Goal: Task Accomplishment & Management: Manage account settings

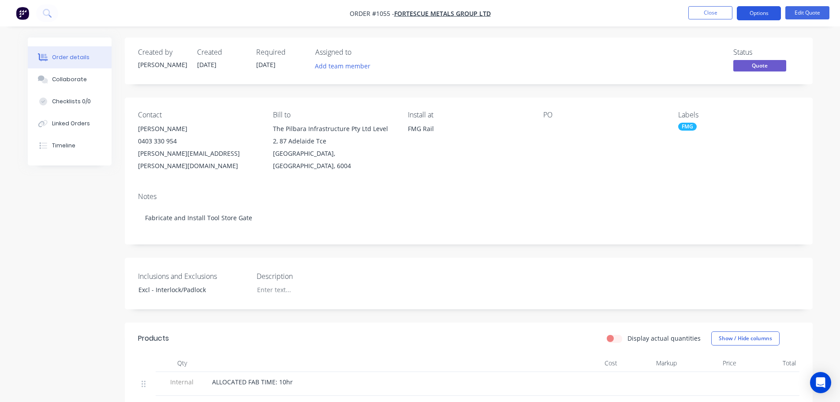
click at [766, 14] on button "Options" at bounding box center [759, 13] width 44 height 14
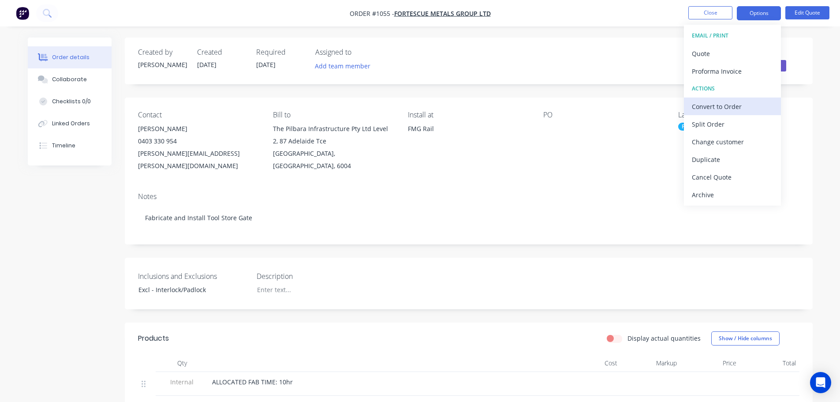
click at [716, 103] on div "Convert to Order" at bounding box center [732, 106] width 81 height 13
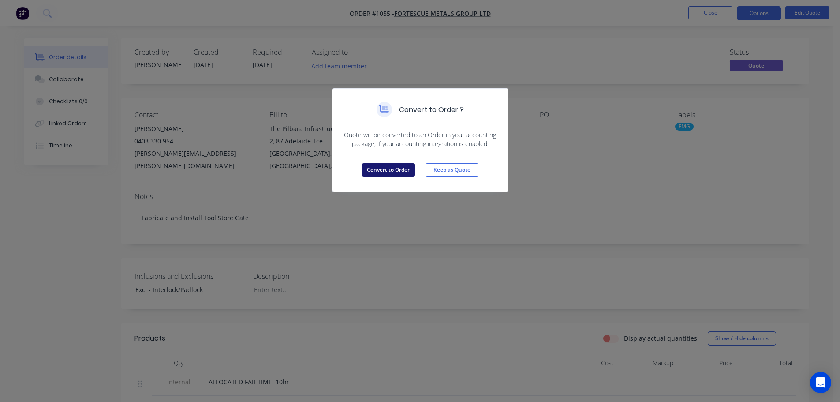
click at [376, 167] on button "Convert to Order" at bounding box center [388, 169] width 53 height 13
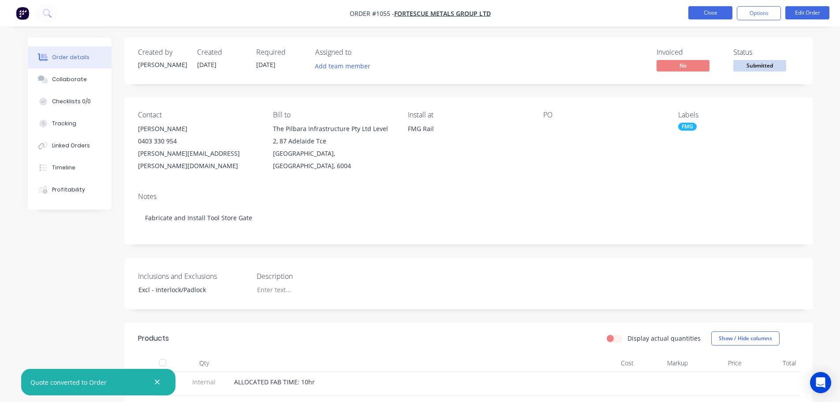
click at [710, 7] on button "Close" at bounding box center [711, 12] width 44 height 13
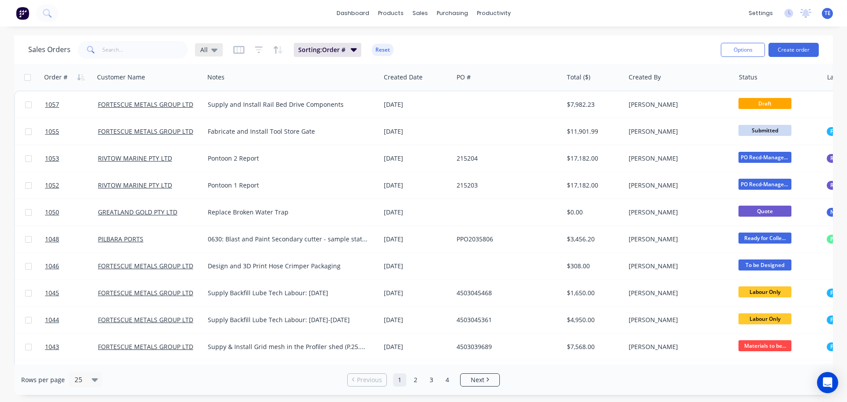
click at [218, 50] on div "All" at bounding box center [209, 49] width 28 height 13
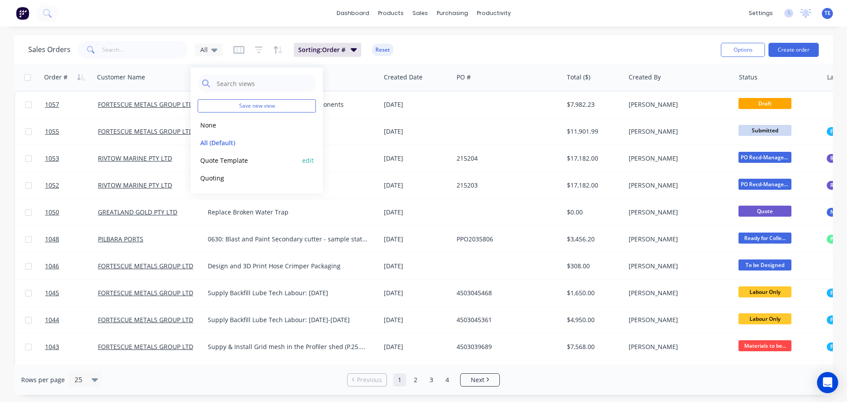
click at [224, 163] on button "Quote Template" at bounding box center [248, 160] width 101 height 10
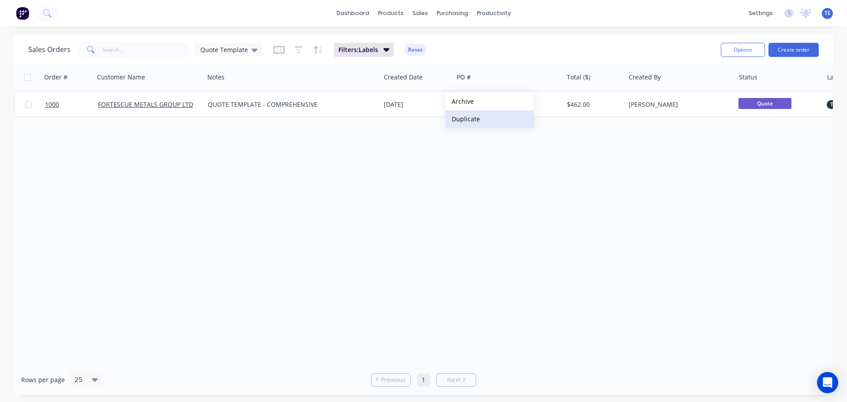
click at [465, 120] on button "Duplicate" at bounding box center [490, 119] width 88 height 18
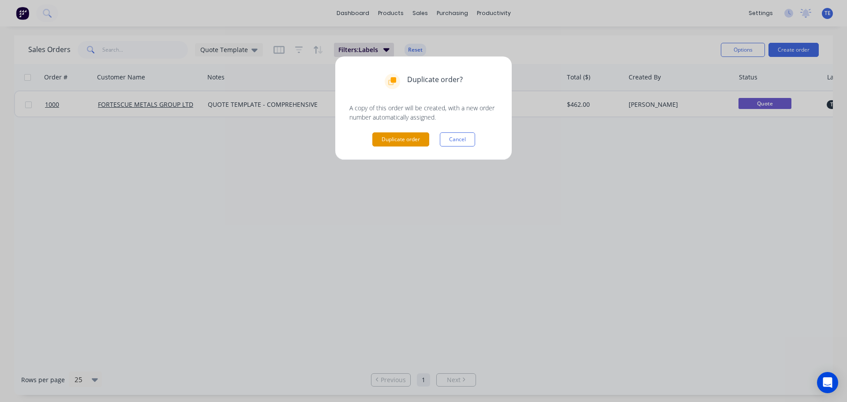
click at [384, 143] on button "Duplicate order" at bounding box center [400, 139] width 57 height 14
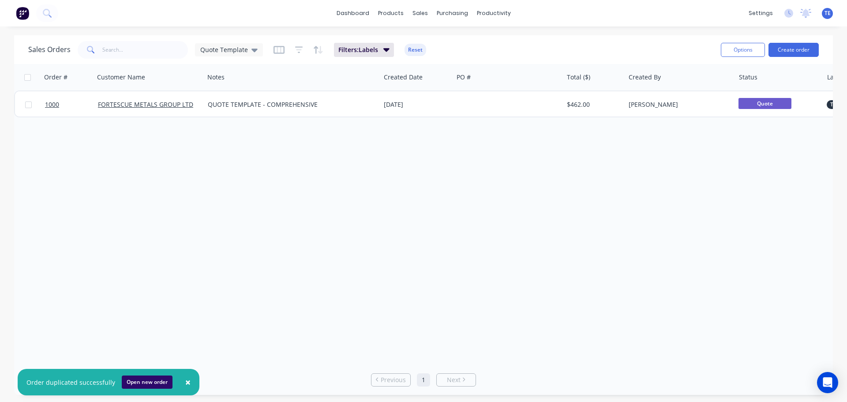
click at [144, 382] on button "Open new order" at bounding box center [147, 381] width 51 height 13
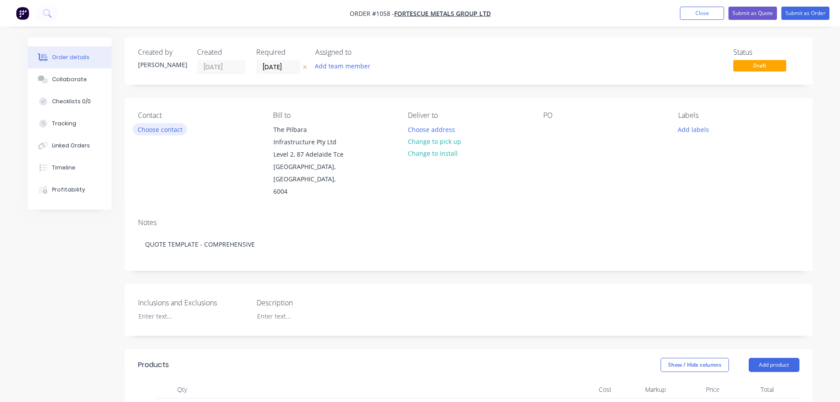
click at [166, 126] on button "Choose contact" at bounding box center [160, 129] width 54 height 12
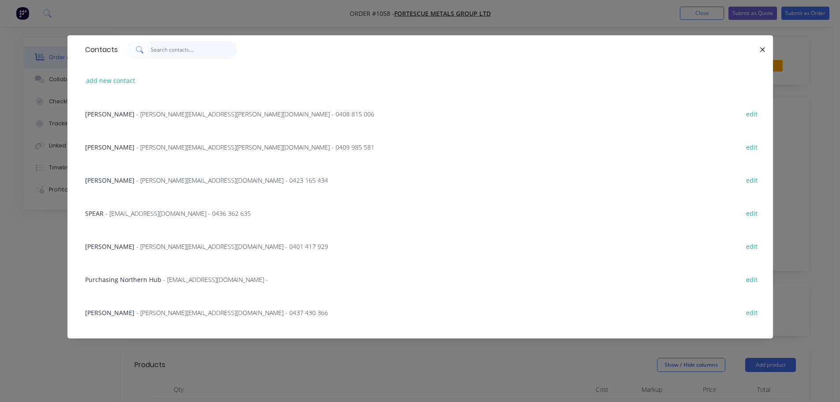
click at [151, 49] on input "text" at bounding box center [194, 50] width 86 height 18
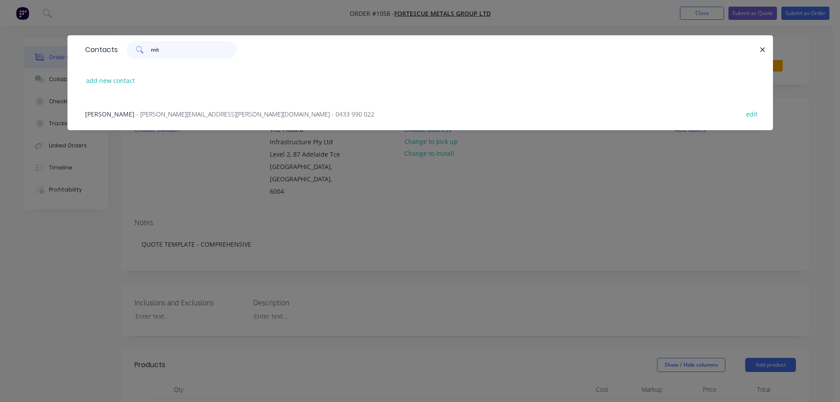
type input "mit"
click at [155, 112] on span "- [PERSON_NAME][EMAIL_ADDRESS][PERSON_NAME][DOMAIN_NAME] - 0433 990 022" at bounding box center [255, 114] width 238 height 8
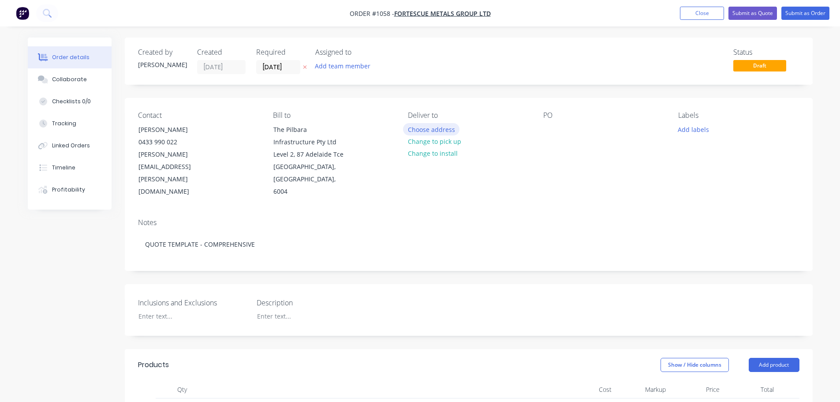
click at [429, 131] on button "Choose address" at bounding box center [431, 129] width 56 height 12
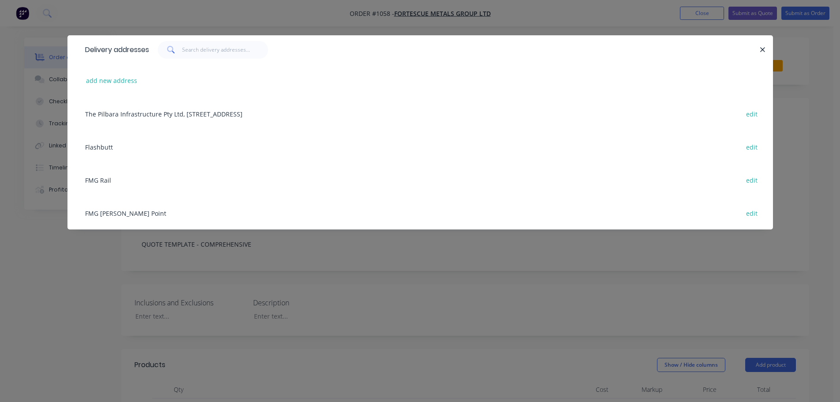
click at [127, 215] on div "FMG [PERSON_NAME] Point edit" at bounding box center [420, 212] width 679 height 33
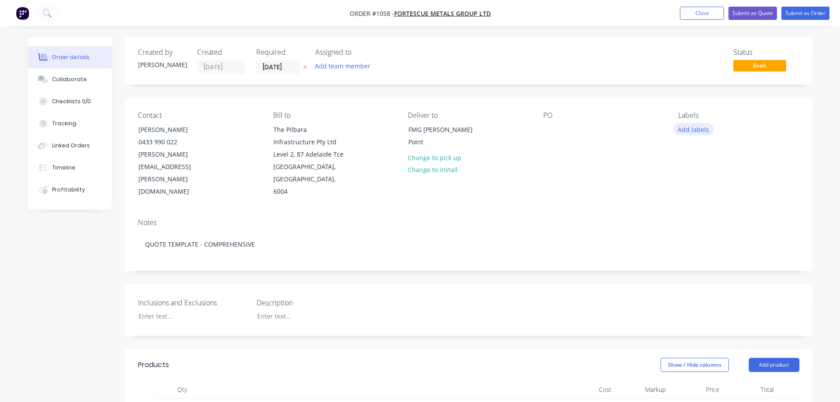
click at [689, 129] on button "Add labels" at bounding box center [694, 129] width 41 height 12
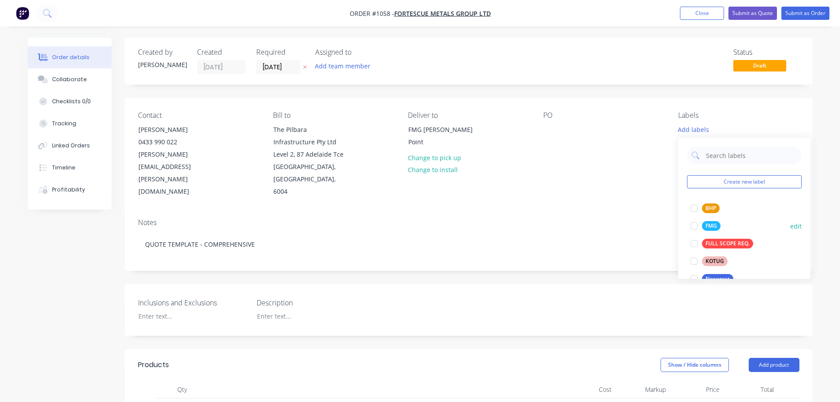
click at [700, 225] on div at bounding box center [695, 226] width 18 height 18
click at [620, 211] on div "Notes QUOTE TEMPLATE - COMPREHENSIVE" at bounding box center [469, 240] width 688 height 59
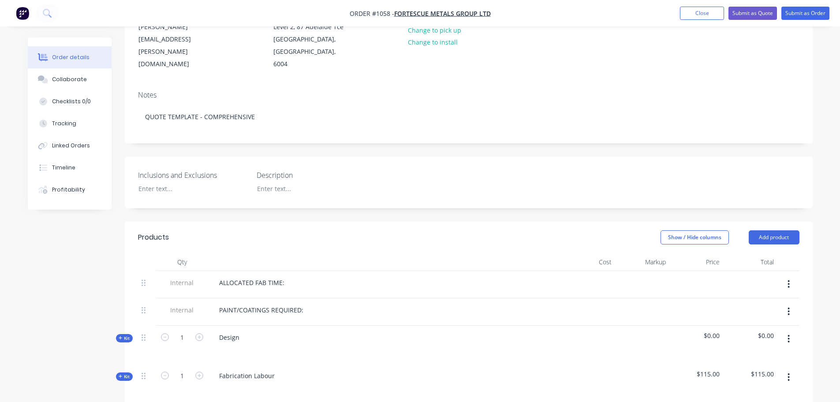
scroll to position [147, 0]
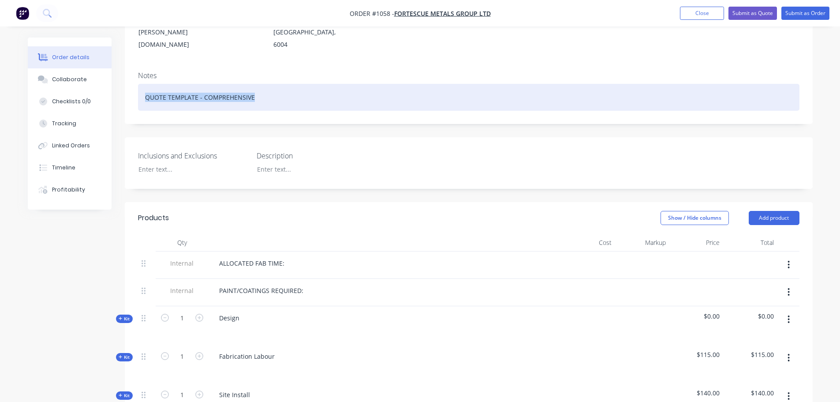
drag, startPoint x: 269, startPoint y: 89, endPoint x: 116, endPoint y: 79, distance: 153.0
click at [116, 79] on div "Order details Collaborate Checklists 0/0 Tracking Linked Orders Timeline Profit…" at bounding box center [420, 398] width 803 height 1015
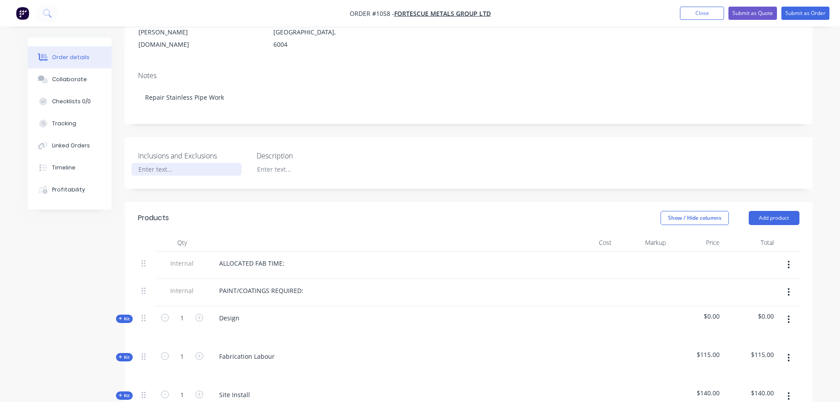
click at [170, 163] on div at bounding box center [186, 169] width 110 height 13
click at [184, 163] on div "Incl. R" at bounding box center [186, 169] width 110 height 13
click at [389, 159] on div "Inclusions and Exclusions Incl. R Description" at bounding box center [469, 163] width 688 height 52
click at [167, 163] on div "Incl. R" at bounding box center [186, 169] width 110 height 13
click at [179, 163] on div "Incl. R" at bounding box center [186, 169] width 110 height 13
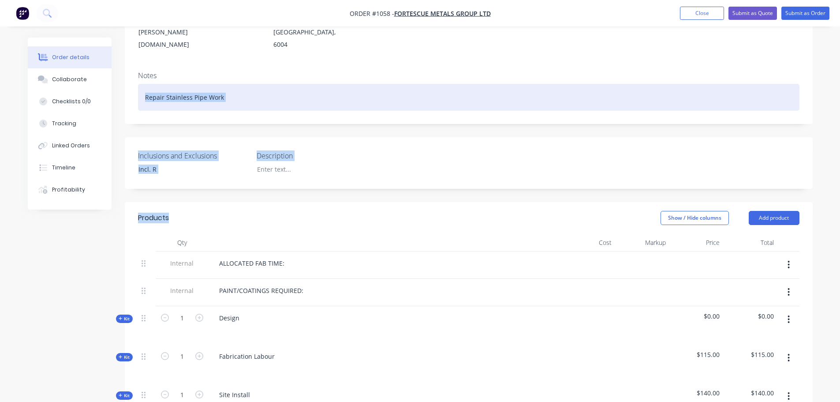
drag, startPoint x: 169, startPoint y: 205, endPoint x: 138, endPoint y: 60, distance: 148.1
click at [136, 62] on div "Created by Trent Created 10/09/25 Required 10/09/25 Assigned to Add team member…" at bounding box center [469, 391] width 688 height 1001
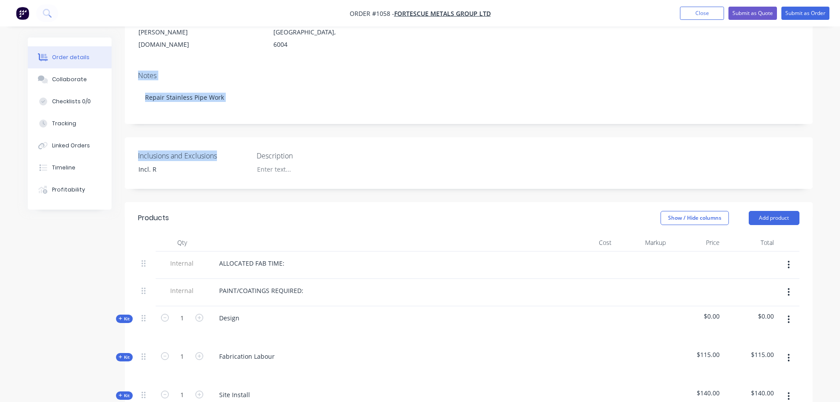
drag, startPoint x: 139, startPoint y: 60, endPoint x: 169, endPoint y: 176, distance: 119.8
click at [169, 176] on div "Created by Trent Created 10/09/25 Required 10/09/25 Assigned to Add team member…" at bounding box center [469, 391] width 688 height 1001
click at [184, 179] on div "Created by Trent Created 10/09/25 Required 10/09/25 Assigned to Add team member…" at bounding box center [469, 391] width 688 height 1001
click at [158, 163] on div "Incl. R" at bounding box center [186, 169] width 110 height 13
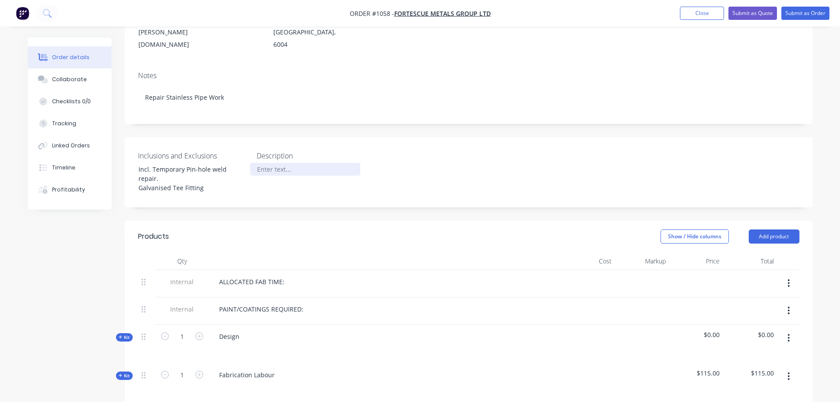
click at [266, 163] on div at bounding box center [305, 169] width 110 height 13
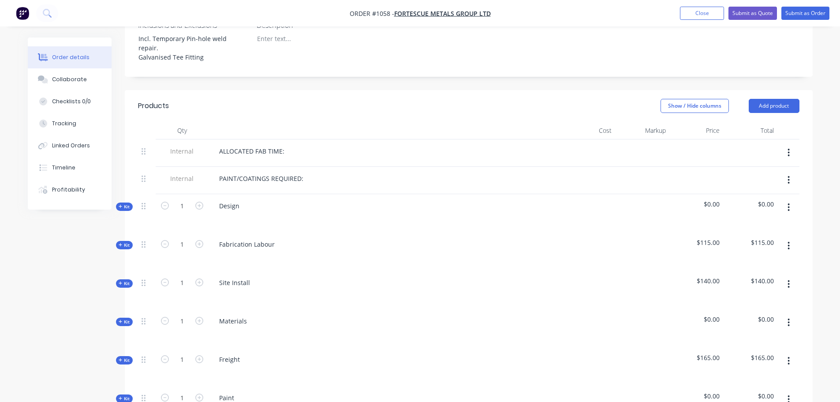
scroll to position [294, 0]
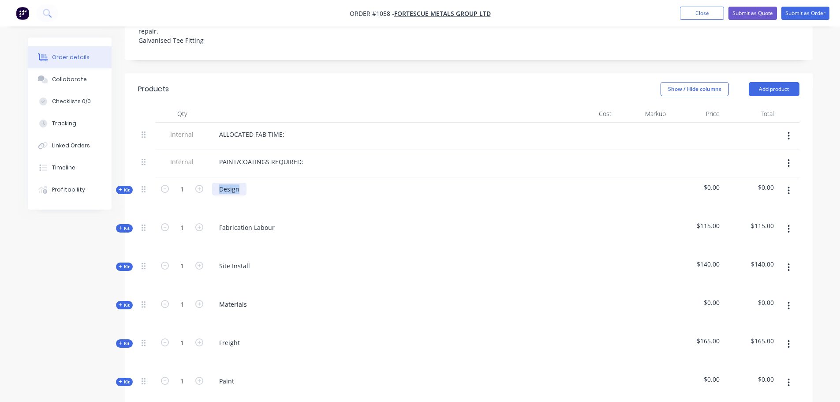
drag, startPoint x: 240, startPoint y: 177, endPoint x: 215, endPoint y: 178, distance: 24.3
click at [215, 183] on div "Design" at bounding box center [229, 189] width 34 height 13
click at [199, 182] on form "1" at bounding box center [182, 188] width 46 height 13
click at [122, 187] on icon at bounding box center [121, 189] width 4 height 4
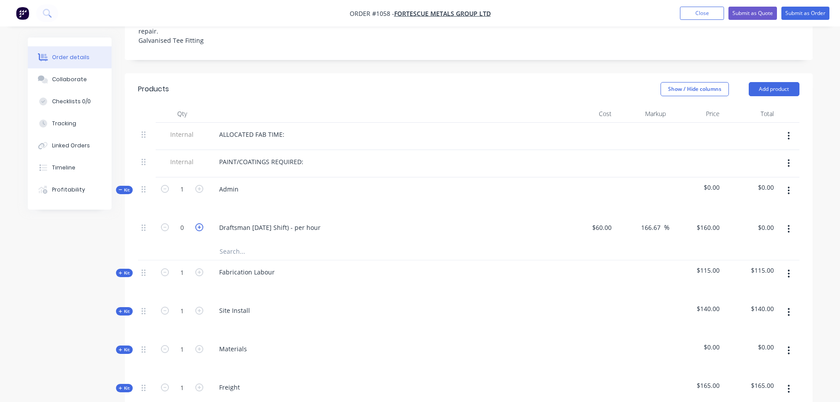
click at [196, 223] on icon "button" at bounding box center [199, 227] width 8 height 8
type input "1"
type input "$160.00"
click at [196, 223] on icon "button" at bounding box center [199, 227] width 8 height 8
type input "2"
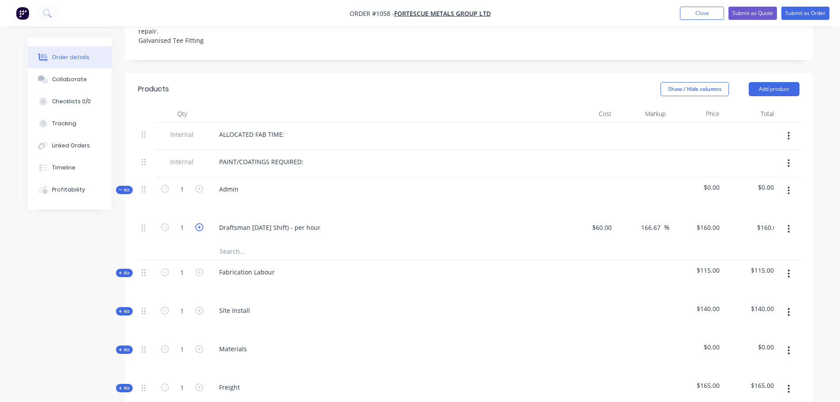
type input "$320.00"
click at [708, 221] on div "160 $160.00" at bounding box center [708, 227] width 31 height 13
type input "130"
type input "116.67"
type input "$130.00"
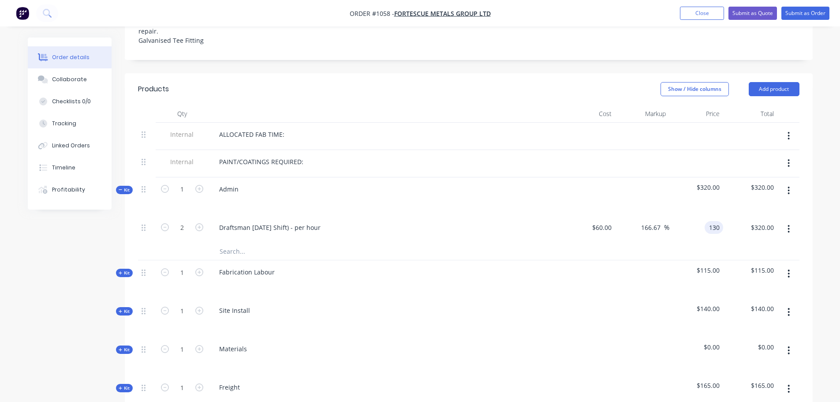
type input "$260.00"
click at [642, 242] on div at bounding box center [469, 251] width 662 height 18
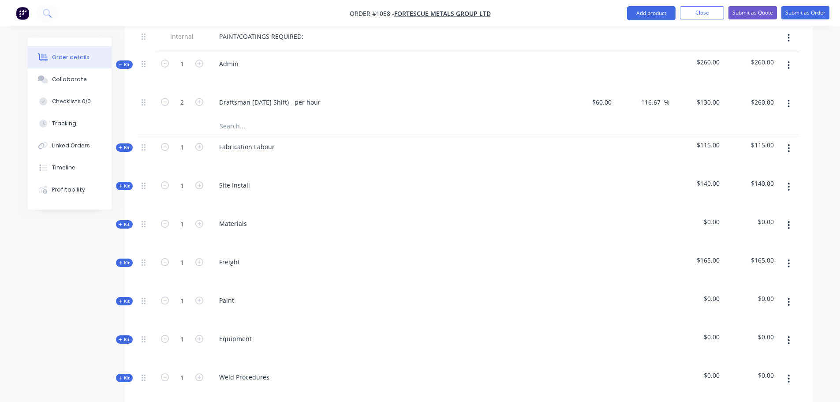
scroll to position [441, 0]
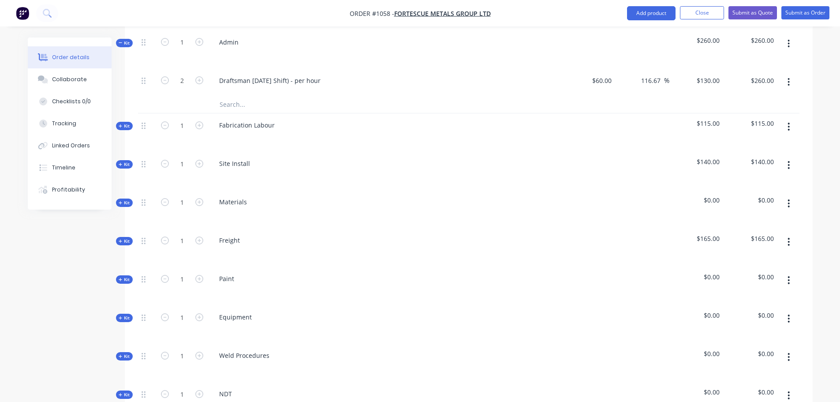
click at [121, 124] on icon at bounding box center [121, 126] width 4 height 4
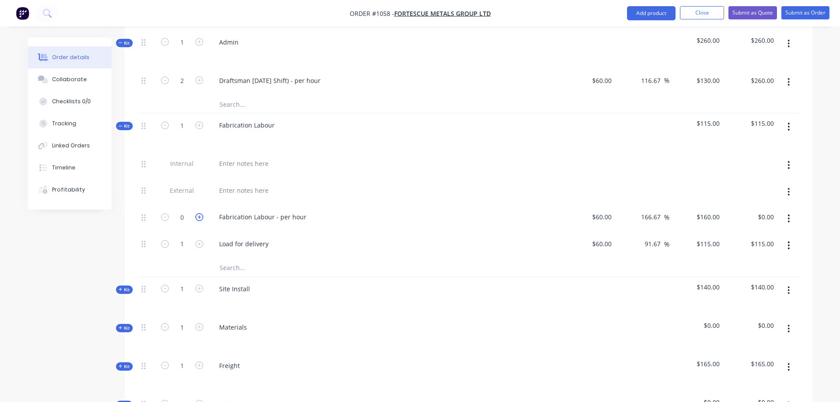
click at [198, 213] on icon "button" at bounding box center [199, 217] width 8 height 8
type input "1"
type input "$160.00"
click at [197, 213] on icon "button" at bounding box center [199, 217] width 8 height 8
type input "2"
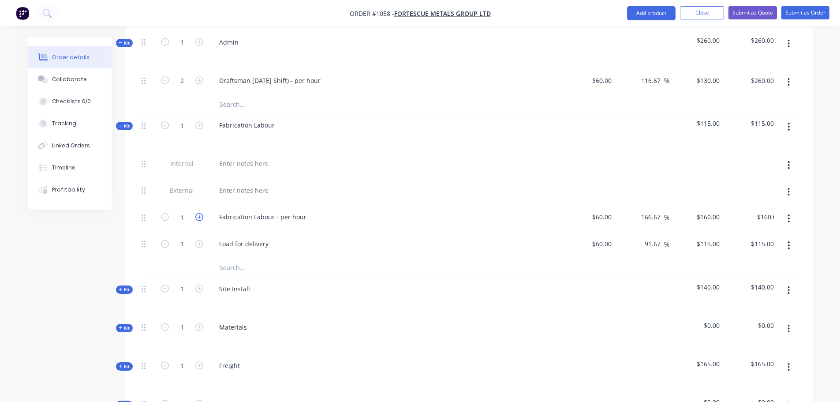
type input "$320.00"
click at [199, 213] on icon "button" at bounding box center [199, 217] width 8 height 8
type input "3"
type input "$480.00"
click at [790, 240] on icon "button" at bounding box center [789, 245] width 2 height 10
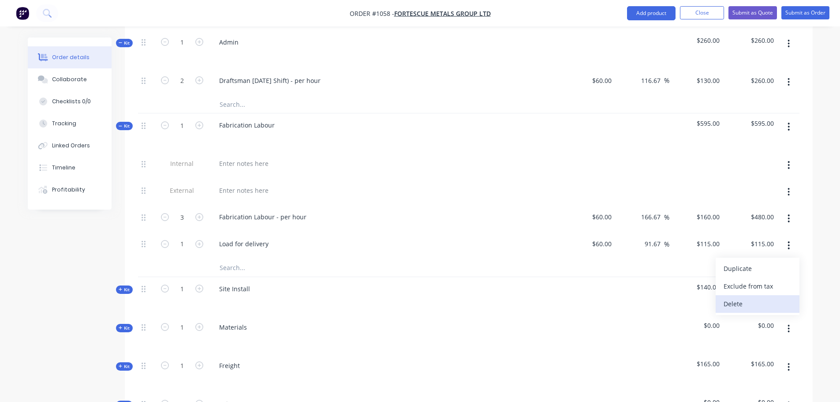
click at [755, 297] on div "Delete" at bounding box center [758, 303] width 68 height 13
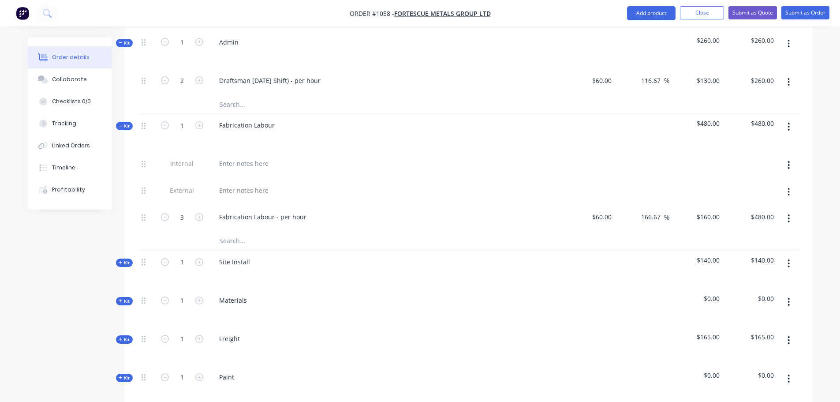
click at [124, 123] on span "Kit" at bounding box center [124, 126] width 11 height 7
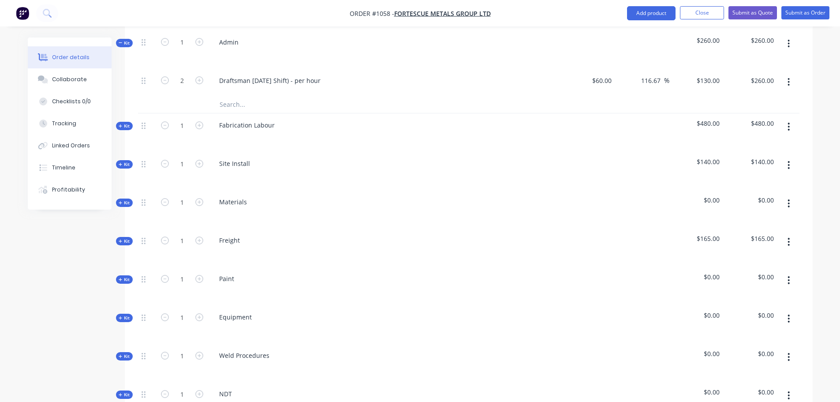
click at [787, 157] on button "button" at bounding box center [789, 165] width 21 height 16
click at [741, 235] on div "Delete" at bounding box center [758, 241] width 68 height 13
click at [122, 162] on icon at bounding box center [121, 164] width 4 height 4
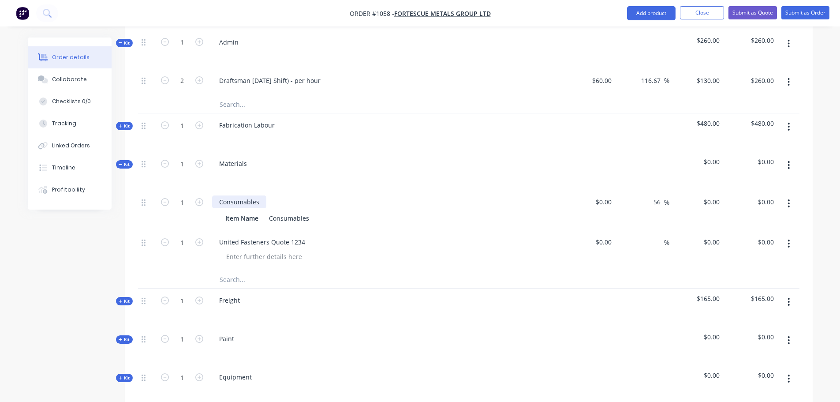
click at [240, 195] on div "Consumables" at bounding box center [239, 201] width 54 height 13
drag, startPoint x: 259, startPoint y: 190, endPoint x: 203, endPoint y: 183, distance: 56.0
click at [203, 190] on div "1 Consumables Item Name Consumables $0.00 $0.00 56 56 % $0.00 $0.00 $0.00 $0.00" at bounding box center [469, 210] width 662 height 40
click at [315, 212] on div "Item Name Consumables" at bounding box center [383, 218] width 323 height 13
drag, startPoint x: 310, startPoint y: 209, endPoint x: 221, endPoint y: 206, distance: 89.6
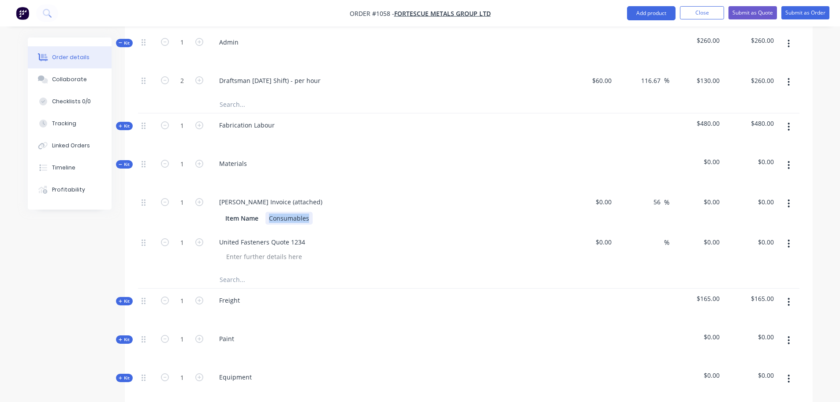
click at [221, 210] on div "Item Name Consumables" at bounding box center [385, 217] width 346 height 15
click at [605, 195] on div "0 $0.00" at bounding box center [604, 201] width 24 height 13
type input "$156.27"
type input "$243.7812"
type input "$243.78"
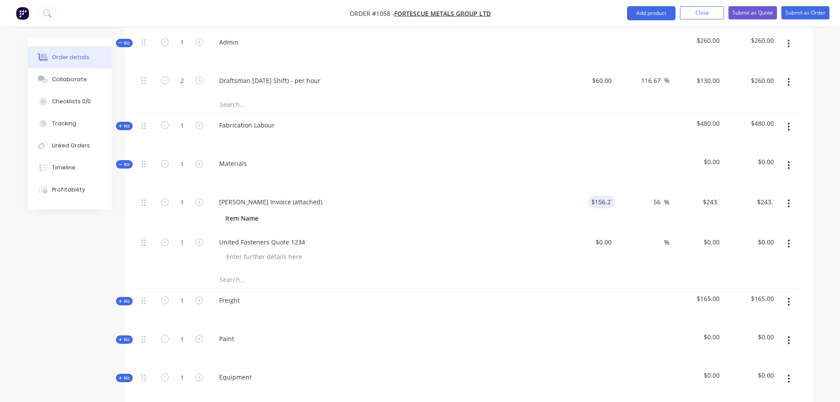
click at [699, 209] on div "$243.7812 $0.00" at bounding box center [697, 210] width 54 height 40
click at [659, 195] on input "56" at bounding box center [658, 201] width 11 height 13
drag, startPoint x: 659, startPoint y: 190, endPoint x: 638, endPoint y: 192, distance: 21.2
click at [638, 192] on div "56 56 %" at bounding box center [642, 210] width 54 height 40
type input "30"
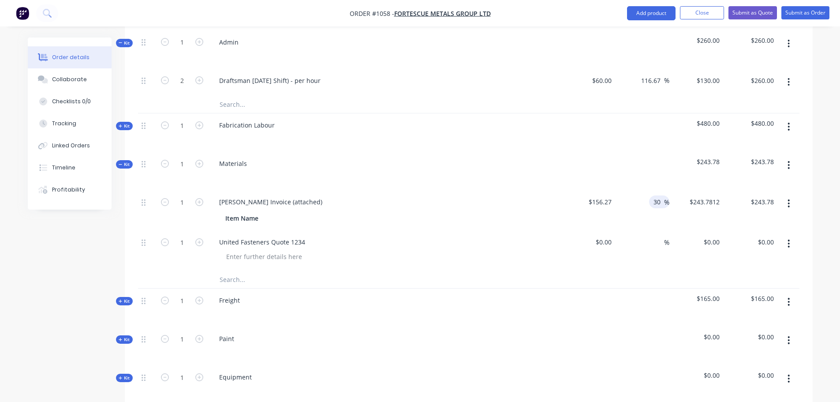
type input "$203.151"
type input "$203.15"
click at [622, 206] on div "30 30 %" at bounding box center [642, 210] width 54 height 40
click at [791, 236] on button "button" at bounding box center [789, 244] width 21 height 16
click at [735, 313] on div "Delete" at bounding box center [758, 319] width 68 height 13
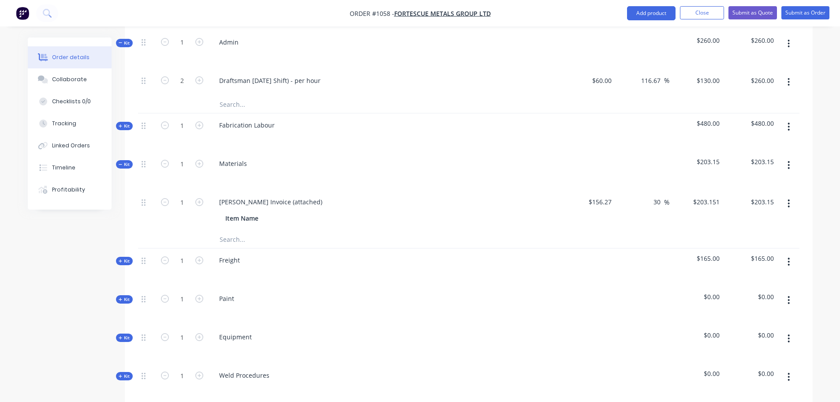
click at [787, 254] on button "button" at bounding box center [789, 262] width 21 height 16
click at [734, 331] on div "Delete" at bounding box center [758, 337] width 68 height 13
click at [228, 230] on input "text" at bounding box center [307, 239] width 176 height 18
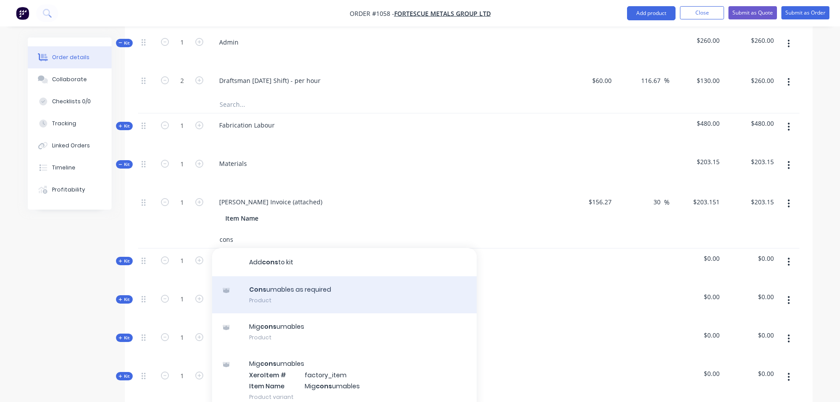
type input "cons"
click at [295, 283] on div "Cons umables as required Product" at bounding box center [344, 294] width 265 height 37
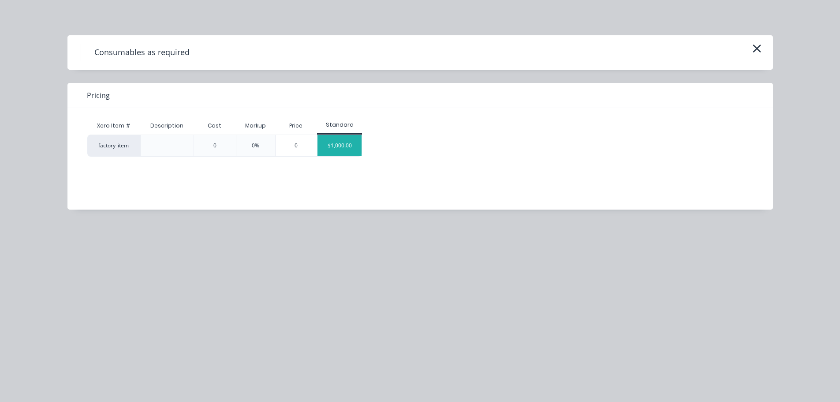
click at [333, 145] on div "$1,000.00" at bounding box center [340, 145] width 44 height 21
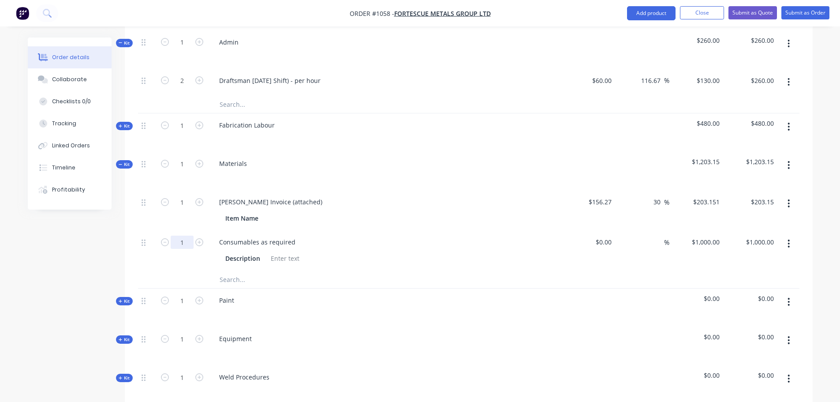
click at [190, 236] on input "1" at bounding box center [182, 242] width 23 height 13
type input "0.1"
type input "$100.00"
click at [424, 236] on div "Consumables as required" at bounding box center [385, 242] width 346 height 13
click at [604, 236] on div at bounding box center [609, 242] width 14 height 13
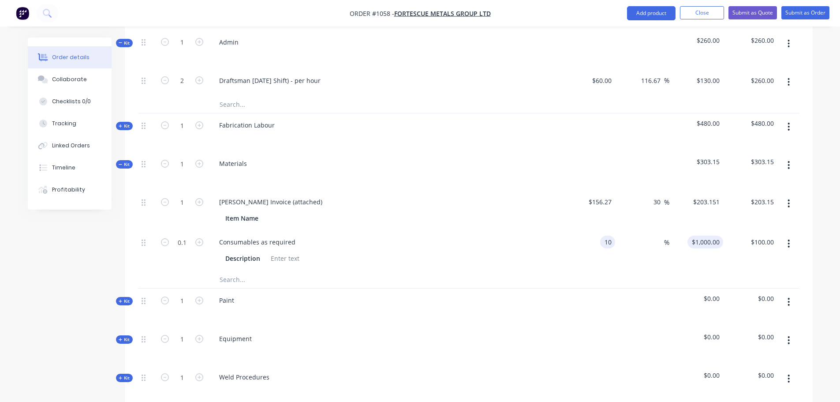
type input "$10.00"
type input "10"
type input "$1.00"
click at [709, 236] on div "10 $1,000.00" at bounding box center [706, 242] width 36 height 13
type input "50"
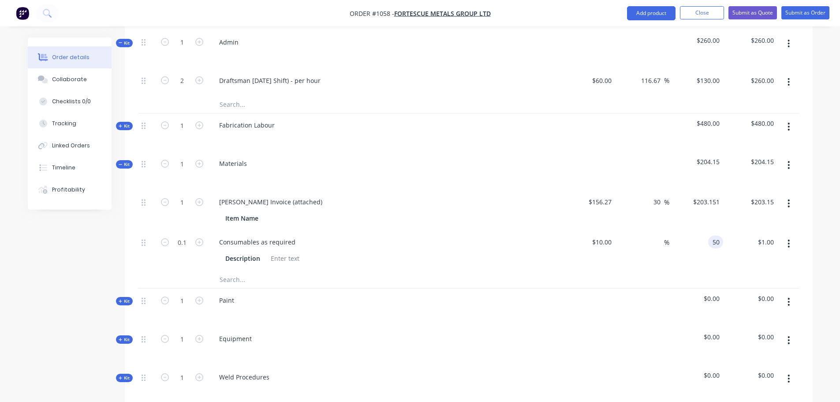
type input "400"
type input "$50.00"
click at [596, 250] on div "$10.00 $10.00" at bounding box center [589, 250] width 54 height 40
click at [656, 251] on div "400 400 %" at bounding box center [642, 250] width 54 height 40
click at [779, 236] on button "button" at bounding box center [789, 244] width 21 height 16
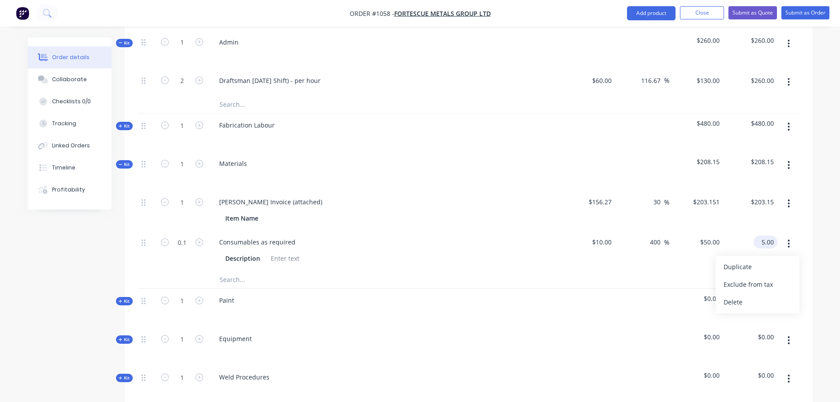
click at [766, 236] on input "5.00" at bounding box center [767, 242] width 20 height 13
type input "50"
type input "4900"
type input "$500.00"
type input "$50.00"
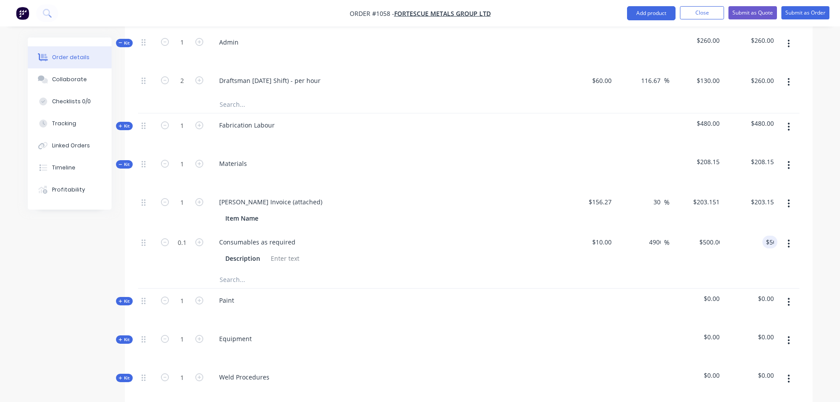
click at [694, 251] on div "$500.00 $50.00" at bounding box center [697, 250] width 54 height 40
click at [712, 236] on input "500" at bounding box center [709, 242] width 27 height 13
type input "50"
type input "400"
type input "$50.00"
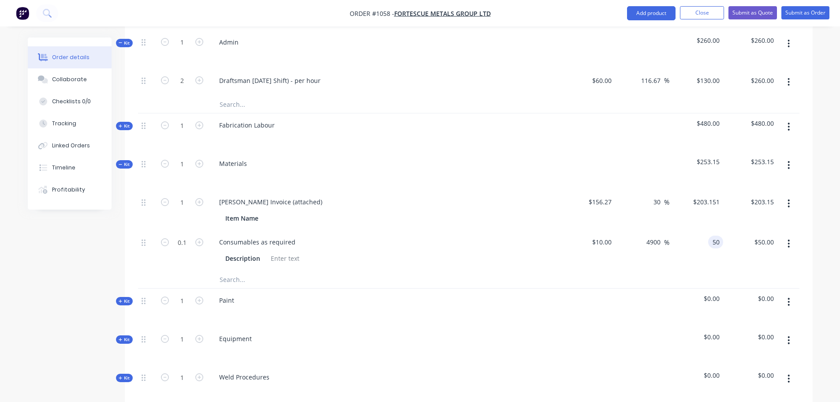
type input "$5.00"
click at [701, 248] on div "$50.00 50" at bounding box center [697, 250] width 54 height 40
click at [660, 236] on input "400" at bounding box center [656, 242] width 15 height 13
drag, startPoint x: 663, startPoint y: 230, endPoint x: 630, endPoint y: 231, distance: 33.6
click at [630, 231] on div "400 400 %" at bounding box center [642, 250] width 54 height 40
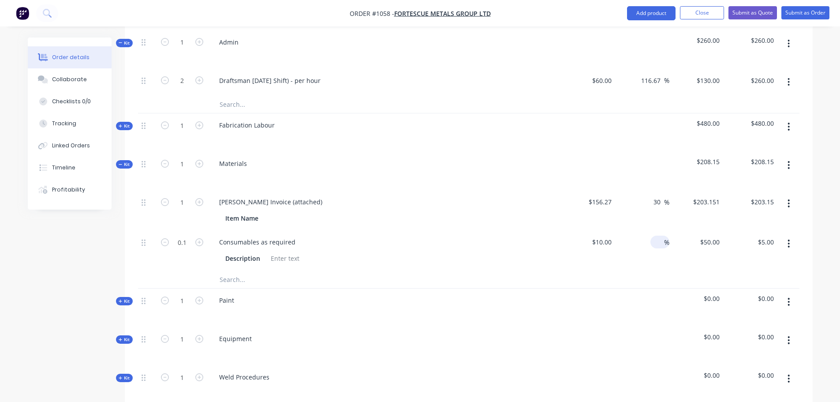
type input "$10.00"
type input "$1.00"
click at [697, 243] on div "$10.00 $50.00" at bounding box center [697, 250] width 54 height 40
click at [648, 230] on div "%" at bounding box center [642, 250] width 54 height 40
click at [660, 236] on input at bounding box center [659, 242] width 10 height 13
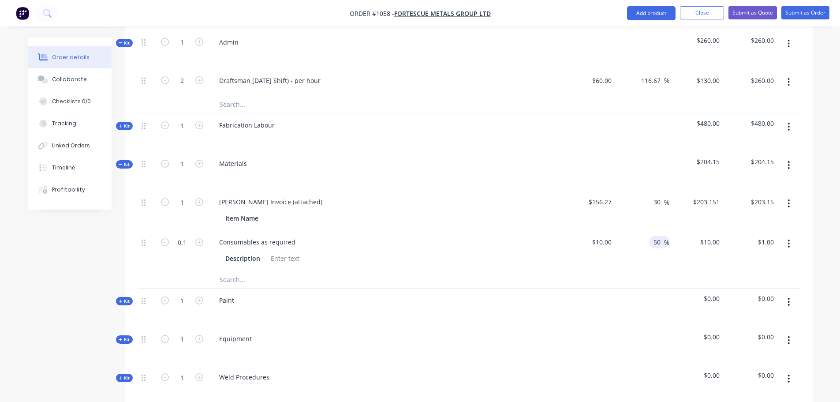
type input "50"
type input "$15.00"
type input "$1.50"
click at [664, 252] on div "50 50 %" at bounding box center [642, 250] width 54 height 40
click at [190, 236] on input "0.1" at bounding box center [182, 242] width 23 height 13
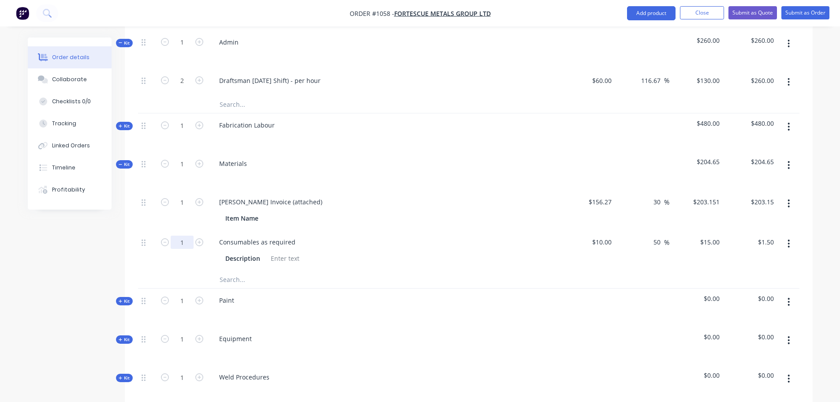
type input "1"
type input "$15.00"
click at [418, 236] on div "Consumables as required" at bounding box center [385, 242] width 346 height 13
click at [660, 236] on input "50" at bounding box center [658, 242] width 11 height 13
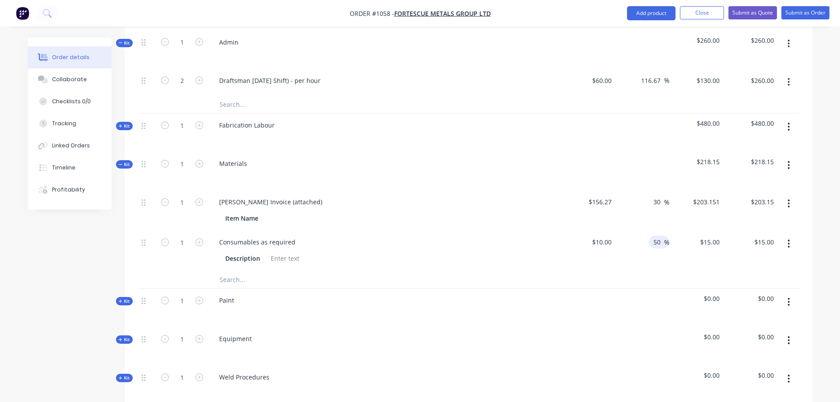
click at [660, 236] on input "50" at bounding box center [658, 242] width 11 height 13
type input "400"
type input "$50.00"
click at [634, 257] on div "400 400 %" at bounding box center [642, 250] width 54 height 40
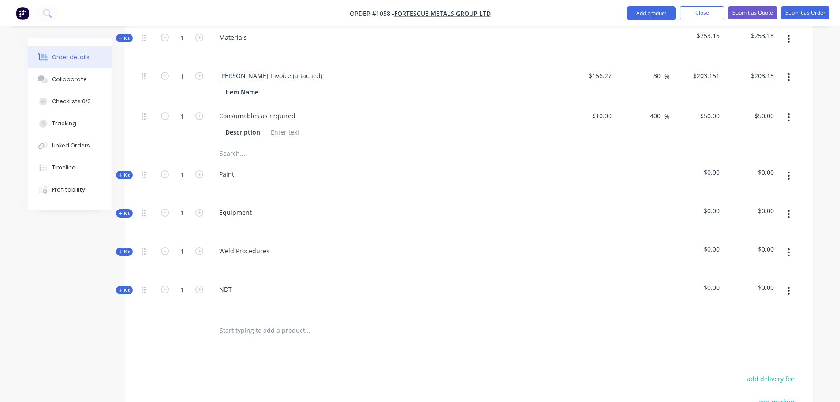
scroll to position [588, 0]
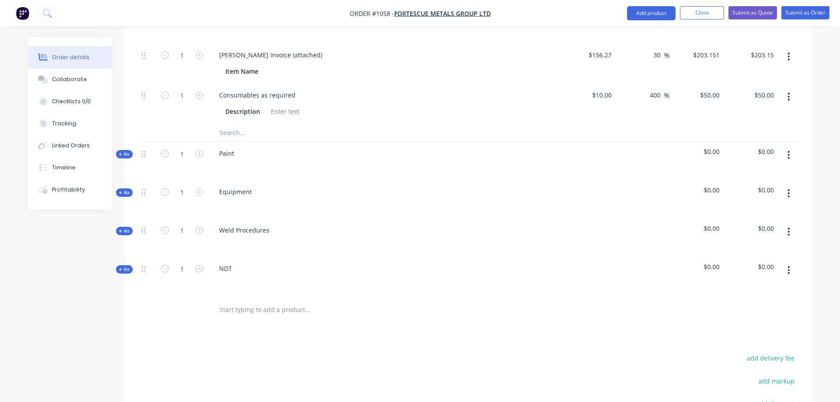
click at [791, 147] on button "button" at bounding box center [789, 155] width 21 height 16
click at [738, 225] on div "Delete" at bounding box center [758, 231] width 68 height 13
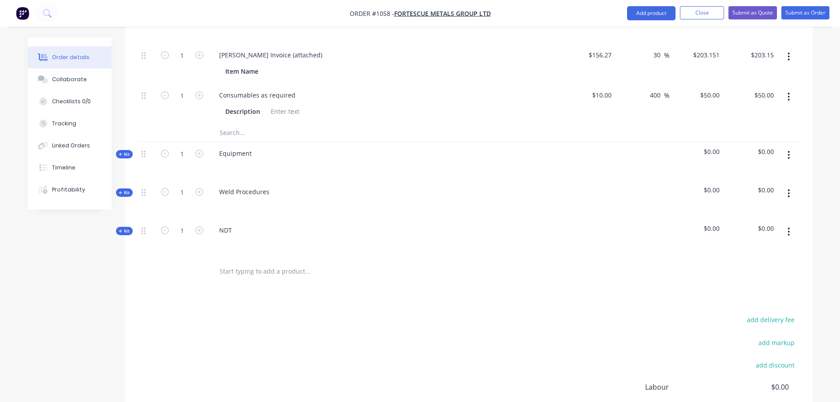
click at [789, 151] on icon "button" at bounding box center [789, 155] width 2 height 8
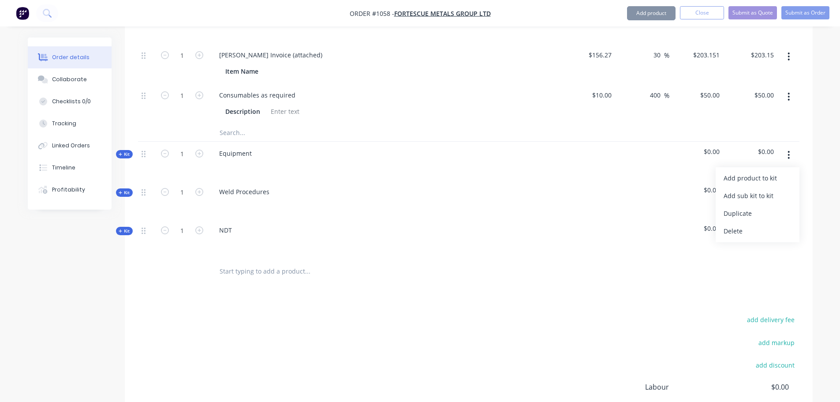
click at [759, 225] on div "Delete" at bounding box center [758, 231] width 68 height 13
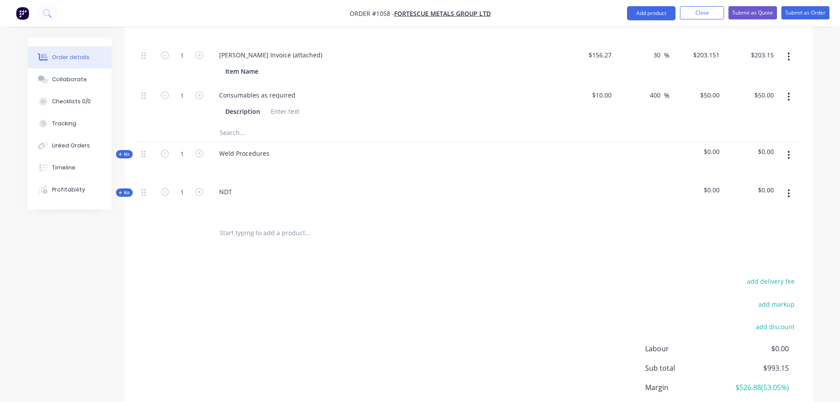
click at [788, 150] on icon "button" at bounding box center [789, 155] width 2 height 10
click at [761, 225] on div "Delete" at bounding box center [758, 231] width 68 height 13
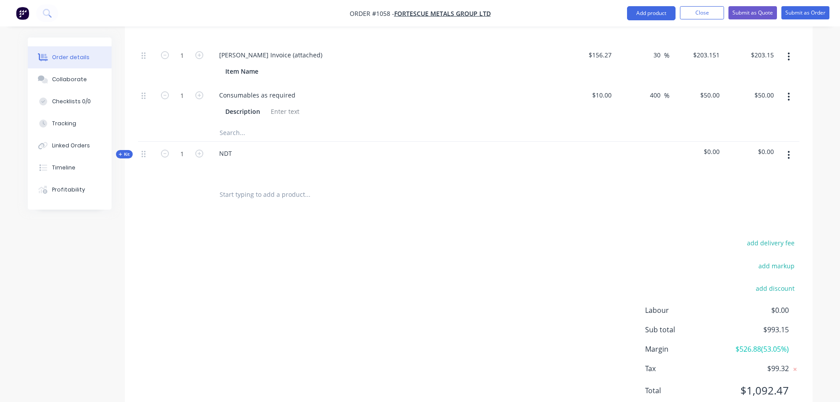
click at [783, 147] on button "button" at bounding box center [789, 155] width 21 height 16
drag, startPoint x: 723, startPoint y: 215, endPoint x: 719, endPoint y: 217, distance: 4.5
click at [723, 222] on button "Delete" at bounding box center [758, 231] width 84 height 18
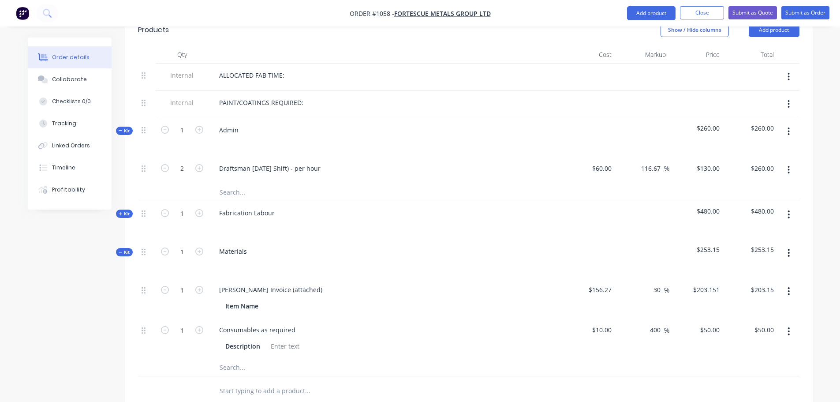
scroll to position [128, 0]
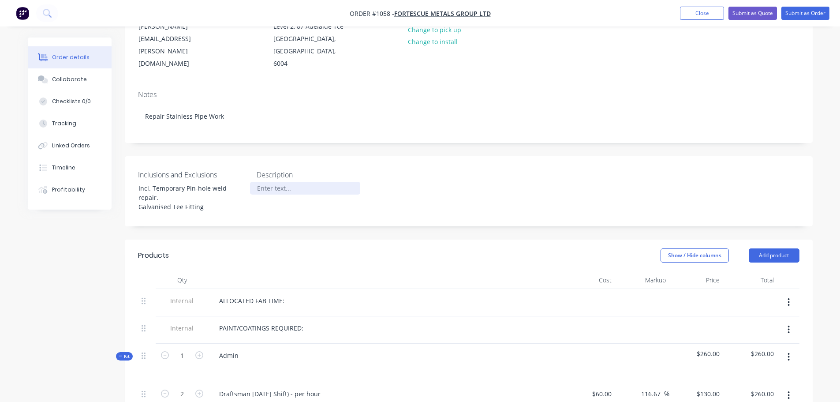
click at [271, 182] on div at bounding box center [305, 188] width 110 height 13
click at [270, 188] on div "Temporary pin hole repair is not guarenteed to last as the" at bounding box center [305, 193] width 110 height 22
click at [328, 185] on div "Temporary pin hole repair is not guaranteed to last as the" at bounding box center [305, 193] width 110 height 22
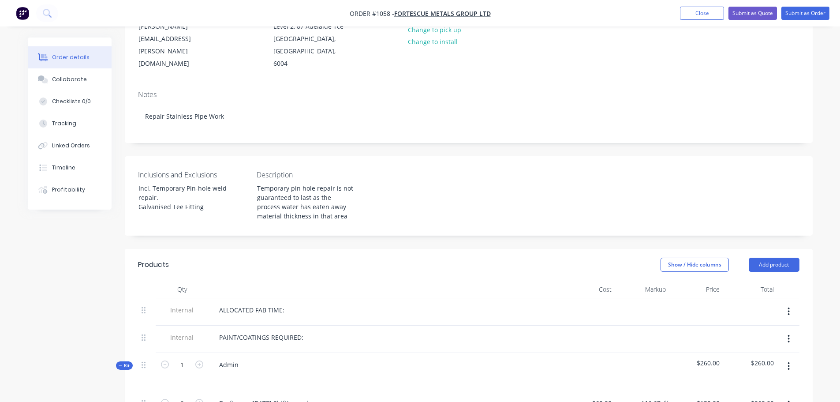
click at [384, 216] on div "Inclusions and Exclusions Incl. Temporary Pin-hole weld repair. Galvanised Tee …" at bounding box center [469, 195] width 688 height 79
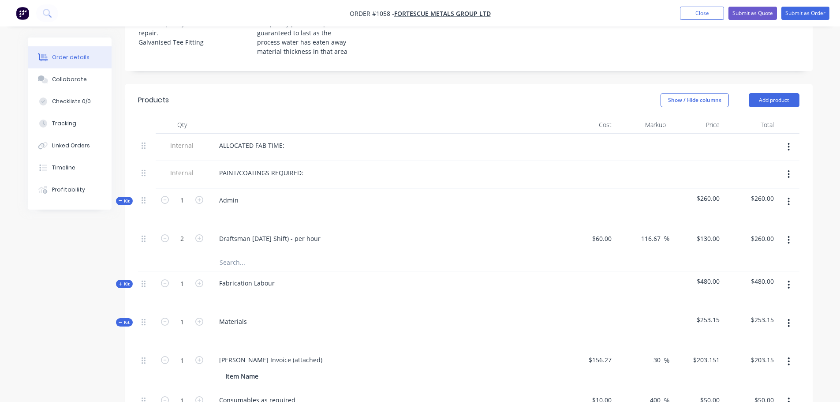
scroll to position [284, 0]
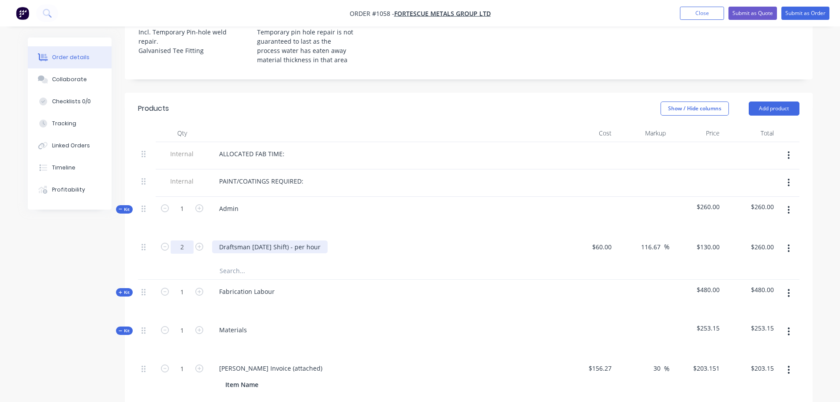
drag, startPoint x: 331, startPoint y: 235, endPoint x: 189, endPoint y: 235, distance: 142.5
click at [189, 235] on div "2 Draftsman Labour (Day Shift) - per hour $60.00 $60.00 116.67 116.67 % $130.00…" at bounding box center [469, 248] width 662 height 27
click at [329, 280] on div "Fabrication Labour" at bounding box center [385, 299] width 353 height 38
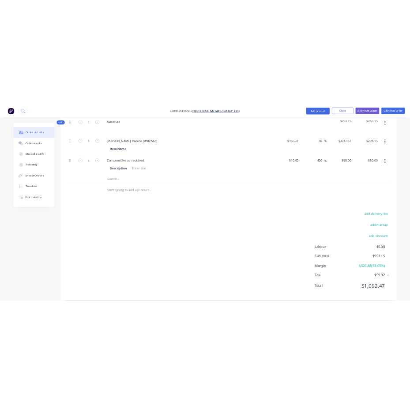
scroll to position [0, 0]
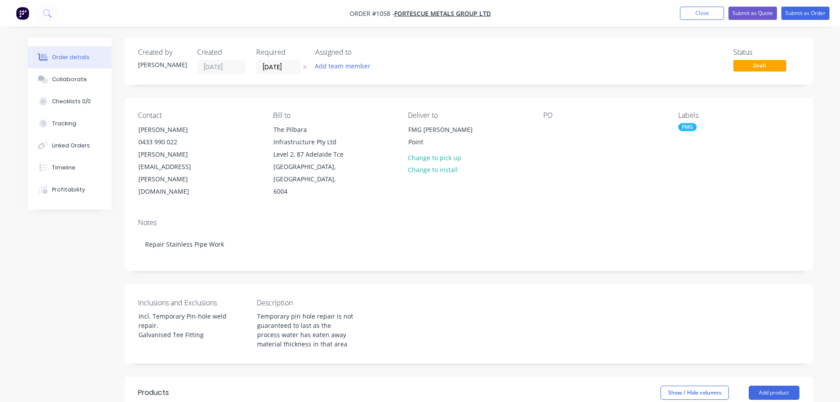
click at [306, 65] on icon "button" at bounding box center [305, 66] width 4 height 5
click at [755, 14] on button "Submit as Quote" at bounding box center [753, 13] width 49 height 13
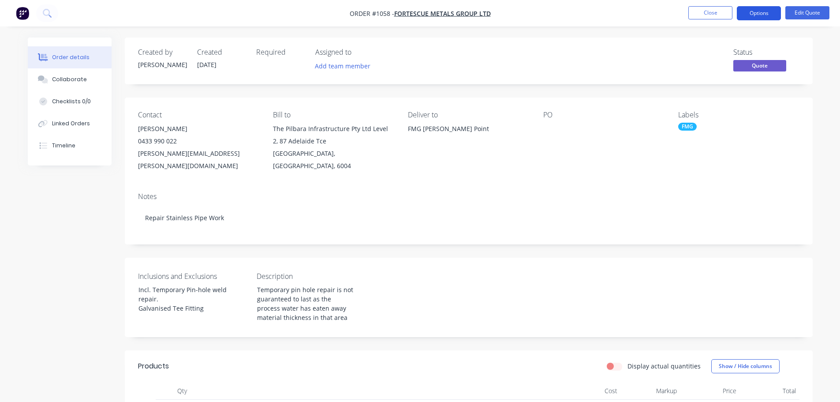
click at [758, 13] on button "Options" at bounding box center [759, 13] width 44 height 14
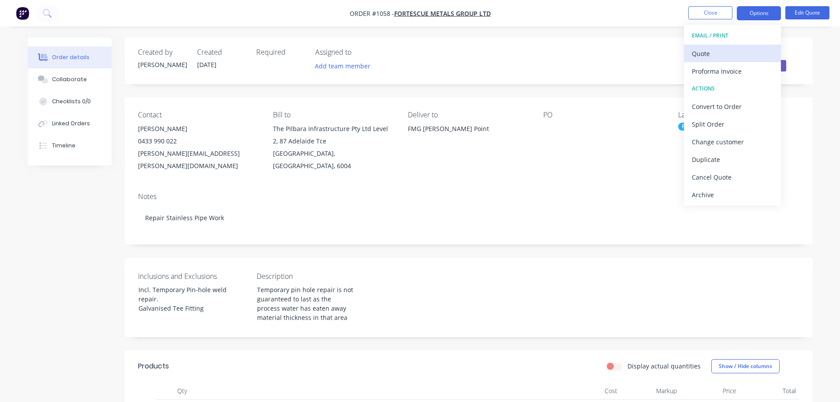
click at [708, 54] on div "Quote" at bounding box center [732, 53] width 81 height 13
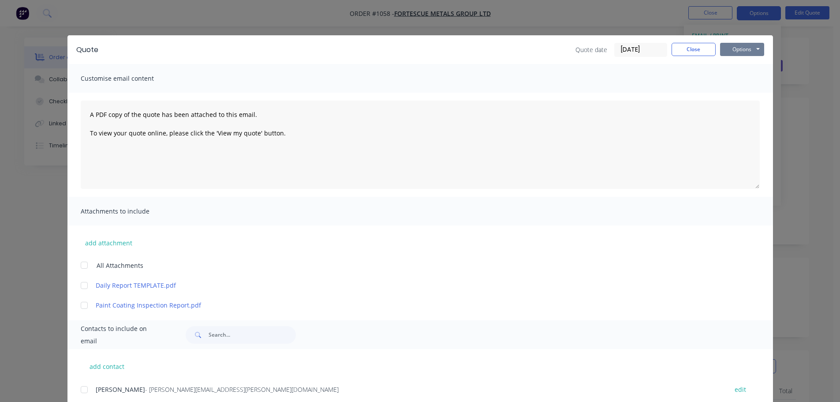
click at [738, 49] on button "Options" at bounding box center [742, 49] width 44 height 13
click at [730, 66] on button "Preview" at bounding box center [748, 65] width 56 height 15
click at [687, 52] on button "Close" at bounding box center [694, 49] width 44 height 13
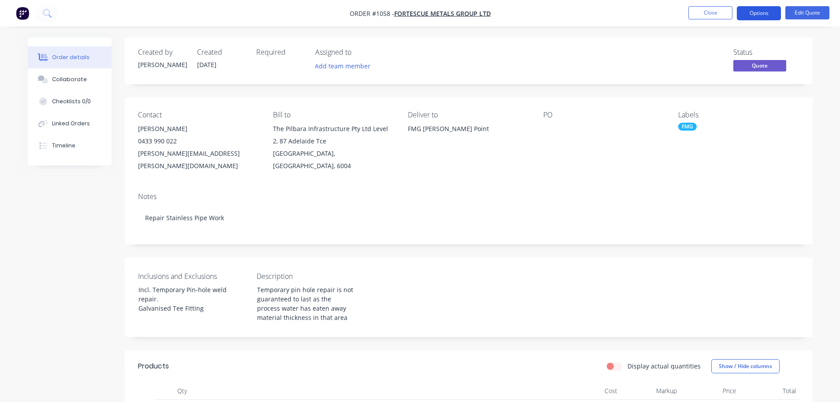
click at [761, 16] on button "Options" at bounding box center [759, 13] width 44 height 14
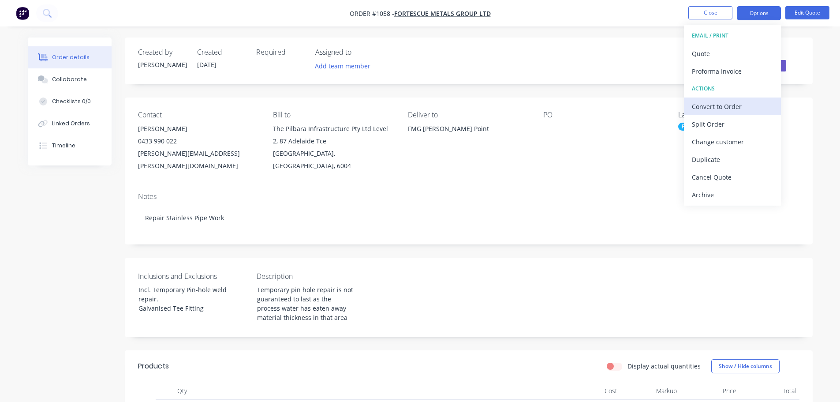
click at [728, 107] on div "Convert to Order" at bounding box center [732, 106] width 81 height 13
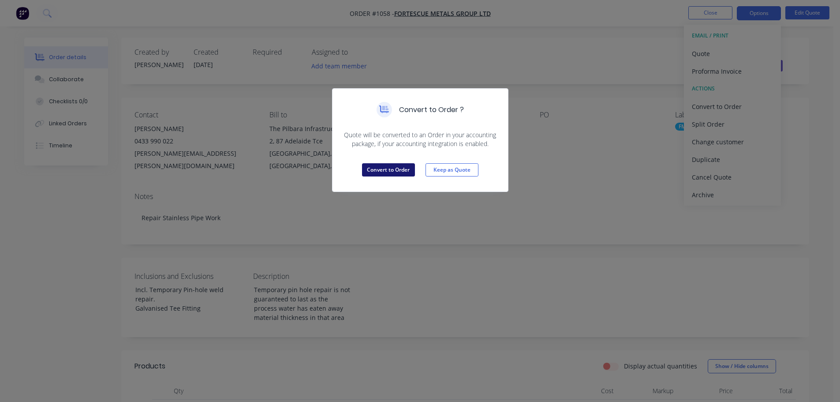
click at [394, 171] on button "Convert to Order" at bounding box center [388, 169] width 53 height 13
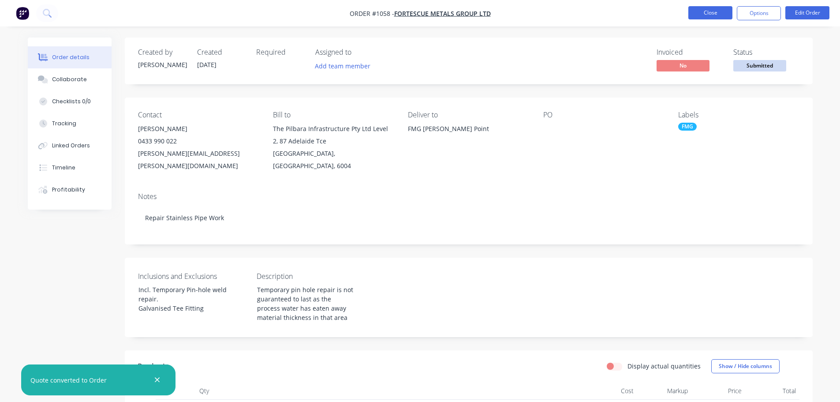
click at [712, 10] on button "Close" at bounding box center [711, 12] width 44 height 13
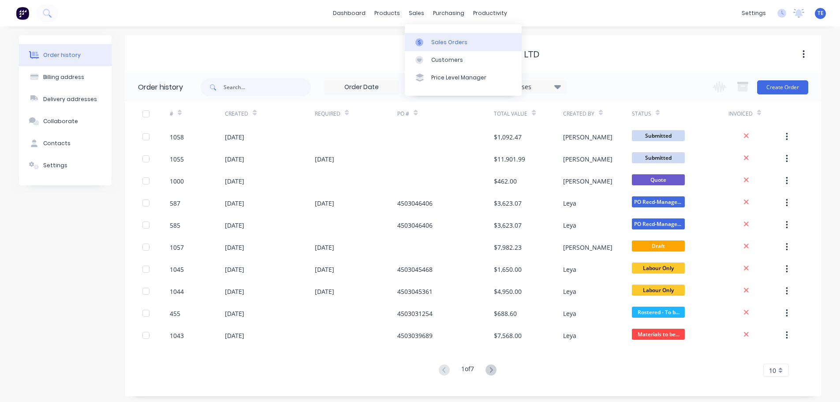
click at [445, 44] on div "Sales Orders" at bounding box center [449, 42] width 36 height 8
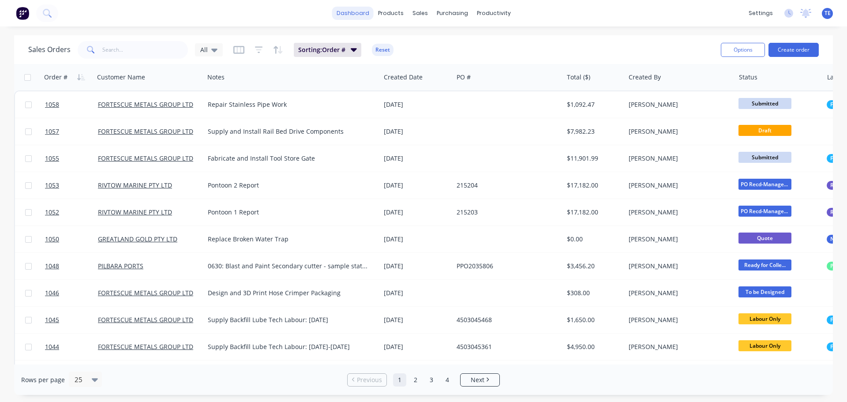
drag, startPoint x: 208, startPoint y: 1, endPoint x: 351, endPoint y: 14, distance: 143.5
click at [351, 14] on link "dashboard" at bounding box center [352, 13] width 41 height 13
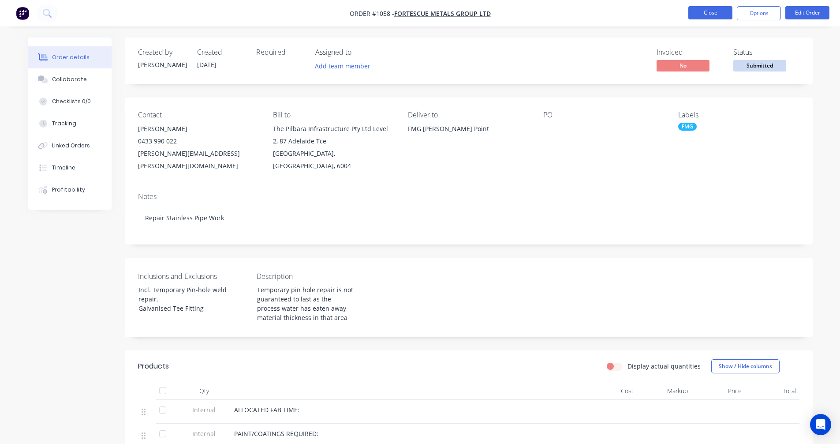
click at [706, 8] on button "Close" at bounding box center [711, 12] width 44 height 13
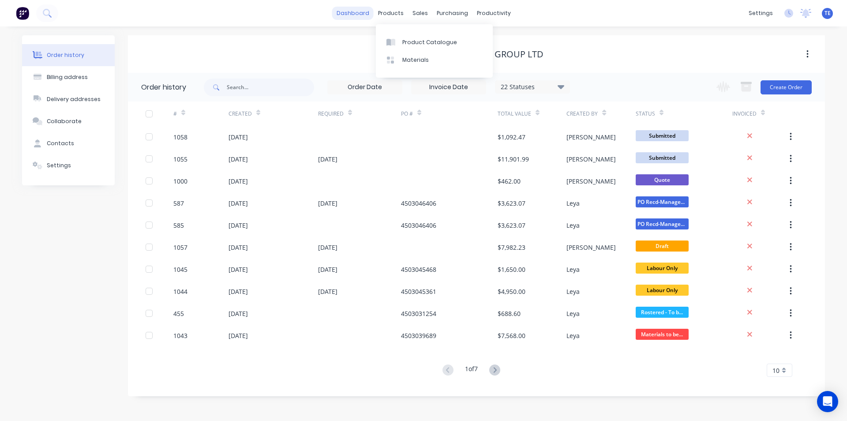
click at [356, 15] on link "dashboard" at bounding box center [352, 13] width 41 height 13
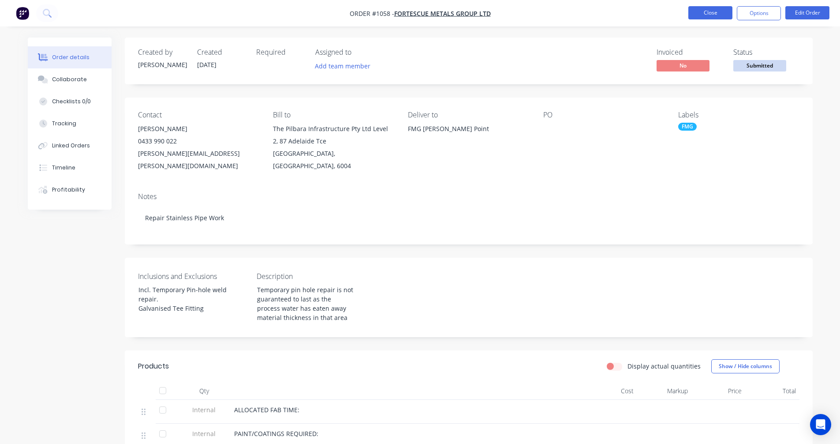
click at [709, 11] on button "Close" at bounding box center [711, 12] width 44 height 13
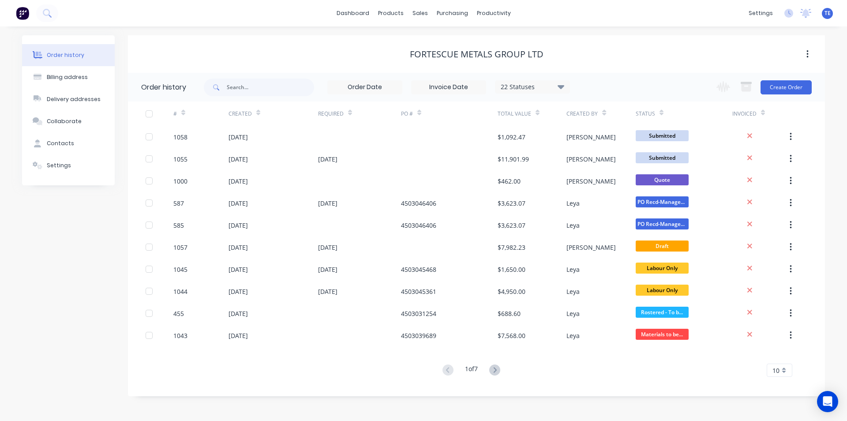
drag, startPoint x: 767, startPoint y: 0, endPoint x: 600, endPoint y: 45, distance: 173.0
click at [600, 45] on div "FORTESCUE METALS GROUP LTD" at bounding box center [476, 53] width 697 height 37
click at [338, 12] on link "dashboard" at bounding box center [352, 13] width 41 height 13
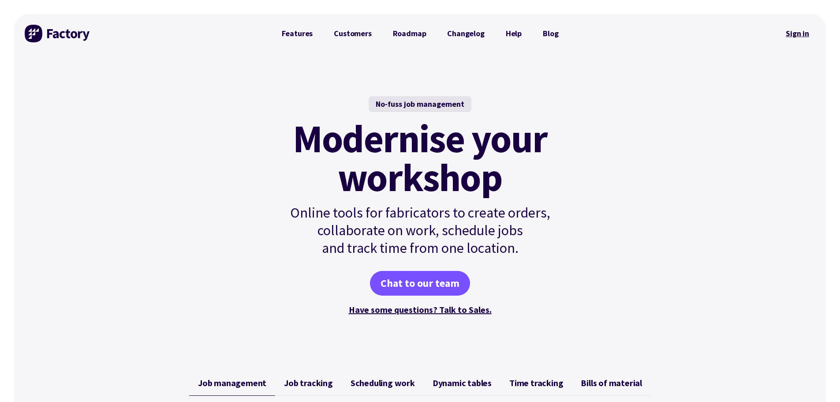
click at [807, 42] on link "Sign in" at bounding box center [798, 33] width 36 height 20
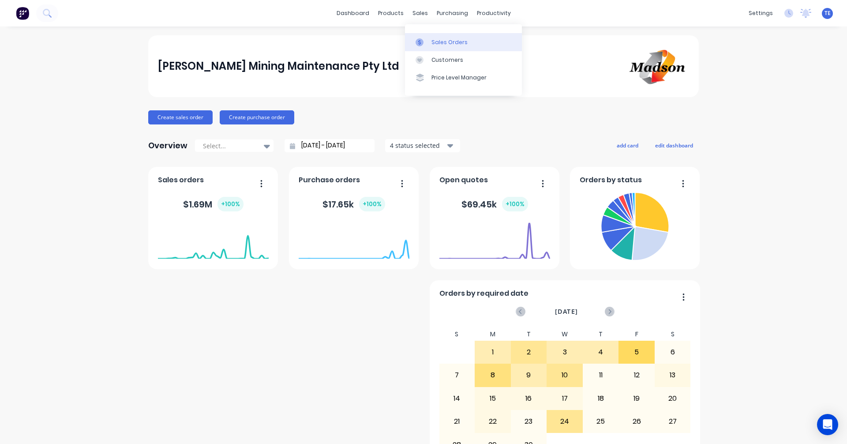
click at [409, 42] on div "Sales Orders" at bounding box center [449, 42] width 36 height 8
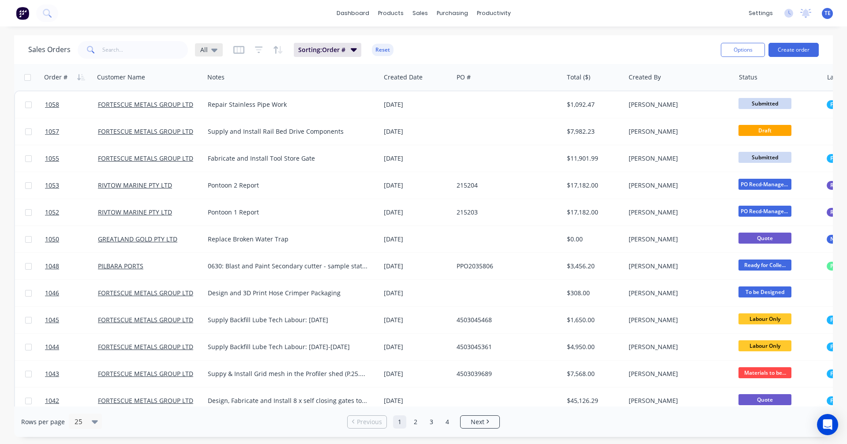
click at [217, 49] on div "All" at bounding box center [209, 49] width 28 height 13
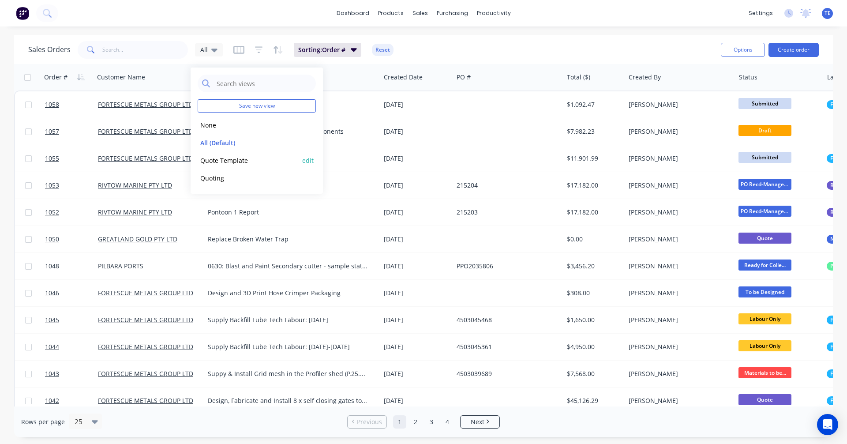
click at [228, 159] on button "Quote Template" at bounding box center [248, 160] width 101 height 10
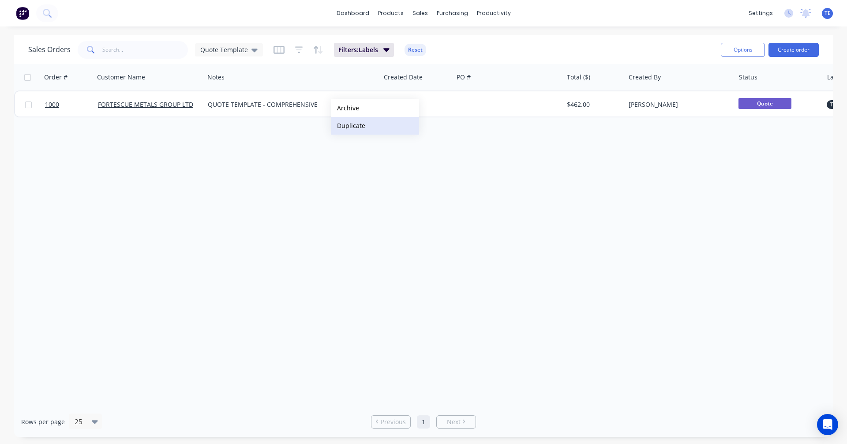
click at [361, 126] on button "Duplicate" at bounding box center [375, 126] width 88 height 18
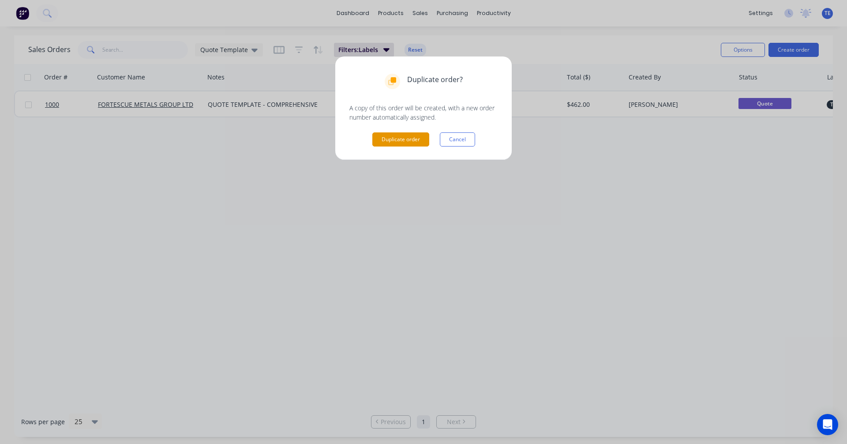
click at [394, 142] on button "Duplicate order" at bounding box center [400, 139] width 57 height 14
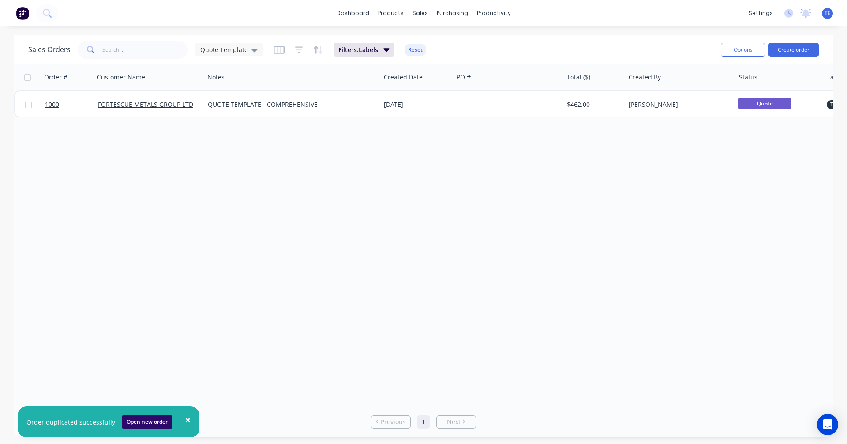
click at [151, 420] on button "Open new order" at bounding box center [147, 421] width 51 height 13
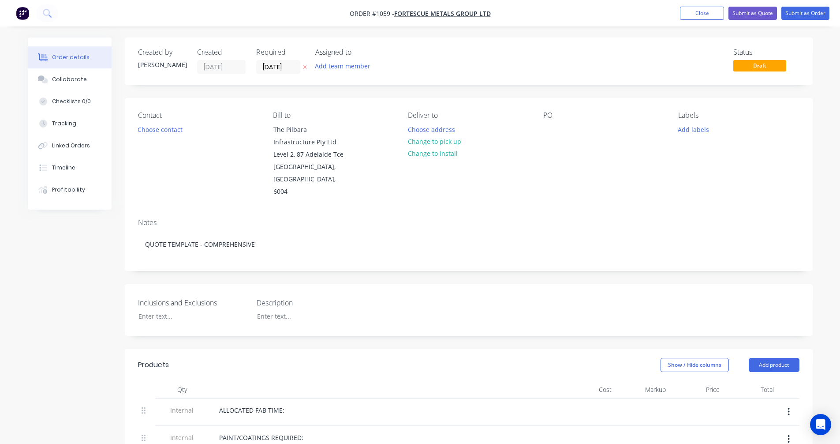
click at [304, 67] on icon "button" at bounding box center [305, 68] width 4 height 4
click at [156, 126] on button "Choose contact" at bounding box center [160, 129] width 54 height 12
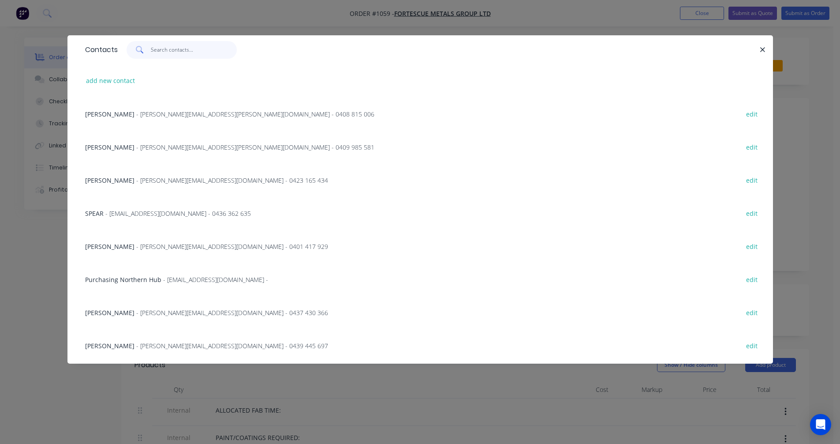
click at [167, 50] on input "text" at bounding box center [194, 50] width 86 height 18
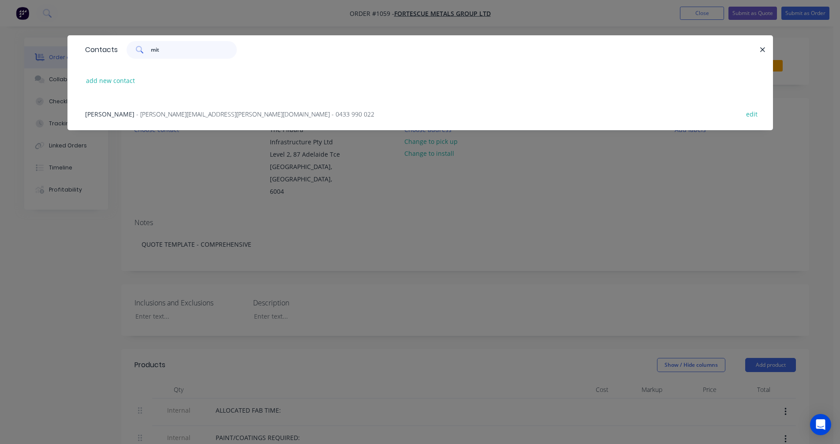
type input "mit"
click at [168, 114] on span "- [PERSON_NAME][EMAIL_ADDRESS][PERSON_NAME][DOMAIN_NAME] - 0433 990 022" at bounding box center [255, 114] width 238 height 8
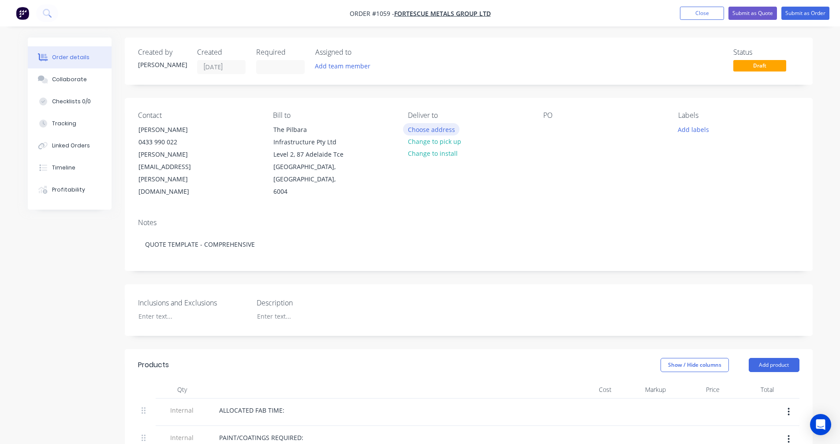
click at [430, 129] on button "Choose address" at bounding box center [431, 129] width 56 height 12
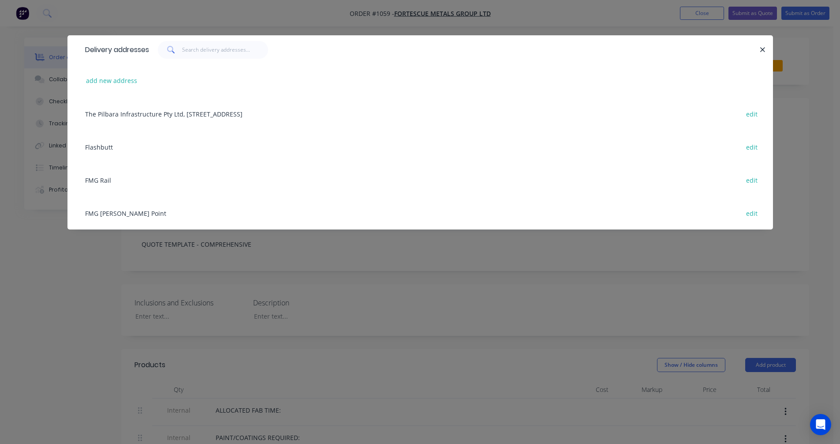
click at [121, 210] on div "FMG [PERSON_NAME] Point edit" at bounding box center [420, 212] width 679 height 33
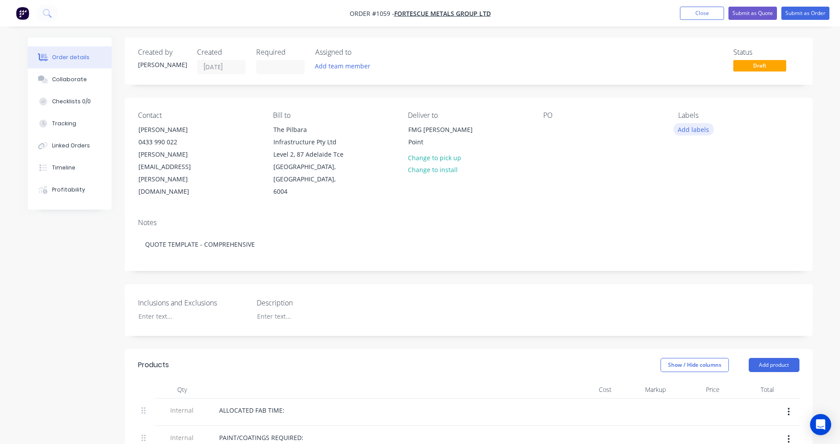
click at [682, 130] on button "Add labels" at bounding box center [694, 129] width 41 height 12
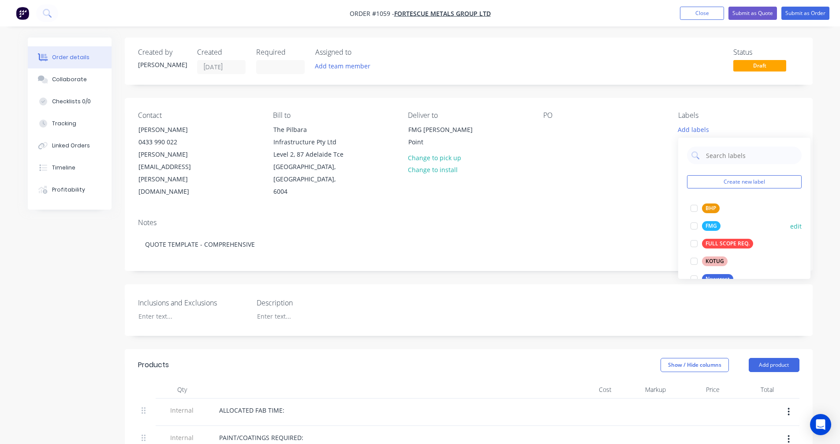
click at [706, 227] on div "FMG" at bounding box center [711, 226] width 19 height 10
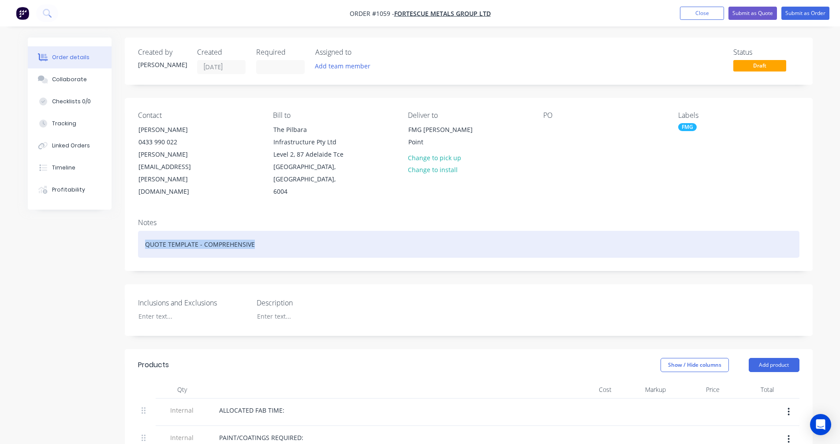
drag, startPoint x: 290, startPoint y: 233, endPoint x: 120, endPoint y: 233, distance: 169.8
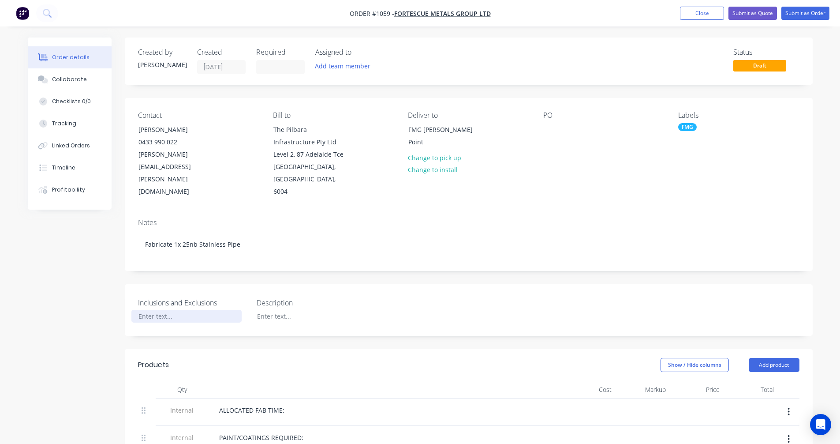
click at [164, 310] on div at bounding box center [186, 316] width 110 height 13
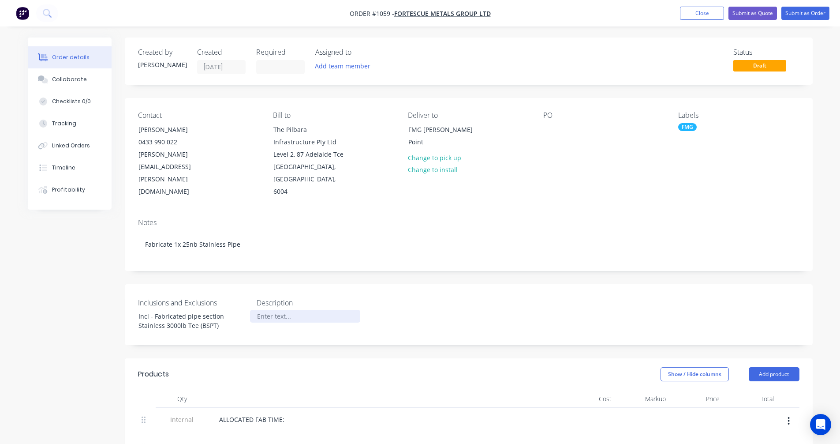
click at [301, 310] on div at bounding box center [305, 316] width 110 height 13
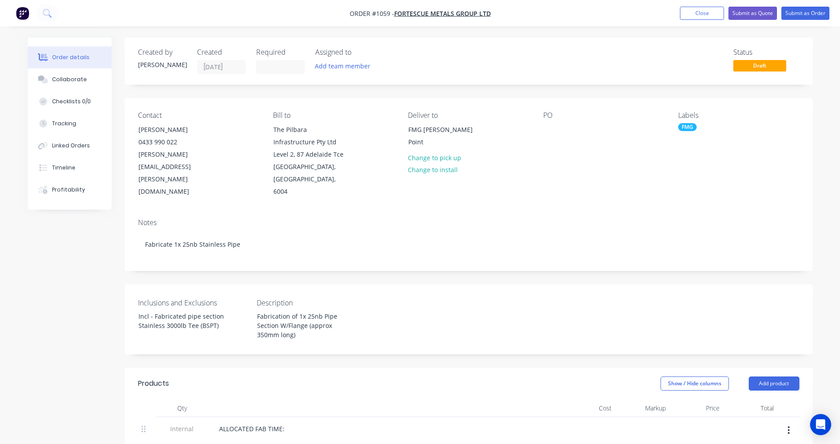
click at [394, 304] on div "Inclusions and Exclusions Incl - Fabricated pipe section Stainless 3000lb Tee (…" at bounding box center [469, 319] width 688 height 70
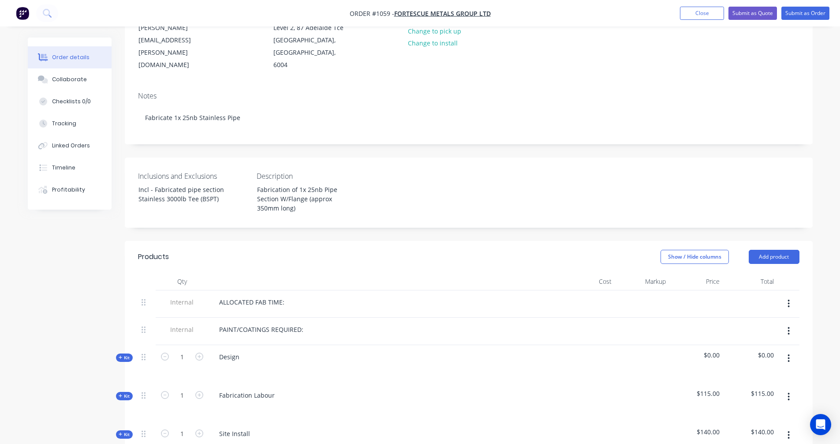
scroll to position [147, 0]
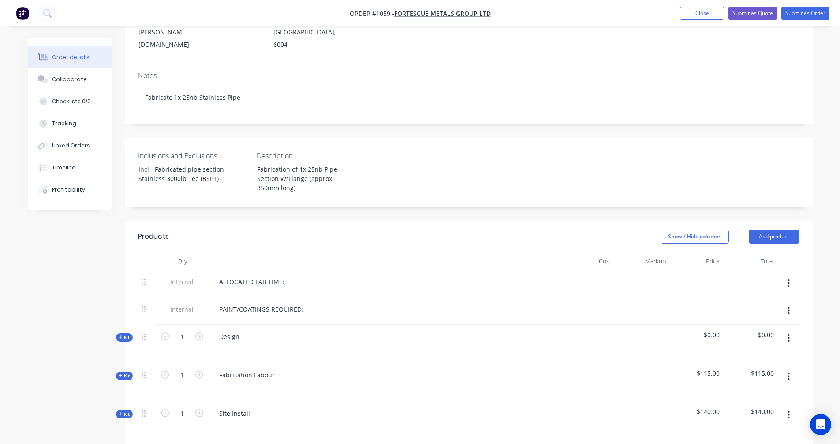
click at [305, 275] on div "ALLOCATED FAB TIME:" at bounding box center [385, 281] width 346 height 13
click at [288, 275] on div "ALLOCATED FAB TIME:" at bounding box center [251, 281] width 79 height 13
click at [301, 303] on div "PAINT/COATINGS REQUIRED:" at bounding box center [261, 309] width 98 height 13
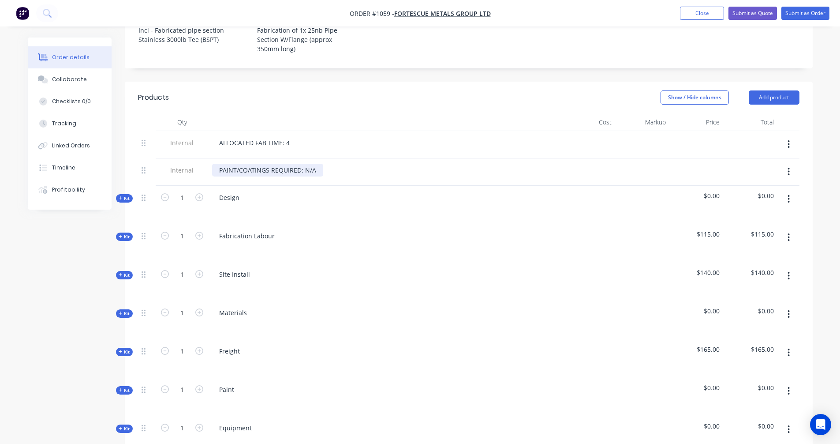
scroll to position [294, 0]
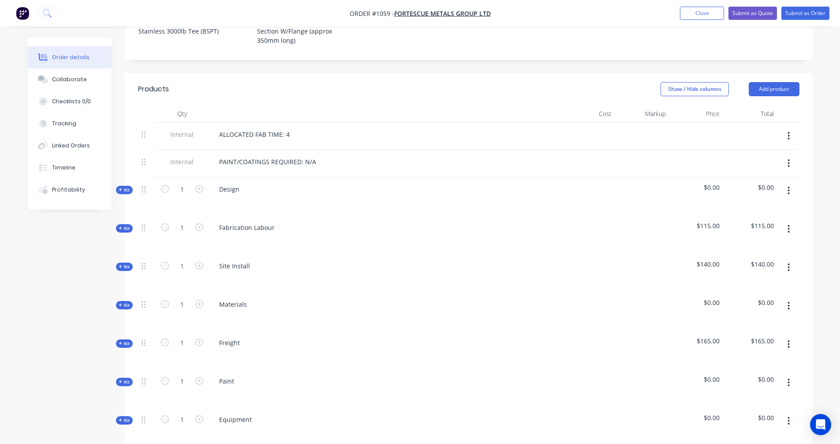
click at [124, 187] on span "Kit" at bounding box center [124, 190] width 11 height 7
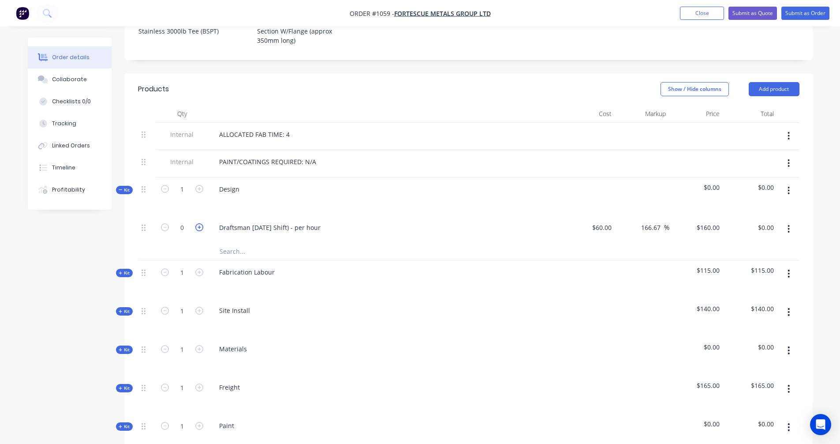
click at [201, 223] on icon "button" at bounding box center [199, 227] width 8 height 8
type input "1"
type input "$160.00"
drag, startPoint x: 790, startPoint y: 179, endPoint x: 627, endPoint y: 183, distance: 162.4
click at [609, 188] on div at bounding box center [589, 196] width 54 height 38
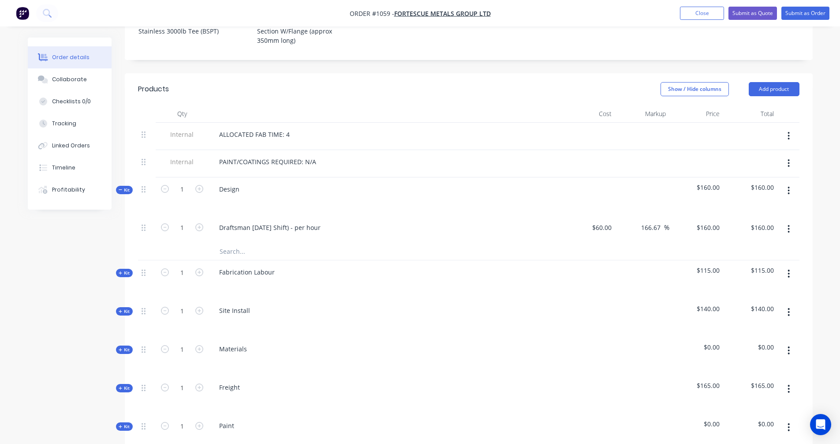
click at [790, 186] on icon "button" at bounding box center [789, 191] width 2 height 10
click at [766, 207] on div "Add product to kit" at bounding box center [758, 213] width 68 height 13
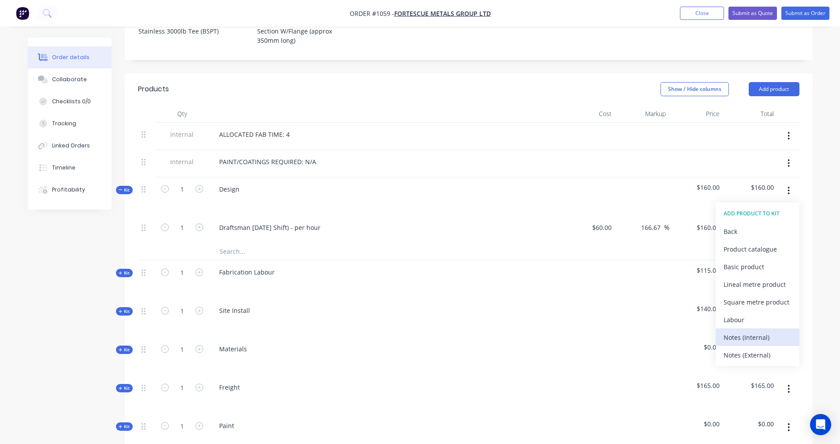
click at [758, 331] on div "Notes (Internal)" at bounding box center [758, 337] width 68 height 13
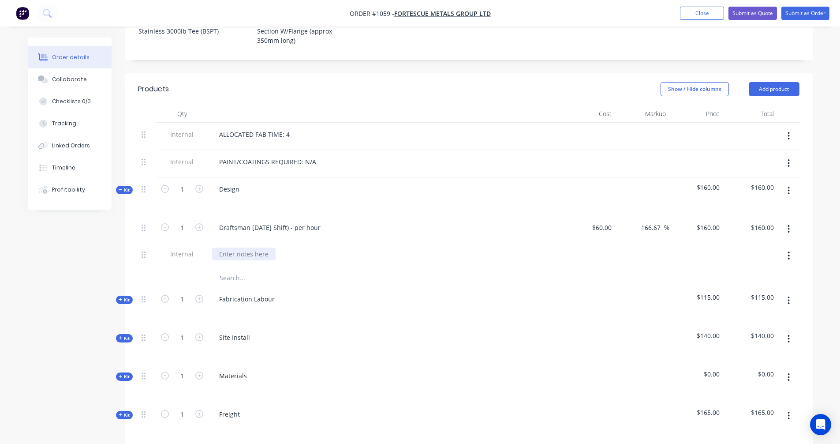
click at [256, 247] on div at bounding box center [244, 253] width 64 height 13
click at [310, 269] on input "text" at bounding box center [307, 278] width 176 height 18
click at [185, 292] on input "1" at bounding box center [182, 298] width 23 height 13
type input "6"
click at [124, 296] on span "Kit" at bounding box center [124, 299] width 11 height 7
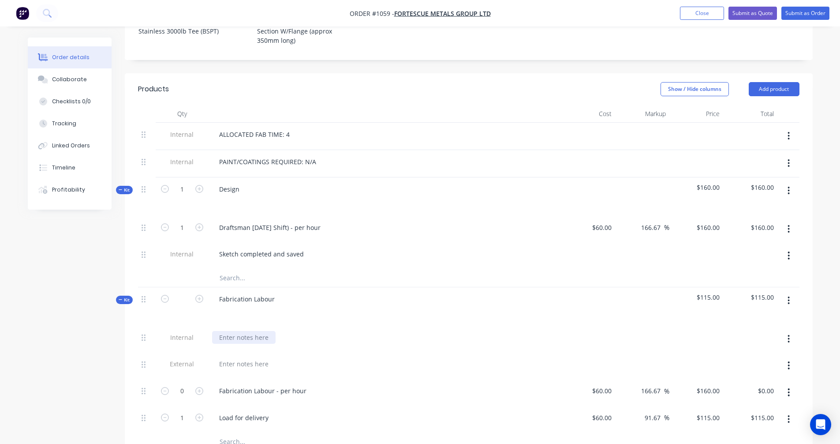
scroll to position [441, 0]
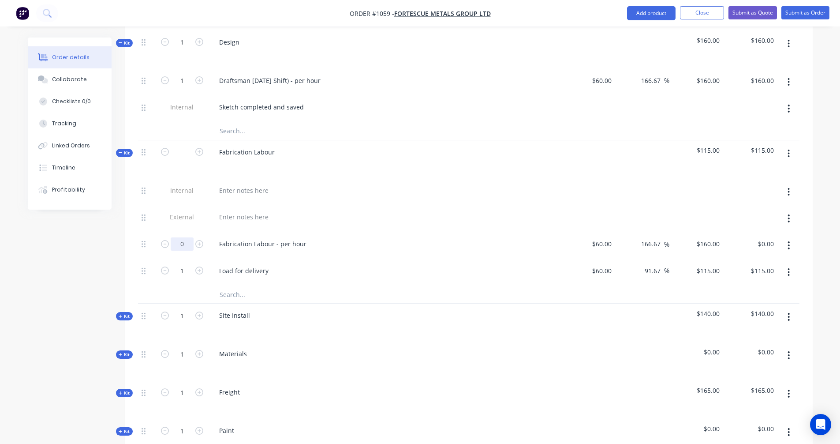
click at [190, 237] on input "0" at bounding box center [182, 243] width 23 height 13
type input "6"
type input "$960.00"
click at [369, 285] on input "text" at bounding box center [307, 294] width 176 height 18
click at [791, 309] on button "button" at bounding box center [789, 317] width 21 height 16
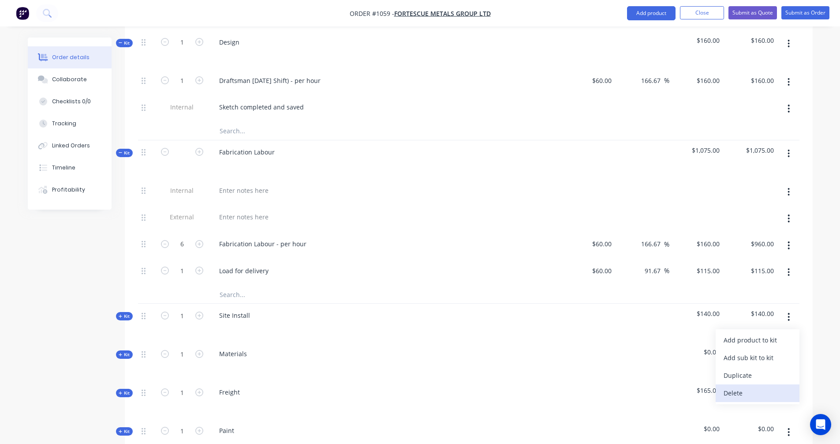
click at [734, 386] on div "Delete" at bounding box center [758, 392] width 68 height 13
click at [123, 313] on span "Kit" at bounding box center [124, 316] width 11 height 7
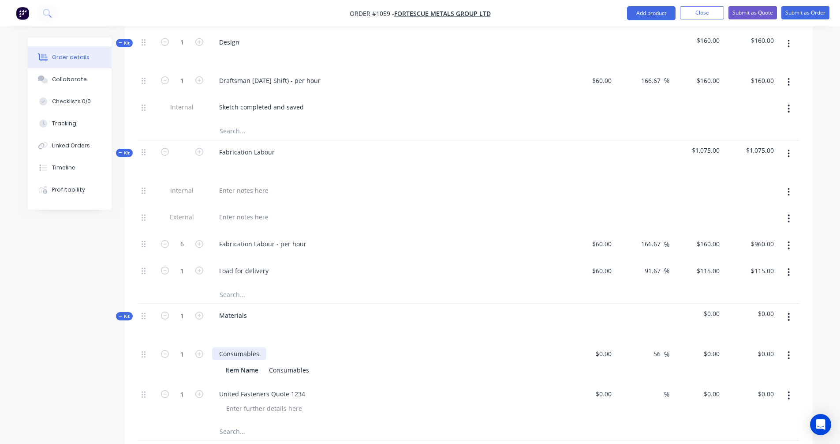
click at [226, 347] on div "Consumables" at bounding box center [239, 353] width 54 height 13
click at [121, 150] on icon at bounding box center [121, 152] width 4 height 4
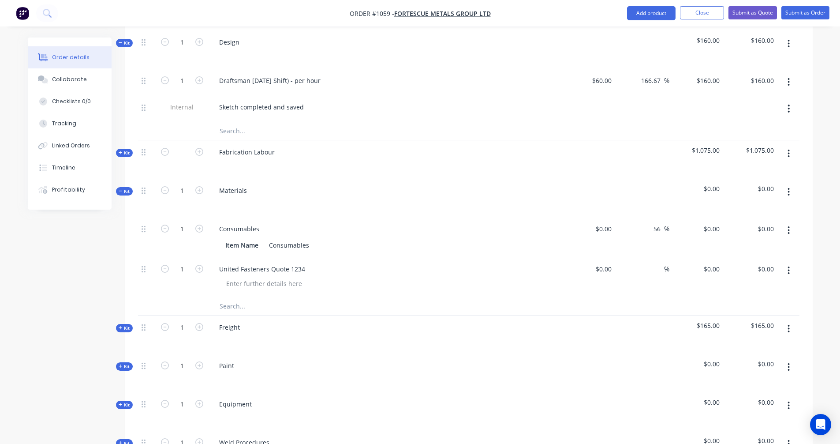
click at [119, 41] on icon at bounding box center [121, 43] width 4 height 4
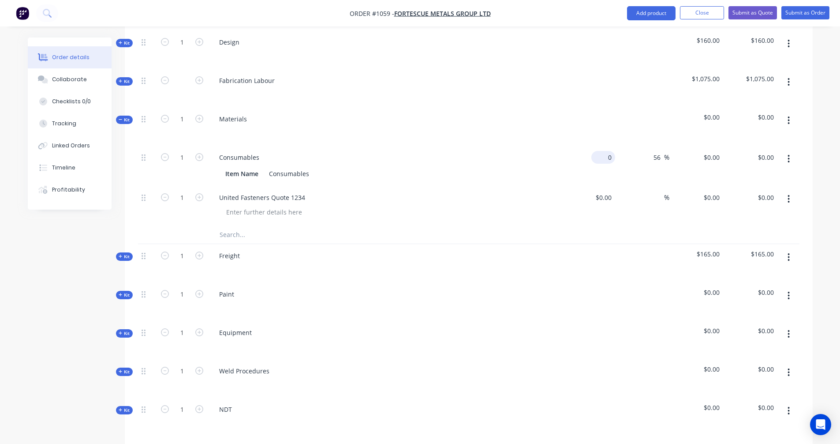
click at [606, 151] on input "0" at bounding box center [605, 157] width 20 height 13
type input "$120.00"
type input "$187.20"
click at [635, 154] on div "56 56 %" at bounding box center [642, 166] width 54 height 40
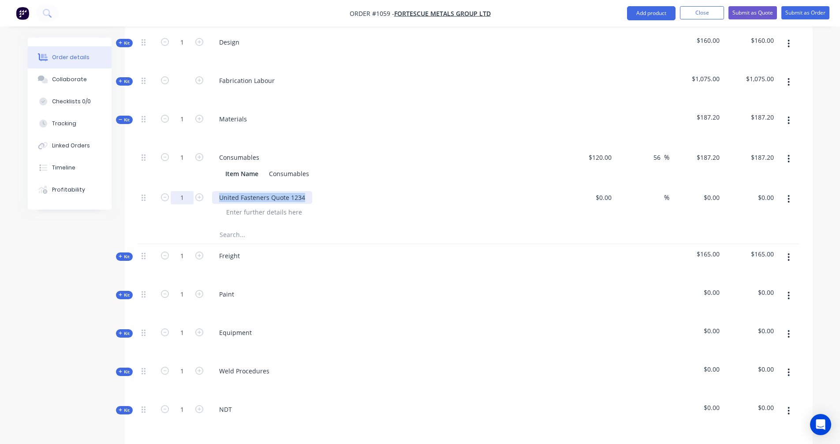
drag, startPoint x: 304, startPoint y: 185, endPoint x: 185, endPoint y: 188, distance: 119.2
click at [185, 188] on div "1 United Fasteners Quote 1234 $0.00 $0.00 % $0.00 $0.00 $0.00 $0.00" at bounding box center [469, 206] width 662 height 40
click at [374, 206] on div at bounding box center [388, 212] width 339 height 13
click at [604, 191] on div "0 $0.00" at bounding box center [604, 197] width 24 height 13
type input "$137.06"
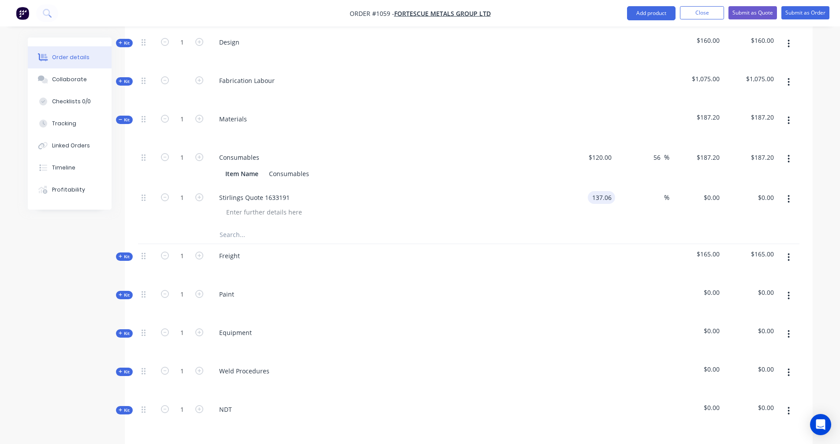
type input "$137.06"
click at [645, 226] on div at bounding box center [469, 235] width 662 height 18
click at [659, 191] on input at bounding box center [659, 197] width 10 height 13
type input "30"
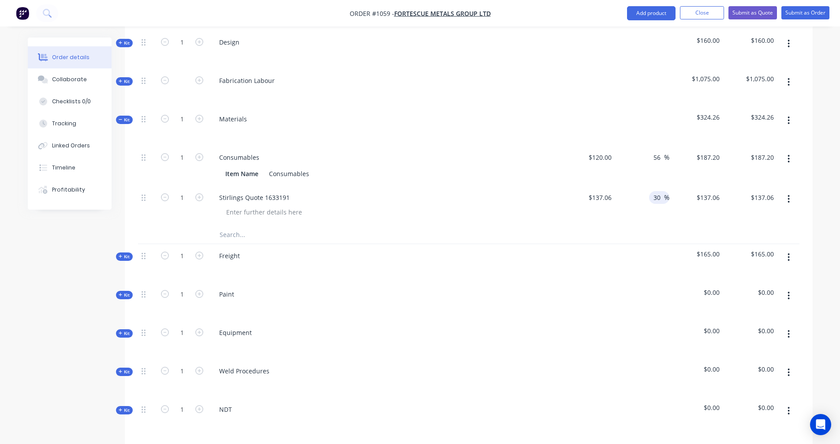
type input "$178.178"
type input "$178.18"
click at [647, 226] on div at bounding box center [469, 235] width 662 height 18
click at [124, 253] on span "Kit" at bounding box center [124, 256] width 11 height 7
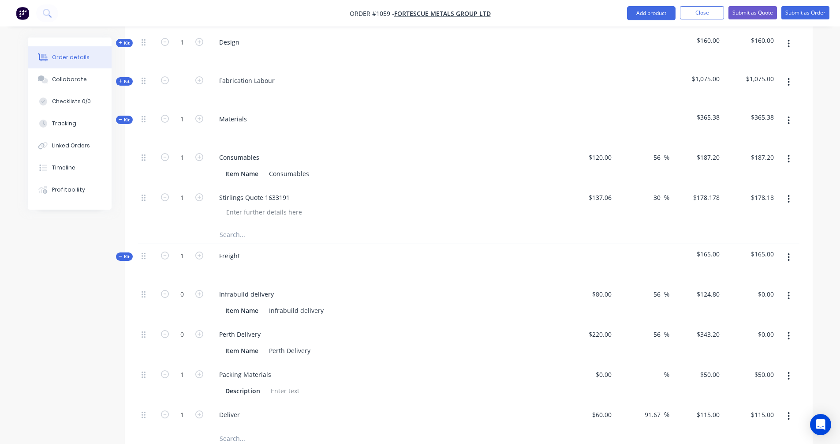
click at [124, 253] on span "Kit" at bounding box center [124, 256] width 11 height 7
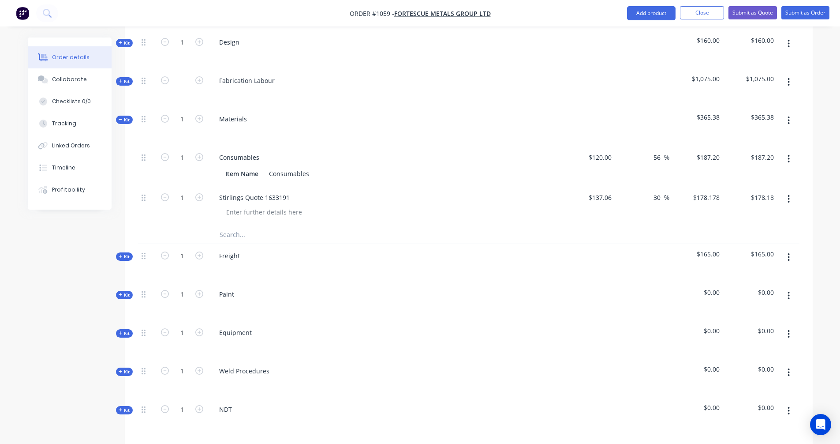
click at [240, 226] on input "text" at bounding box center [307, 235] width 176 height 18
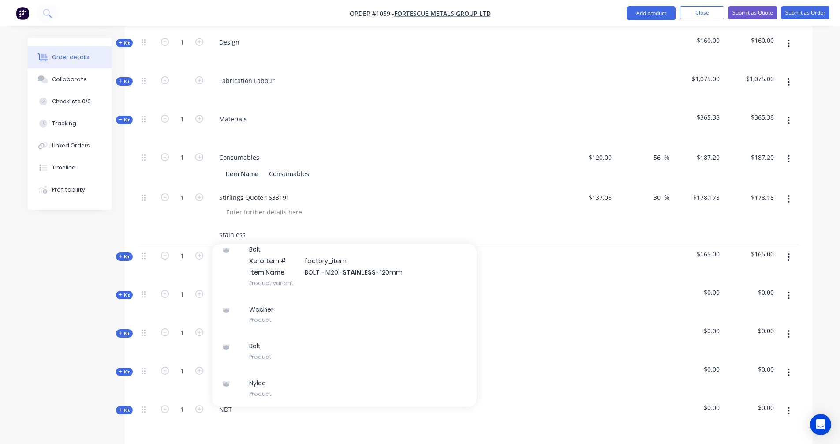
drag, startPoint x: 257, startPoint y: 223, endPoint x: 218, endPoint y: 229, distance: 38.9
click at [218, 229] on div "stainless Add stainless to kit Washer Xero Item # factory_item Item Name WASHER…" at bounding box center [344, 235] width 265 height 18
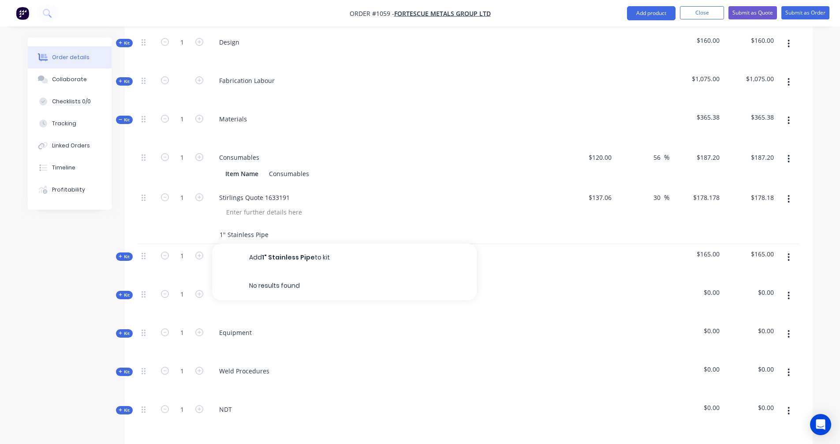
type input "1" Stainless Pipe"
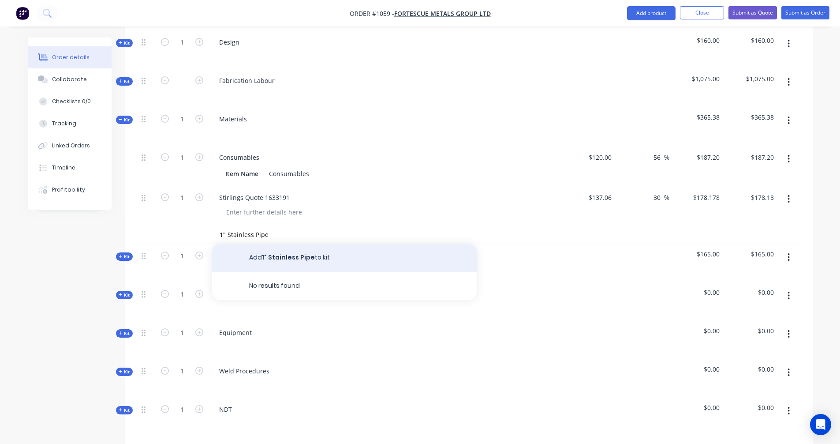
click at [285, 244] on button "Add 1" Stainless Pipe to kit" at bounding box center [344, 258] width 265 height 28
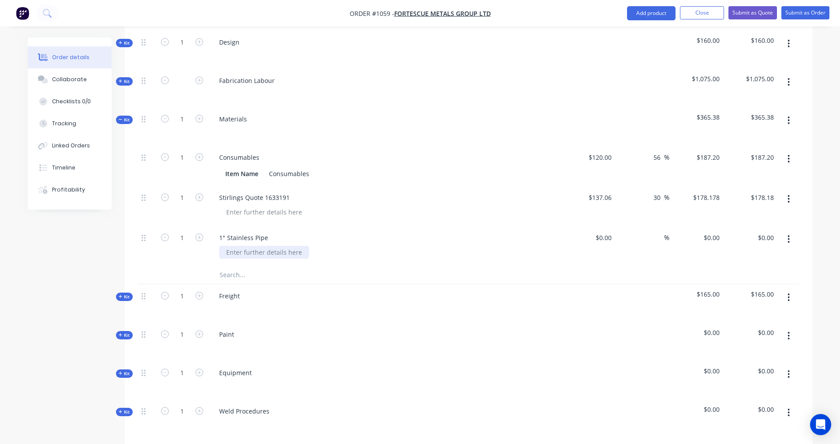
click at [282, 246] on div at bounding box center [264, 252] width 90 height 13
click at [607, 231] on input at bounding box center [610, 237] width 10 height 13
type input "$50.00"
type input "50"
type input "$50.00"
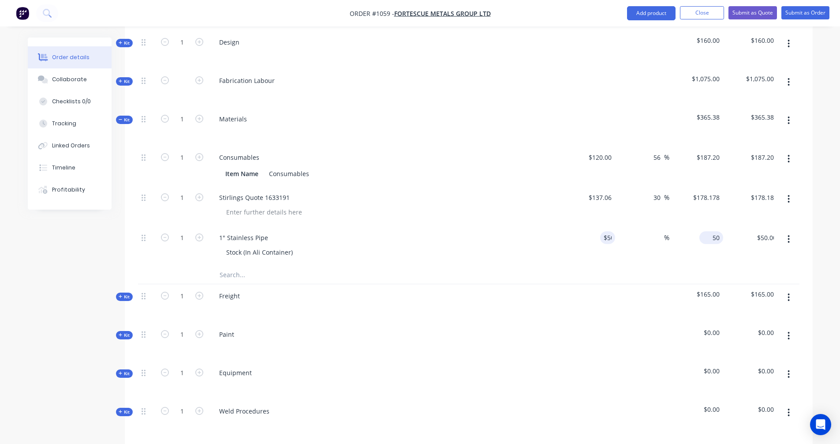
click at [712, 231] on div "50 $0.00" at bounding box center [712, 237] width 24 height 13
type input "150"
type input "200"
type input "$150.00"
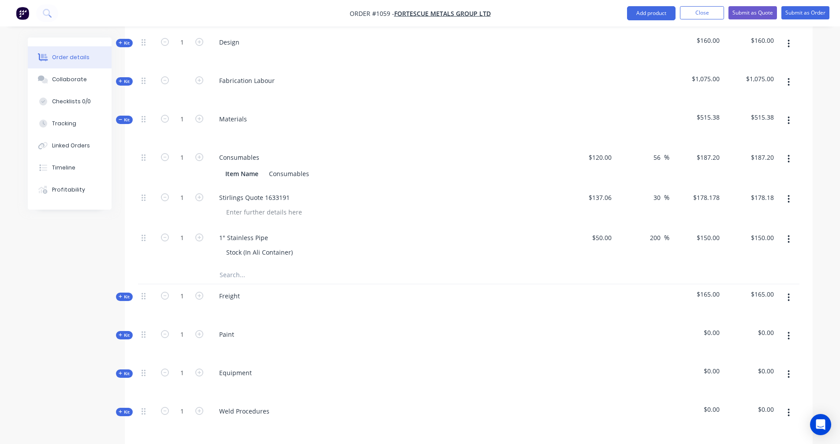
click at [711, 247] on div "$150.00 $150.00" at bounding box center [697, 246] width 54 height 40
click at [120, 117] on icon at bounding box center [121, 119] width 4 height 4
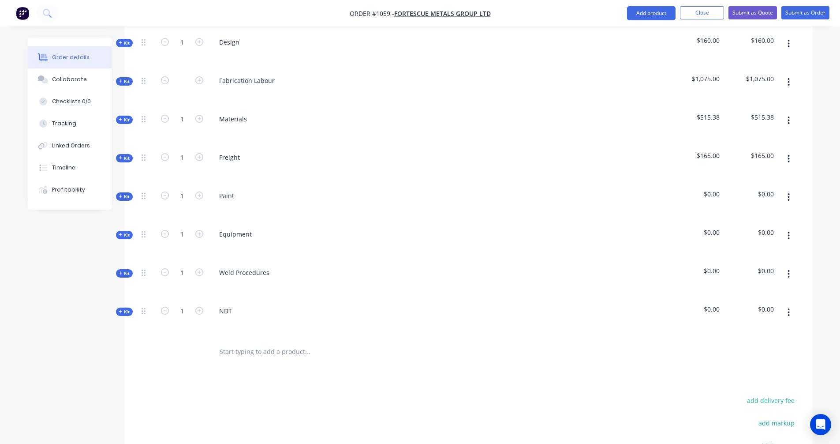
click at [787, 189] on button "button" at bounding box center [789, 197] width 21 height 16
click at [736, 267] on div "Delete" at bounding box center [758, 273] width 68 height 13
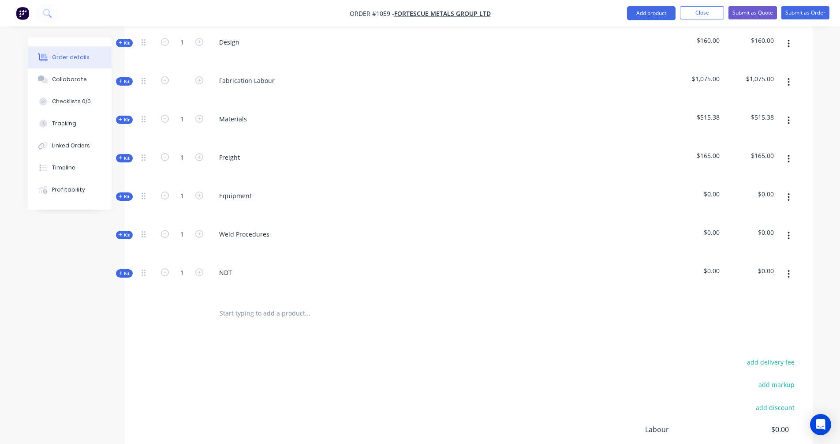
click at [791, 189] on button "button" at bounding box center [789, 197] width 21 height 16
click at [752, 267] on div "Delete" at bounding box center [758, 273] width 68 height 13
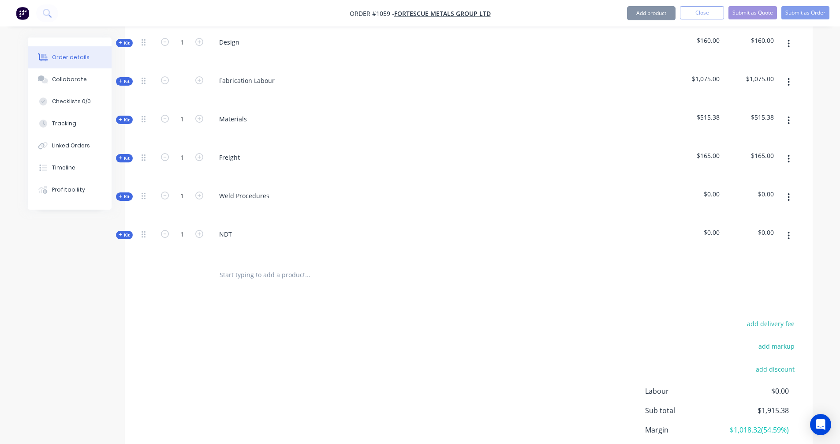
click at [791, 189] on button "button" at bounding box center [789, 197] width 21 height 16
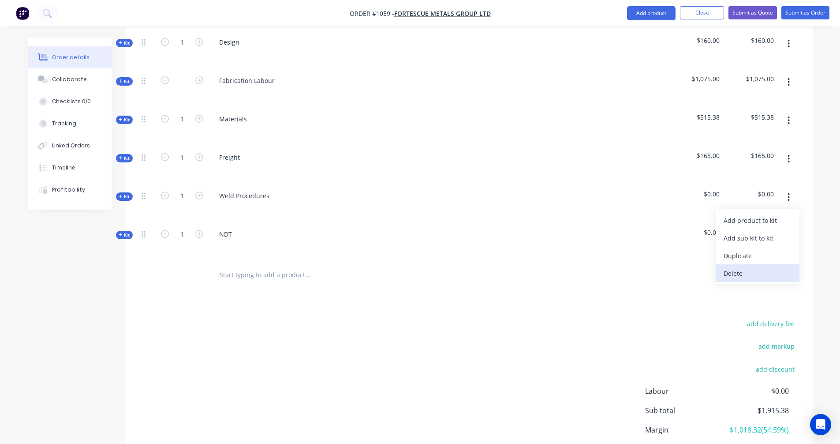
click at [743, 267] on div "Delete" at bounding box center [758, 273] width 68 height 13
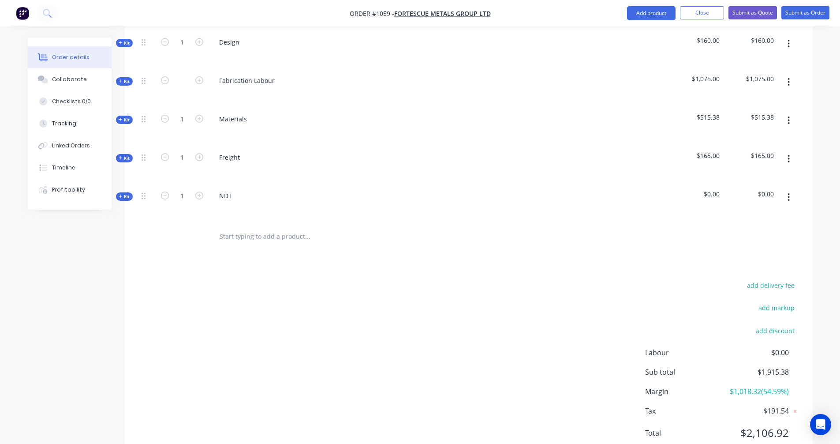
click at [790, 193] on icon "button" at bounding box center [789, 197] width 2 height 8
click at [737, 264] on button "Delete" at bounding box center [758, 273] width 84 height 18
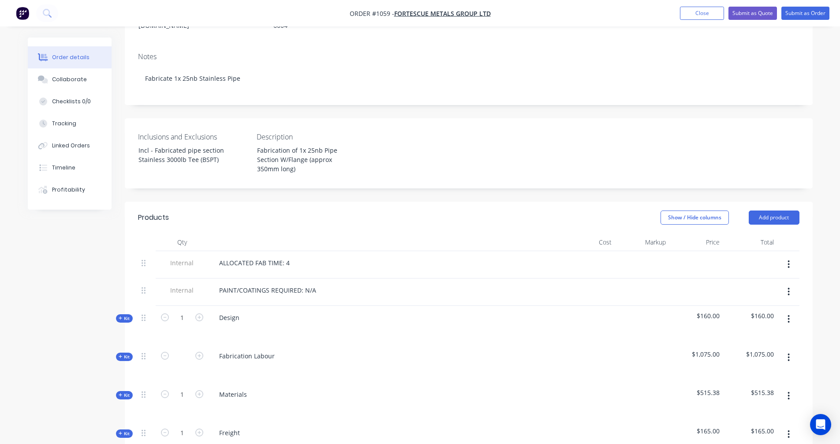
scroll to position [0, 0]
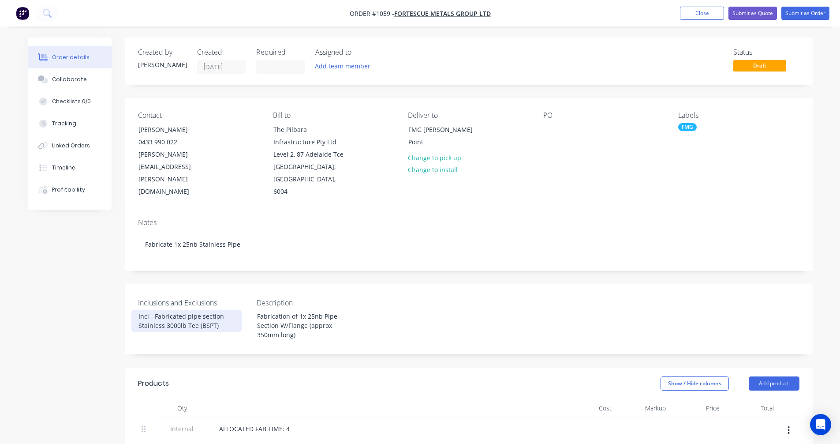
click at [223, 317] on div "Incl - Fabricated pipe section Stainless 3000lb Tee (BSPT)" at bounding box center [186, 321] width 110 height 22
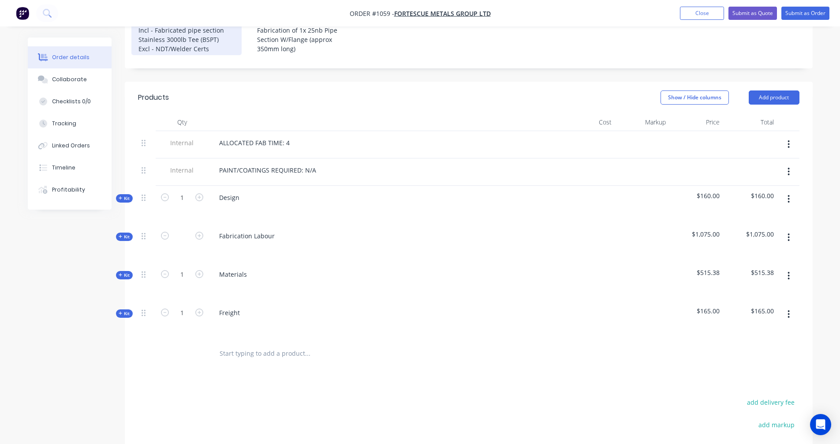
scroll to position [294, 0]
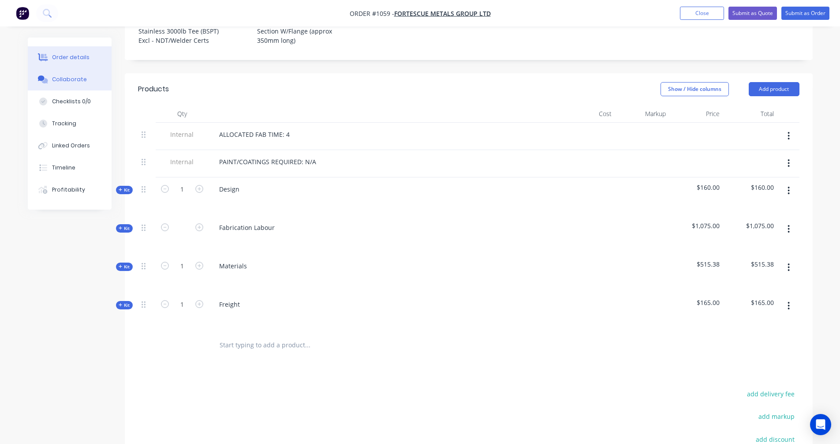
click at [62, 76] on div "Collaborate" at bounding box center [69, 79] width 35 height 8
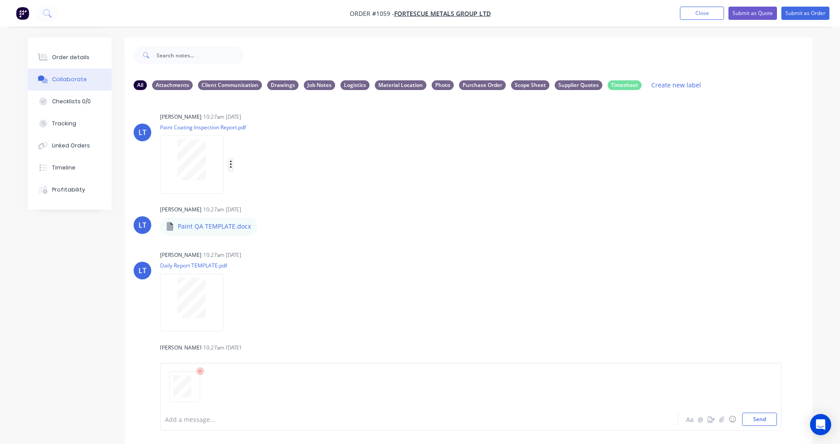
click at [232, 163] on button "button" at bounding box center [231, 164] width 4 height 13
click at [250, 203] on button "Delete" at bounding box center [288, 208] width 99 height 20
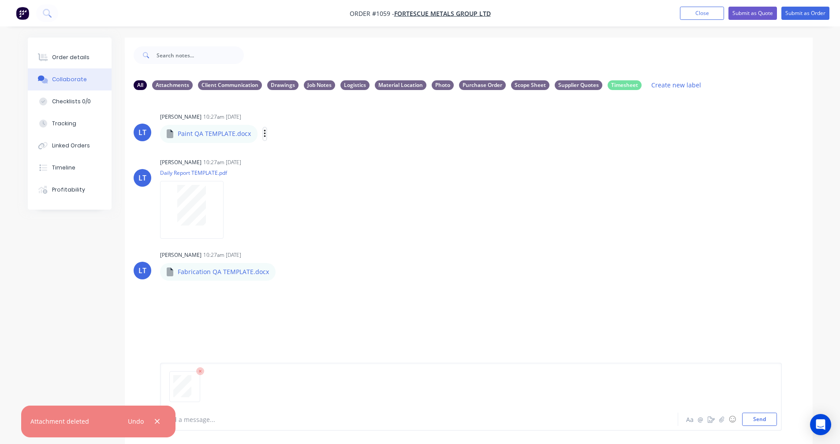
click at [264, 131] on icon "button" at bounding box center [265, 134] width 3 height 10
click at [288, 174] on button "Delete" at bounding box center [322, 177] width 99 height 20
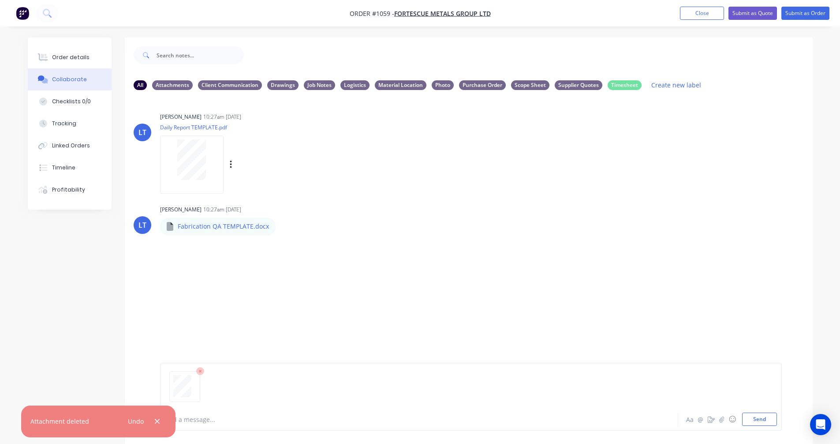
click at [233, 165] on div "Labels Download Delete" at bounding box center [276, 164] width 99 height 13
click at [232, 165] on icon "button" at bounding box center [231, 165] width 3 height 10
click at [258, 204] on button "Delete" at bounding box center [288, 208] width 99 height 20
click at [498, 402] on div at bounding box center [471, 389] width 612 height 45
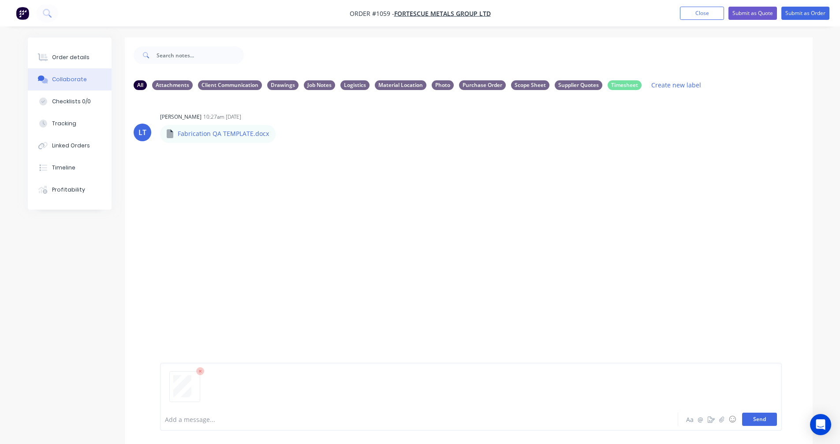
click at [755, 417] on button "Send" at bounding box center [759, 418] width 35 height 13
click at [231, 207] on icon "button" at bounding box center [231, 210] width 2 height 8
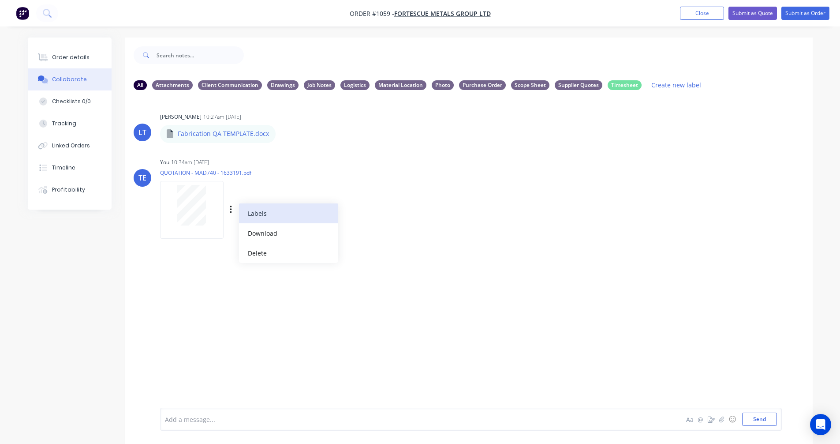
click at [249, 211] on button "Labels" at bounding box center [288, 213] width 99 height 20
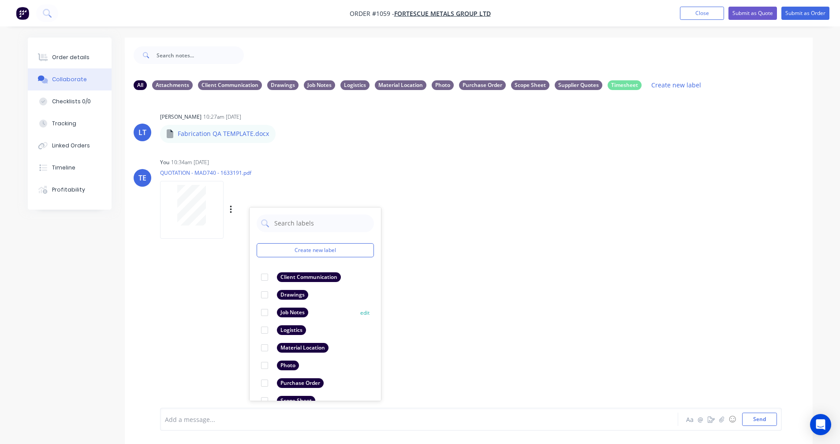
scroll to position [51, 0]
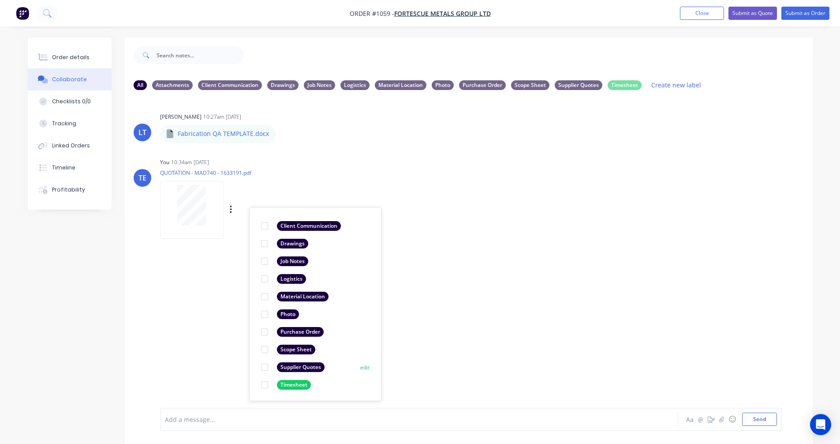
click at [298, 367] on div "Supplier Quotes" at bounding box center [301, 367] width 48 height 10
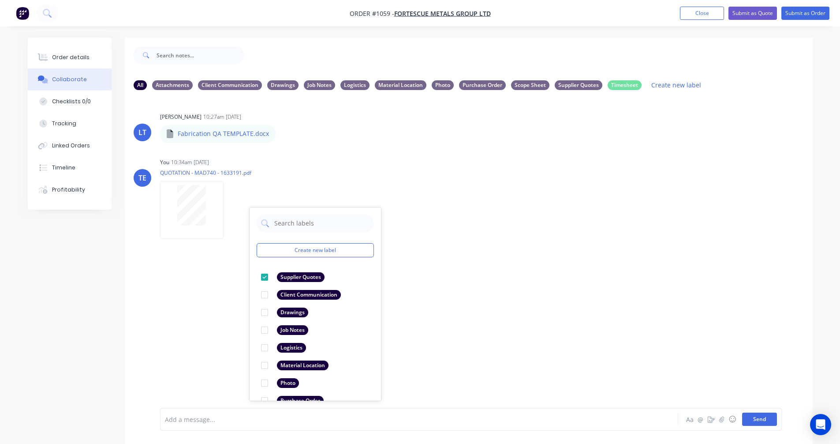
click at [766, 422] on button "Send" at bounding box center [759, 418] width 35 height 13
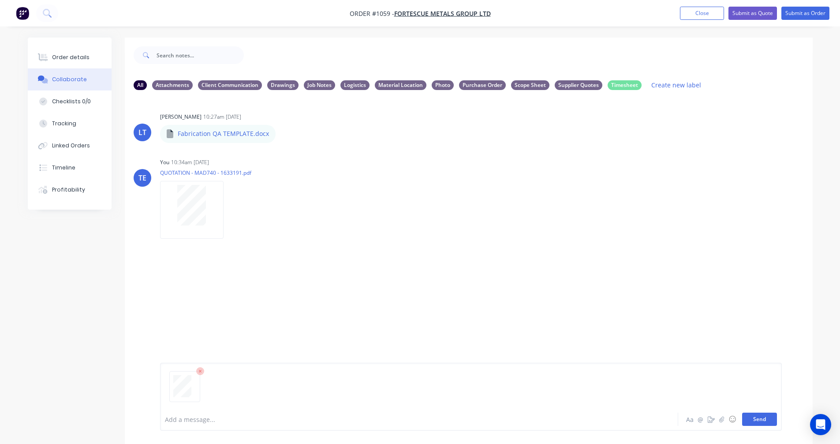
click at [761, 421] on button "Send" at bounding box center [759, 418] width 35 height 13
click at [231, 301] on icon "button" at bounding box center [231, 302] width 3 height 10
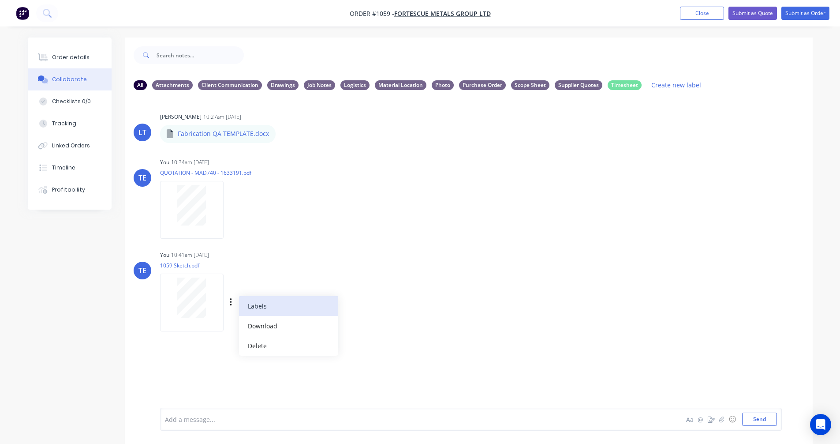
click at [254, 310] on button "Labels" at bounding box center [288, 306] width 99 height 20
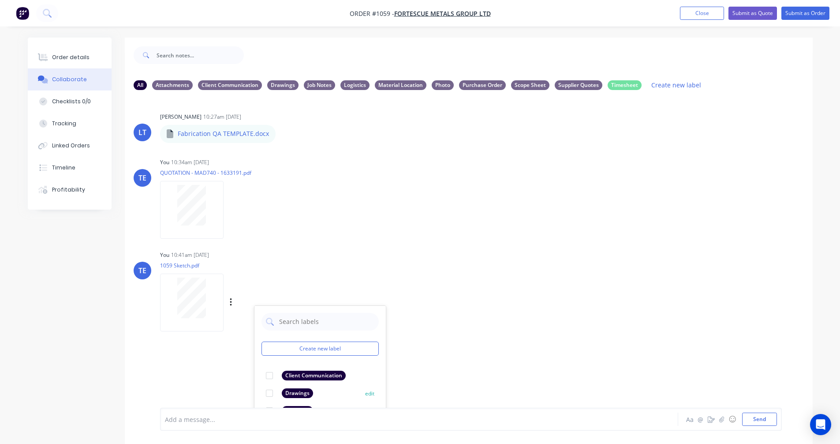
click at [288, 391] on div "Drawings" at bounding box center [297, 393] width 31 height 10
click at [751, 419] on button "Send" at bounding box center [759, 418] width 35 height 13
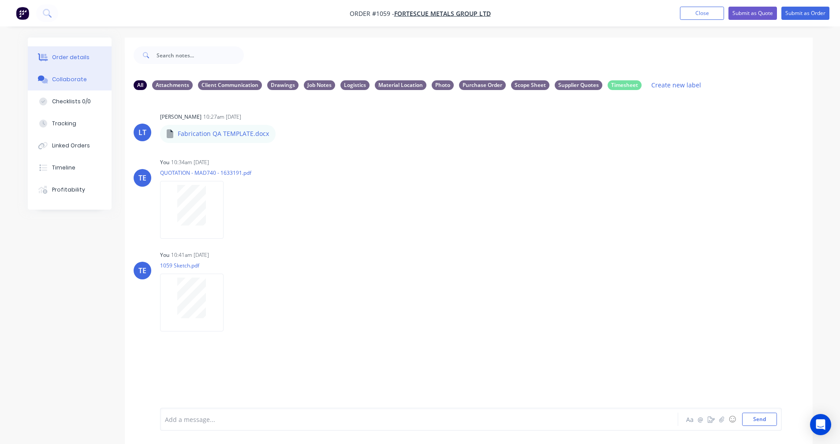
click at [65, 56] on div "Order details" at bounding box center [70, 57] width 37 height 8
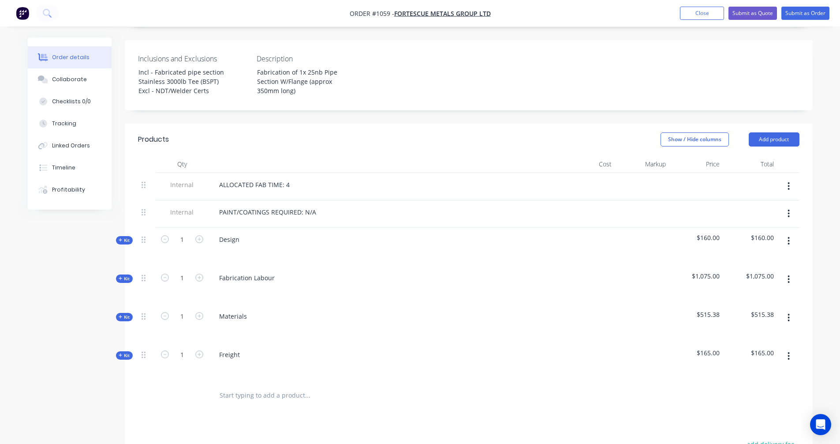
scroll to position [294, 0]
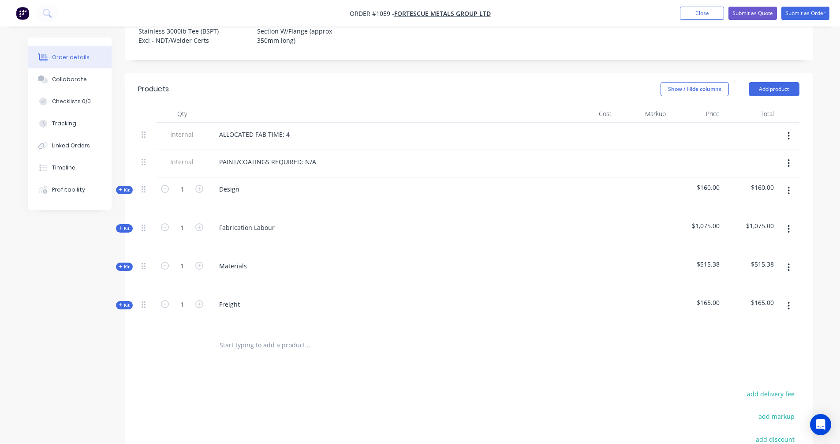
click at [120, 226] on icon at bounding box center [121, 228] width 4 height 4
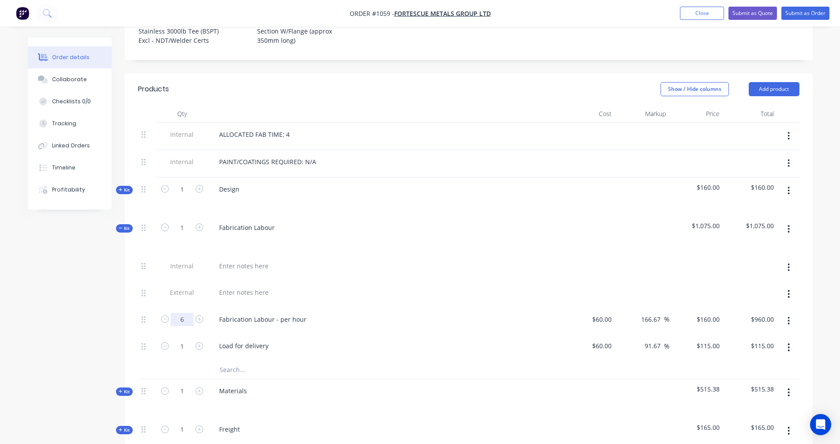
click at [183, 313] on input "6" at bounding box center [182, 319] width 23 height 13
type input "8"
type input "$1,280.00"
click at [132, 309] on div "Qty Cost Markup Price Total Internal ALLOCATED FAB TIME: 4 Internal PAINT/COATI…" at bounding box center [469, 294] width 688 height 379
click at [119, 226] on icon at bounding box center [121, 228] width 4 height 4
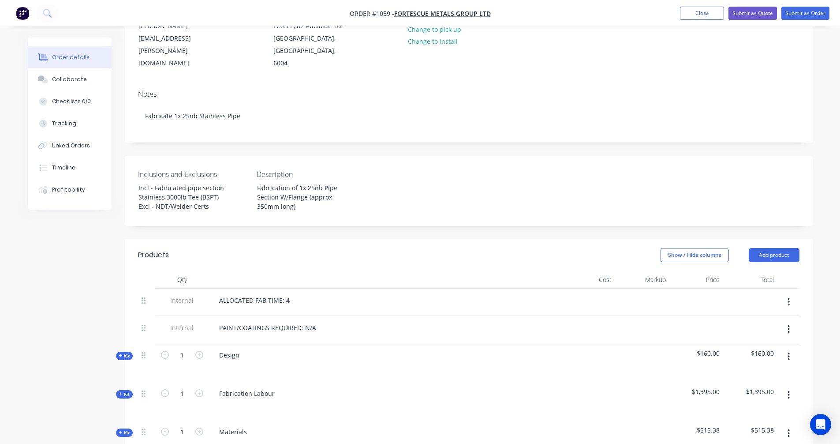
scroll to position [276, 0]
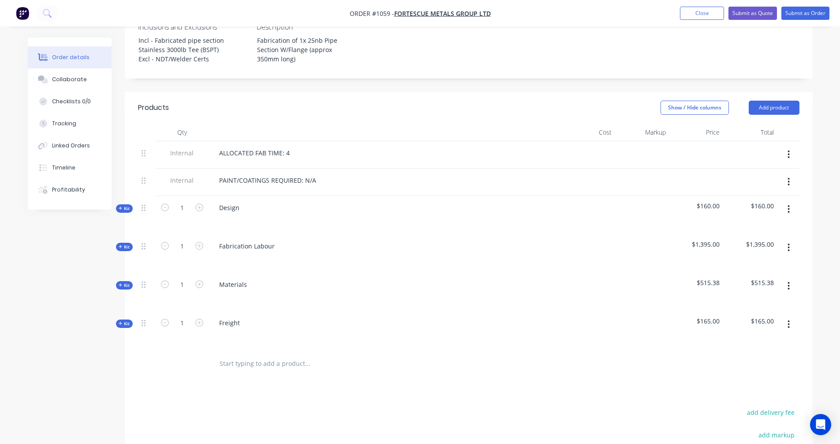
click at [121, 244] on icon at bounding box center [121, 246] width 4 height 4
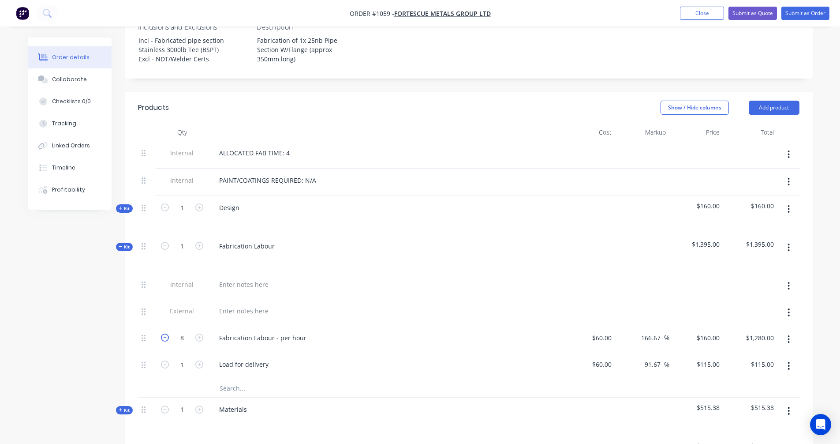
click at [165, 334] on icon "button" at bounding box center [165, 338] width 8 height 8
type input "7"
type input "$1,120.00"
click at [92, 303] on div "Created by [PERSON_NAME] Created [DATE] Required Assigned to Add team member St…" at bounding box center [420, 245] width 785 height 966
click at [118, 243] on div "Kit" at bounding box center [124, 247] width 17 height 8
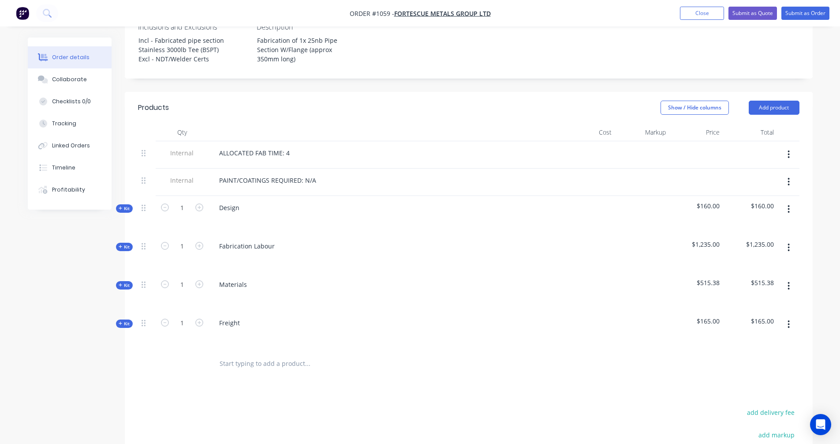
click at [791, 316] on button "button" at bounding box center [789, 324] width 21 height 16
click at [735, 394] on div "Delete" at bounding box center [758, 400] width 68 height 13
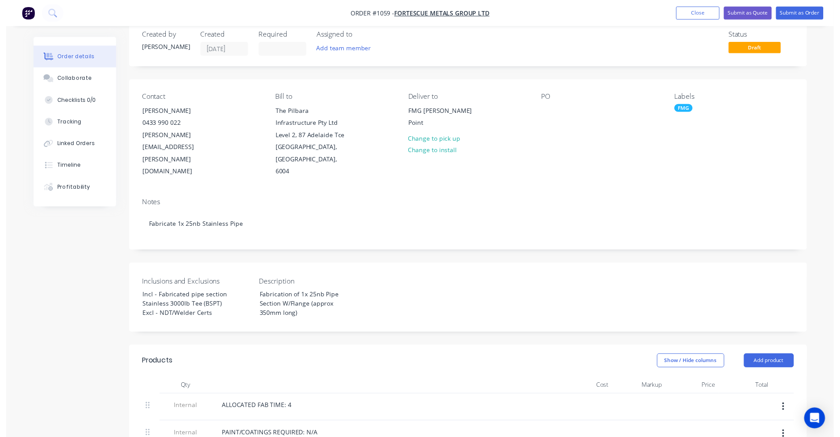
scroll to position [0, 0]
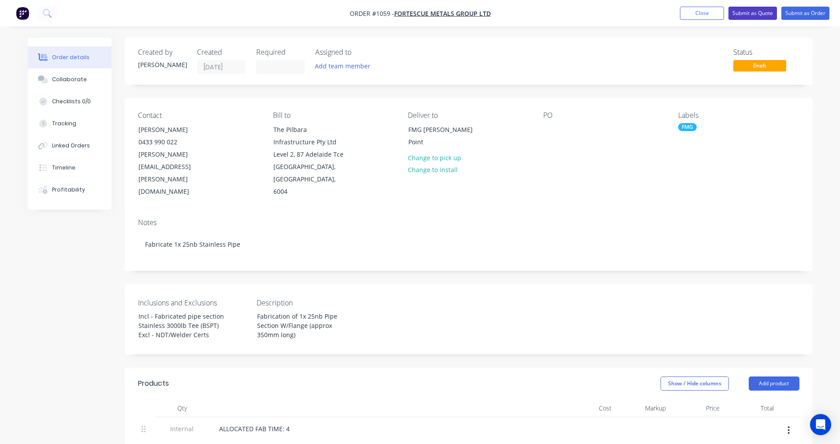
click at [750, 13] on button "Submit as Quote" at bounding box center [753, 13] width 49 height 13
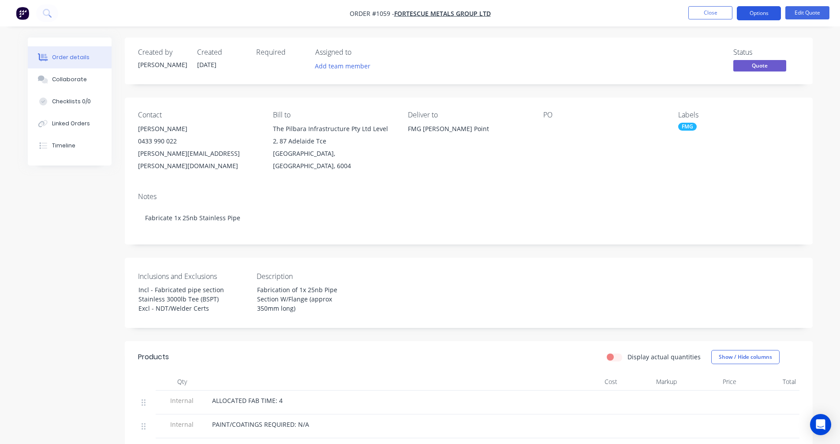
click at [759, 15] on button "Options" at bounding box center [759, 13] width 44 height 14
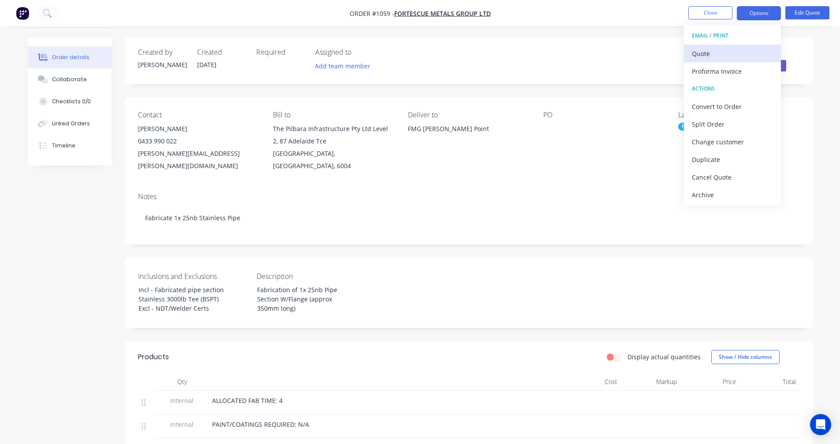
click at [718, 56] on div "Quote" at bounding box center [732, 53] width 81 height 13
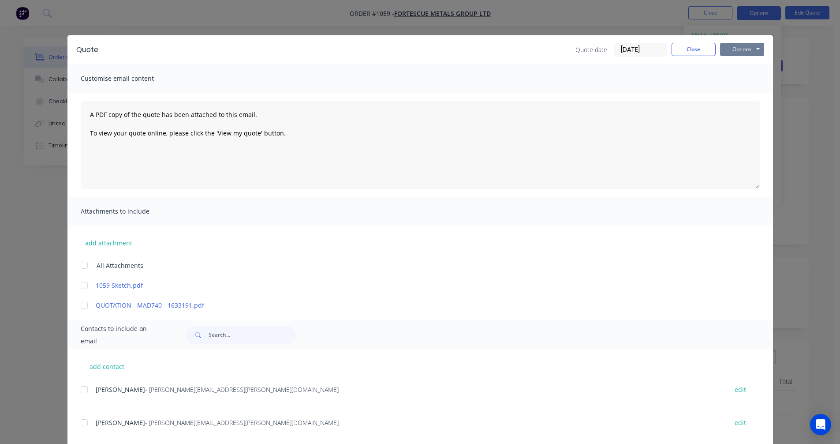
click at [727, 51] on button "Options" at bounding box center [742, 49] width 44 height 13
click at [738, 66] on button "Preview" at bounding box center [748, 65] width 56 height 15
click at [688, 49] on button "Close" at bounding box center [694, 49] width 44 height 13
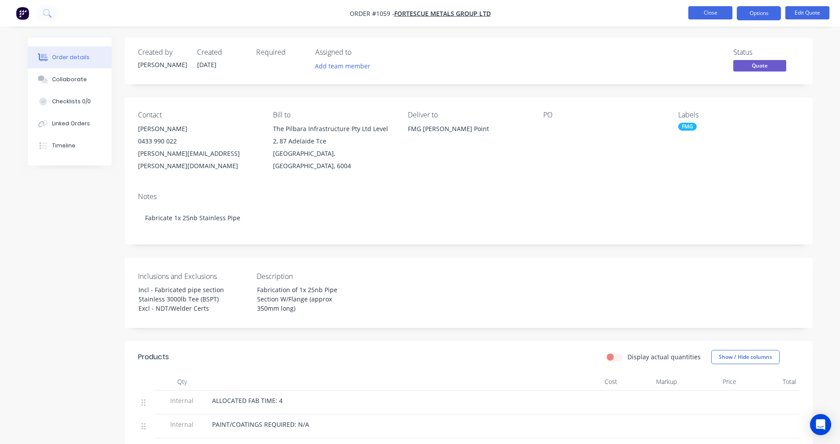
click at [708, 12] on button "Close" at bounding box center [711, 12] width 44 height 13
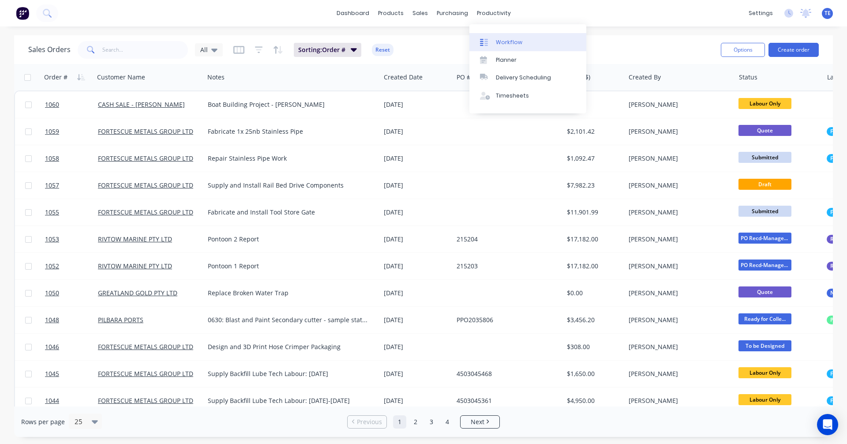
click at [496, 41] on div "Workflow" at bounding box center [509, 42] width 26 height 8
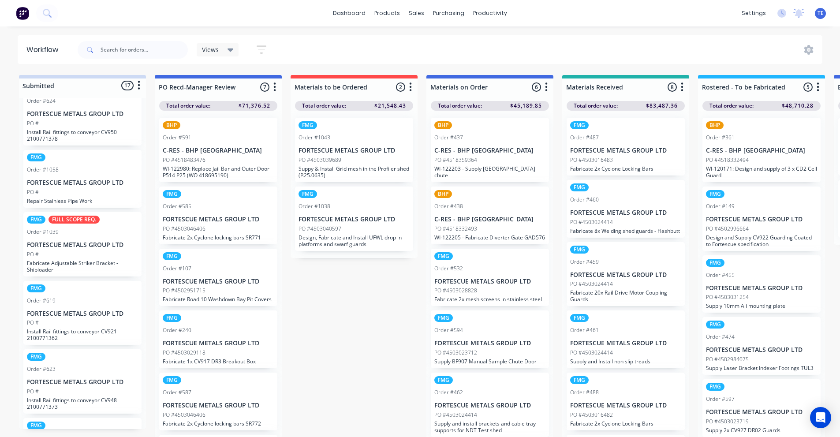
scroll to position [294, 0]
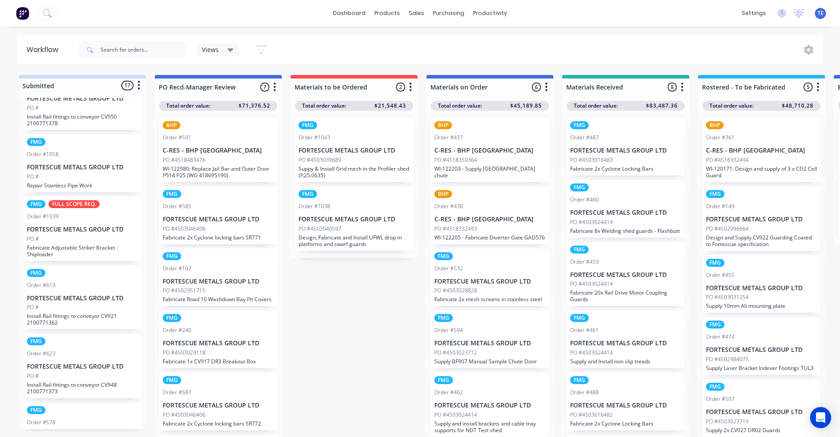
click at [62, 171] on div "FMG Order #1058 FORTESCUE METALS GROUP LTD PO # Repair Stainless Pipe Work" at bounding box center [82, 164] width 118 height 58
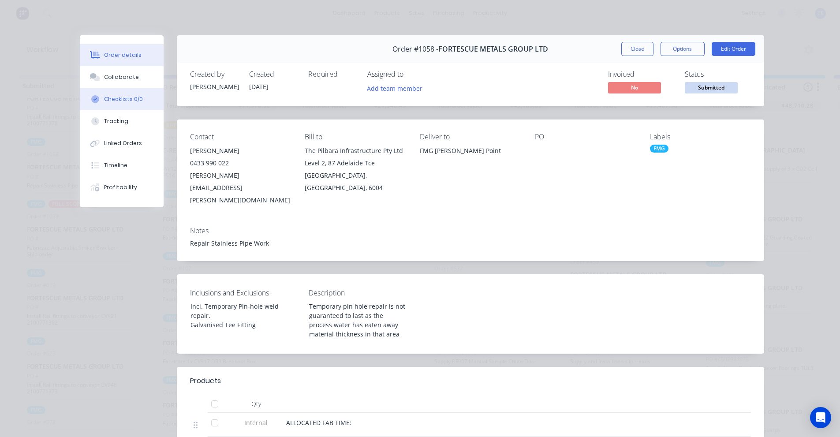
click at [123, 100] on div "Checklists 0/0" at bounding box center [123, 99] width 39 height 8
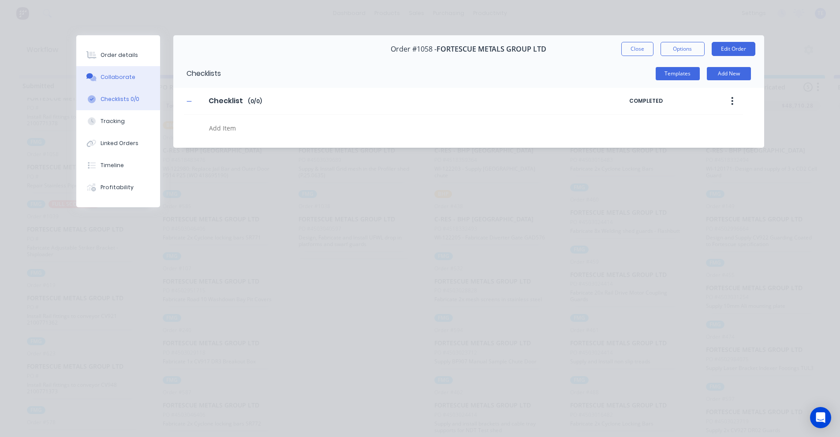
click at [119, 76] on div "Collaborate" at bounding box center [118, 77] width 35 height 8
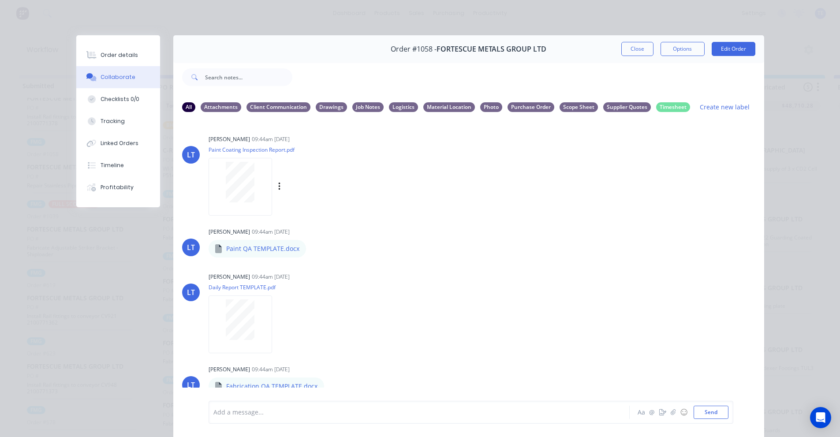
click at [278, 187] on div "Labels Download Delete" at bounding box center [325, 186] width 99 height 13
click at [278, 186] on icon "button" at bounding box center [279, 187] width 3 height 10
click at [318, 226] on button "Delete" at bounding box center [337, 230] width 99 height 20
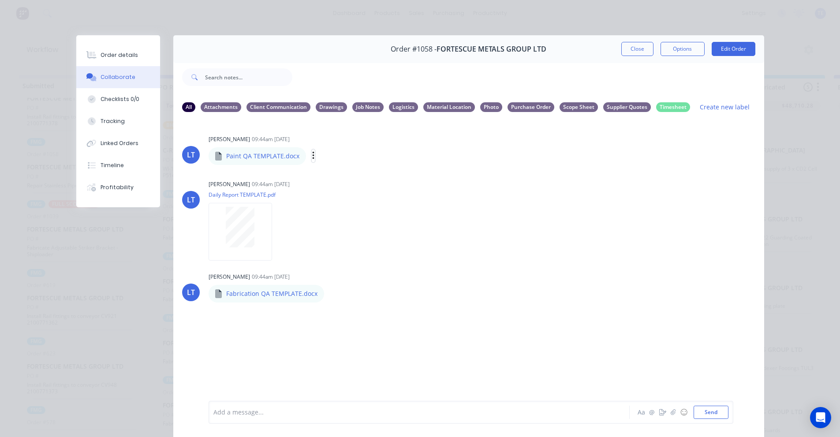
click at [312, 157] on icon "button" at bounding box center [313, 156] width 3 height 10
click at [335, 197] on button "Delete" at bounding box center [371, 199] width 99 height 20
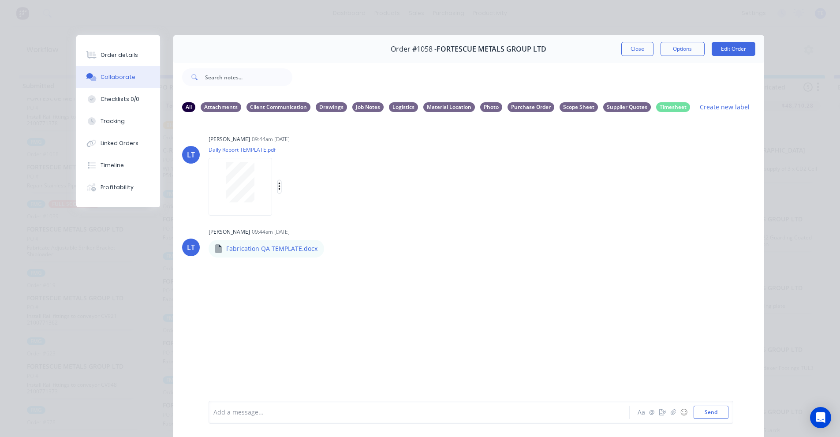
click at [278, 187] on button "button" at bounding box center [280, 186] width 4 height 13
click at [304, 227] on button "Delete" at bounding box center [337, 230] width 99 height 20
click at [328, 157] on div "Labels Download Delete" at bounding box center [377, 156] width 99 height 13
click at [330, 158] on icon "button" at bounding box center [331, 156] width 3 height 10
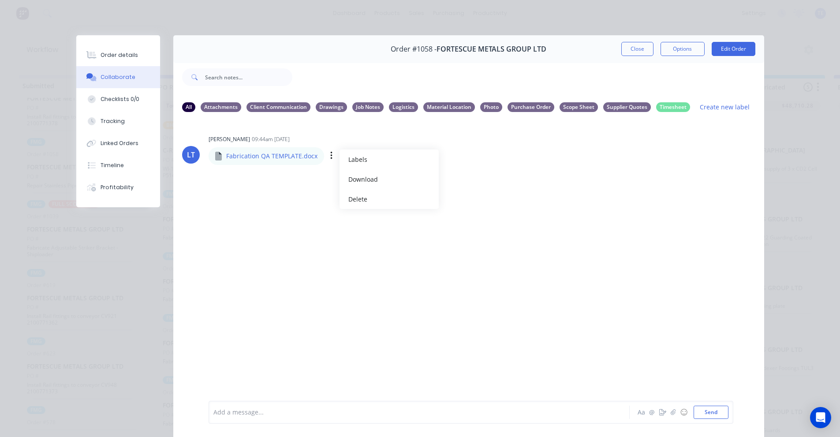
click at [268, 159] on p "Fabrication QA TEMPLATE.docx" at bounding box center [271, 156] width 91 height 9
click at [271, 157] on p "Fabrication QA TEMPLATE.docx" at bounding box center [271, 156] width 91 height 9
click at [256, 157] on p "Fabrication QA TEMPLATE.docx" at bounding box center [271, 156] width 91 height 9
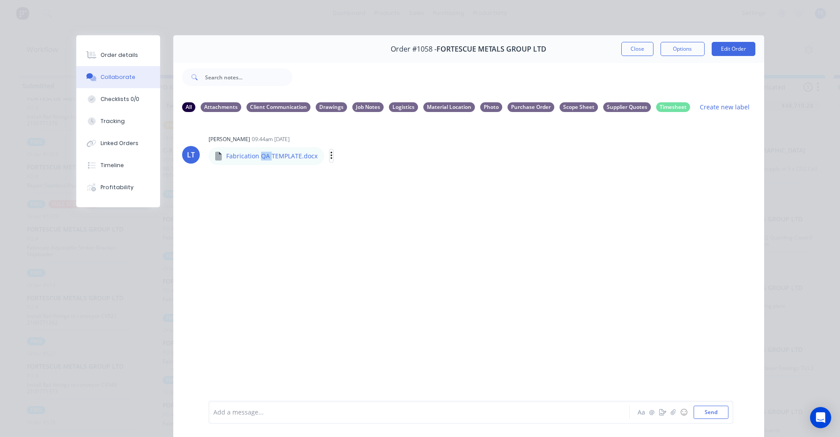
click at [330, 158] on icon "button" at bounding box center [331, 156] width 3 height 10
click at [349, 176] on button "Download" at bounding box center [389, 179] width 99 height 20
click at [330, 158] on icon "button" at bounding box center [331, 156] width 3 height 10
click at [353, 196] on button "Delete" at bounding box center [389, 199] width 99 height 20
click at [703, 415] on button "Send" at bounding box center [711, 412] width 35 height 13
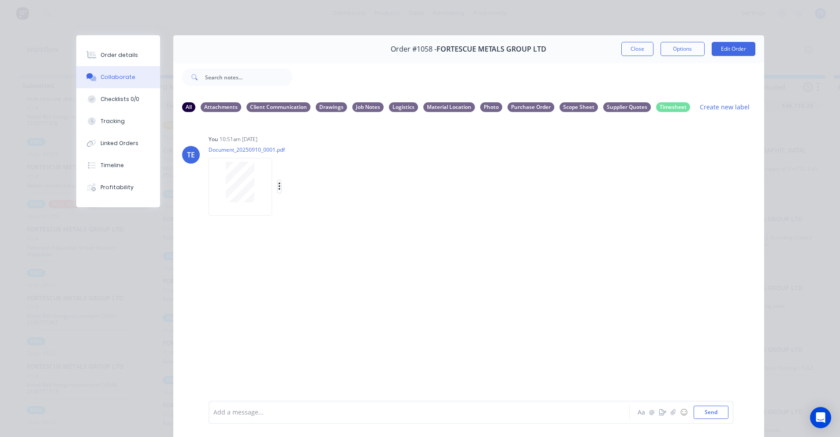
click at [278, 184] on icon "button" at bounding box center [279, 187] width 3 height 10
click at [306, 193] on button "Labels" at bounding box center [337, 190] width 99 height 20
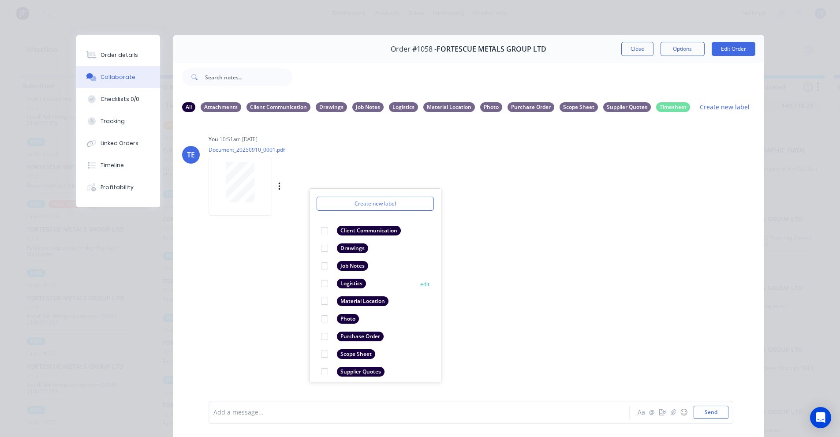
scroll to position [51, 0]
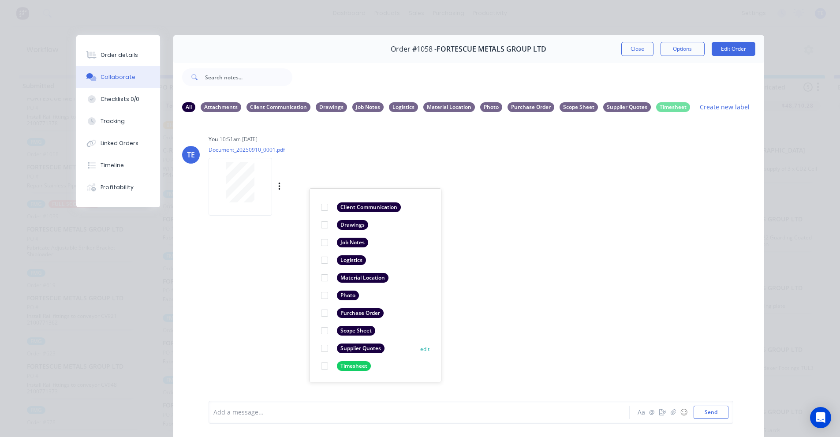
click at [364, 349] on div "Supplier Quotes" at bounding box center [361, 349] width 48 height 10
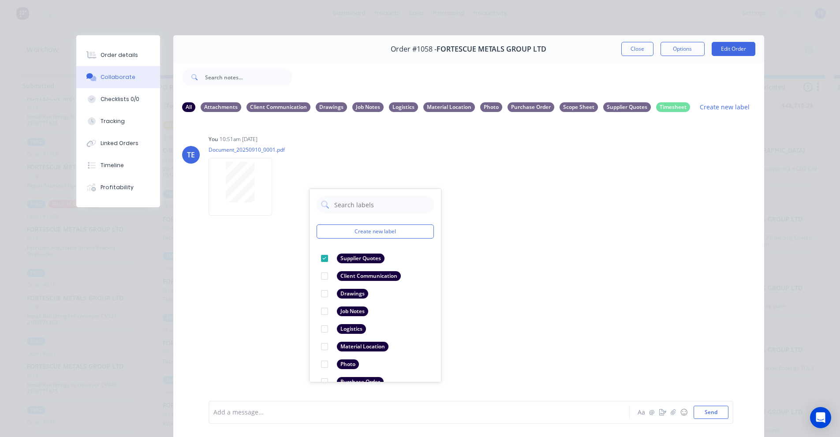
click at [513, 256] on div "TE You 10:51am [DATE] Document_20250910_0001.pdf Labels Download Delete Create …" at bounding box center [468, 260] width 591 height 281
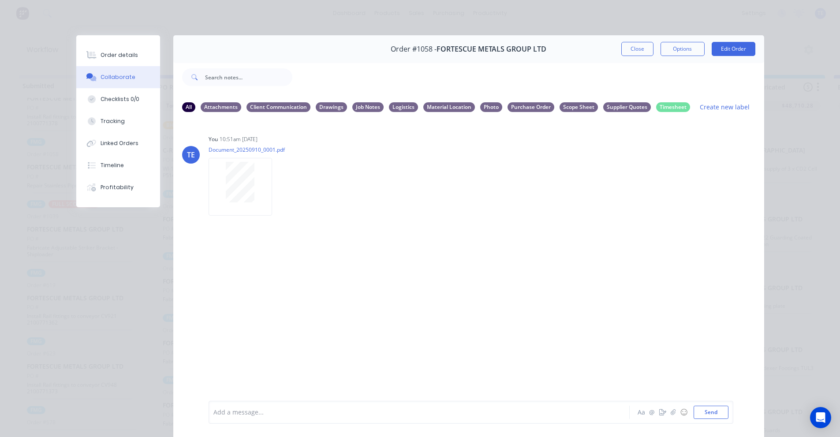
click at [0, 0] on icon "button" at bounding box center [0, 0] width 0 height 0
click at [0, 0] on button "Labels" at bounding box center [0, 0] width 0 height 0
click at [472, 304] on div "TE You 10:51am [DATE] Document_20250910_0001.pdf Labels Download Delete" at bounding box center [468, 260] width 591 height 281
click at [707, 415] on button "Send" at bounding box center [711, 412] width 35 height 13
click at [611, 109] on div "Supplier Quotes" at bounding box center [627, 107] width 48 height 10
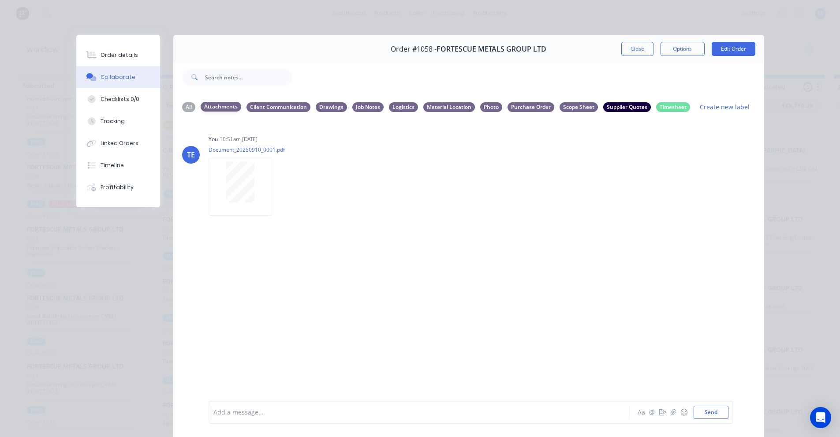
click at [212, 106] on div "Attachments" at bounding box center [221, 107] width 41 height 10
click at [186, 105] on div "All" at bounding box center [188, 107] width 13 height 10
click at [625, 50] on button "Close" at bounding box center [638, 49] width 32 height 14
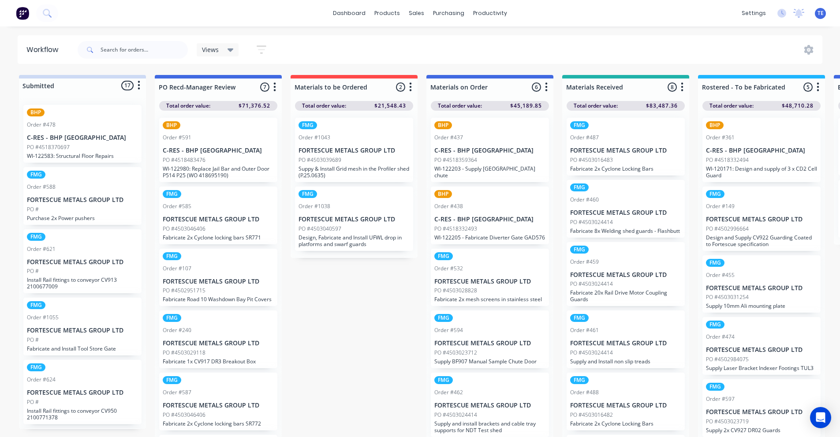
click at [263, 48] on icon "button" at bounding box center [262, 49] width 10 height 11
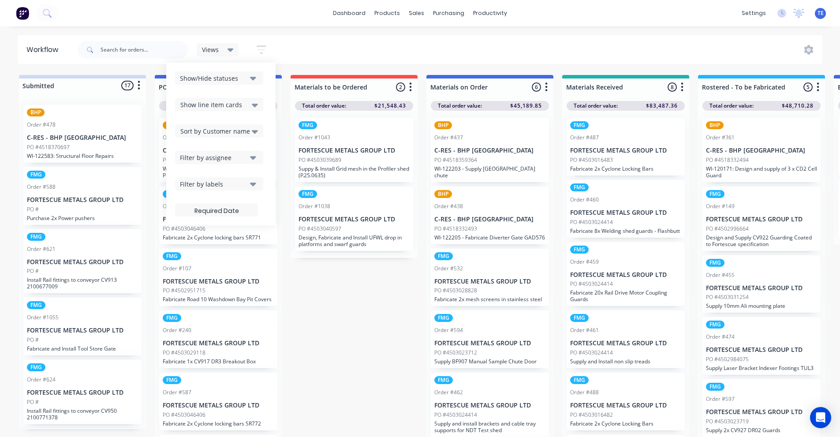
click at [263, 48] on icon "button" at bounding box center [262, 49] width 10 height 11
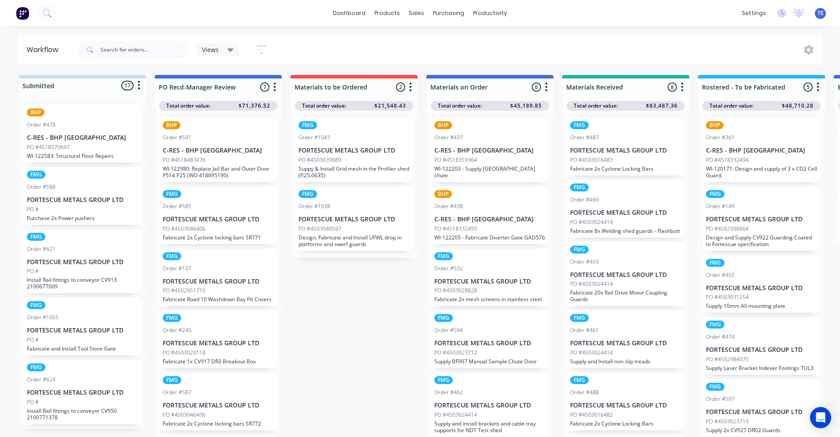
click at [177, 67] on div "Workflow Views Save new view None (Default) edit Labour Only edit VIEW ALL edit…" at bounding box center [420, 227] width 840 height 384
click at [138, 86] on icon "button" at bounding box center [139, 85] width 3 height 11
click at [85, 133] on button "Sort By" at bounding box center [100, 134] width 88 height 15
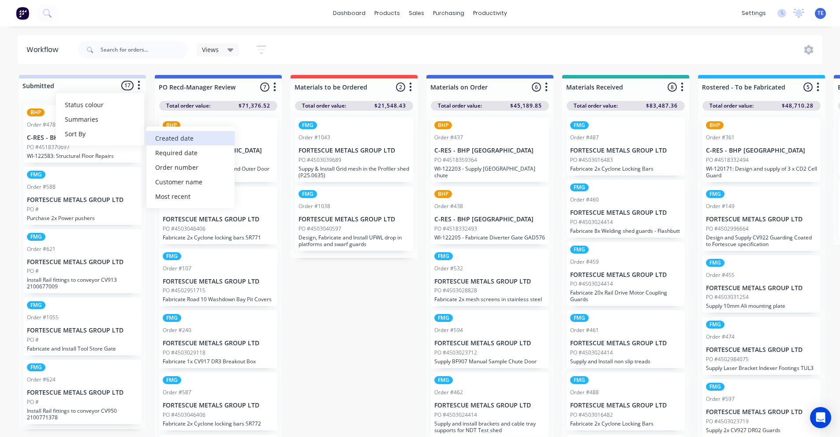
click at [163, 136] on date "Created date" at bounding box center [190, 138] width 88 height 15
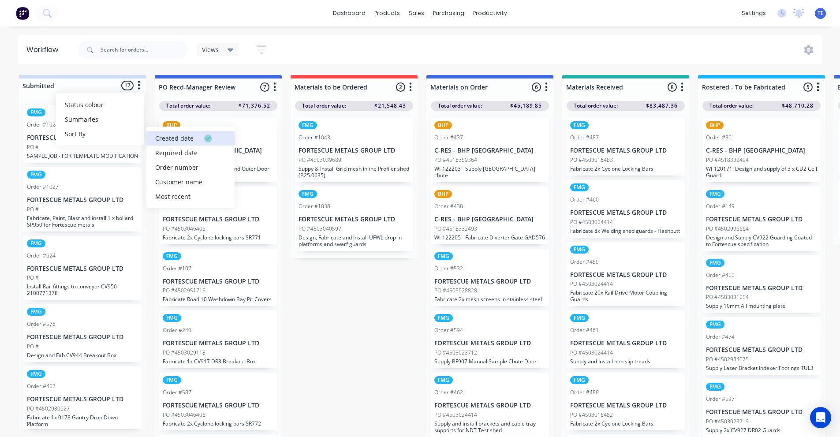
click at [162, 140] on date "Created date" at bounding box center [190, 138] width 88 height 15
click at [138, 84] on icon "button" at bounding box center [139, 85] width 3 height 11
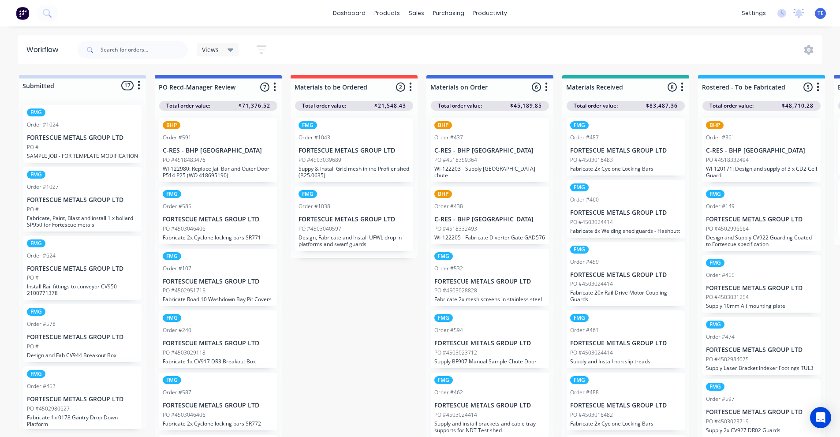
click at [139, 86] on icon "button" at bounding box center [139, 85] width 2 height 9
click at [79, 132] on button "Sort By" at bounding box center [100, 134] width 88 height 15
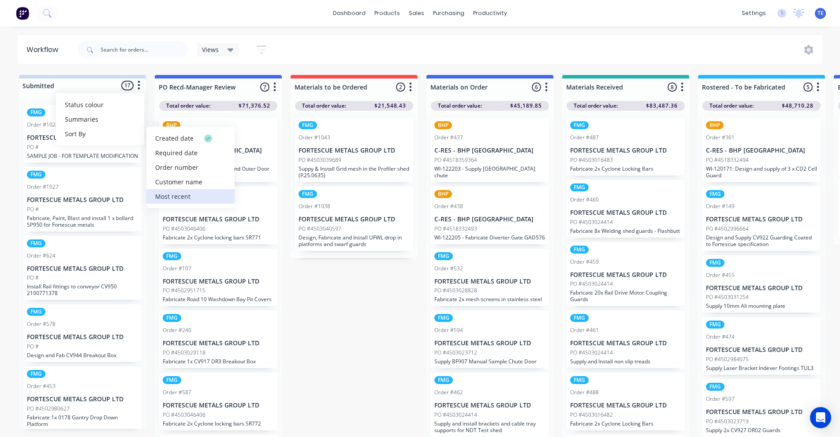
click at [173, 194] on recent "Most recent" at bounding box center [190, 196] width 88 height 15
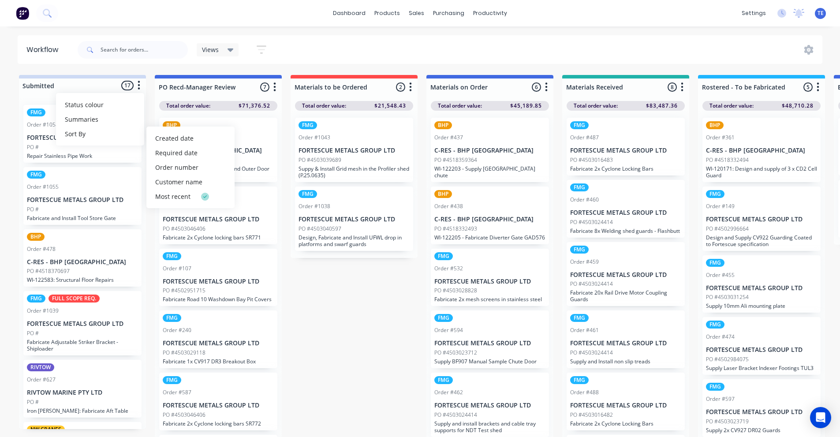
click at [274, 88] on icon "button" at bounding box center [275, 86] width 2 height 9
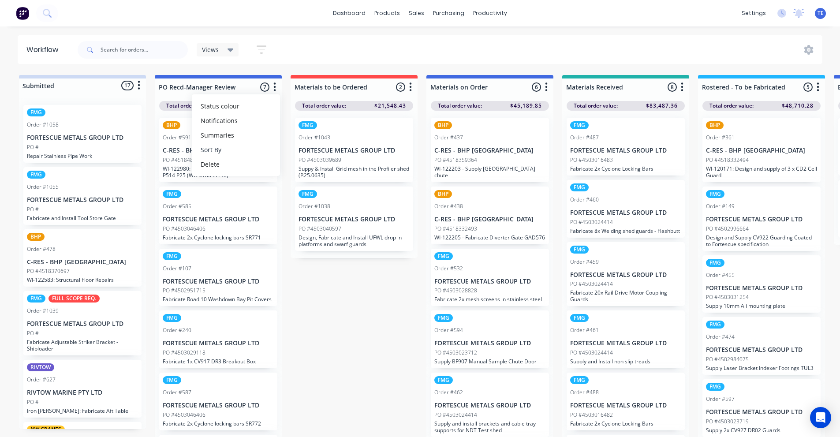
click at [232, 148] on button "Sort By" at bounding box center [236, 149] width 88 height 15
click at [303, 211] on recent "Most recent" at bounding box center [326, 212] width 88 height 15
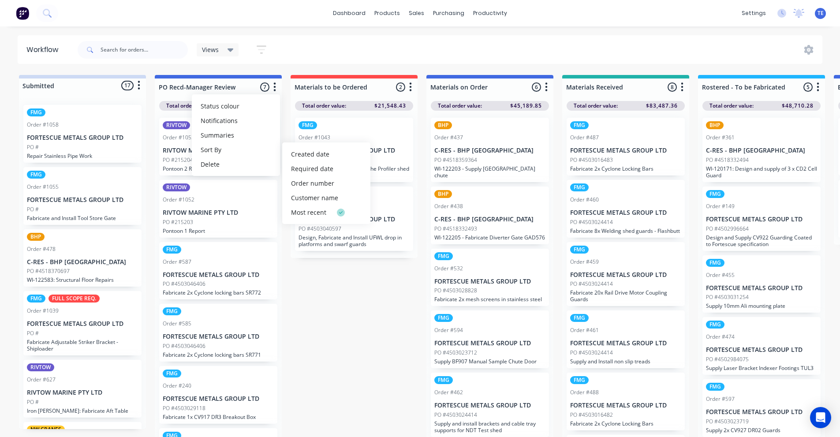
click at [412, 87] on icon "button" at bounding box center [411, 86] width 2 height 9
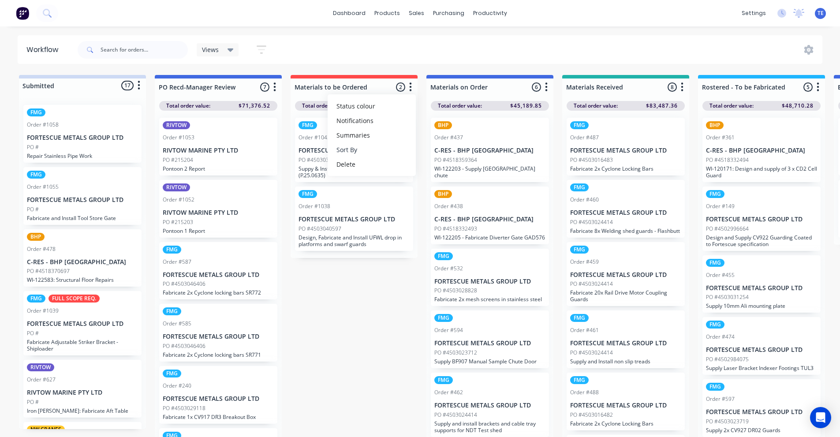
click at [358, 148] on button "Sort By" at bounding box center [372, 149] width 88 height 15
click at [435, 209] on recent "Most recent" at bounding box center [462, 212] width 88 height 15
click at [547, 87] on icon "button" at bounding box center [547, 86] width 2 height 9
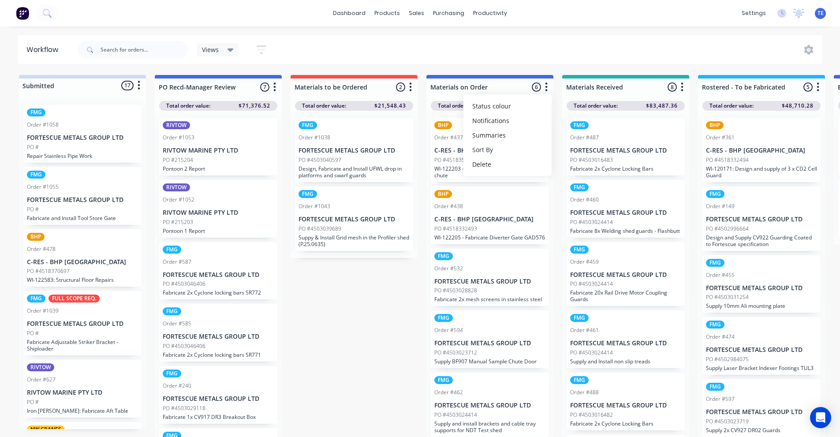
click at [491, 152] on button "Sort By" at bounding box center [508, 149] width 88 height 15
click at [572, 211] on recent "Most recent" at bounding box center [598, 212] width 88 height 15
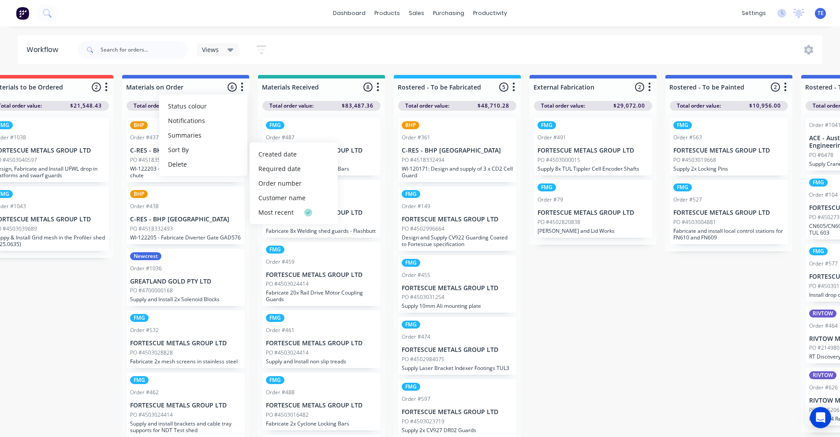
scroll to position [0, 358]
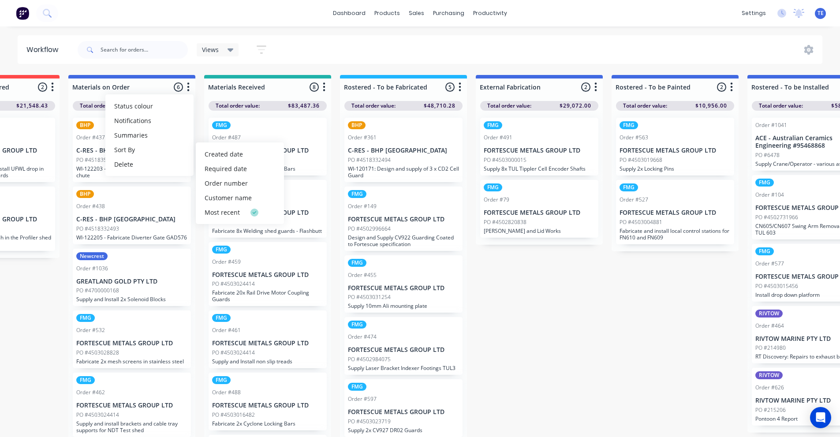
click at [325, 88] on icon "button" at bounding box center [324, 87] width 3 height 11
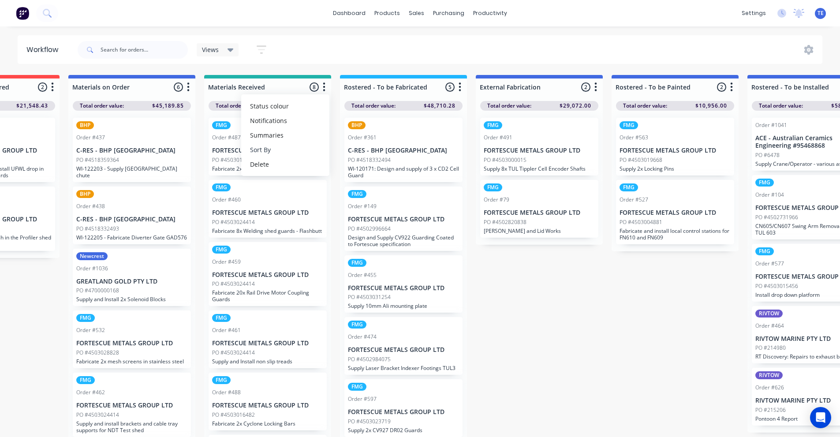
click at [267, 148] on button "Sort By" at bounding box center [285, 149] width 88 height 15
click at [356, 213] on recent "Most recent" at bounding box center [376, 212] width 88 height 15
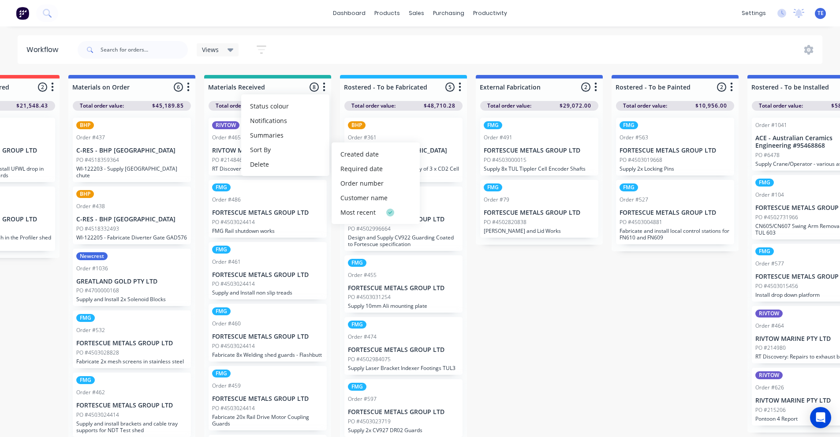
click at [460, 88] on icon "button" at bounding box center [460, 87] width 3 height 11
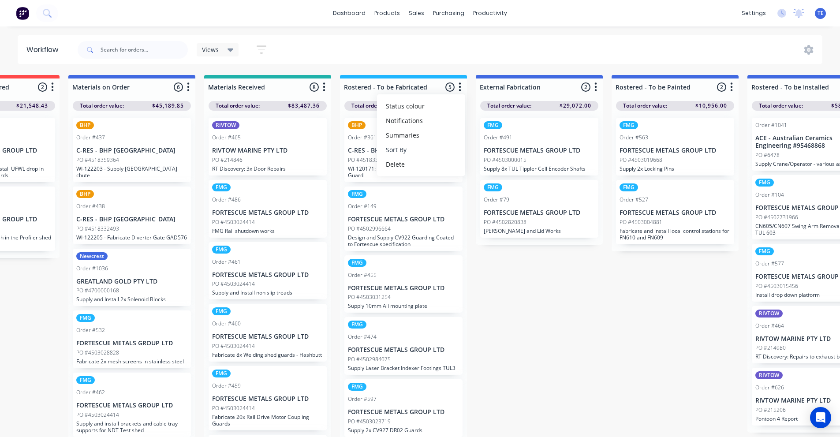
click at [398, 149] on button "Sort By" at bounding box center [421, 149] width 88 height 15
click at [189, 86] on icon "button" at bounding box center [188, 87] width 3 height 11
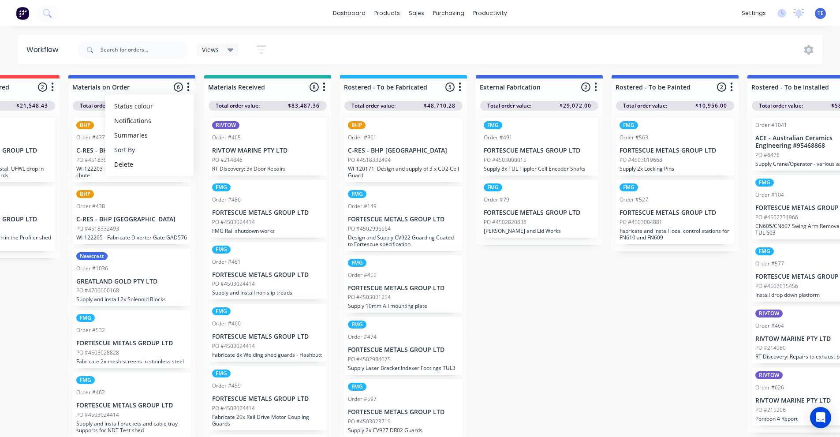
click at [135, 147] on button "Sort By" at bounding box center [149, 149] width 88 height 15
click at [217, 156] on date "Created date" at bounding box center [240, 154] width 88 height 15
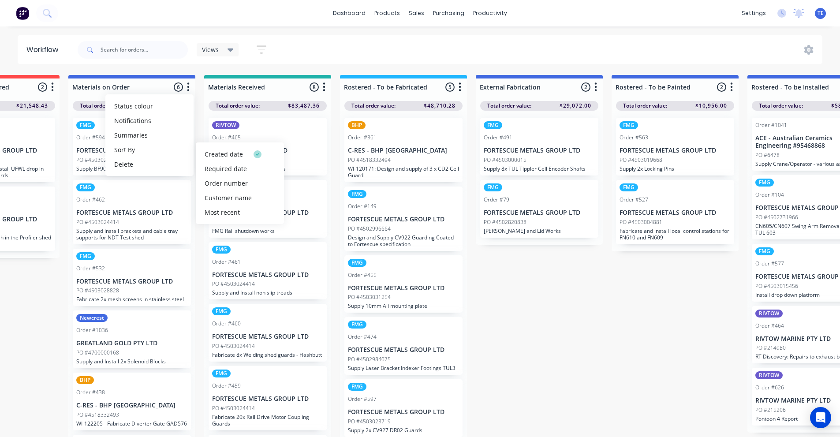
click at [326, 87] on icon "button" at bounding box center [324, 87] width 3 height 11
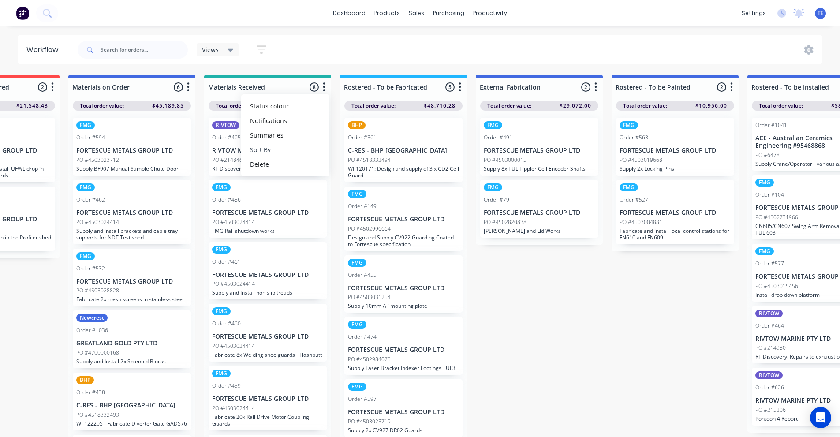
click at [273, 149] on button "Sort By" at bounding box center [285, 149] width 88 height 15
click at [356, 155] on date "Created date" at bounding box center [376, 154] width 88 height 15
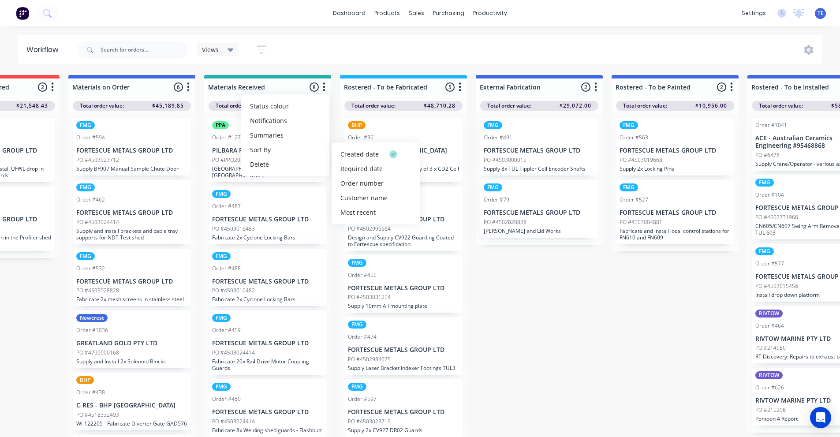
click at [461, 83] on icon "button" at bounding box center [460, 86] width 2 height 9
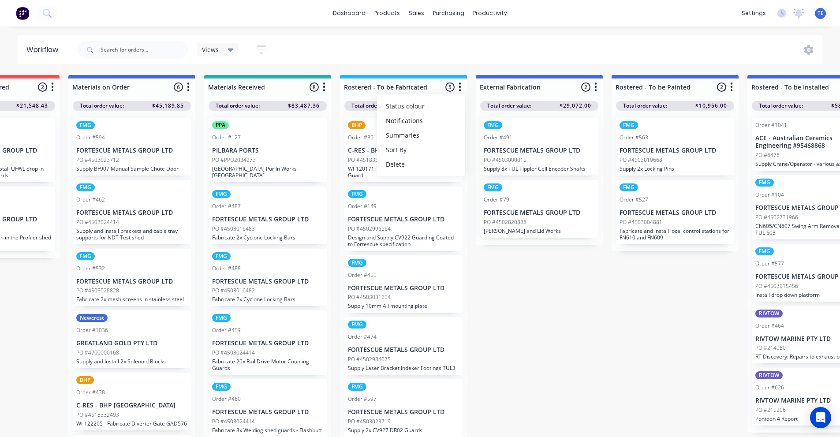
click at [402, 147] on button "Sort By" at bounding box center [421, 149] width 88 height 15
click at [495, 154] on date "Created date" at bounding box center [512, 154] width 88 height 15
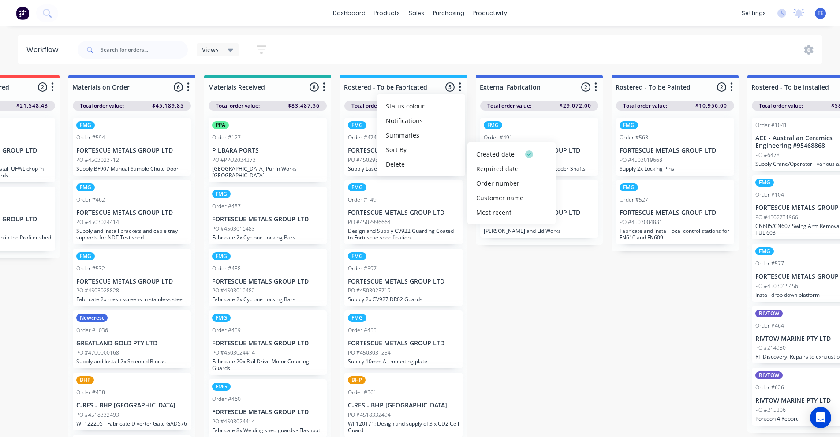
click at [596, 86] on icon "button" at bounding box center [596, 87] width 3 height 11
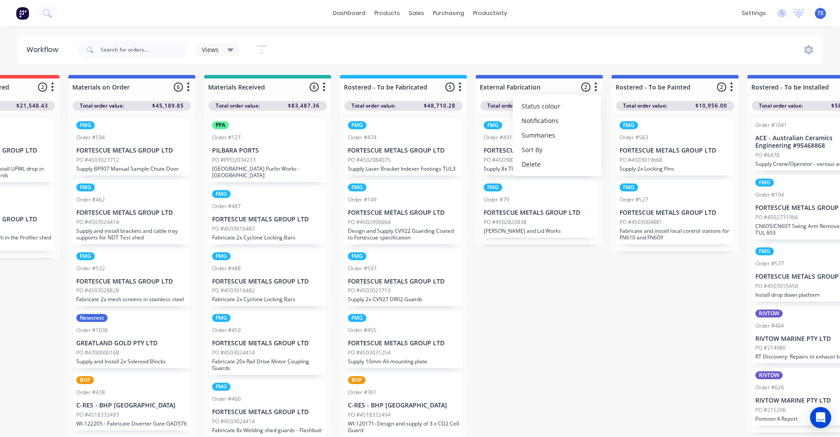
click at [537, 148] on button "Sort By" at bounding box center [557, 149] width 88 height 15
click at [617, 153] on date "Created date" at bounding box center [647, 154] width 88 height 15
click at [733, 89] on icon "button" at bounding box center [732, 87] width 3 height 11
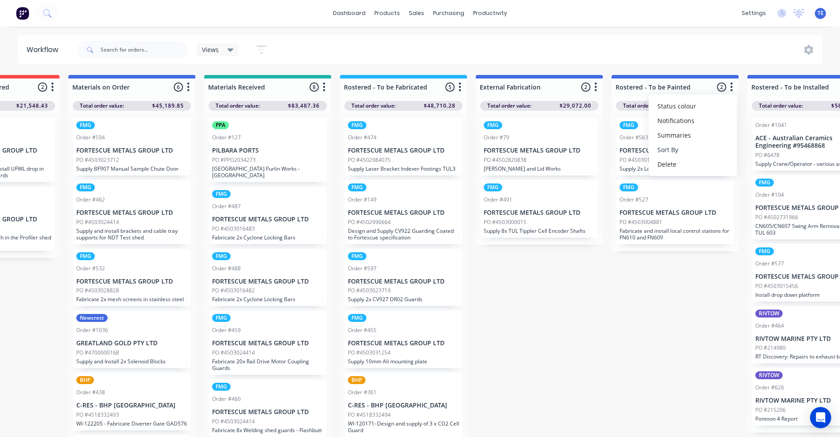
click at [680, 148] on button "Sort By" at bounding box center [693, 149] width 88 height 15
click at [759, 154] on date "Created date" at bounding box center [783, 154] width 88 height 15
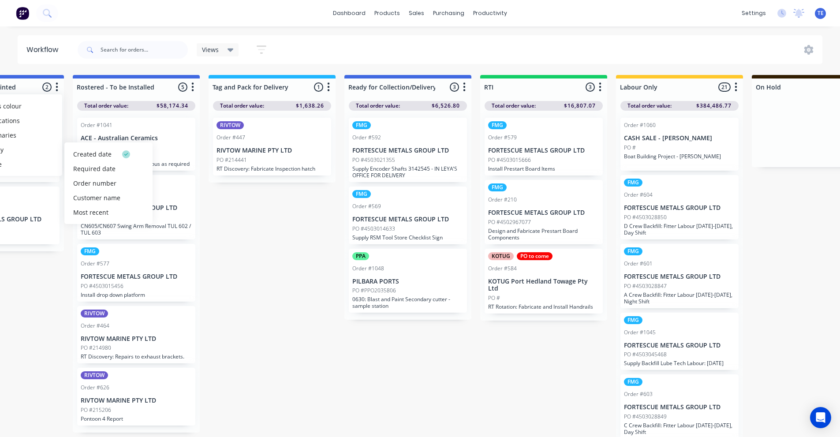
scroll to position [0, 1034]
click at [191, 87] on icon "button" at bounding box center [192, 87] width 3 height 11
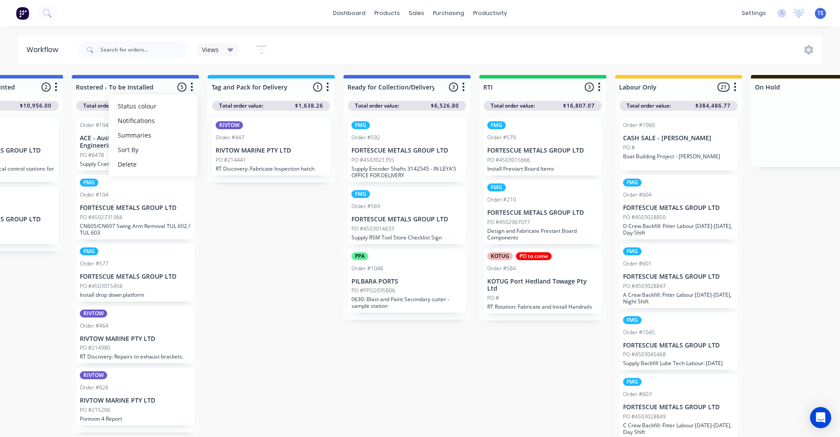
click at [139, 149] on button "Sort By" at bounding box center [153, 149] width 88 height 15
click at [220, 155] on date "Created date" at bounding box center [243, 154] width 88 height 15
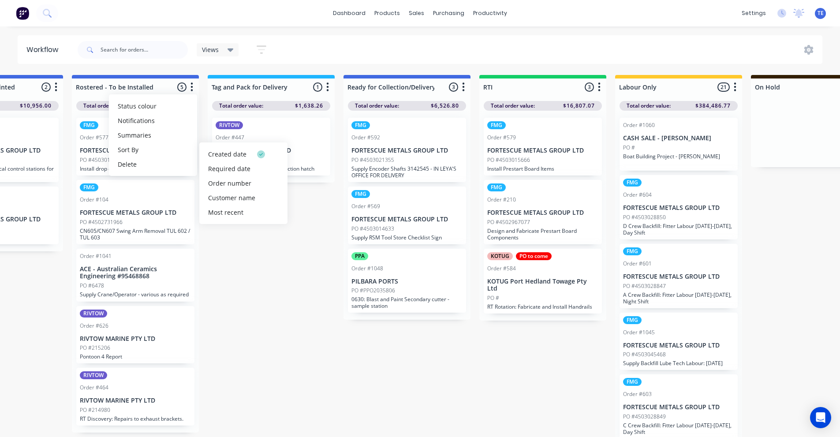
click at [326, 88] on icon "button" at bounding box center [327, 87] width 3 height 11
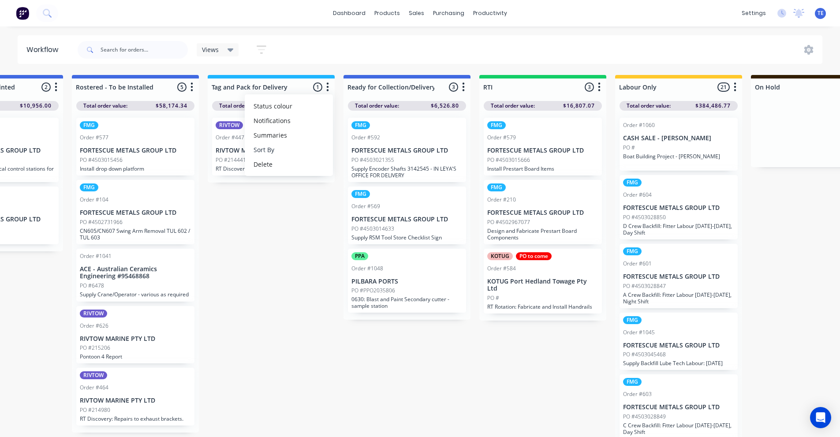
click at [265, 149] on button "Sort By" at bounding box center [289, 149] width 88 height 15
click at [350, 154] on date "Created date" at bounding box center [379, 154] width 88 height 15
click at [463, 86] on icon "button" at bounding box center [463, 87] width 3 height 11
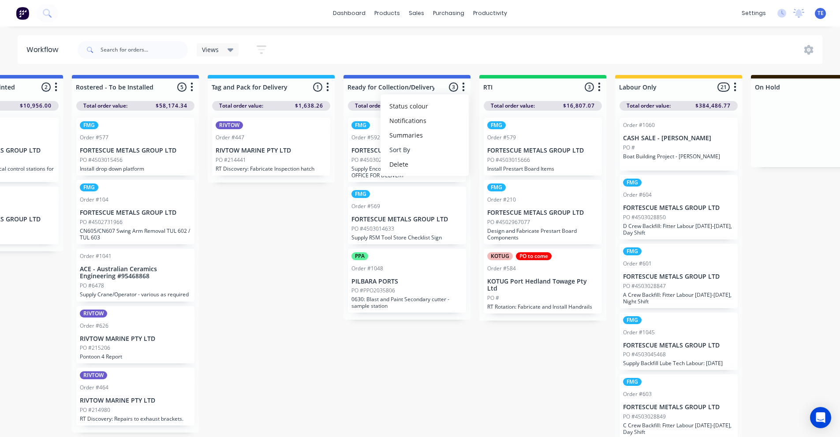
click at [407, 148] on button "Sort By" at bounding box center [425, 149] width 88 height 15
click at [500, 153] on date "Created date" at bounding box center [515, 154] width 88 height 15
click at [600, 87] on icon "button" at bounding box center [600, 86] width 2 height 9
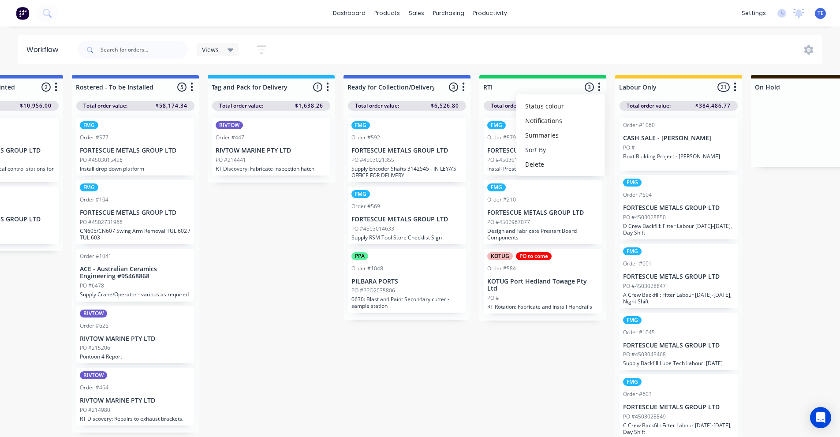
click at [539, 151] on button "Sort By" at bounding box center [561, 149] width 88 height 15
click at [628, 155] on date "Created date" at bounding box center [651, 154] width 88 height 15
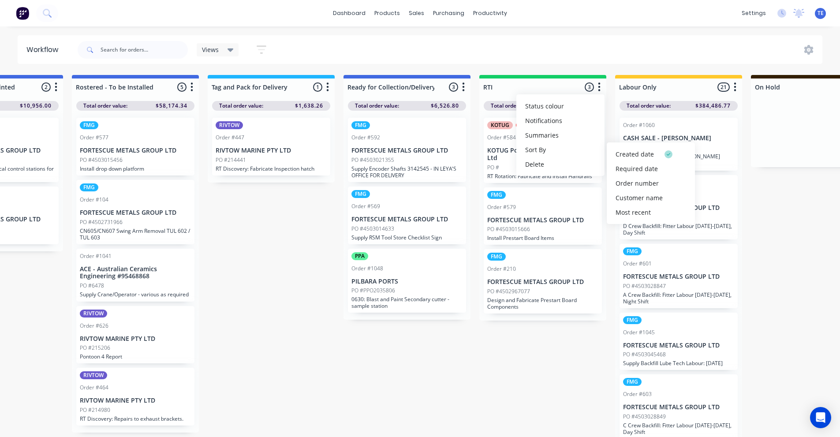
click at [323, 236] on div "Submitted 17 Status colour #CDDAF4 hex #CDDAF4 Save Cancel Summaries Total orde…" at bounding box center [78, 258] width 2239 height 367
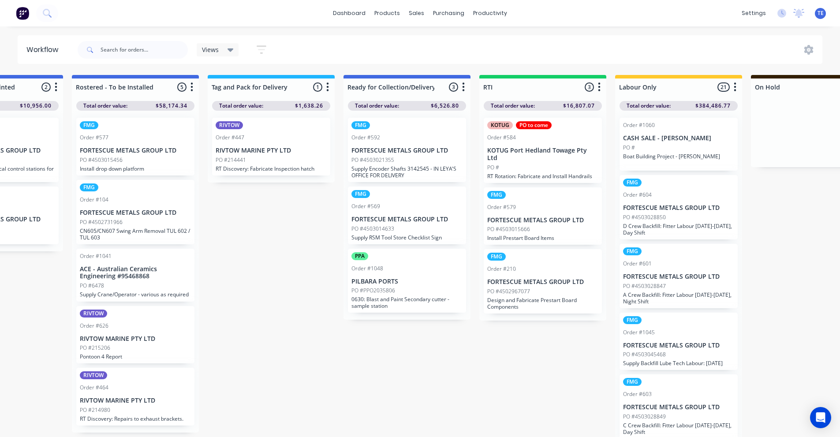
click at [232, 52] on icon at bounding box center [231, 50] width 6 height 10
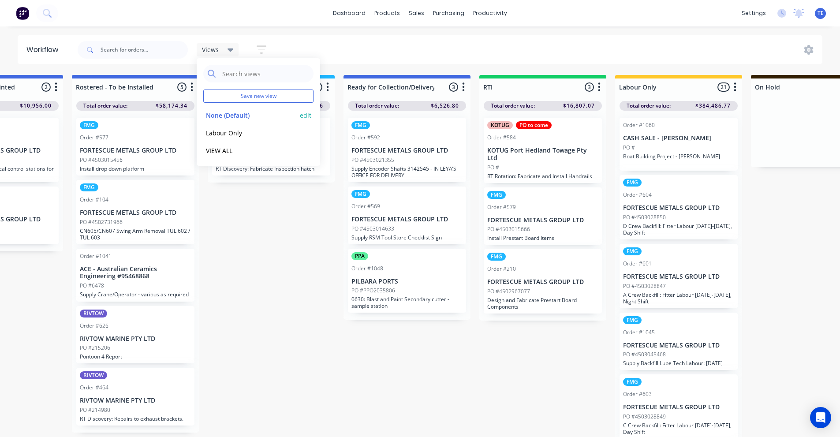
click at [304, 115] on button "edit" at bounding box center [305, 115] width 11 height 9
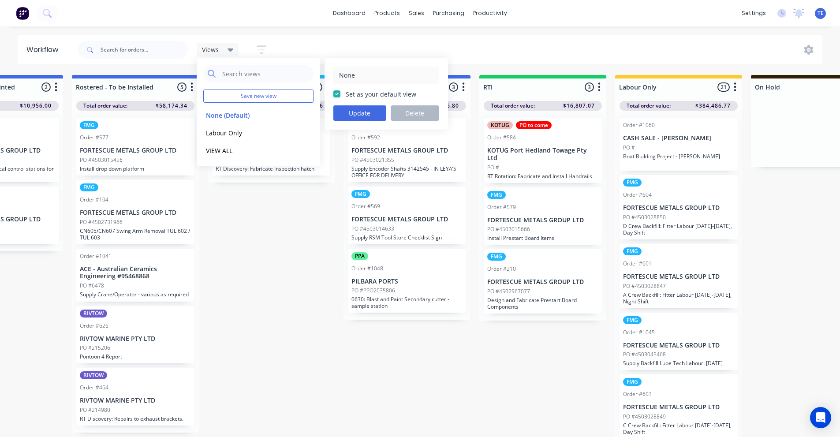
click at [337, 75] on div "None" at bounding box center [387, 76] width 106 height 18
click at [359, 110] on button "Update" at bounding box center [360, 112] width 53 height 15
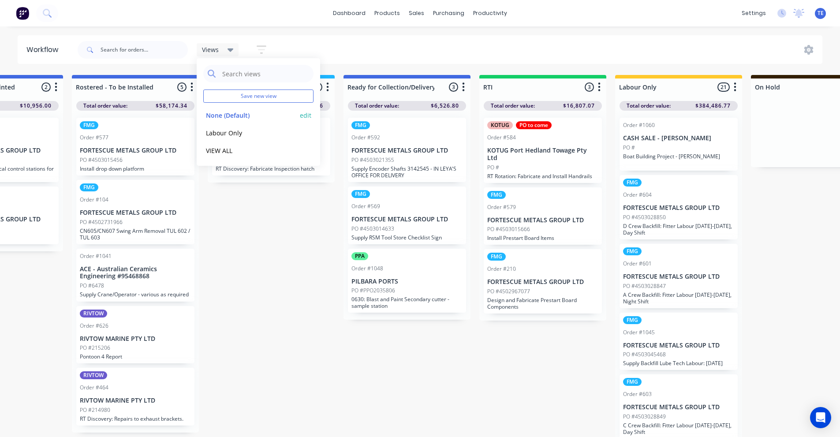
click at [309, 114] on button "edit" at bounding box center [305, 115] width 11 height 9
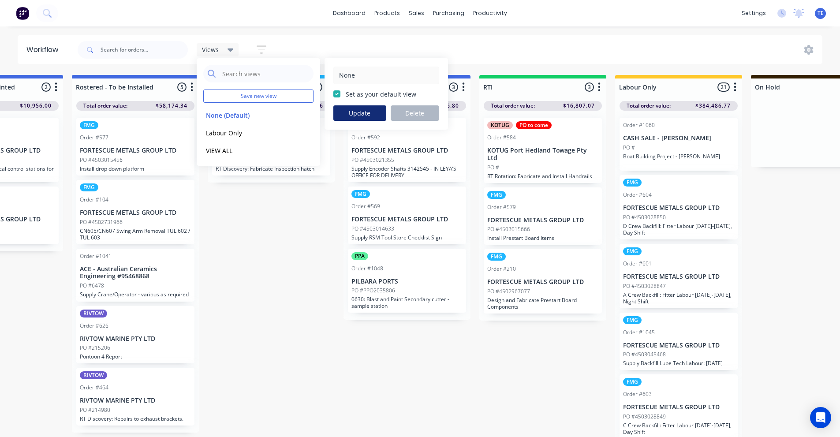
click at [354, 111] on button "Update" at bounding box center [360, 112] width 53 height 15
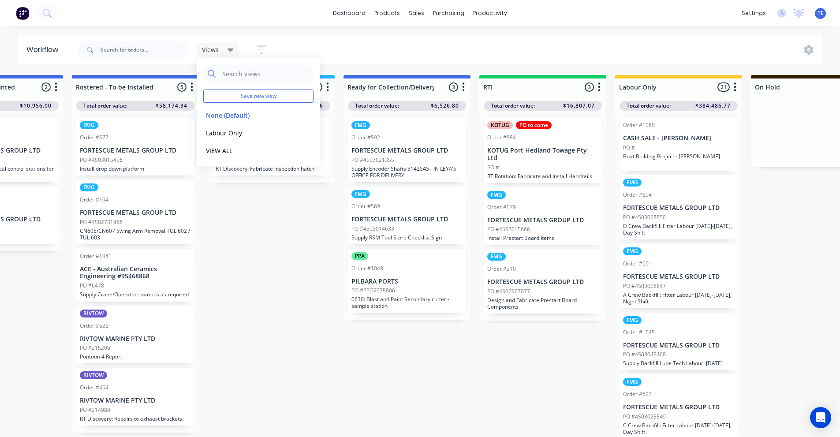
click at [306, 241] on div "Submitted 17 Status colour #CDDAF4 hex #CDDAF4 Save Cancel Summaries Total orde…" at bounding box center [78, 258] width 2239 height 367
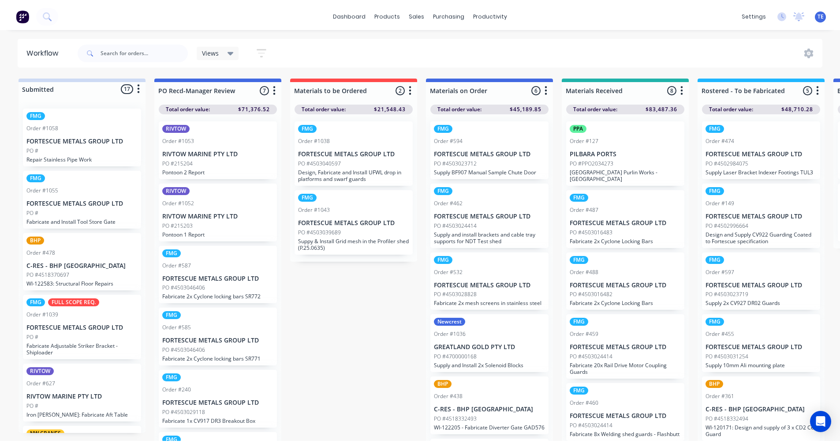
scroll to position [0, 0]
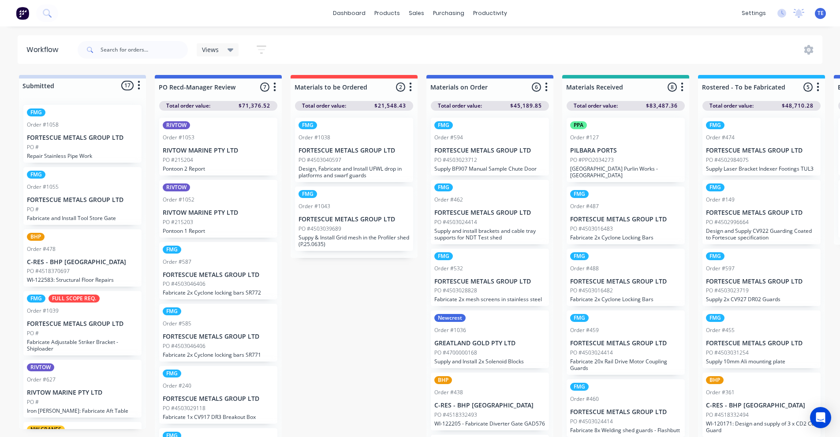
click at [275, 88] on icon "button" at bounding box center [275, 87] width 3 height 11
click at [217, 149] on button "Sort By" at bounding box center [236, 149] width 88 height 15
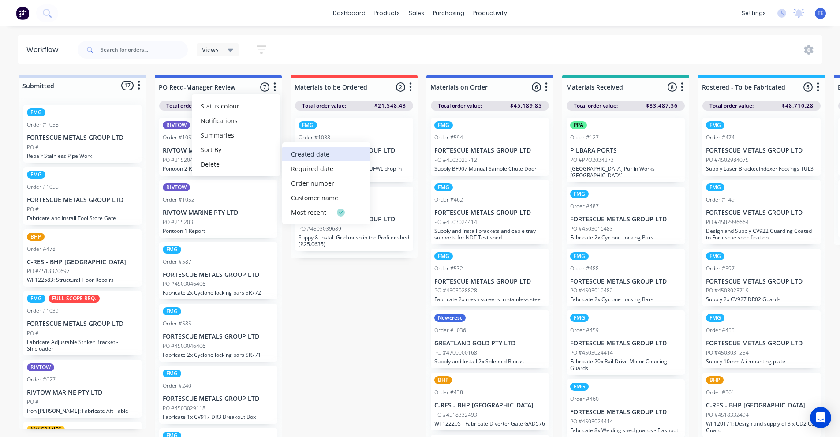
click at [296, 154] on date "Created date" at bounding box center [326, 154] width 88 height 15
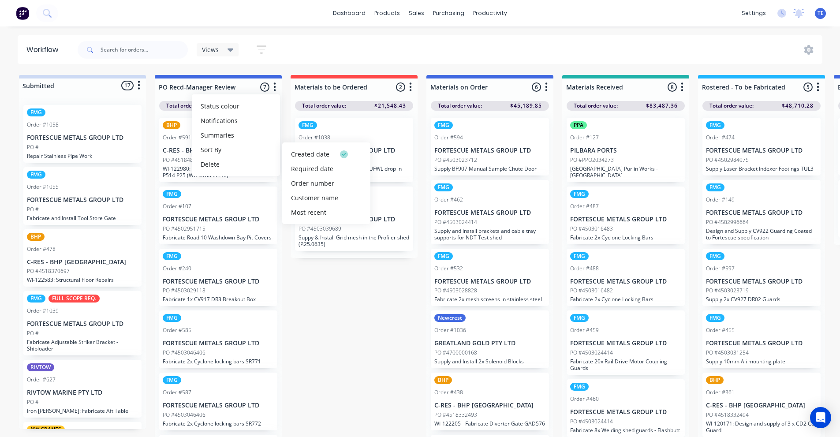
click at [410, 88] on icon "button" at bounding box center [411, 86] width 2 height 9
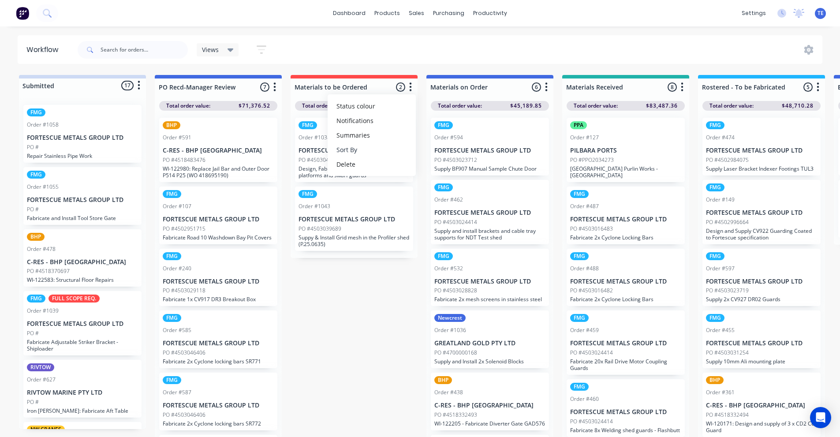
click at [353, 148] on button "Sort By" at bounding box center [372, 149] width 88 height 15
click at [438, 155] on date "Created date" at bounding box center [462, 154] width 88 height 15
click at [547, 87] on icon "button" at bounding box center [547, 86] width 2 height 9
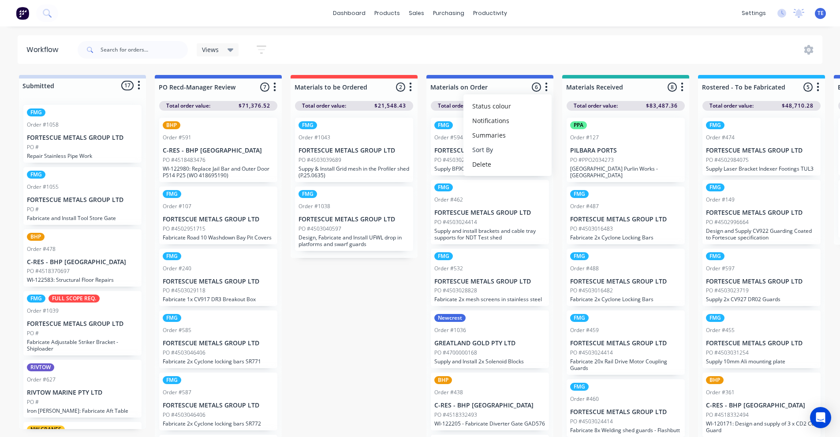
click at [485, 151] on button "Sort By" at bounding box center [508, 149] width 88 height 15
click at [234, 50] on div "Views" at bounding box center [218, 49] width 42 height 13
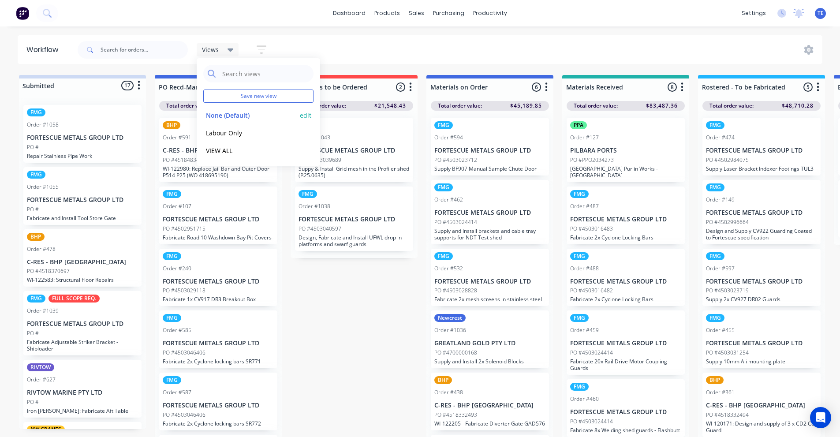
click at [304, 115] on button "edit" at bounding box center [305, 115] width 11 height 9
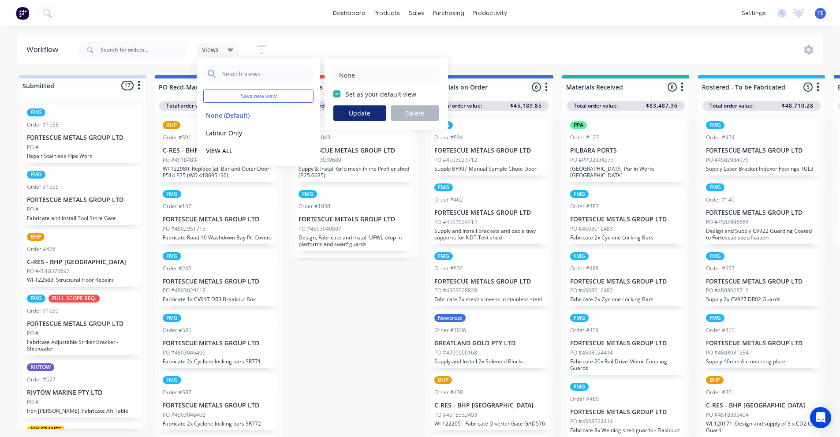
click at [350, 112] on button "Update" at bounding box center [360, 112] width 53 height 15
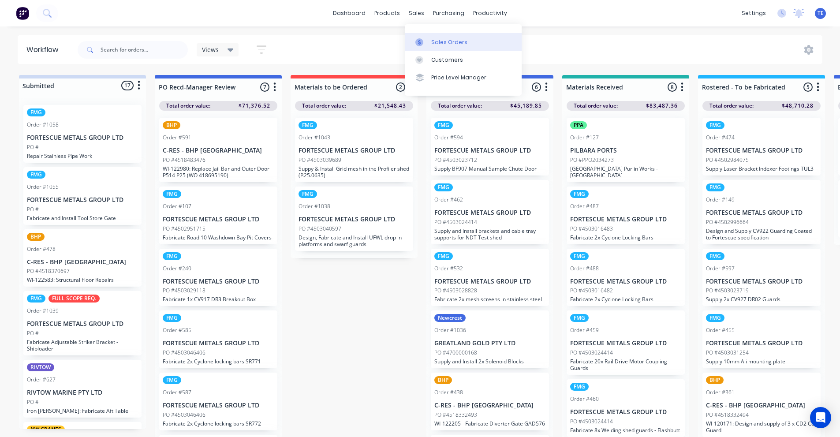
click at [437, 37] on link "Sales Orders" at bounding box center [463, 42] width 117 height 18
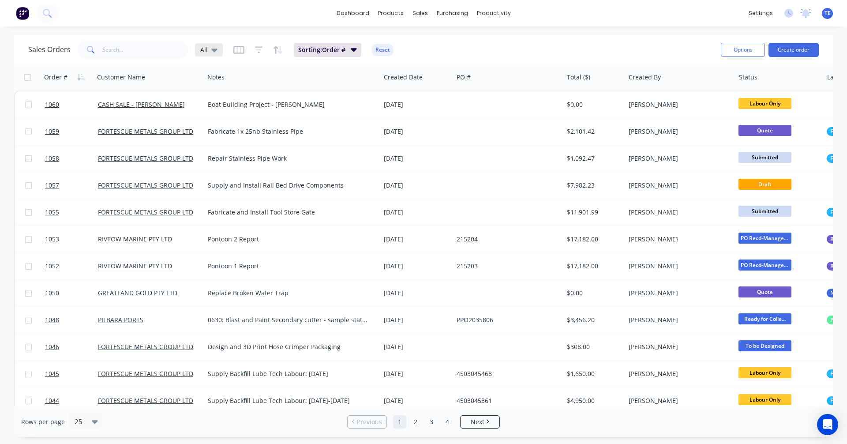
click at [214, 46] on icon at bounding box center [214, 50] width 6 height 10
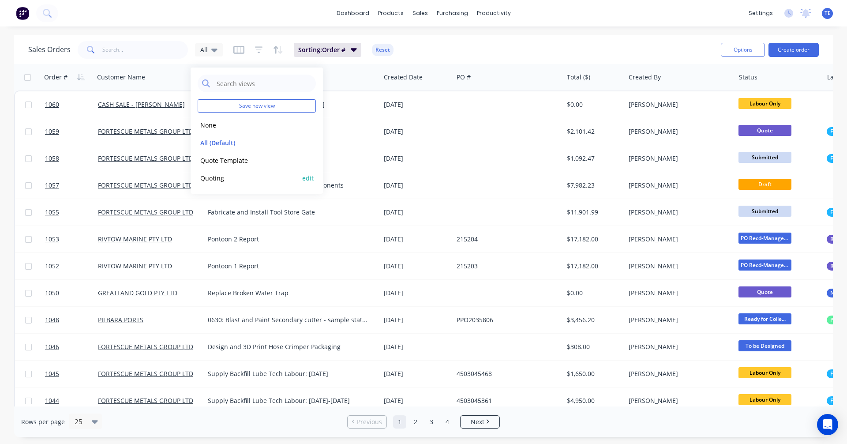
click at [221, 176] on button "Quoting" at bounding box center [248, 178] width 101 height 10
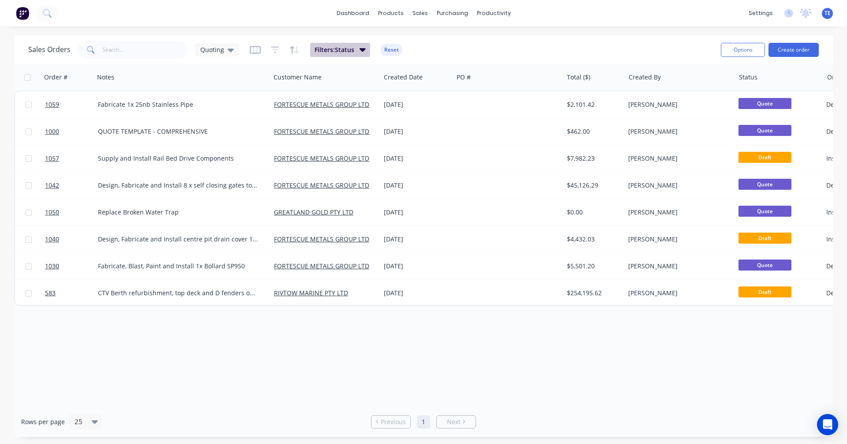
click at [363, 49] on icon "button" at bounding box center [363, 50] width 6 height 4
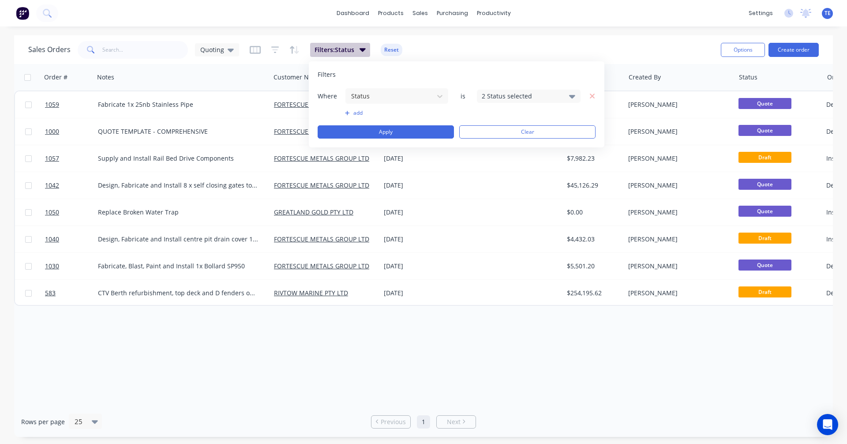
click at [361, 49] on icon "button" at bounding box center [363, 50] width 6 height 4
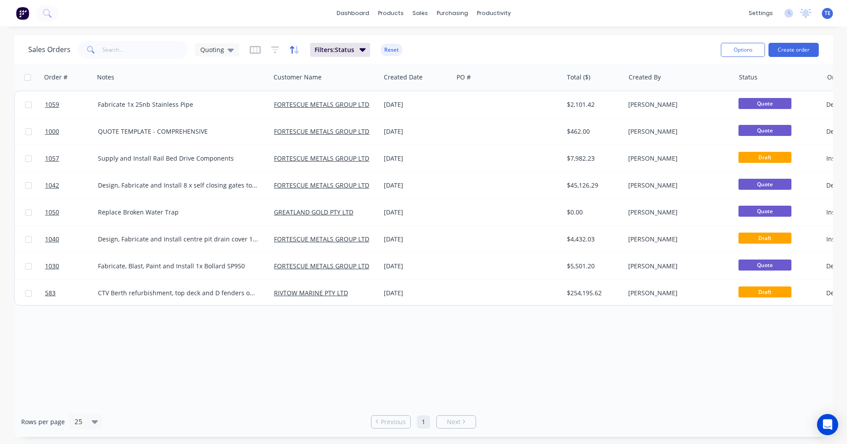
click at [293, 49] on icon "button" at bounding box center [294, 49] width 10 height 9
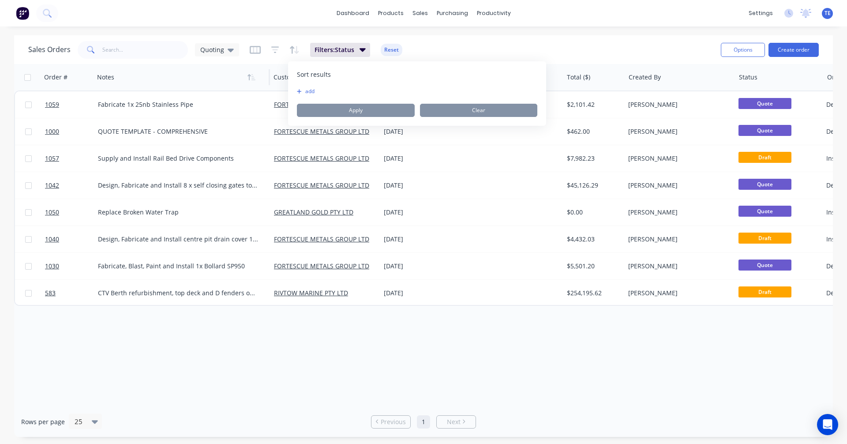
click at [245, 69] on div at bounding box center [177, 77] width 161 height 18
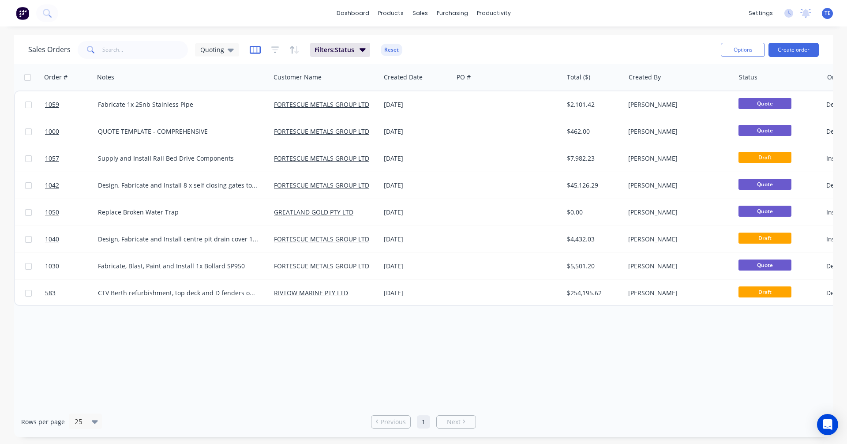
click at [258, 49] on icon "button" at bounding box center [255, 49] width 11 height 9
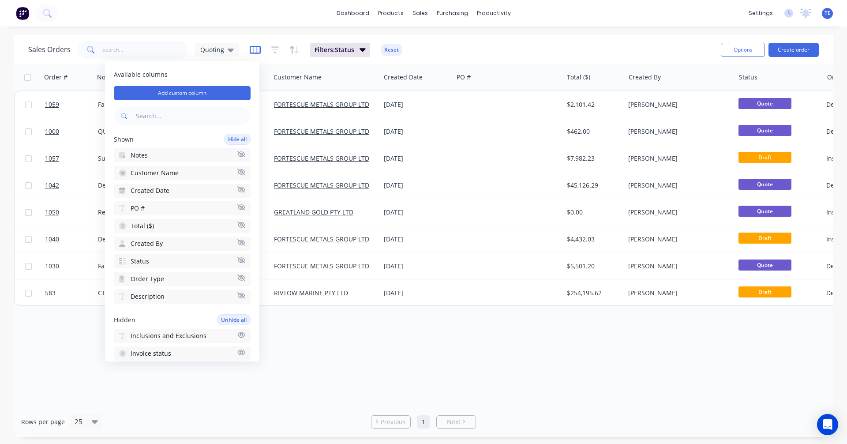
click at [258, 49] on icon "button" at bounding box center [255, 49] width 11 height 9
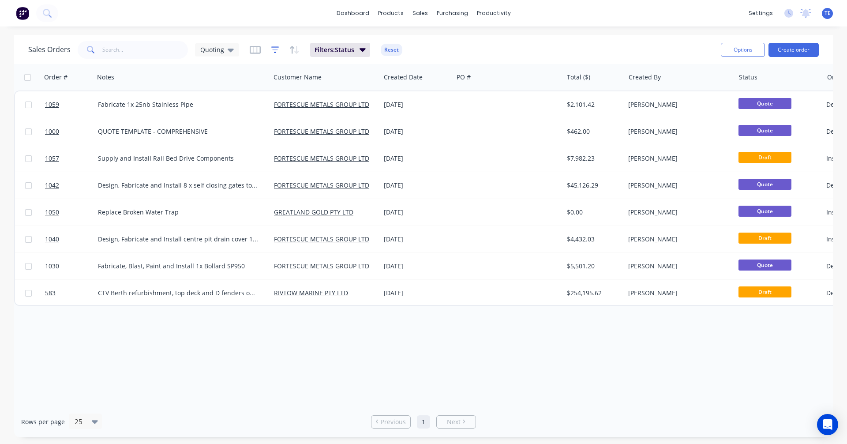
click at [271, 49] on icon "button" at bounding box center [275, 49] width 8 height 9
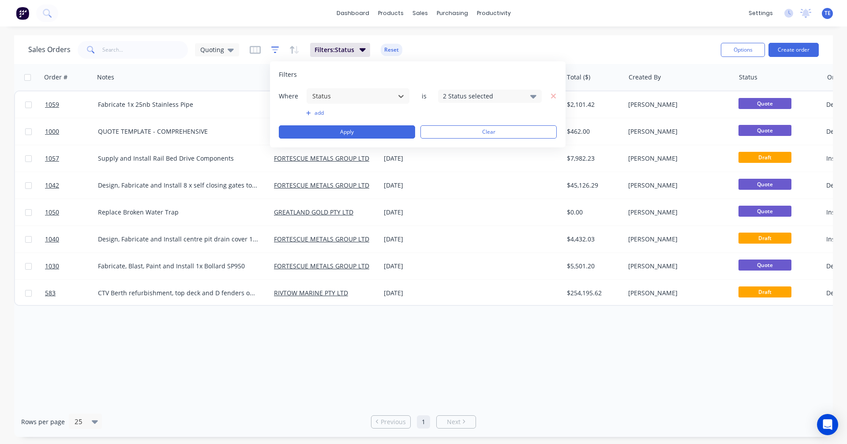
click at [271, 49] on icon "button" at bounding box center [275, 49] width 8 height 9
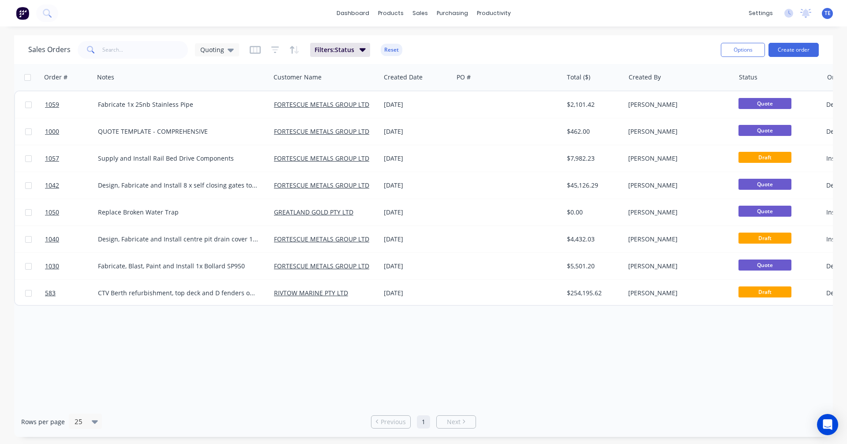
click at [244, 61] on div "Sales Orders Quoting Filters: Status Reset Options Create order" at bounding box center [423, 49] width 819 height 29
click at [293, 52] on icon "button" at bounding box center [294, 49] width 10 height 9
click at [451, 44] on div "Sales Orders Quoting Filters: Status Reset" at bounding box center [371, 50] width 686 height 22
click at [439, 78] on icon "button" at bounding box center [440, 77] width 8 height 7
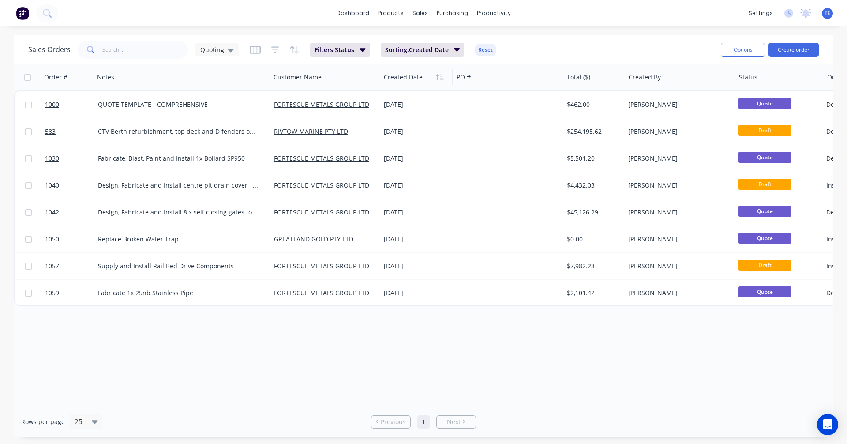
click at [439, 78] on icon "button" at bounding box center [440, 77] width 8 height 7
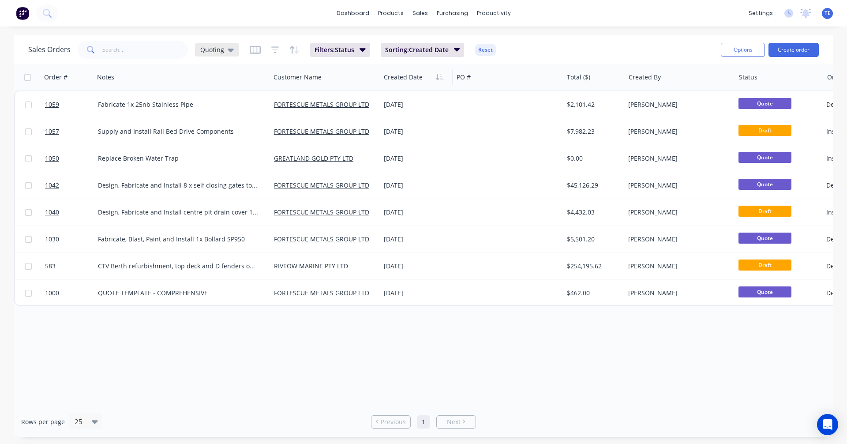
click at [232, 49] on icon at bounding box center [231, 51] width 6 height 4
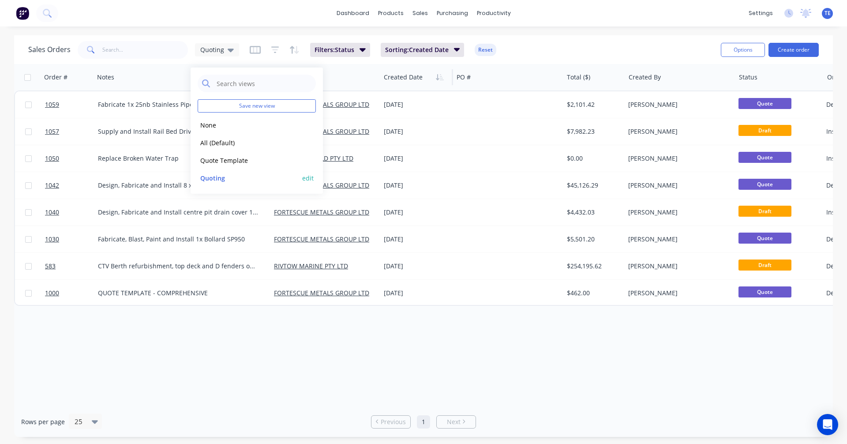
click at [305, 179] on button "edit" at bounding box center [307, 177] width 11 height 9
click at [364, 121] on button "Update" at bounding box center [370, 123] width 59 height 14
click at [291, 328] on div "Order # Notes Customer Name Created Date PO # Total ($) Created By Status Order…" at bounding box center [423, 235] width 819 height 342
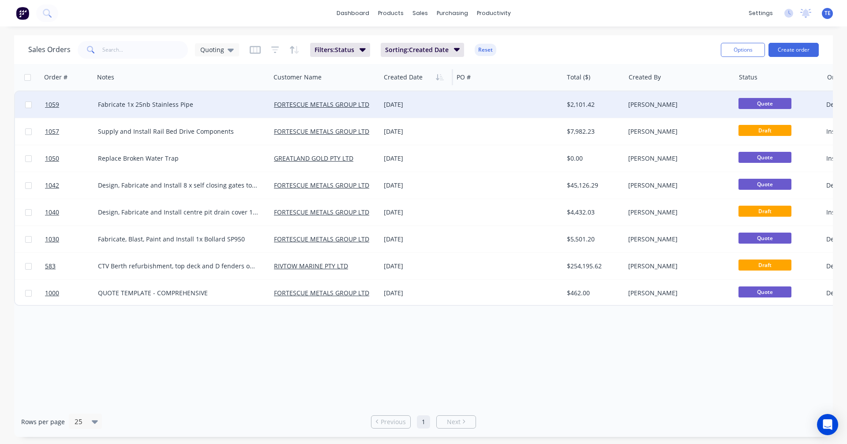
click at [221, 104] on div "Fabricate 1x 25nb Stainless Pipe" at bounding box center [178, 104] width 161 height 9
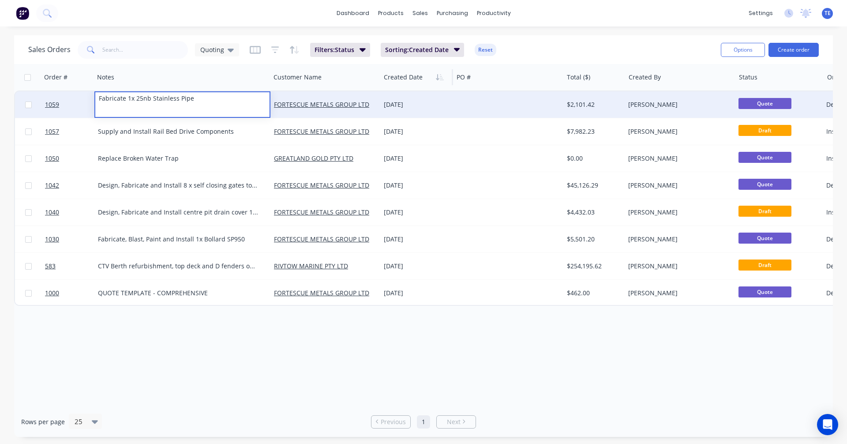
click at [421, 107] on div "[DATE]" at bounding box center [417, 104] width 66 height 9
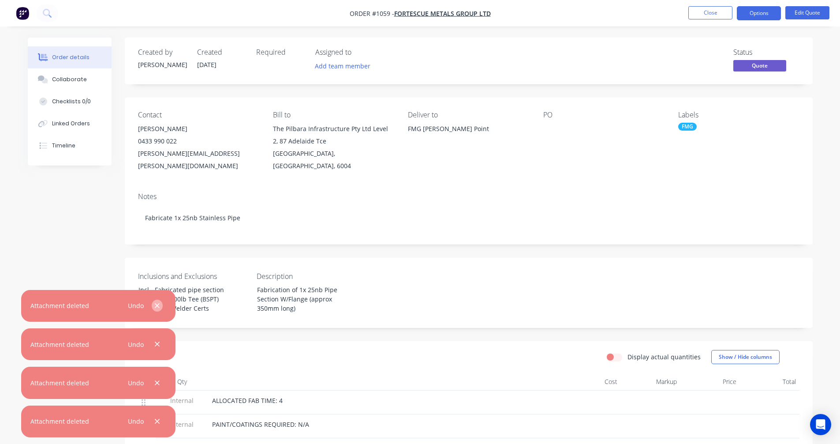
click at [155, 303] on icon "button" at bounding box center [157, 306] width 6 height 8
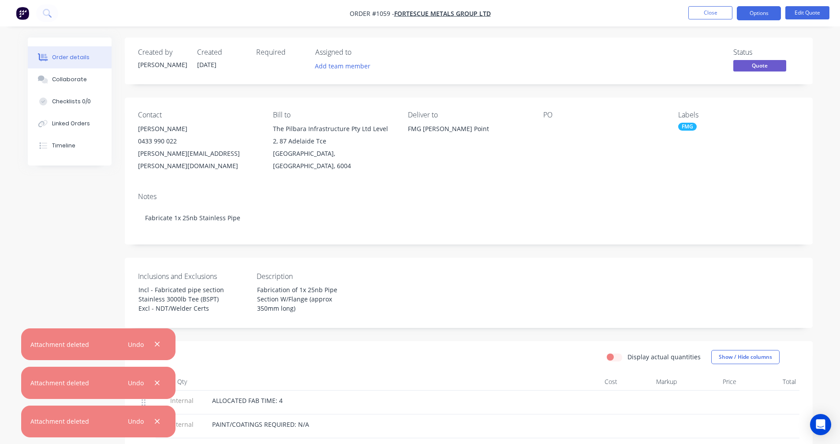
click at [157, 344] on icon "button" at bounding box center [157, 344] width 6 height 8
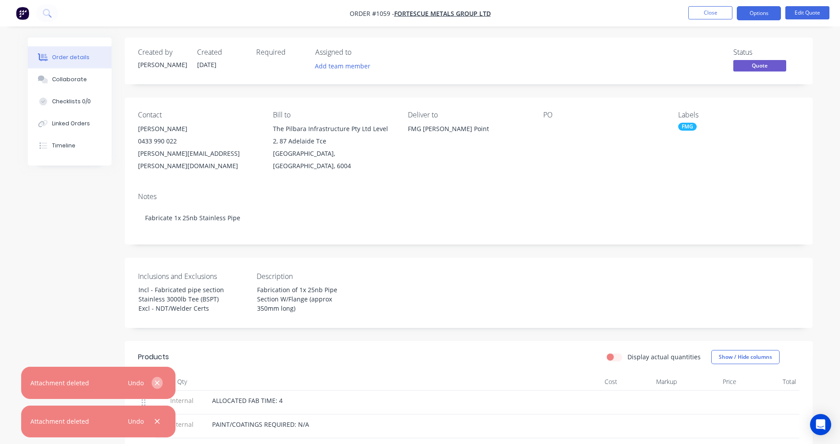
click at [156, 386] on icon "button" at bounding box center [157, 383] width 6 height 8
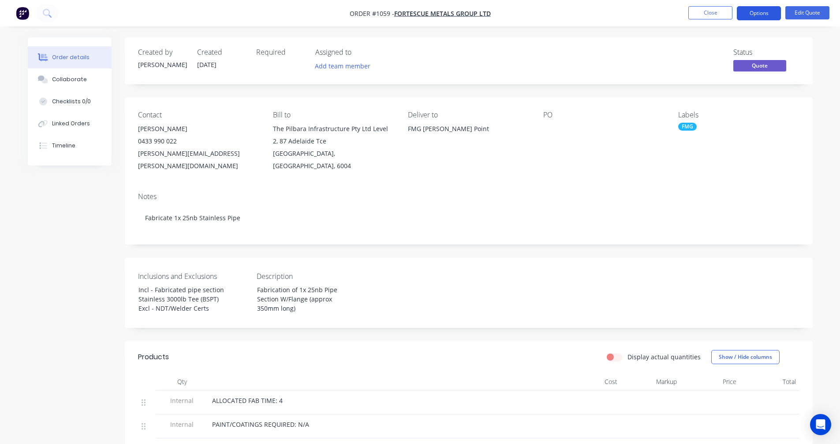
click at [749, 13] on button "Options" at bounding box center [759, 13] width 44 height 14
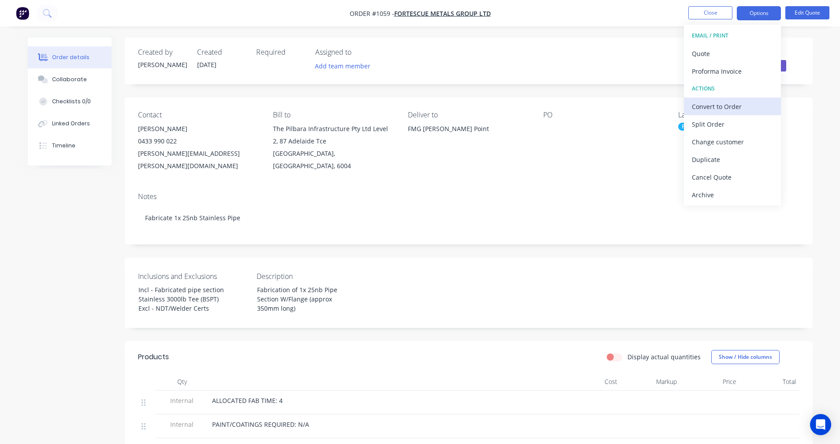
click at [726, 111] on div "Convert to Order" at bounding box center [732, 106] width 81 height 13
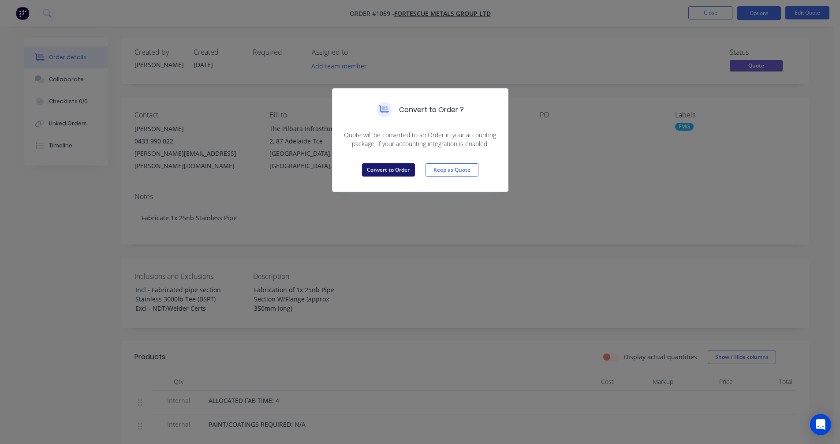
click at [408, 172] on button "Convert to Order" at bounding box center [388, 169] width 53 height 13
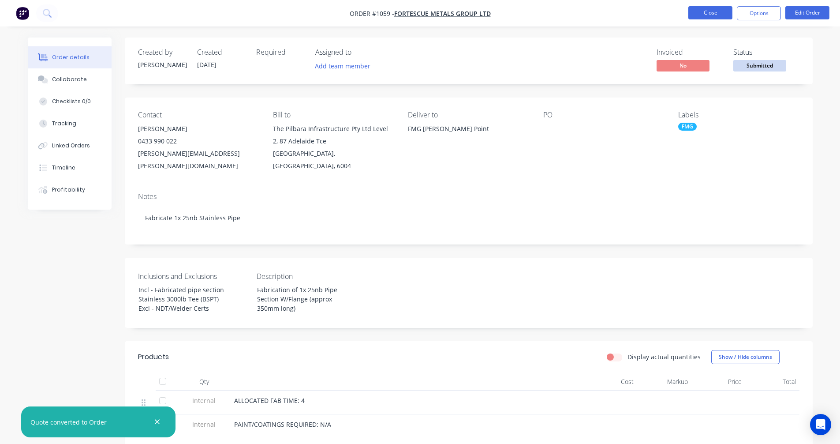
click at [719, 13] on button "Close" at bounding box center [711, 12] width 44 height 13
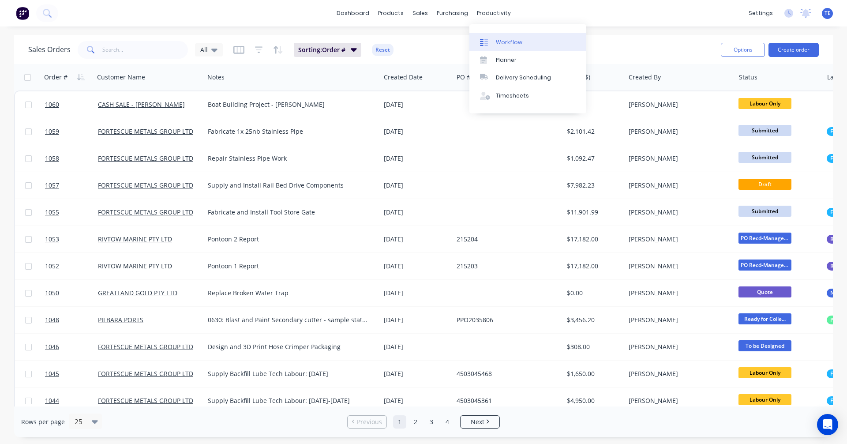
click at [497, 39] on div "Workflow" at bounding box center [509, 42] width 26 height 8
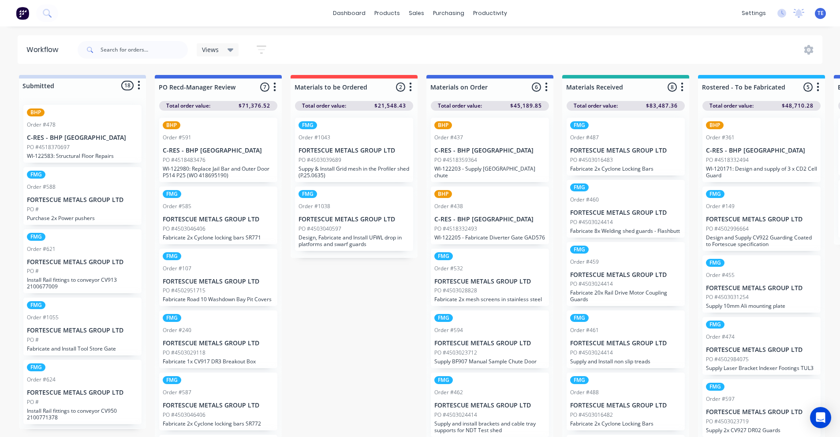
click at [225, 52] on div "Views" at bounding box center [218, 50] width 32 height 8
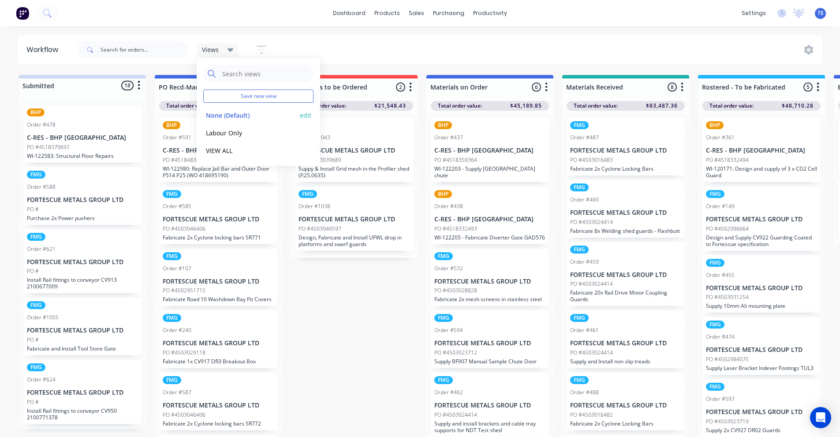
click at [224, 110] on button "None (Default)" at bounding box center [250, 115] width 94 height 10
click at [222, 150] on button "VIEW ALL" at bounding box center [250, 151] width 94 height 10
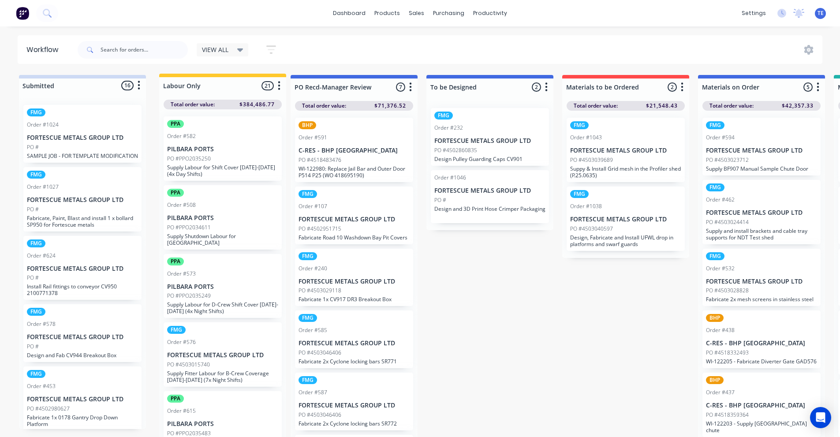
drag, startPoint x: 228, startPoint y: 85, endPoint x: 234, endPoint y: 85, distance: 6.6
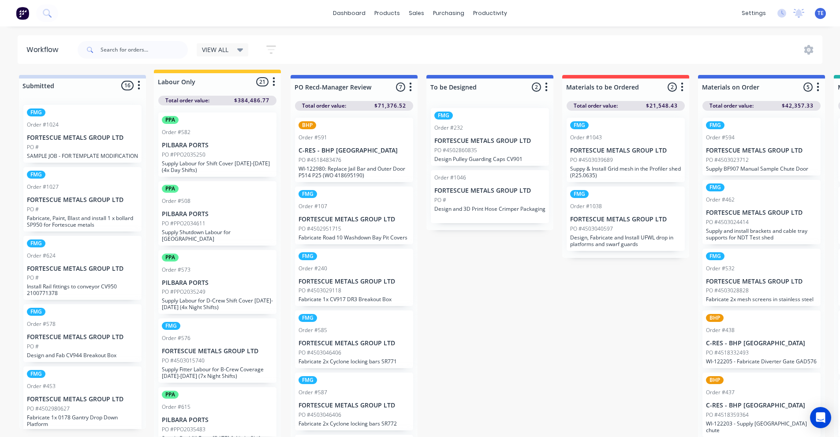
drag, startPoint x: 250, startPoint y: 81, endPoint x: 250, endPoint y: 76, distance: 4.9
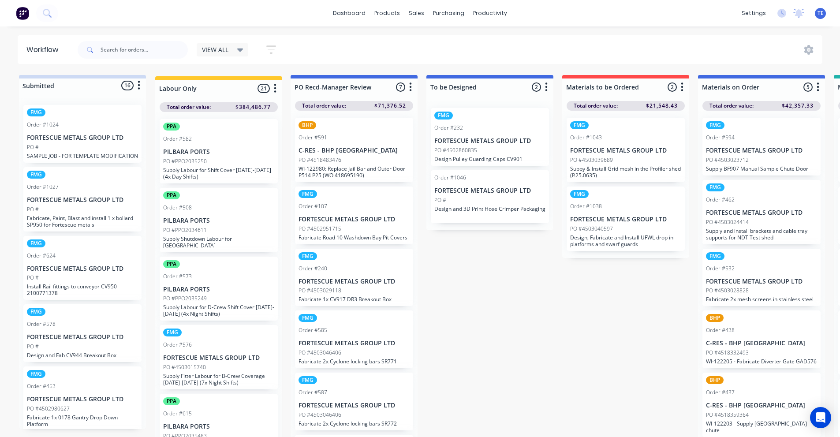
click at [247, 52] on div "VIEW ALL" at bounding box center [223, 49] width 52 height 13
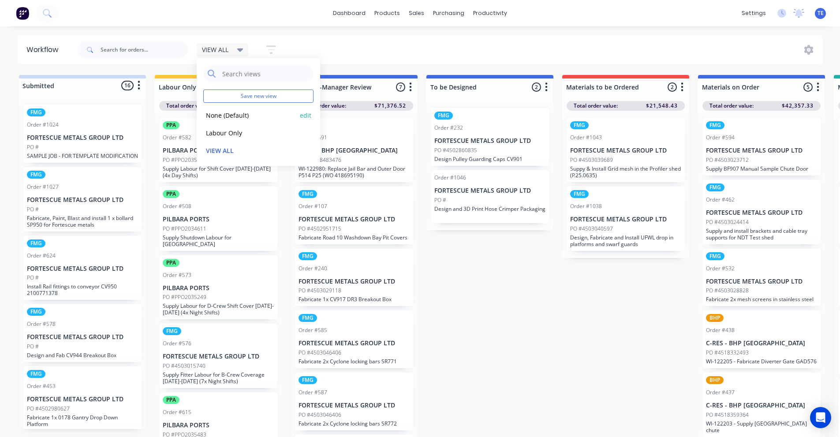
click at [237, 116] on button "None (Default)" at bounding box center [250, 115] width 94 height 10
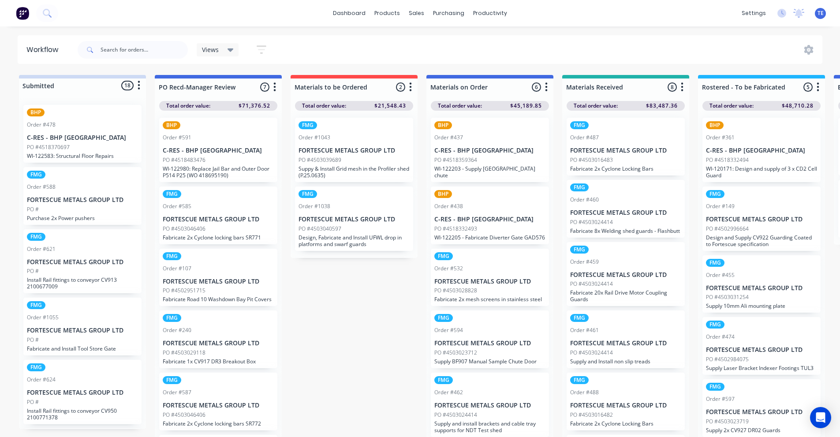
click at [141, 85] on button "button" at bounding box center [139, 85] width 11 height 11
click at [87, 134] on button "Sort By" at bounding box center [100, 134] width 88 height 15
click at [304, 48] on div "Views Save new view None (Default) edit Labour Only edit VIEW ALL edit Show/Hid…" at bounding box center [449, 50] width 747 height 26
click at [235, 50] on div "Views" at bounding box center [218, 49] width 42 height 13
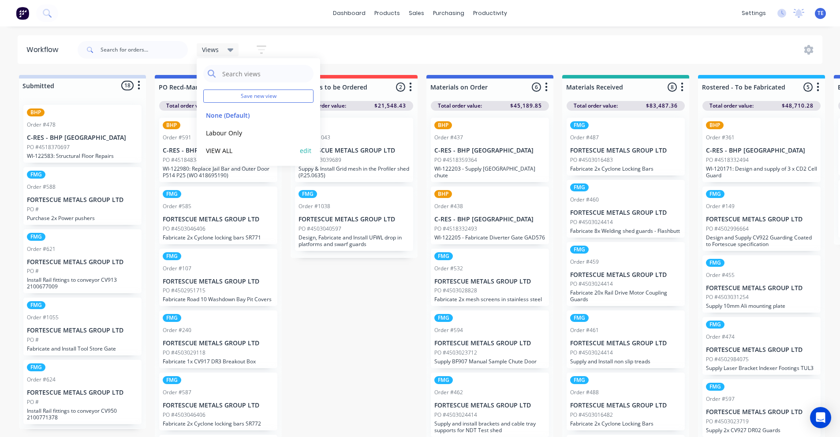
click at [231, 150] on button "VIEW ALL" at bounding box center [250, 151] width 94 height 10
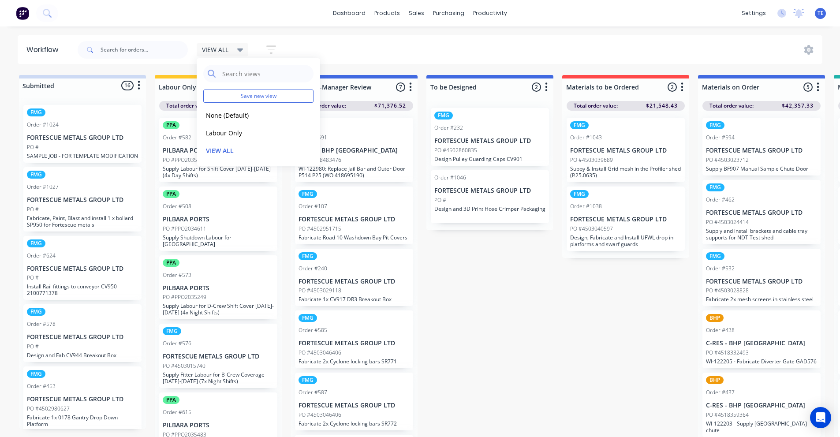
click at [174, 68] on div "Workflow VIEW ALL Save new view None (Default) edit Labour Only edit VIEW ALL e…" at bounding box center [420, 227] width 840 height 384
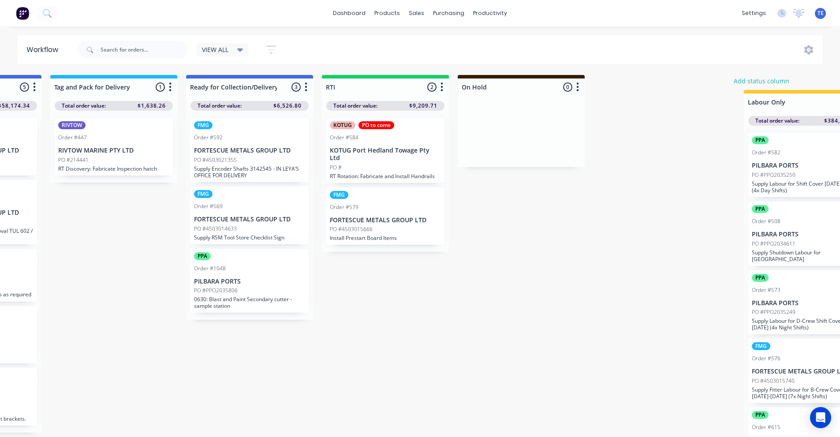
scroll to position [0, 1398]
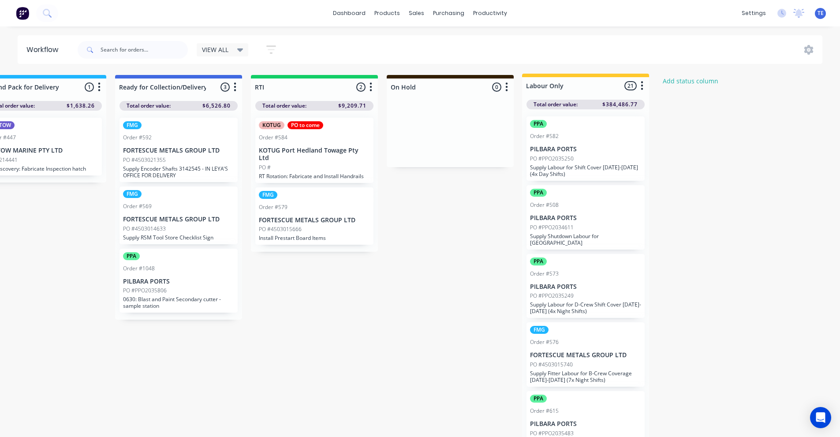
drag, startPoint x: 247, startPoint y: 81, endPoint x: 618, endPoint y: 81, distance: 371.0
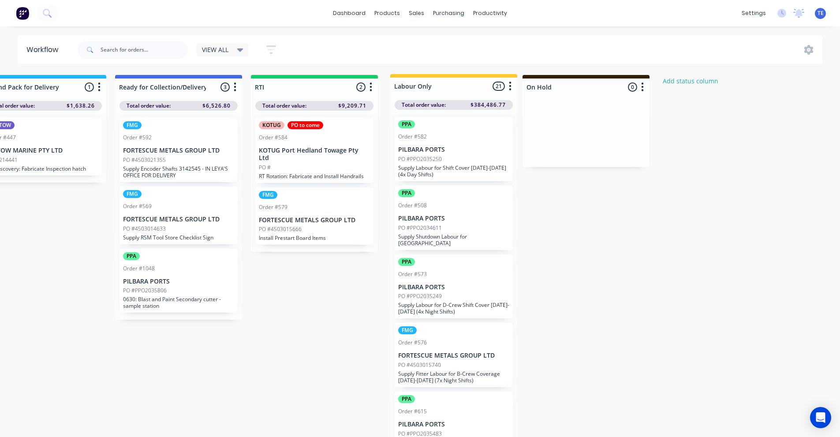
drag, startPoint x: 618, startPoint y: 82, endPoint x: 482, endPoint y: 82, distance: 135.4
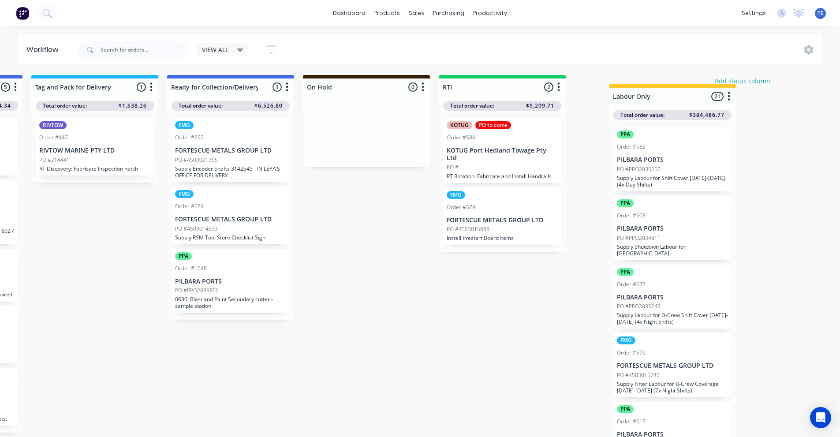
scroll to position [0, 1351]
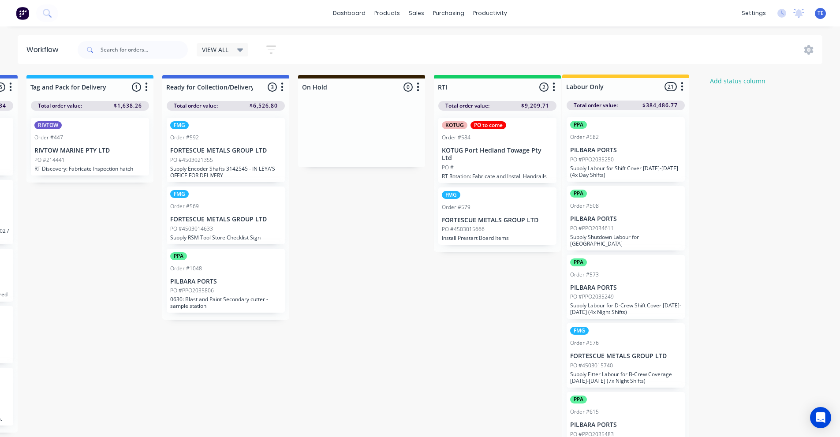
drag, startPoint x: 247, startPoint y: 86, endPoint x: 657, endPoint y: 86, distance: 409.8
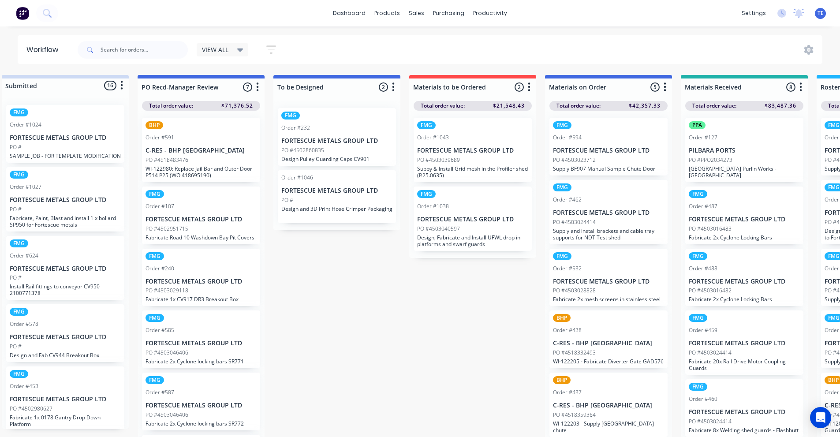
scroll to position [0, 0]
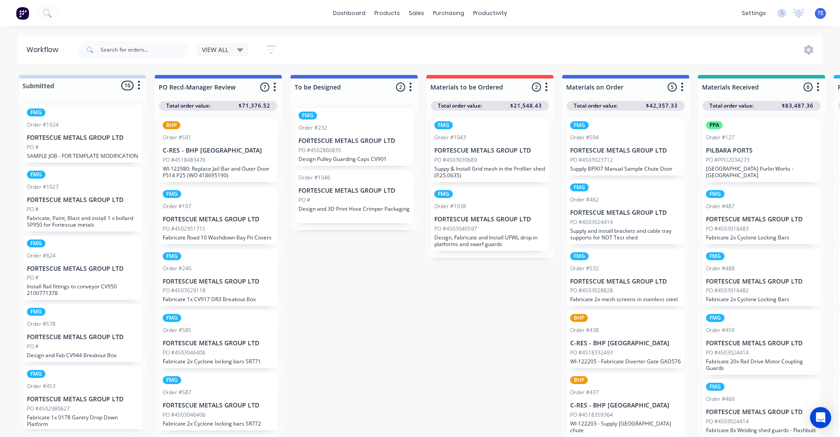
click at [140, 86] on icon "button" at bounding box center [139, 85] width 3 height 11
click at [82, 135] on button "Sort By" at bounding box center [100, 134] width 88 height 15
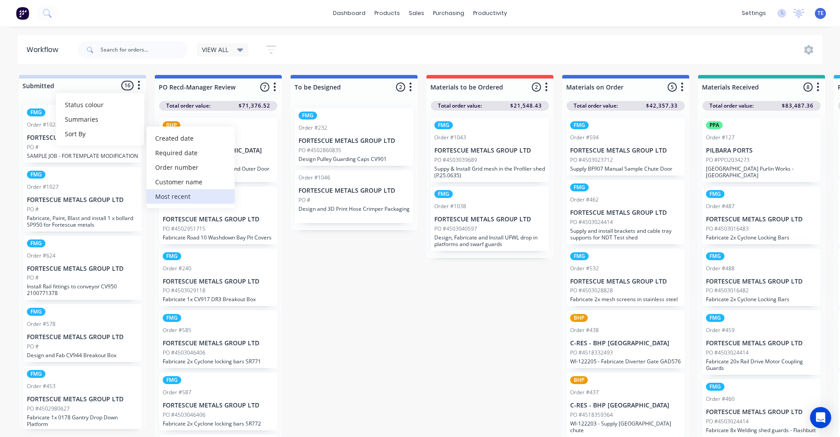
click at [176, 193] on recent "Most recent" at bounding box center [190, 196] width 88 height 15
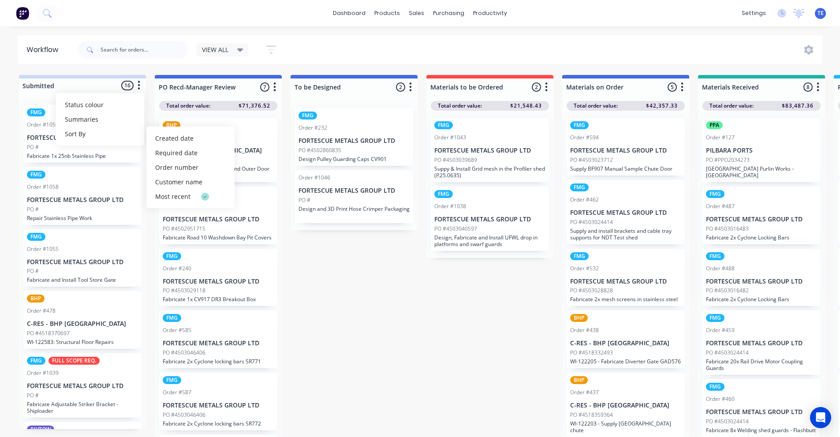
click at [206, 102] on span "Total order value:" at bounding box center [188, 106] width 44 height 8
click at [276, 86] on icon "button" at bounding box center [275, 87] width 3 height 11
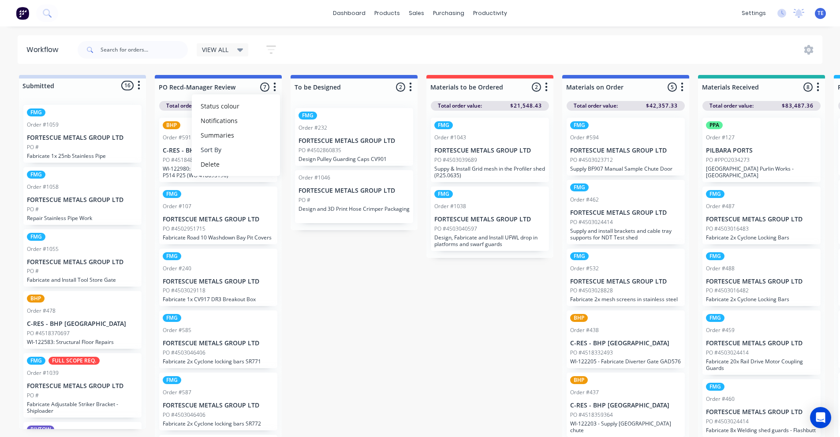
click at [214, 153] on button "Sort By" at bounding box center [236, 149] width 88 height 15
click at [303, 154] on date "Created date" at bounding box center [326, 154] width 88 height 15
click at [412, 84] on icon "button" at bounding box center [411, 86] width 2 height 9
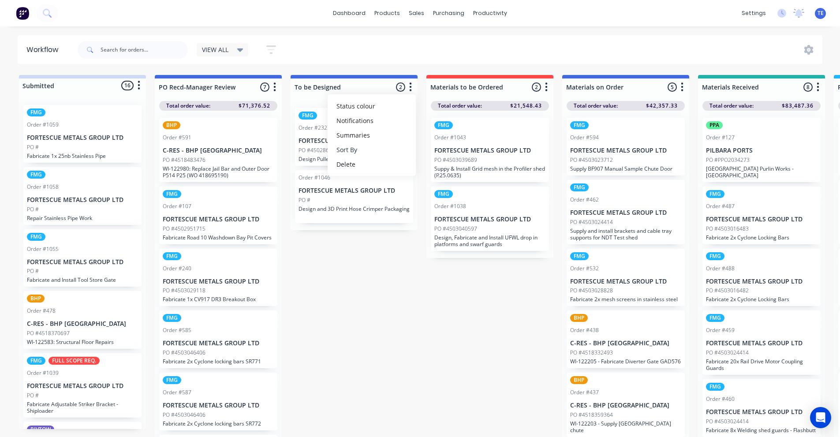
click at [354, 150] on button "Sort By" at bounding box center [372, 149] width 88 height 15
click at [432, 155] on date "Created date" at bounding box center [462, 154] width 88 height 15
click at [549, 87] on button "button" at bounding box center [546, 87] width 11 height 11
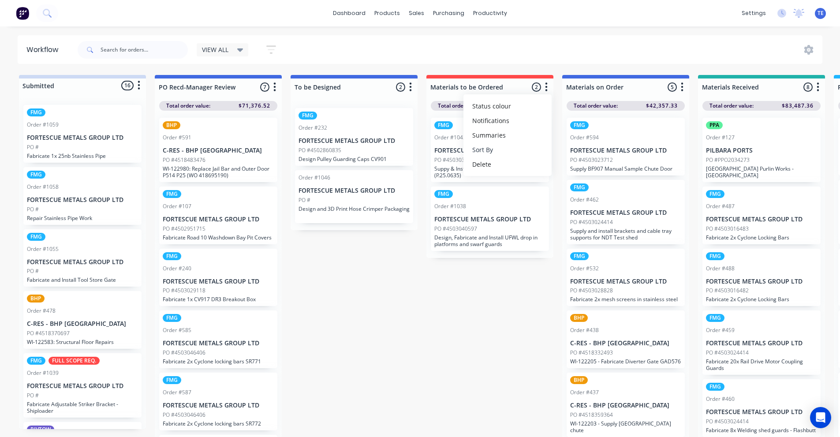
click at [481, 150] on button "Sort By" at bounding box center [508, 149] width 88 height 15
click at [569, 152] on date "Created date" at bounding box center [598, 154] width 88 height 15
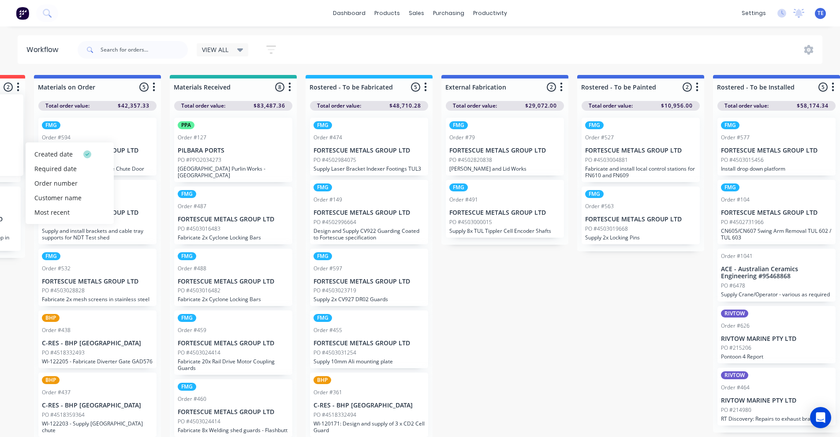
scroll to position [0, 529]
click at [154, 84] on icon "button" at bounding box center [153, 87] width 3 height 11
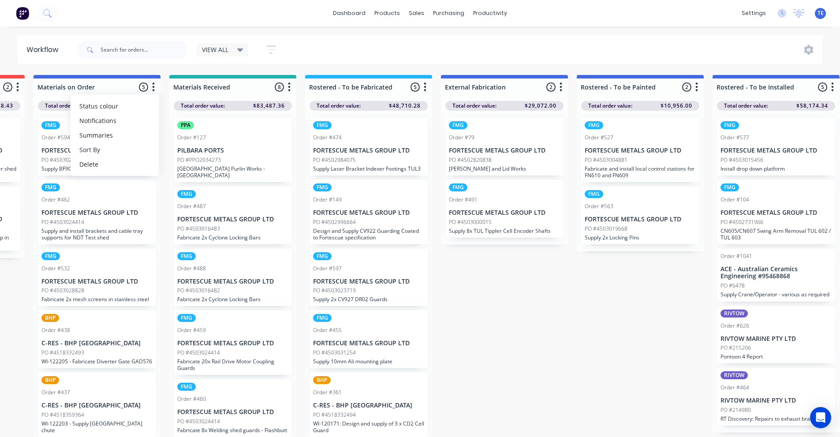
click at [100, 147] on button "Sort By" at bounding box center [115, 149] width 88 height 15
click at [184, 154] on date "Created date" at bounding box center [205, 154] width 88 height 15
click at [289, 88] on icon "button" at bounding box center [289, 87] width 3 height 11
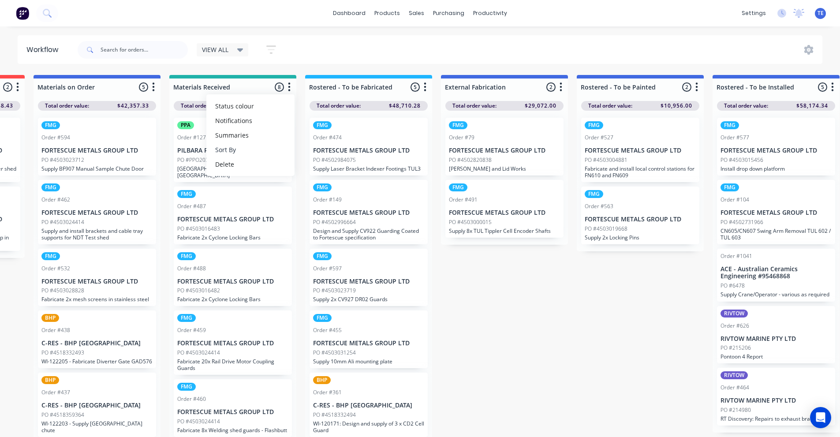
click at [236, 149] on button "Sort By" at bounding box center [250, 149] width 88 height 15
click at [322, 154] on date "Created date" at bounding box center [341, 154] width 88 height 15
click at [427, 89] on button "button" at bounding box center [425, 87] width 11 height 11
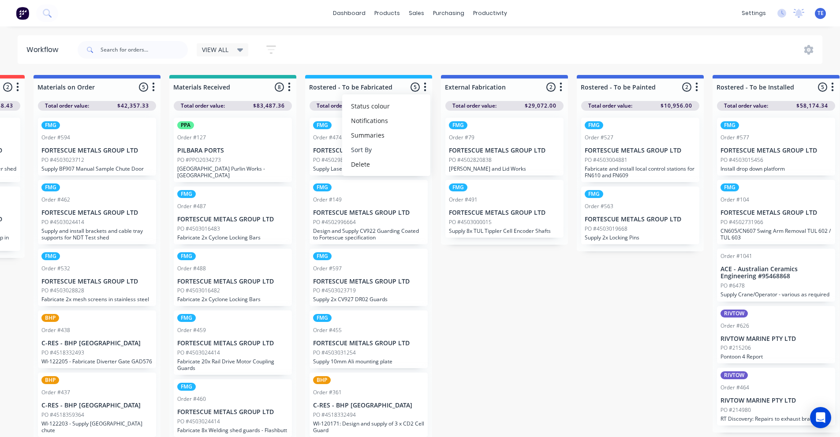
click at [367, 151] on button "Sort By" at bounding box center [386, 149] width 88 height 15
click at [448, 153] on date "Created date" at bounding box center [477, 154] width 88 height 15
click at [562, 87] on icon "button" at bounding box center [561, 87] width 3 height 11
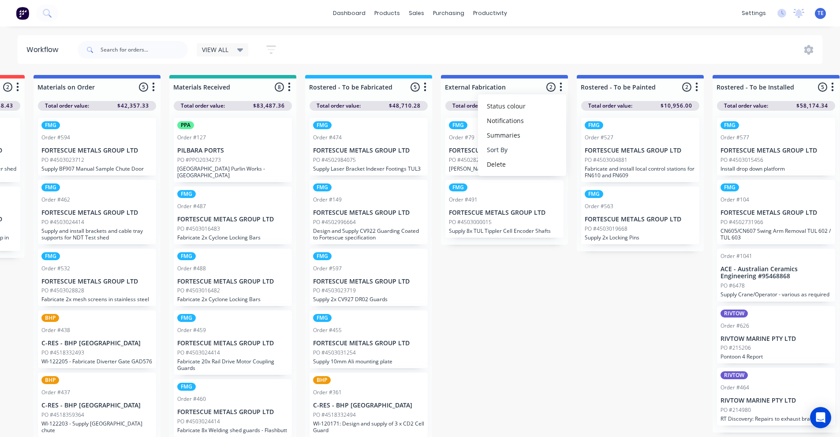
click at [503, 152] on button "Sort By" at bounding box center [522, 149] width 88 height 15
click at [590, 154] on date "Created date" at bounding box center [613, 154] width 88 height 15
click at [698, 86] on icon "button" at bounding box center [697, 87] width 3 height 11
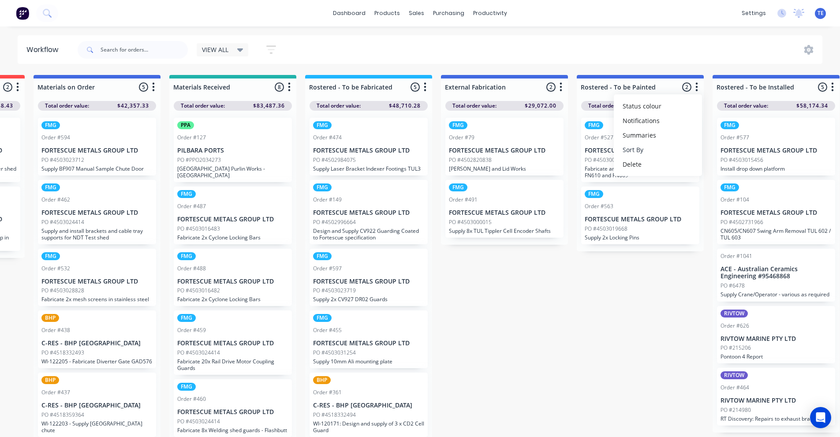
click at [635, 146] on button "Sort By" at bounding box center [658, 149] width 88 height 15
click at [721, 152] on date "Created date" at bounding box center [749, 154] width 88 height 15
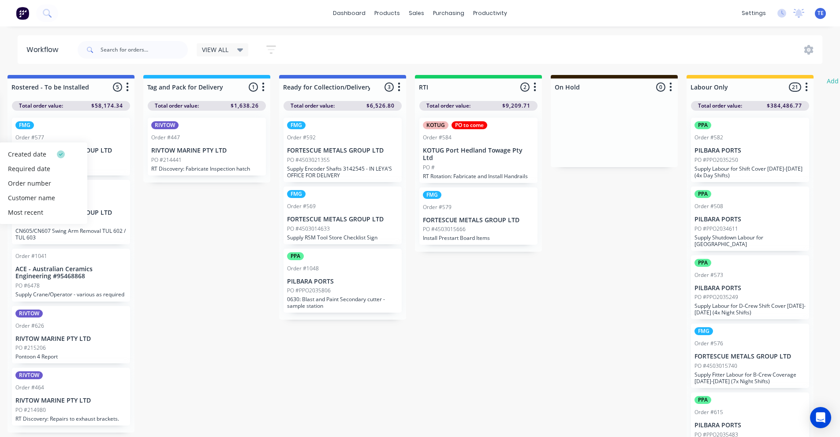
scroll to position [0, 1235]
click at [129, 84] on button "button" at bounding box center [127, 87] width 11 height 11
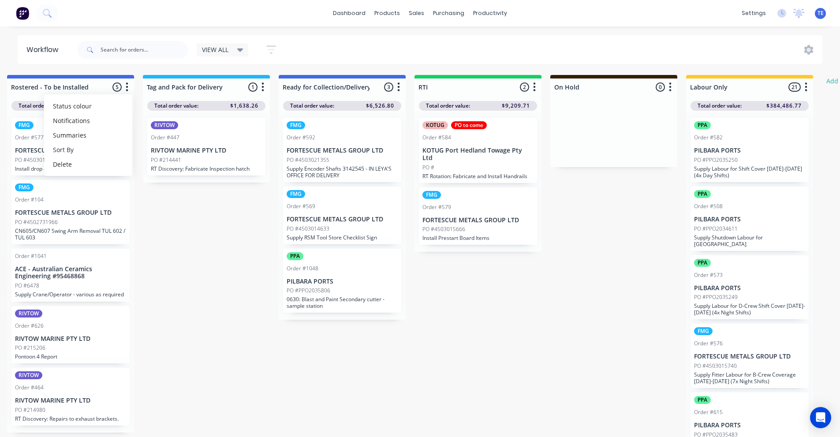
click at [79, 148] on button "Sort By" at bounding box center [88, 149] width 88 height 15
click at [164, 157] on date "Created date" at bounding box center [179, 154] width 88 height 15
click at [265, 84] on button "button" at bounding box center [263, 87] width 11 height 11
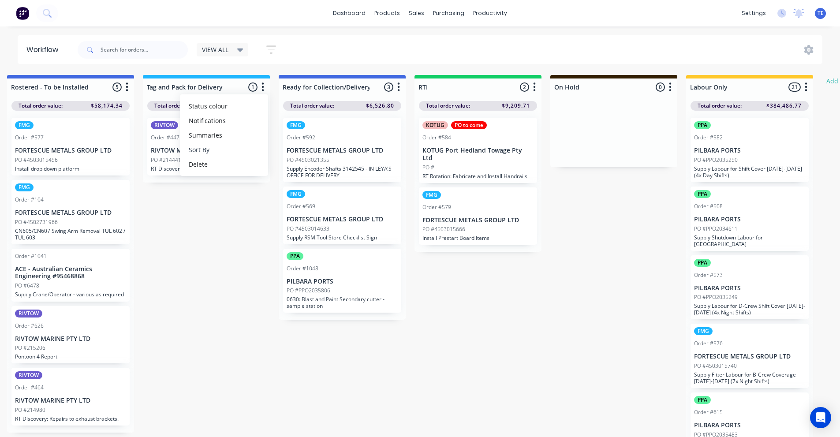
click at [208, 149] on button "Sort By" at bounding box center [224, 149] width 88 height 15
click at [284, 154] on date "Created date" at bounding box center [314, 154] width 88 height 15
click at [398, 89] on icon "button" at bounding box center [398, 87] width 3 height 11
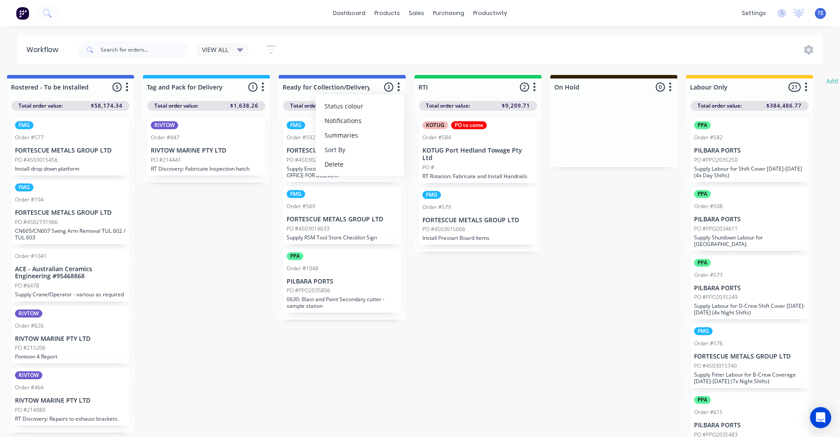
click at [345, 149] on button "Sort By" at bounding box center [360, 149] width 88 height 15
click at [424, 153] on date "Created date" at bounding box center [450, 154] width 88 height 15
click at [535, 88] on icon "button" at bounding box center [534, 87] width 3 height 11
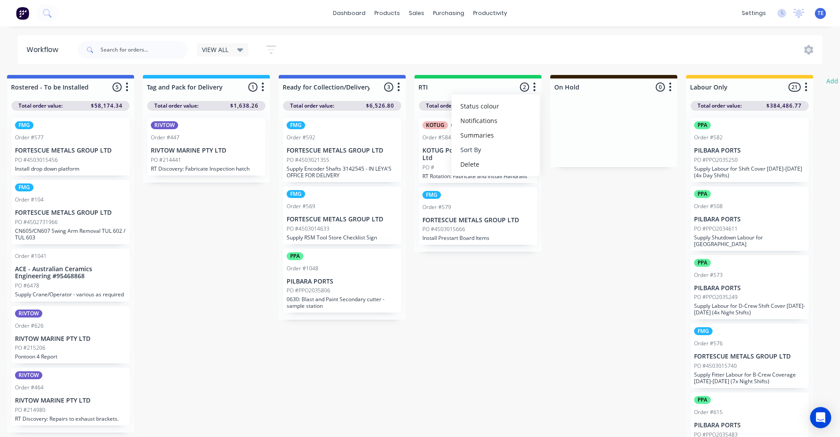
click at [477, 152] on button "Sort By" at bounding box center [496, 149] width 88 height 15
click at [553, 152] on date "Created date" at bounding box center [586, 154] width 88 height 15
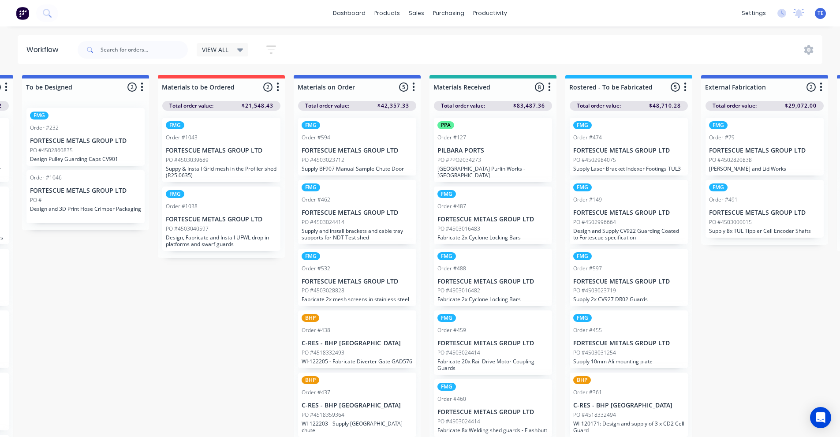
scroll to position [0, 0]
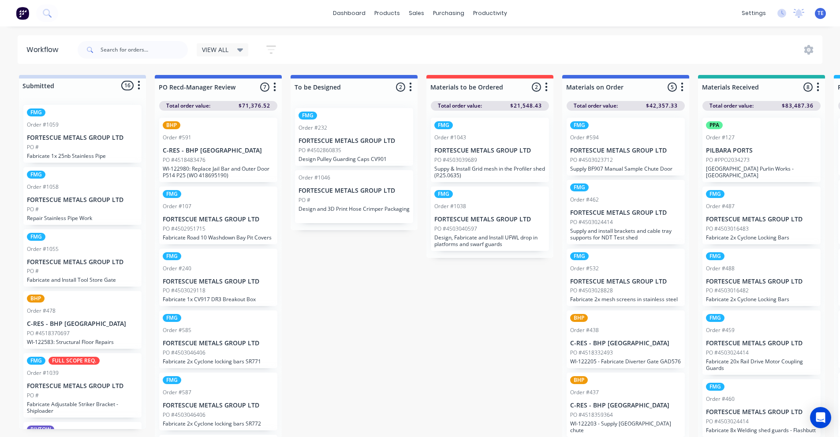
click at [242, 51] on icon at bounding box center [240, 50] width 6 height 10
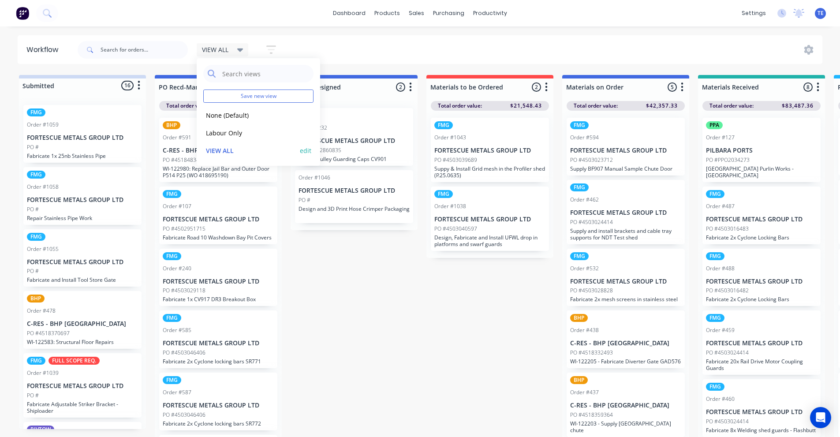
click at [305, 153] on button "edit" at bounding box center [305, 150] width 11 height 9
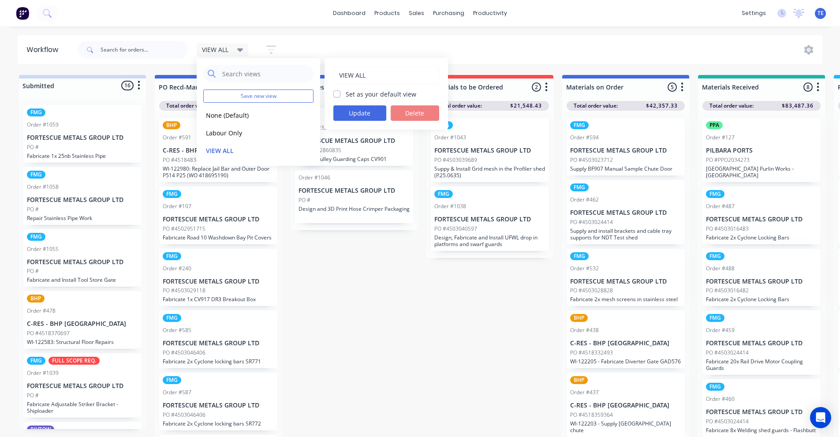
click at [346, 96] on label "Set as your default view" at bounding box center [381, 94] width 71 height 9
click at [337, 96] on input "Set as your default view" at bounding box center [337, 94] width 7 height 8
checkbox input "true"
click at [355, 112] on button "Update" at bounding box center [360, 112] width 53 height 15
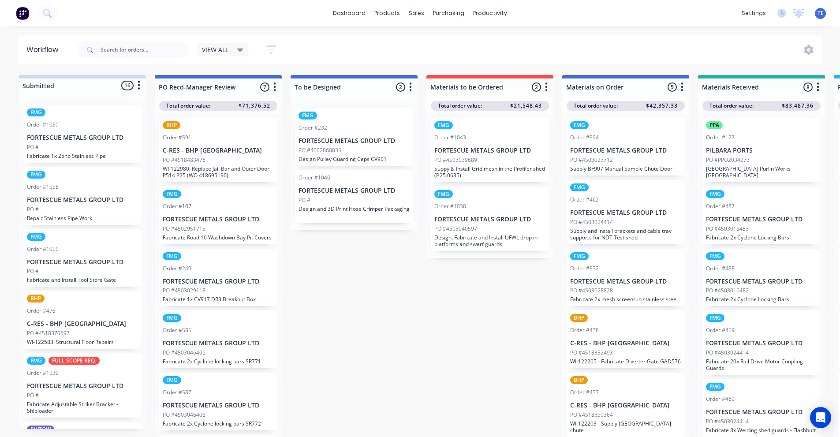
click at [244, 51] on div "VIEW ALL" at bounding box center [223, 49] width 52 height 13
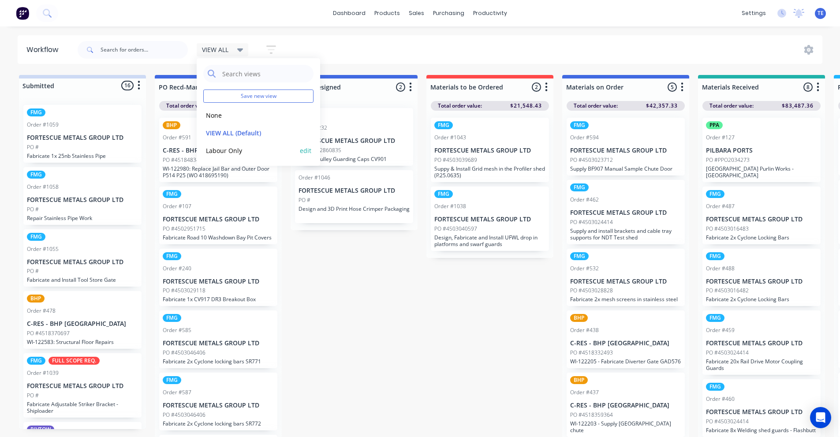
click at [228, 149] on button "Labour Only" at bounding box center [250, 151] width 94 height 10
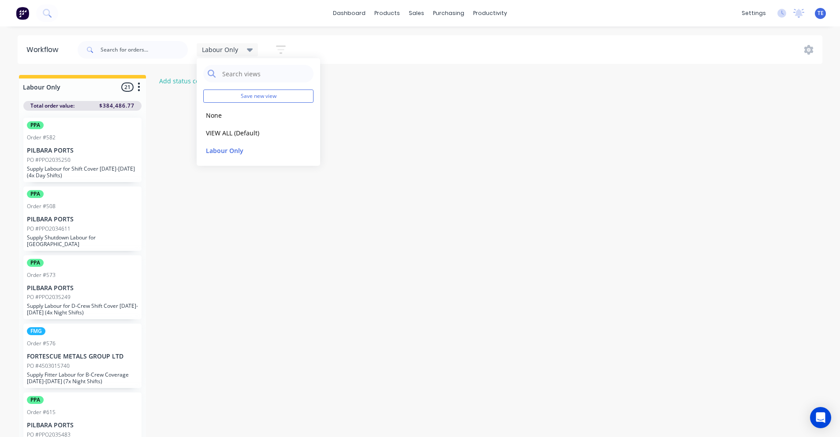
click at [248, 49] on icon at bounding box center [250, 51] width 6 height 4
click at [251, 51] on icon at bounding box center [250, 50] width 6 height 10
click at [222, 132] on button "VIEW ALL (Default)" at bounding box center [250, 133] width 94 height 10
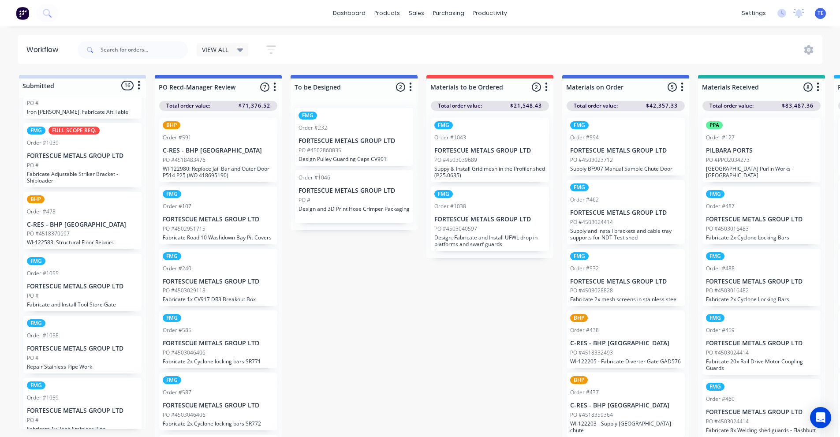
scroll to position [724, 0]
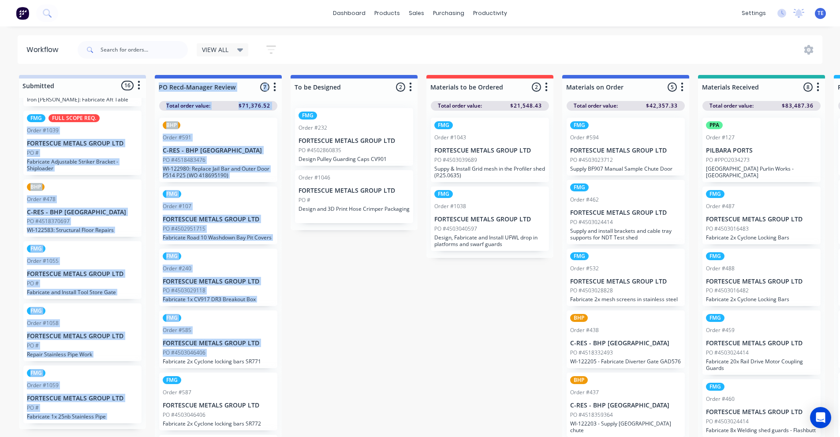
drag, startPoint x: 152, startPoint y: 177, endPoint x: 142, endPoint y: 118, distance: 60.0
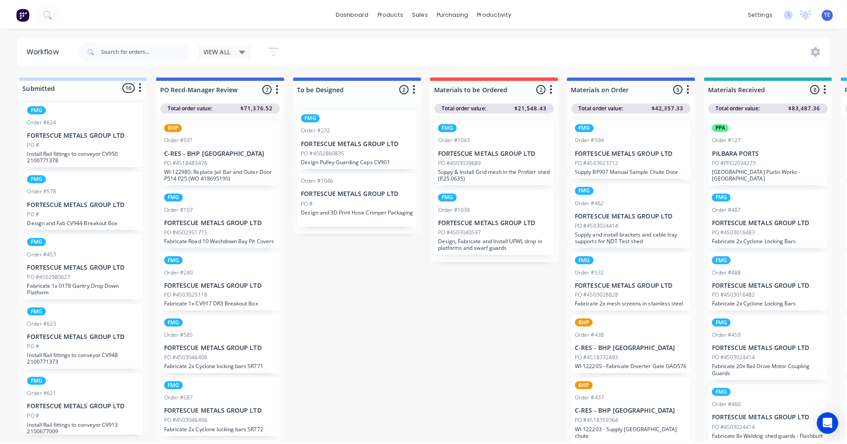
scroll to position [0, 0]
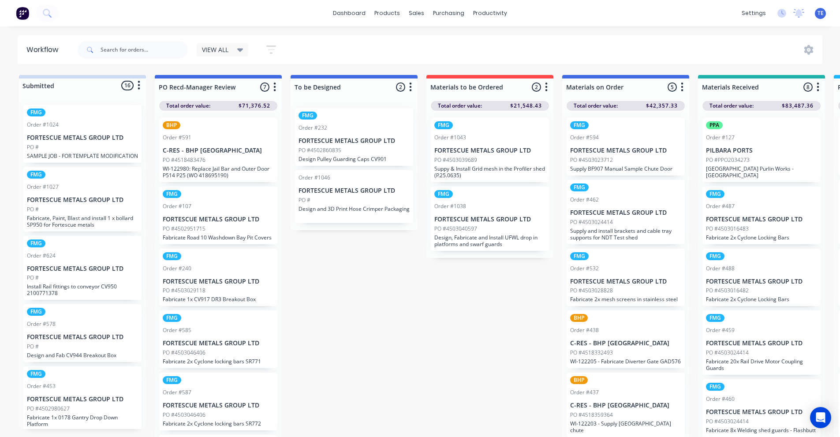
click at [139, 86] on icon "button" at bounding box center [139, 85] width 2 height 9
click at [82, 133] on button "Sort By" at bounding box center [100, 134] width 88 height 15
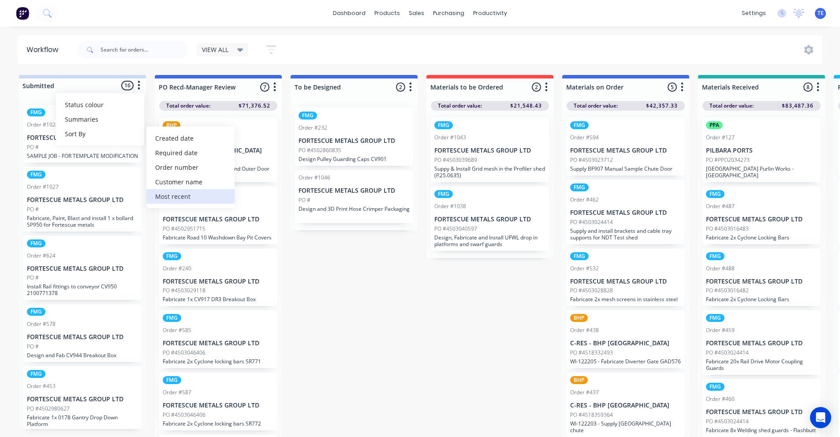
click at [171, 195] on recent "Most recent" at bounding box center [190, 196] width 88 height 15
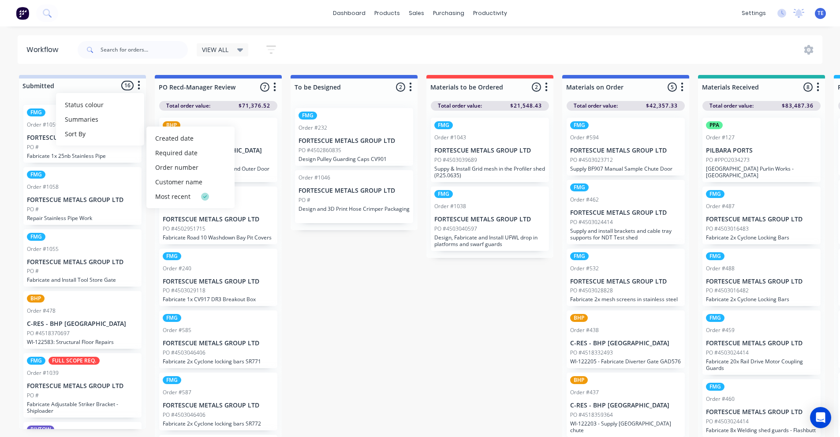
click at [242, 48] on icon at bounding box center [240, 50] width 6 height 10
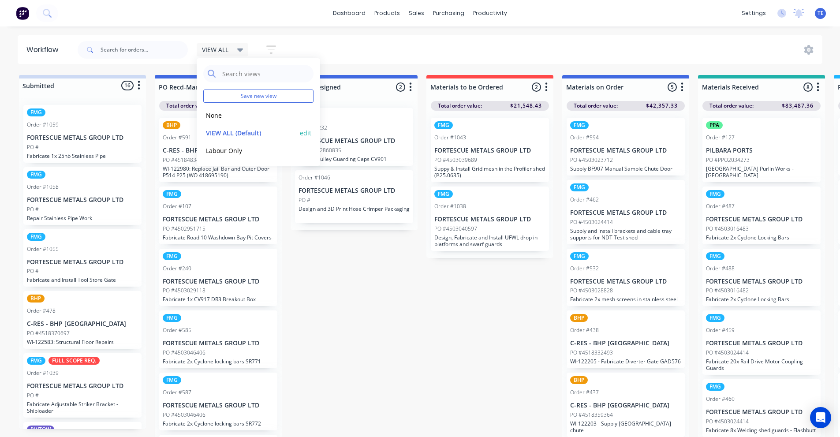
click at [305, 134] on button "edit" at bounding box center [305, 132] width 11 height 9
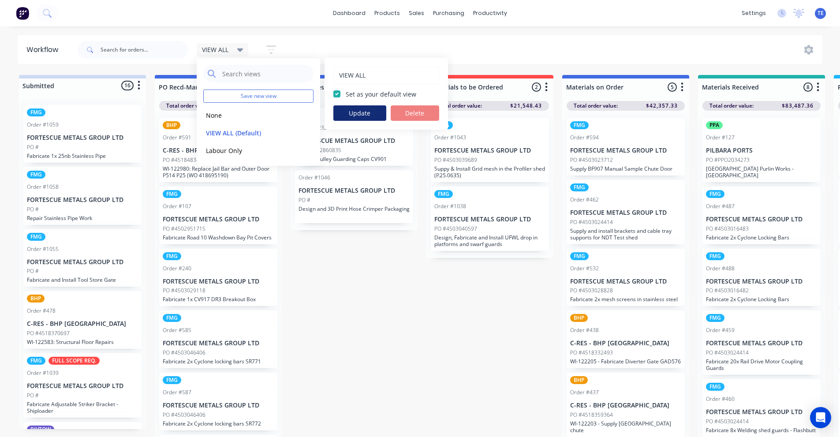
click at [359, 114] on button "Update" at bounding box center [360, 112] width 53 height 15
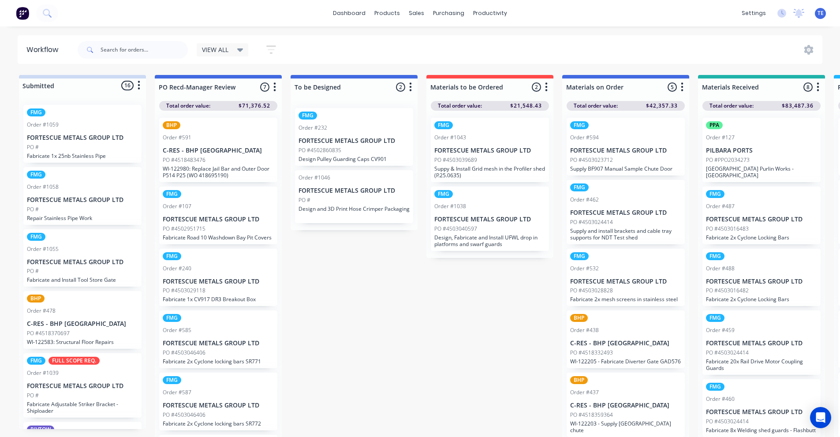
click at [213, 52] on span "VIEW ALL" at bounding box center [215, 49] width 26 height 9
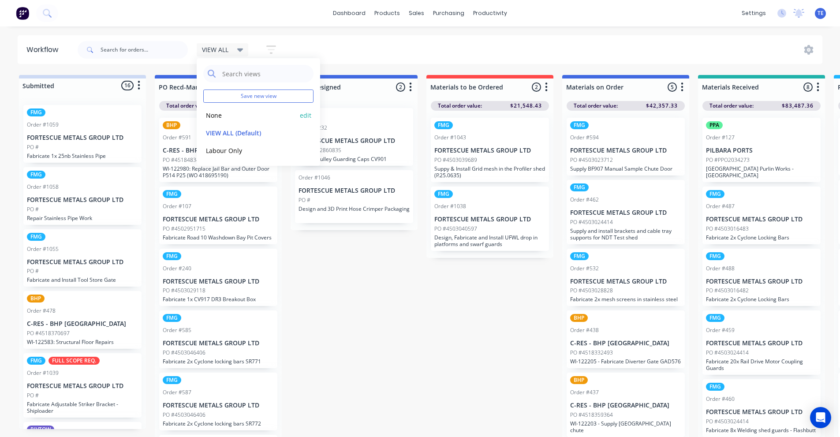
click at [223, 116] on button "None" at bounding box center [250, 115] width 94 height 10
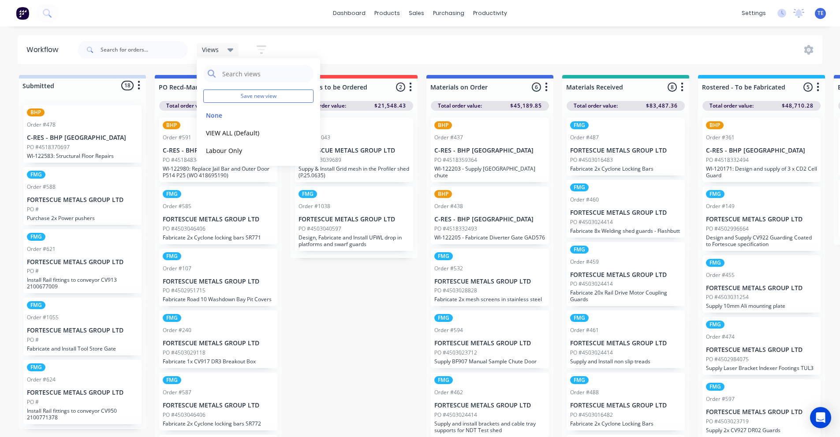
click at [221, 49] on div "Views" at bounding box center [218, 50] width 32 height 8
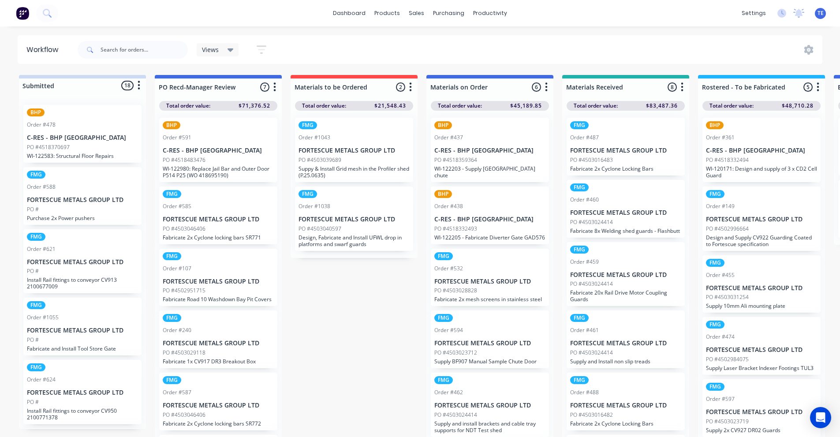
click at [221, 50] on div "Views" at bounding box center [218, 50] width 32 height 8
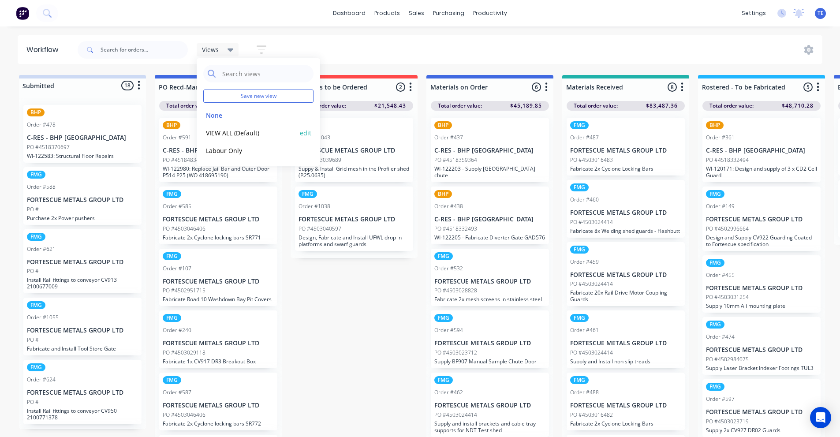
click at [224, 132] on button "VIEW ALL (Default)" at bounding box center [250, 133] width 94 height 10
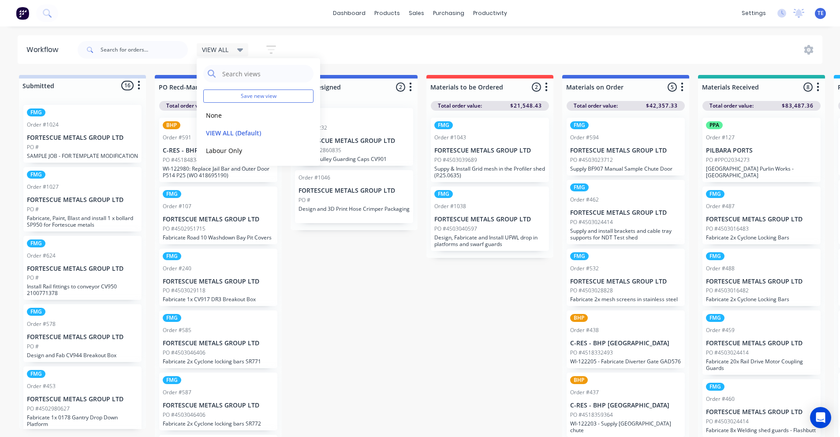
click at [138, 84] on icon "button" at bounding box center [139, 85] width 3 height 11
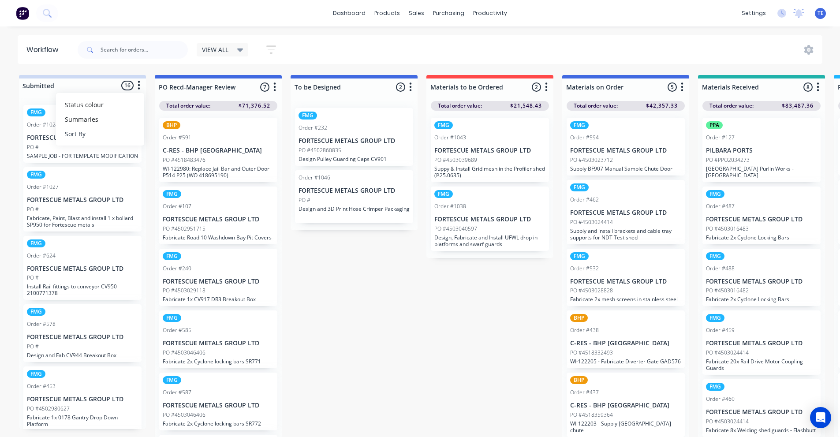
click at [79, 134] on button "Sort By" at bounding box center [100, 134] width 88 height 15
click at [171, 195] on recent "Most recent" at bounding box center [190, 196] width 88 height 15
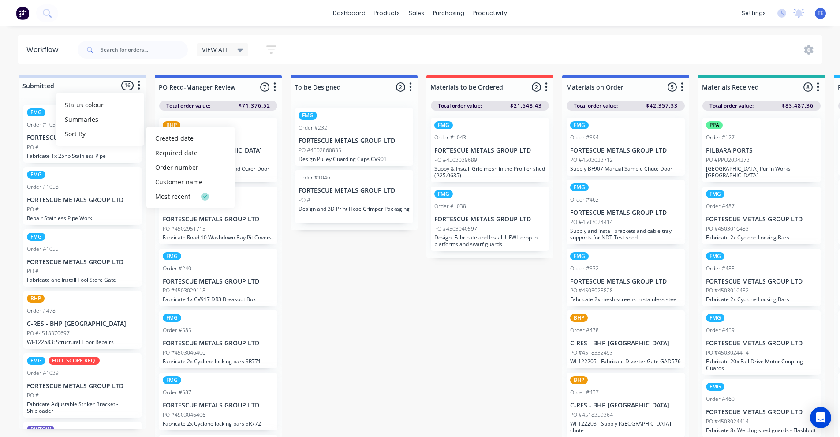
click at [809, 48] on icon at bounding box center [809, 50] width 10 height 10
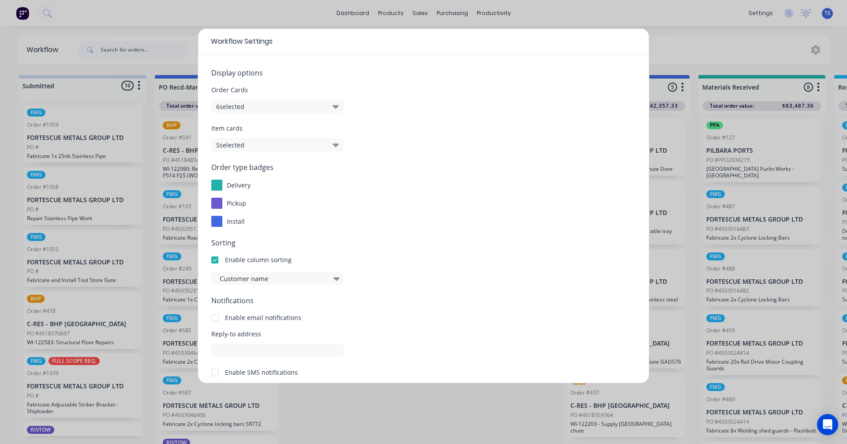
click at [333, 107] on icon "button" at bounding box center [336, 106] width 6 height 10
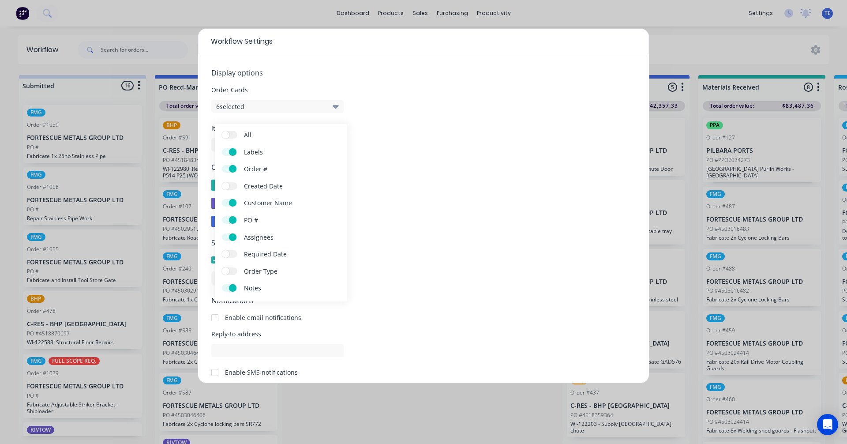
click at [333, 107] on icon "button" at bounding box center [336, 106] width 6 height 10
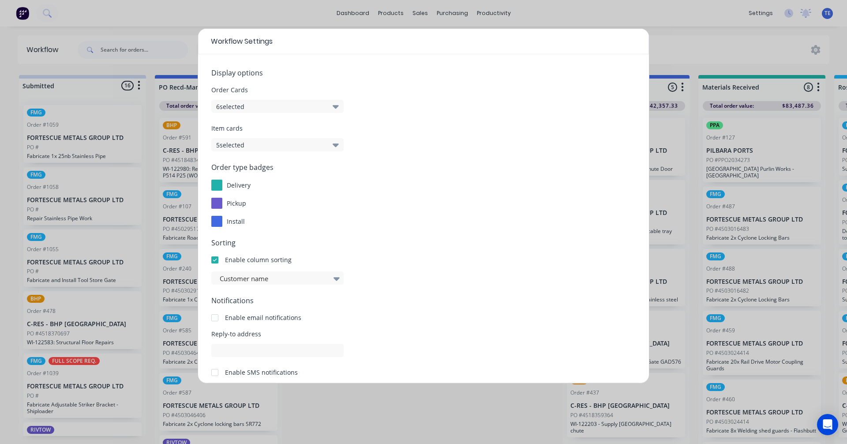
click at [338, 146] on icon "button" at bounding box center [336, 145] width 6 height 10
click at [337, 279] on icon at bounding box center [337, 279] width 6 height 4
click at [385, 272] on div "Customer name" at bounding box center [423, 277] width 424 height 13
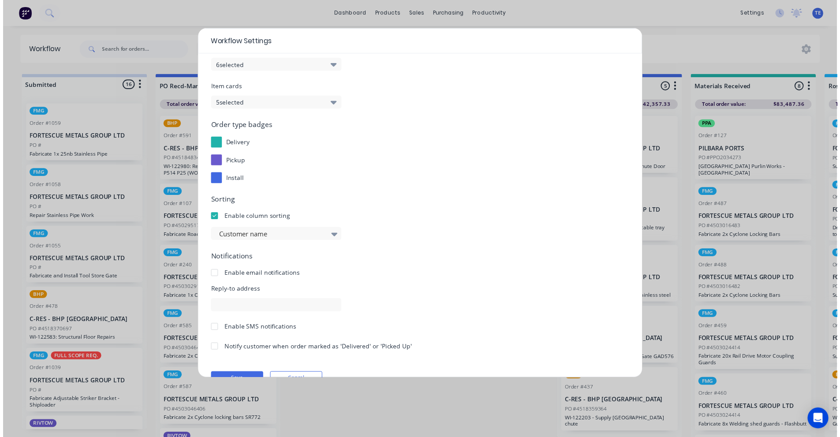
scroll to position [61, 0]
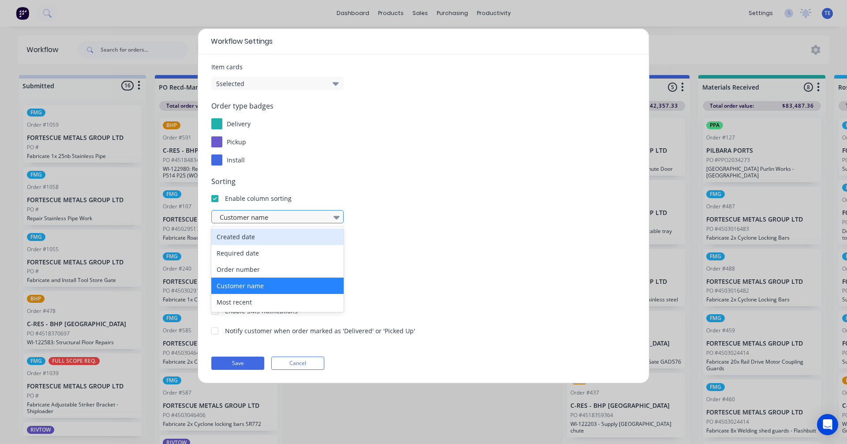
click at [296, 218] on div at bounding box center [273, 217] width 109 height 11
click at [418, 218] on div "5 results available. Use Up and Down to choose options, press Enter to select t…" at bounding box center [423, 216] width 424 height 13
click at [333, 217] on div at bounding box center [336, 217] width 13 height 15
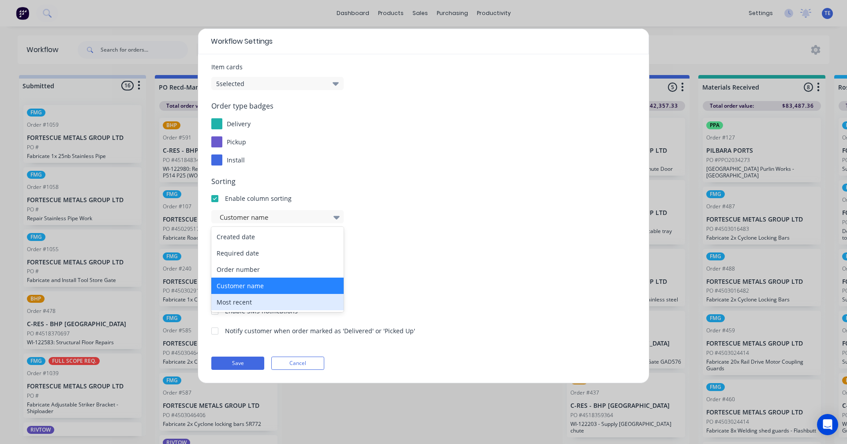
click at [238, 302] on div "Most recent" at bounding box center [277, 302] width 132 height 16
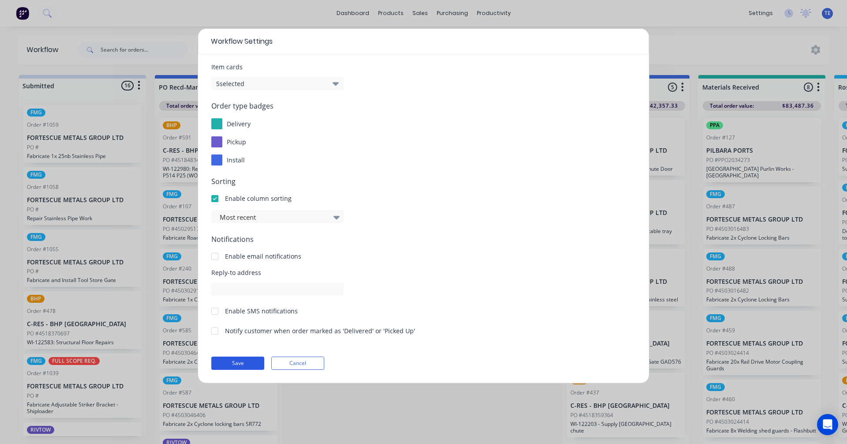
click at [244, 365] on button "Save" at bounding box center [237, 362] width 53 height 13
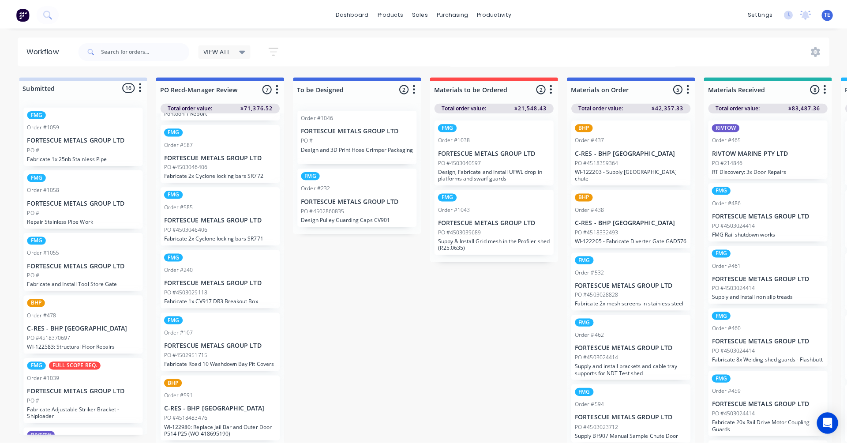
scroll to position [0, 0]
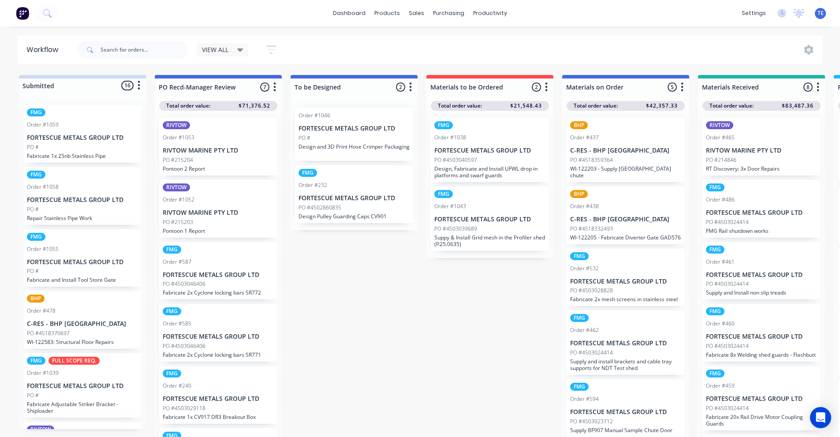
click at [277, 88] on button "button" at bounding box center [275, 87] width 11 height 11
click at [209, 151] on button "Sort By" at bounding box center [236, 149] width 88 height 15
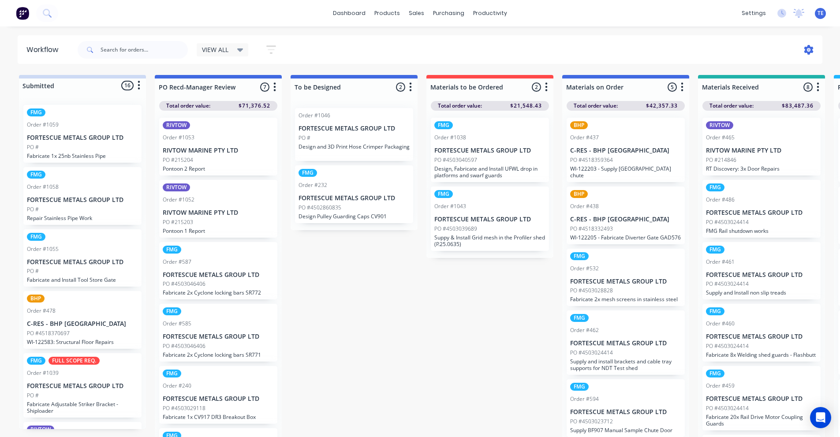
click at [811, 49] on icon at bounding box center [809, 50] width 10 height 10
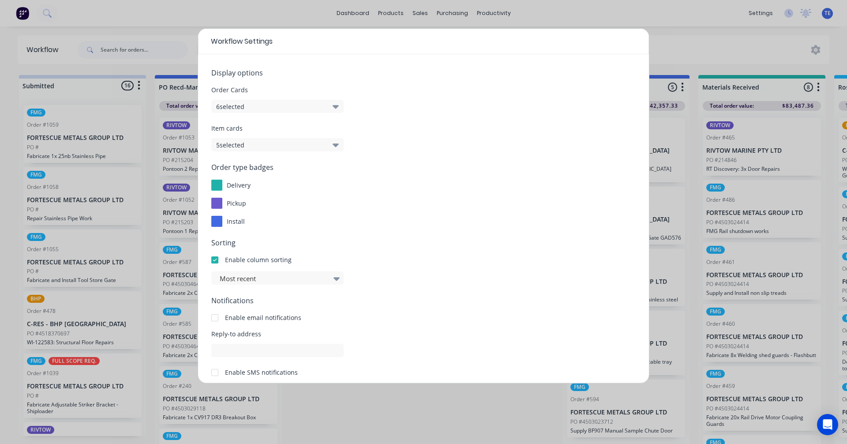
click at [363, 407] on div "Workflow Settings Display options Order Cards 6 selected Item cards 5 selected …" at bounding box center [423, 222] width 847 height 444
click at [355, 394] on div "Workflow Settings Display options Order Cards 6 selected Item cards 5 selected …" at bounding box center [423, 222] width 847 height 444
click at [582, 11] on div "Workflow Settings Display options Order Cards 6 selected Item cards 5 selected …" at bounding box center [423, 222] width 847 height 444
drag, startPoint x: 254, startPoint y: 35, endPoint x: 251, endPoint y: 30, distance: 6.3
click at [254, 36] on div "Workflow Settings" at bounding box center [423, 42] width 451 height 26
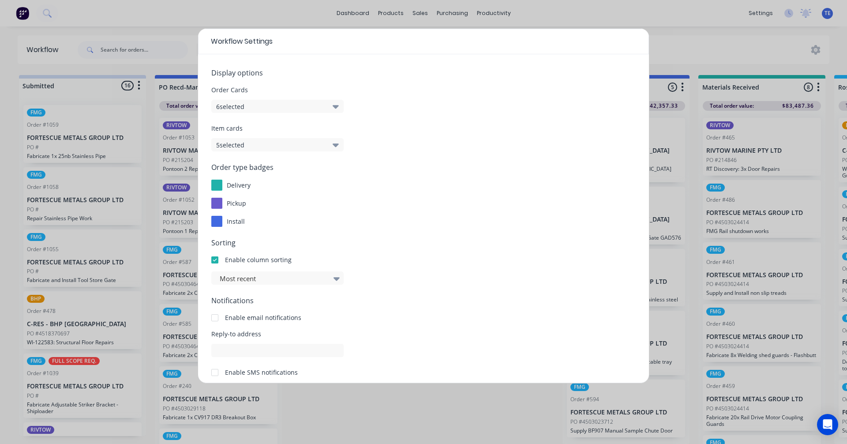
click at [237, 9] on div "Workflow Settings Display options Order Cards 6 selected Item cards 5 selected …" at bounding box center [423, 222] width 847 height 444
click at [715, 48] on div "Workflow Settings Display options Order Cards 6 selected Item cards 5 selected …" at bounding box center [423, 222] width 847 height 444
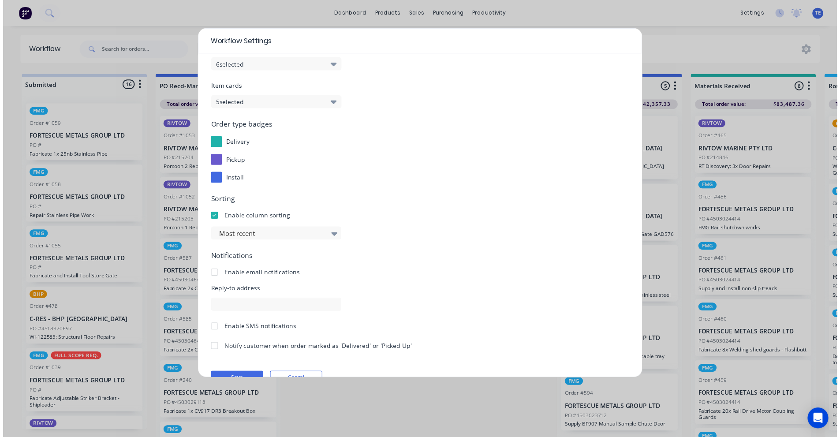
scroll to position [61, 0]
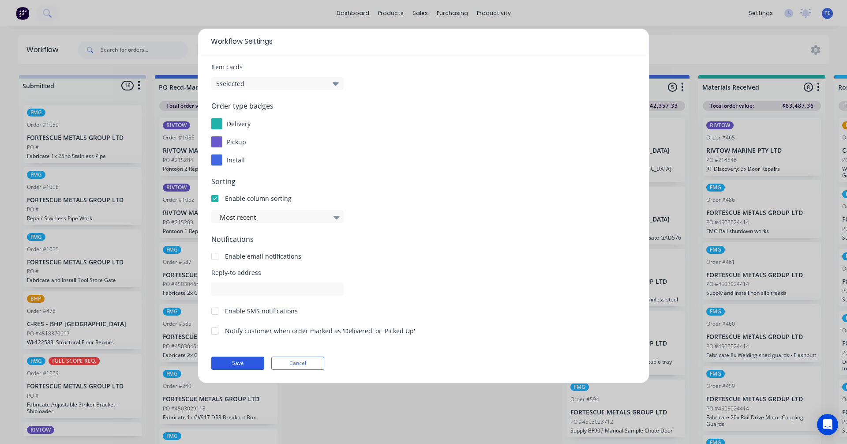
click at [233, 362] on button "Save" at bounding box center [237, 362] width 53 height 13
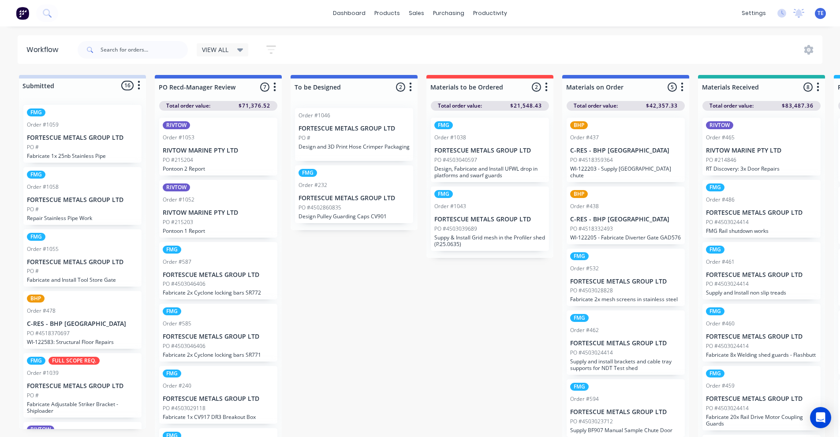
click at [277, 87] on button "button" at bounding box center [275, 87] width 11 height 11
click at [217, 151] on button "Sort By" at bounding box center [236, 149] width 88 height 15
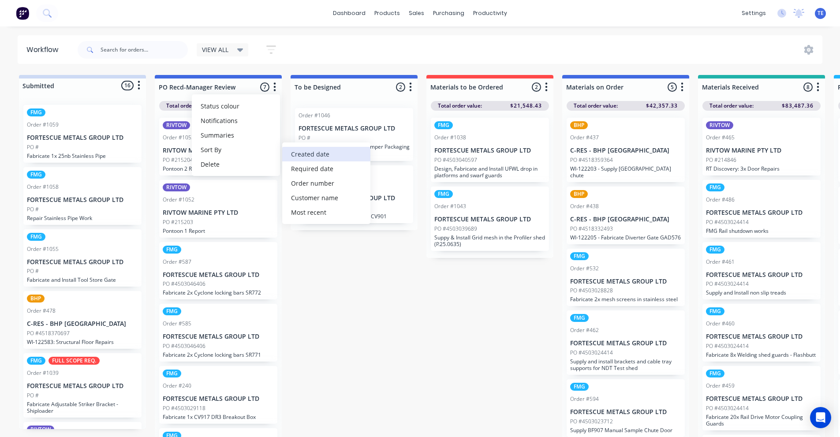
click at [307, 153] on date "Created date" at bounding box center [326, 154] width 88 height 15
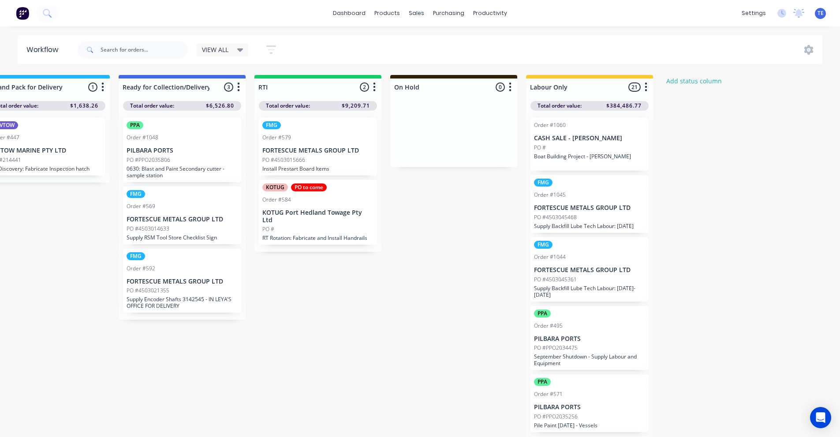
scroll to position [0, 1398]
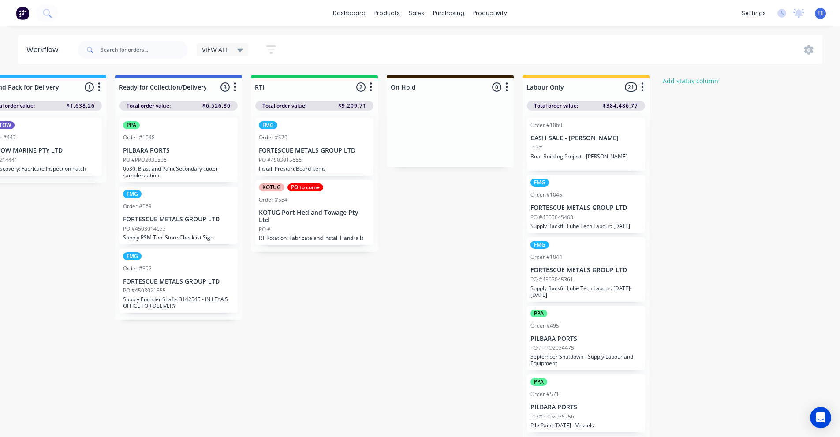
click at [246, 51] on div "VIEW ALL" at bounding box center [223, 49] width 52 height 13
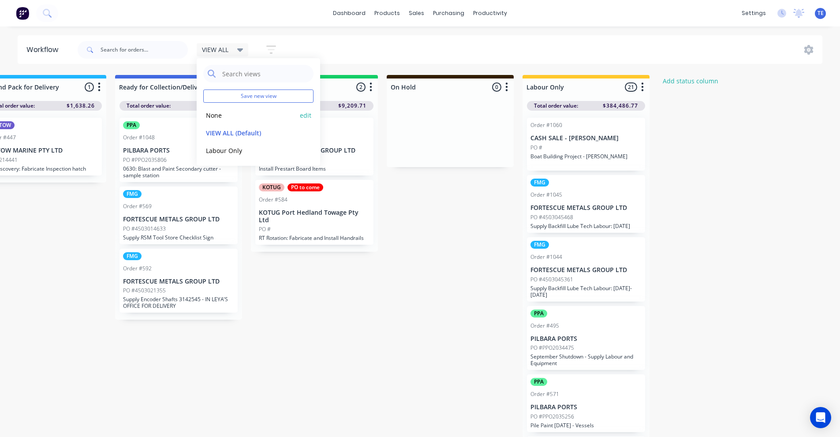
click at [216, 115] on button "None" at bounding box center [250, 115] width 94 height 10
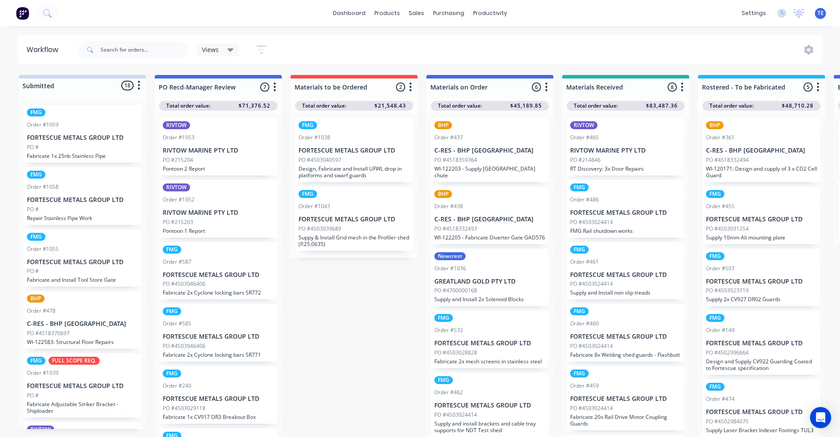
click at [231, 50] on icon at bounding box center [231, 51] width 6 height 4
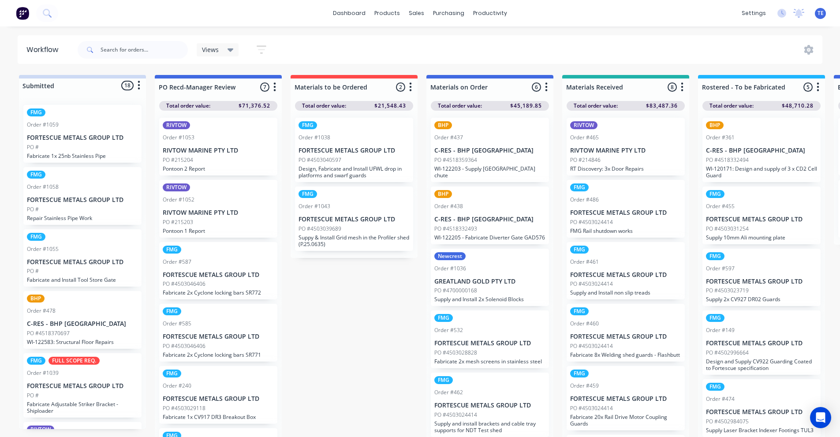
click at [228, 48] on icon at bounding box center [231, 50] width 6 height 10
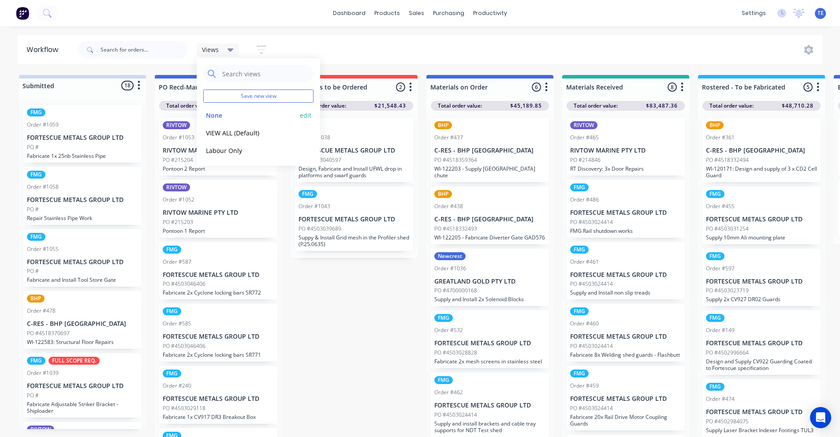
click at [222, 114] on button "None" at bounding box center [250, 115] width 94 height 10
click at [236, 130] on button "VIEW ALL (Default)" at bounding box center [250, 133] width 94 height 10
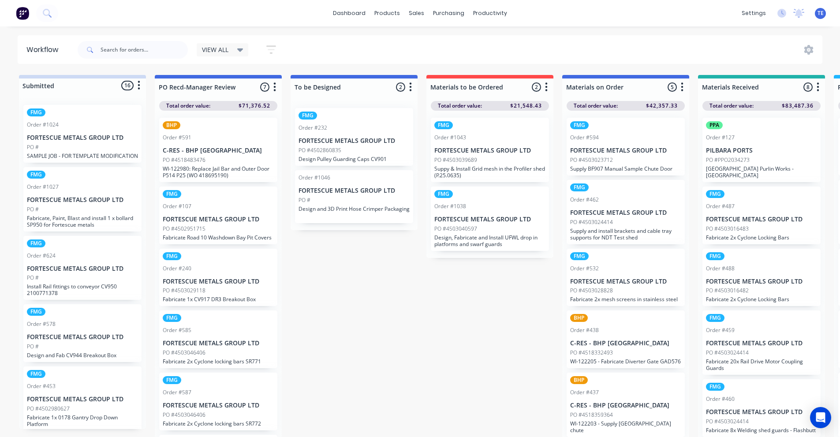
click at [140, 86] on icon "button" at bounding box center [139, 85] width 2 height 9
click at [86, 133] on button "Sort By" at bounding box center [100, 134] width 88 height 15
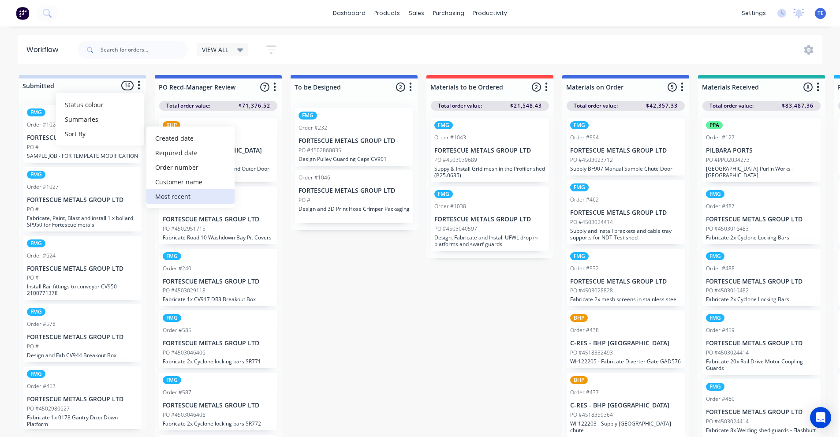
click at [179, 191] on recent "Most recent" at bounding box center [190, 196] width 88 height 15
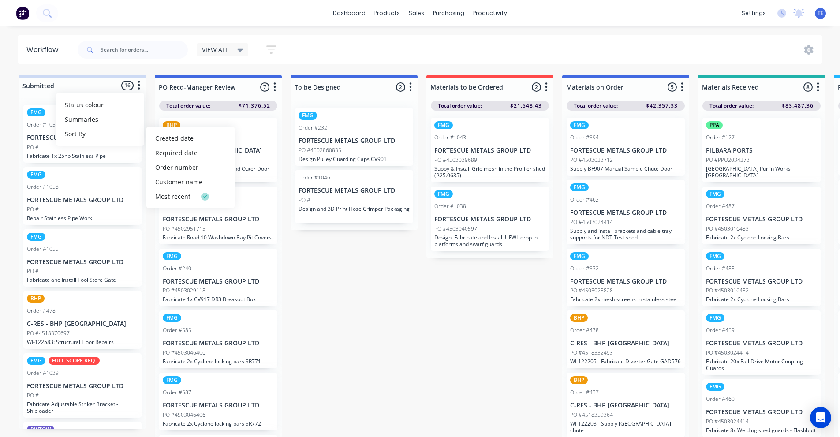
click at [95, 120] on div "FMG Order #1059 FORTESCUE METALS GROUP LTD PO # Fabricate 1x 25nb Stainless Pipe" at bounding box center [82, 134] width 118 height 58
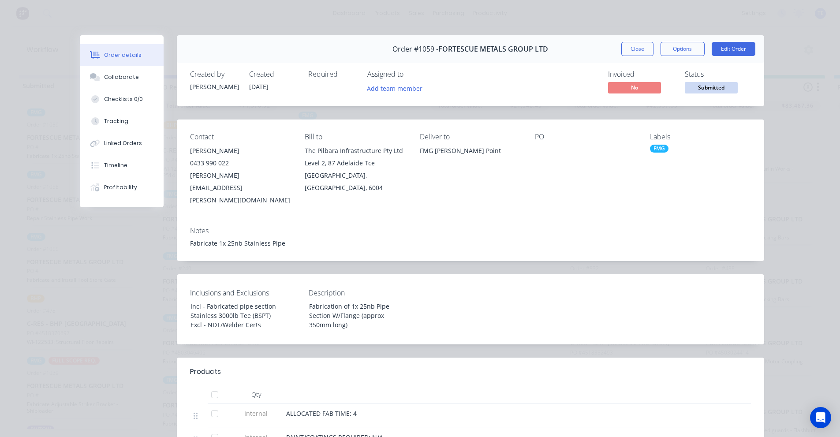
scroll to position [147, 0]
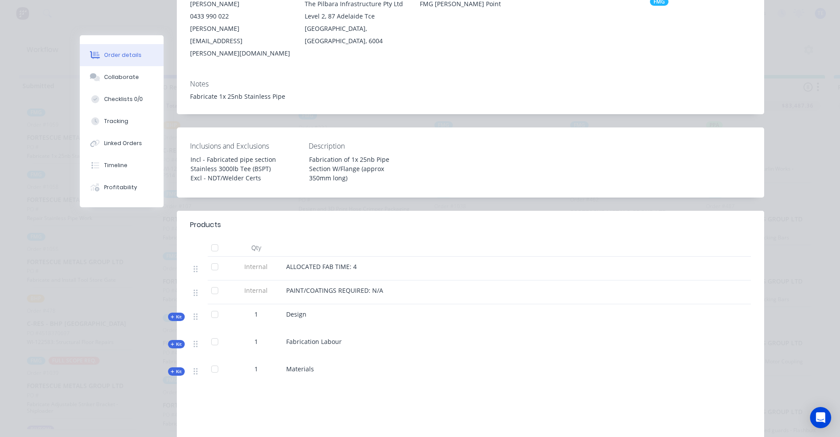
click at [171, 314] on span "Kit" at bounding box center [176, 317] width 11 height 7
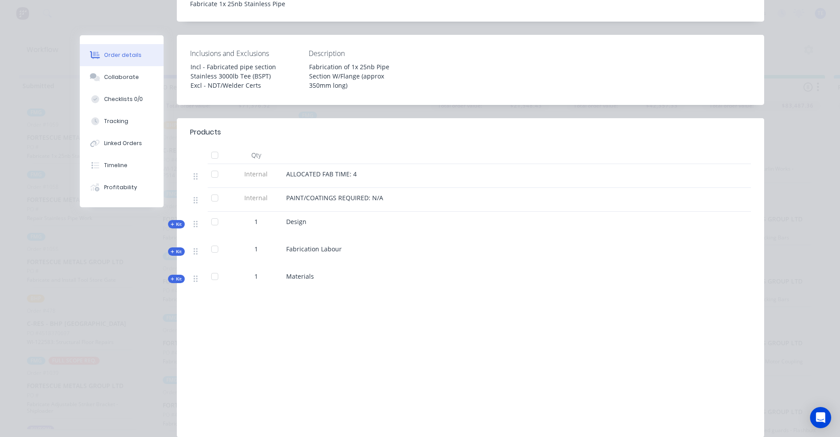
scroll to position [269, 0]
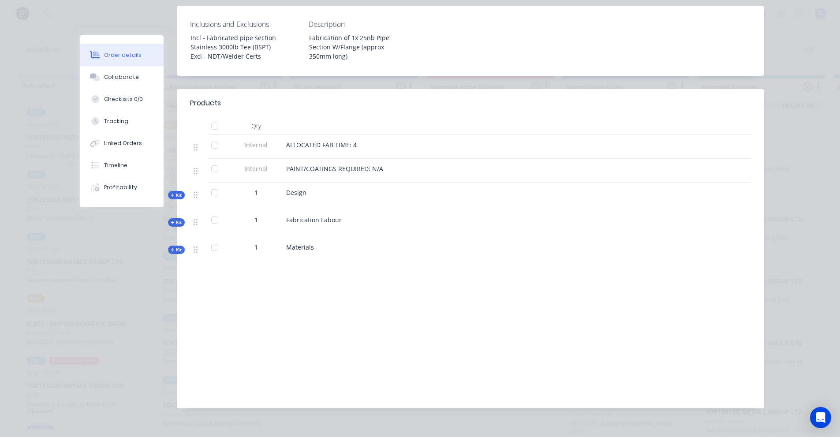
click at [171, 192] on span "Kit" at bounding box center [176, 195] width 11 height 7
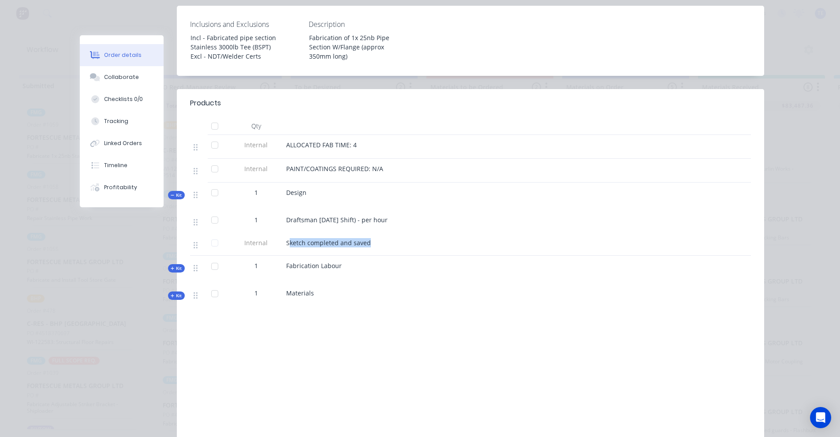
drag, startPoint x: 285, startPoint y: 230, endPoint x: 415, endPoint y: 233, distance: 130.2
click at [415, 238] on div "Sketch completed and saved" at bounding box center [459, 242] width 346 height 9
click at [386, 238] on div "Sketch completed and saved" at bounding box center [459, 242] width 346 height 9
click at [370, 238] on div "Sketch completed and saved" at bounding box center [459, 242] width 346 height 9
drag, startPoint x: 365, startPoint y: 230, endPoint x: 282, endPoint y: 234, distance: 83.0
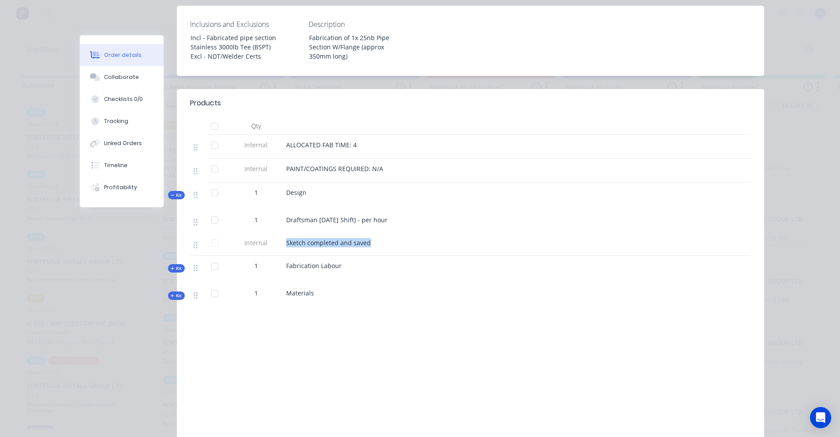
click at [283, 234] on div "Sketch completed and saved" at bounding box center [459, 244] width 353 height 23
click at [428, 339] on div "Labour $0.00 Sub total $1,910.38 Margin $1,063.32 ( 55.66 %) Tax $191.04 Total …" at bounding box center [470, 390] width 561 height 102
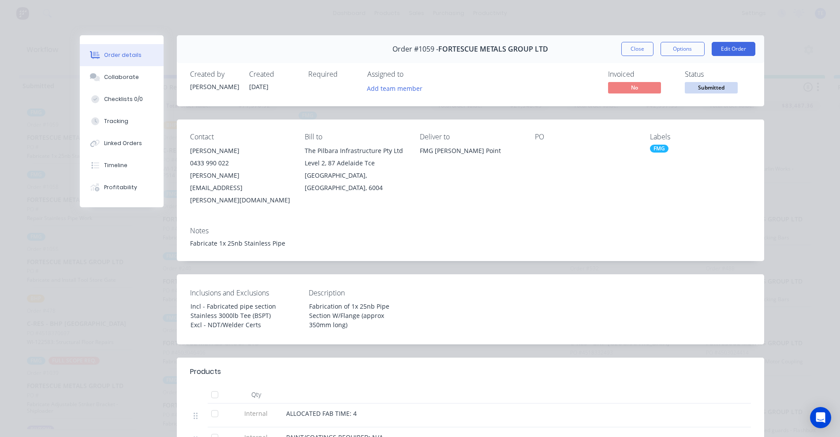
click at [138, 239] on div "Order #1059 - FORTESCUE METALS GROUP LTD Close Options Edit Order Created by [P…" at bounding box center [422, 385] width 685 height 701
click at [627, 48] on button "Close" at bounding box center [638, 49] width 32 height 14
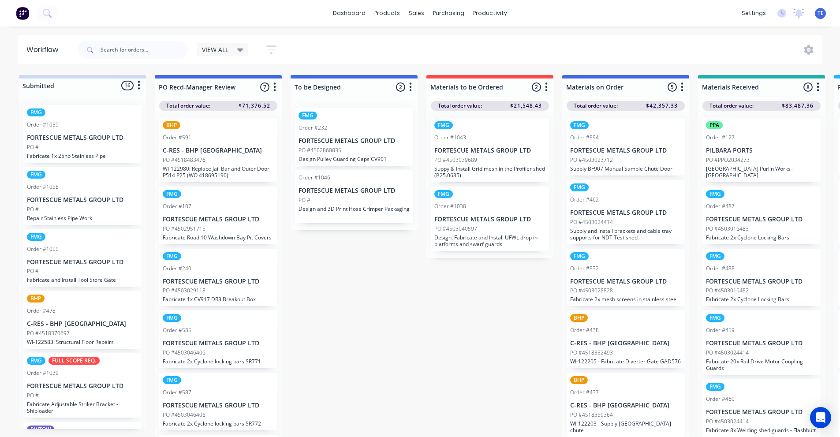
click at [275, 86] on icon "button" at bounding box center [275, 87] width 3 height 11
click at [210, 149] on button "Sort By" at bounding box center [236, 149] width 88 height 15
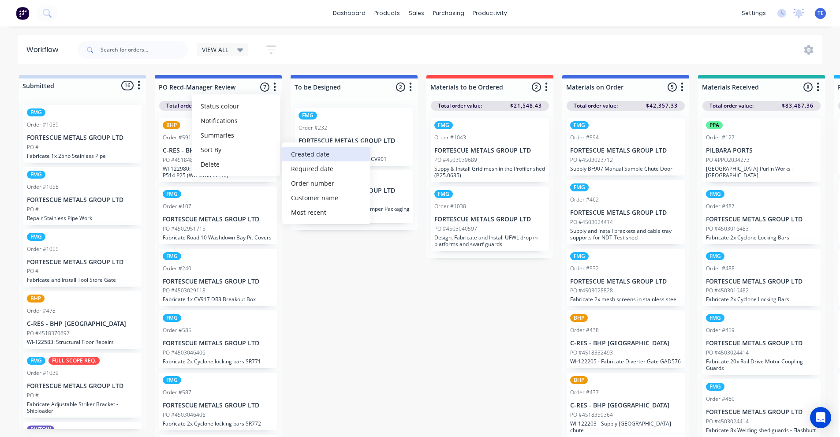
click at [295, 153] on date "Created date" at bounding box center [326, 154] width 88 height 15
click at [413, 86] on button "button" at bounding box center [410, 87] width 11 height 11
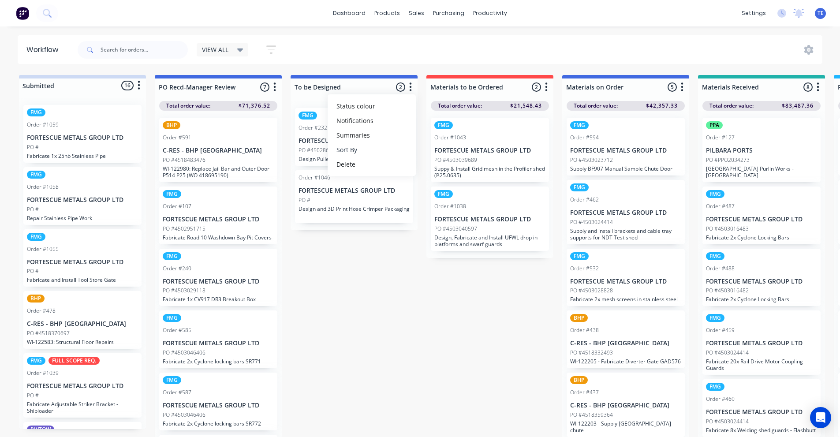
click at [355, 148] on button "Sort By" at bounding box center [372, 149] width 88 height 15
click at [440, 151] on date "Created date" at bounding box center [462, 154] width 88 height 15
click at [544, 88] on button "button" at bounding box center [546, 87] width 11 height 11
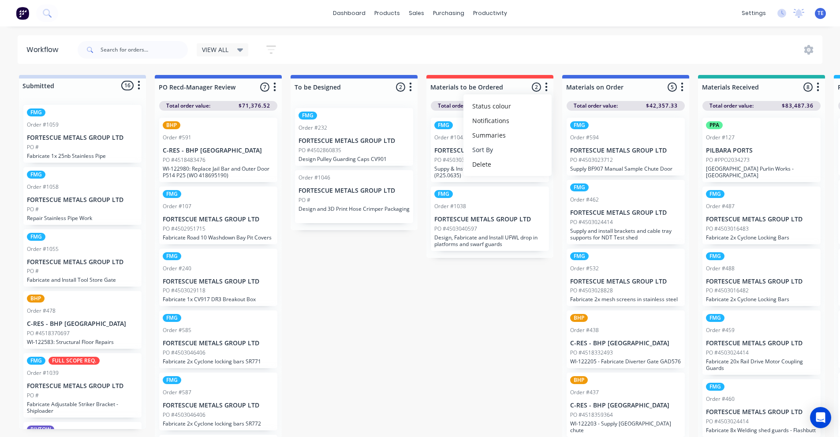
click at [481, 150] on button "Sort By" at bounding box center [508, 149] width 88 height 15
click at [569, 149] on date "Created date" at bounding box center [598, 154] width 88 height 15
click at [683, 87] on icon "button" at bounding box center [683, 86] width 2 height 9
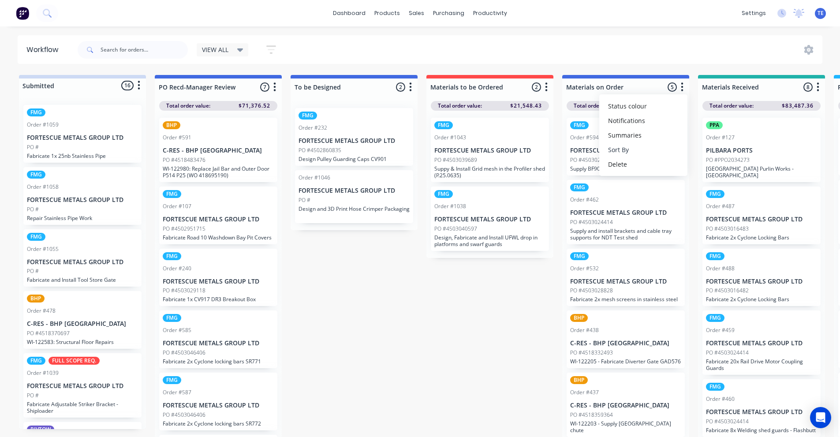
click at [620, 147] on button "Sort By" at bounding box center [644, 149] width 88 height 15
click at [703, 150] on date "Created date" at bounding box center [734, 154] width 88 height 15
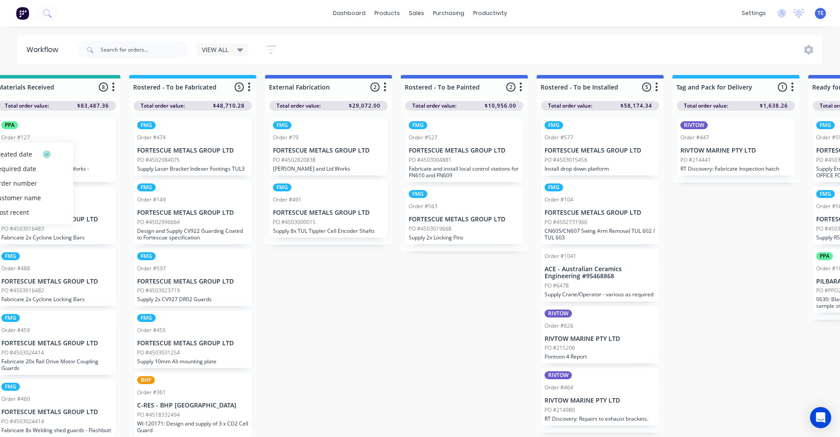
click at [112, 84] on icon "button" at bounding box center [113, 86] width 2 height 9
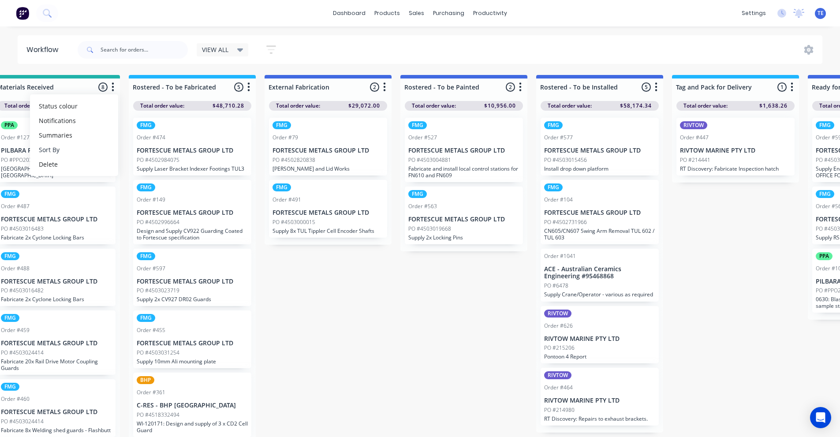
click at [54, 145] on button "Sort By" at bounding box center [74, 149] width 88 height 15
click at [152, 154] on date "Created date" at bounding box center [164, 154] width 88 height 15
click at [250, 83] on icon "button" at bounding box center [248, 87] width 3 height 11
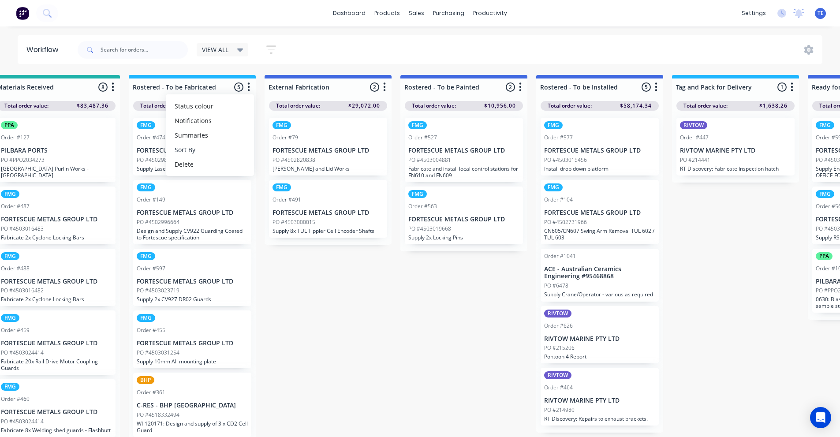
click at [188, 151] on button "Sort By" at bounding box center [210, 149] width 88 height 15
click at [284, 155] on date "Created date" at bounding box center [300, 154] width 88 height 15
click at [383, 84] on icon "button" at bounding box center [384, 87] width 3 height 11
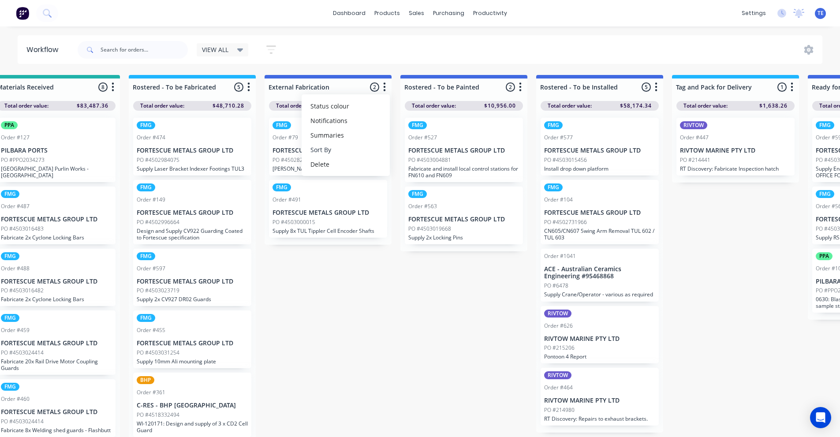
click at [327, 151] on button "Sort By" at bounding box center [346, 149] width 88 height 15
drag, startPoint x: 414, startPoint y: 154, endPoint x: 488, endPoint y: 122, distance: 80.8
click at [414, 154] on date "Created date" at bounding box center [436, 154] width 88 height 15
click at [522, 90] on button "button" at bounding box center [520, 87] width 11 height 11
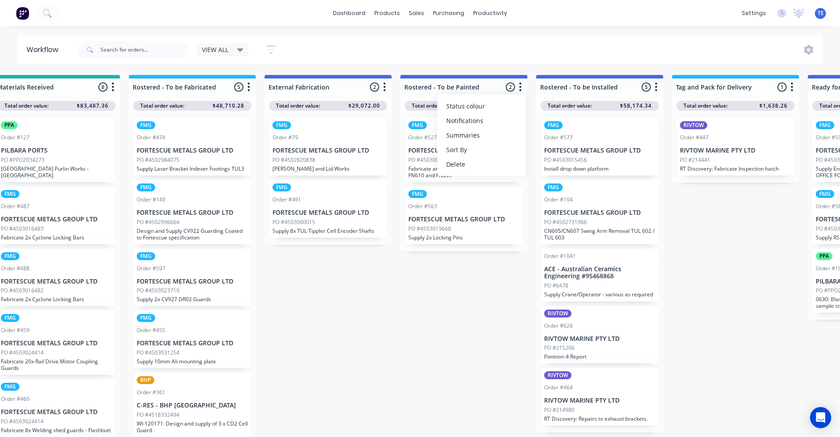
click at [468, 149] on button "Sort By" at bounding box center [482, 149] width 88 height 15
drag, startPoint x: 551, startPoint y: 151, endPoint x: 658, endPoint y: 107, distance: 115.5
click at [551, 151] on date "Created date" at bounding box center [572, 154] width 88 height 15
click at [654, 86] on button "button" at bounding box center [656, 87] width 11 height 11
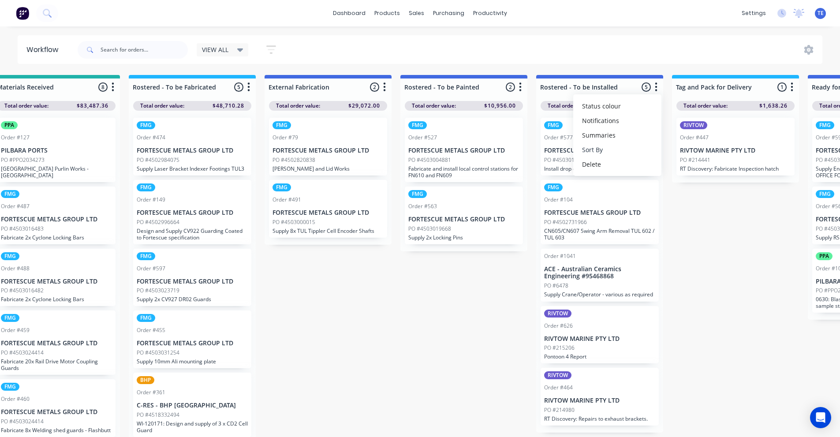
click at [593, 150] on button "Sort By" at bounding box center [617, 149] width 88 height 15
click at [697, 152] on date "Created date" at bounding box center [708, 154] width 88 height 15
click at [792, 88] on icon "button" at bounding box center [792, 86] width 2 height 9
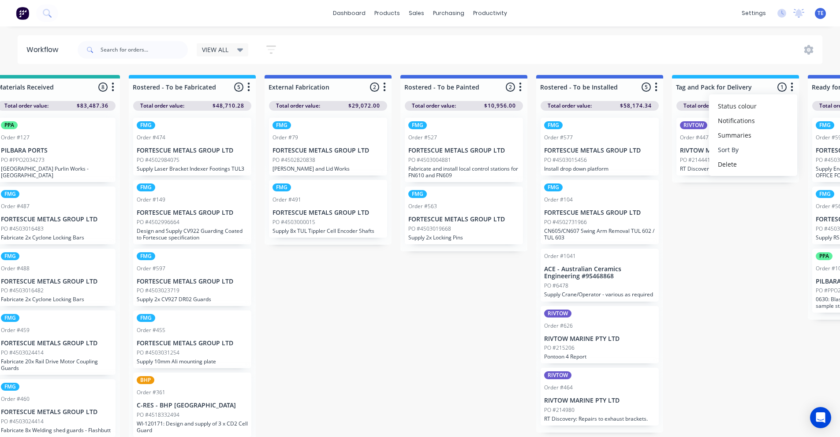
click at [733, 147] on button "Sort By" at bounding box center [753, 149] width 88 height 15
click at [645, 154] on date "Created date" at bounding box center [665, 154] width 88 height 15
click at [770, 297] on div "Submitted 16 Status colour #CDDAF4 hex #CDDAF4 Save Cancel Summaries Total orde…" at bounding box center [407, 258] width 2239 height 367
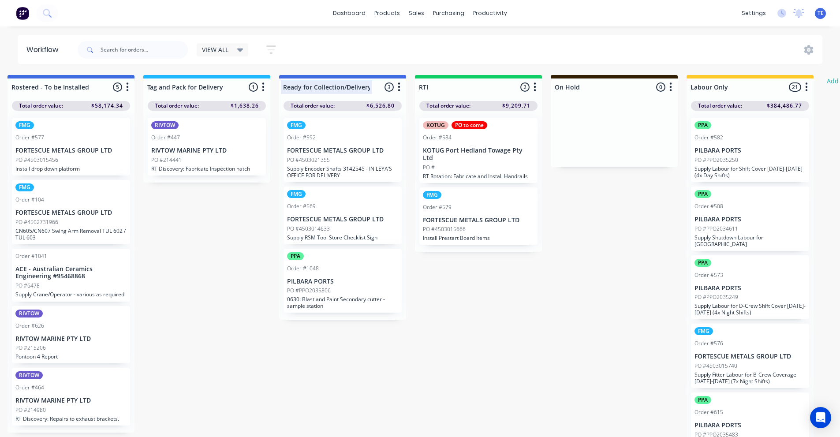
scroll to position [0, 1235]
click at [401, 89] on button "button" at bounding box center [399, 87] width 11 height 11
click at [339, 149] on button "Sort By" at bounding box center [360, 149] width 88 height 15
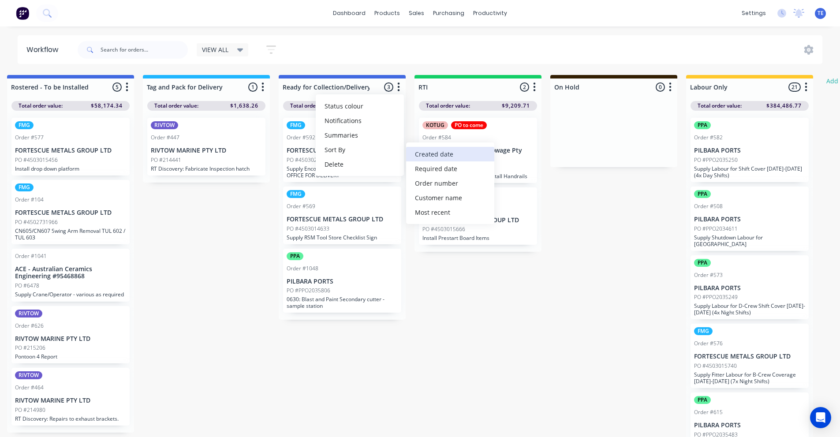
click at [427, 152] on date "Created date" at bounding box center [450, 154] width 88 height 15
click at [534, 86] on icon "button" at bounding box center [535, 86] width 2 height 9
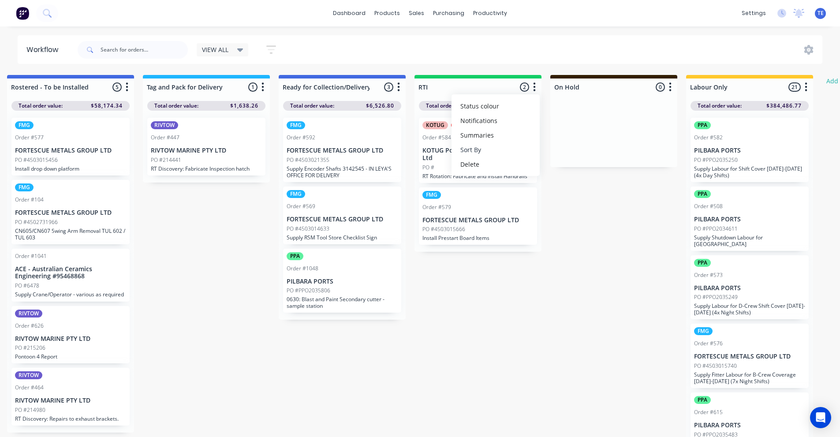
click at [475, 152] on button "Sort By" at bounding box center [496, 149] width 88 height 15
click at [563, 154] on date "Created date" at bounding box center [586, 154] width 88 height 15
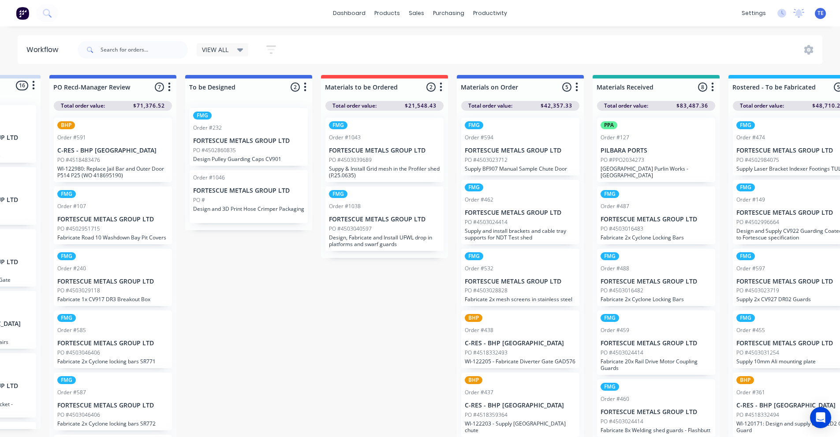
scroll to position [0, 0]
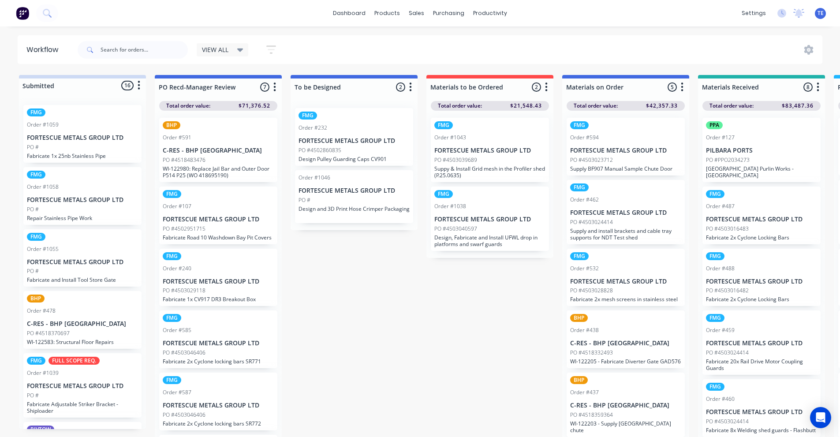
click at [242, 49] on icon at bounding box center [240, 51] width 6 height 4
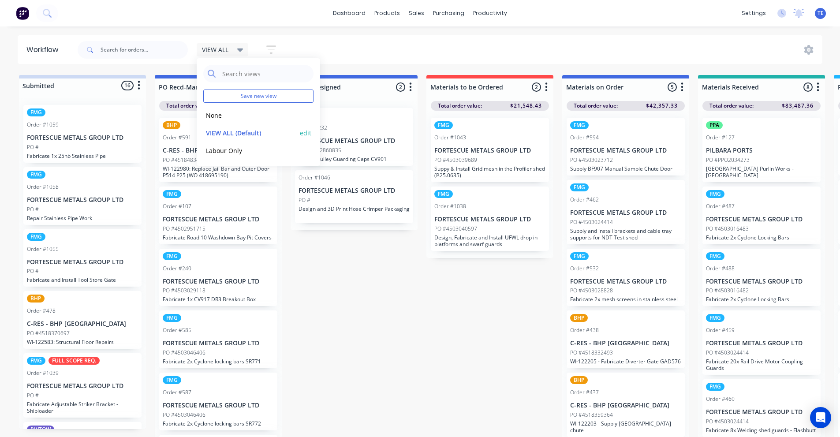
click at [307, 131] on button "edit" at bounding box center [305, 132] width 11 height 9
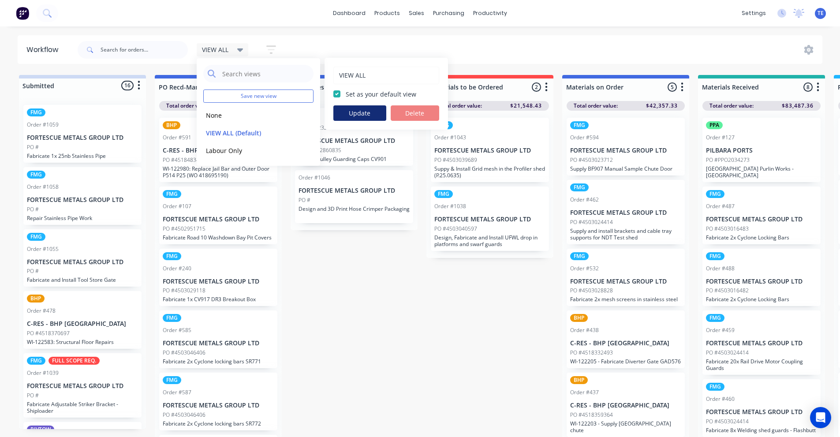
click at [366, 113] on button "Update" at bounding box center [360, 112] width 53 height 15
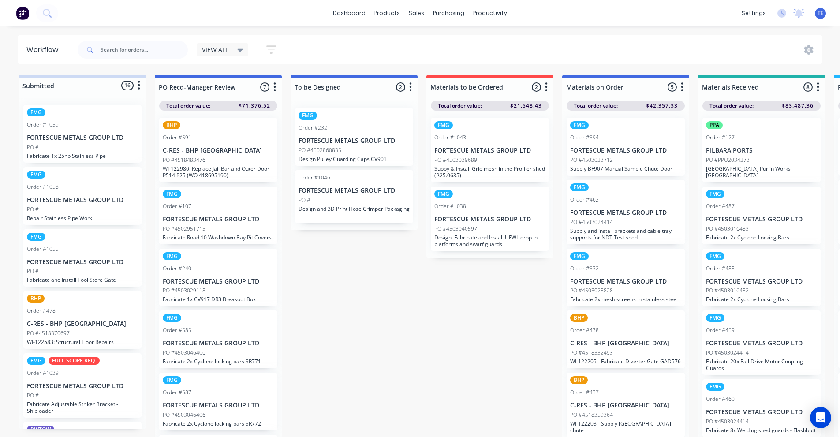
click at [240, 49] on icon at bounding box center [240, 51] width 6 height 4
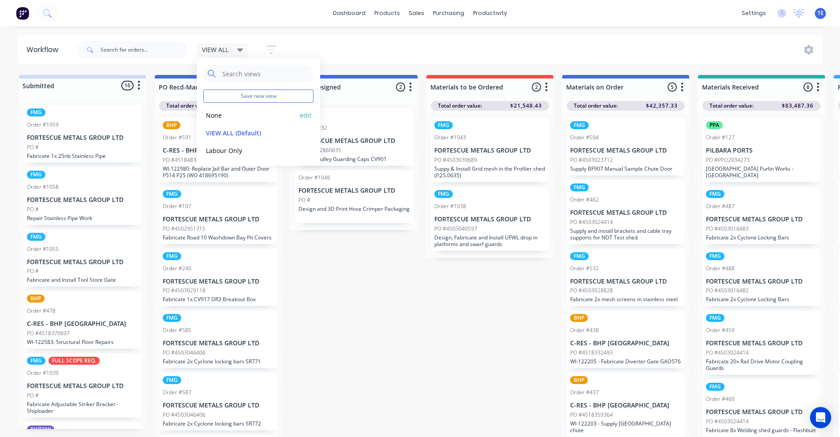
click at [221, 117] on button "None" at bounding box center [250, 115] width 94 height 10
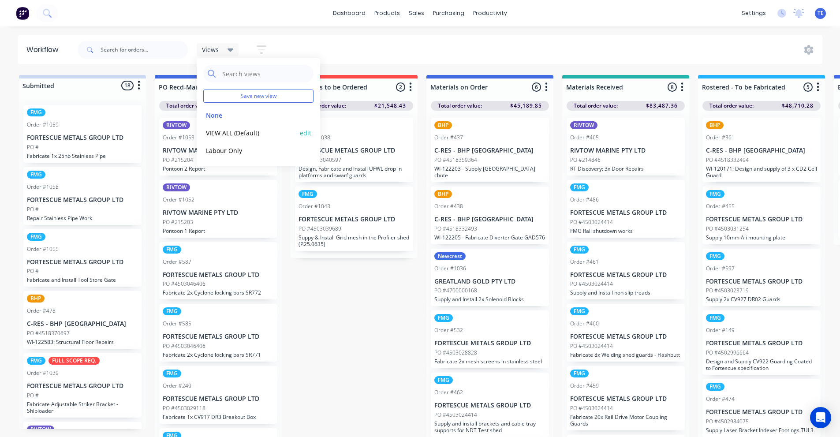
click at [218, 130] on button "VIEW ALL (Default)" at bounding box center [250, 133] width 94 height 10
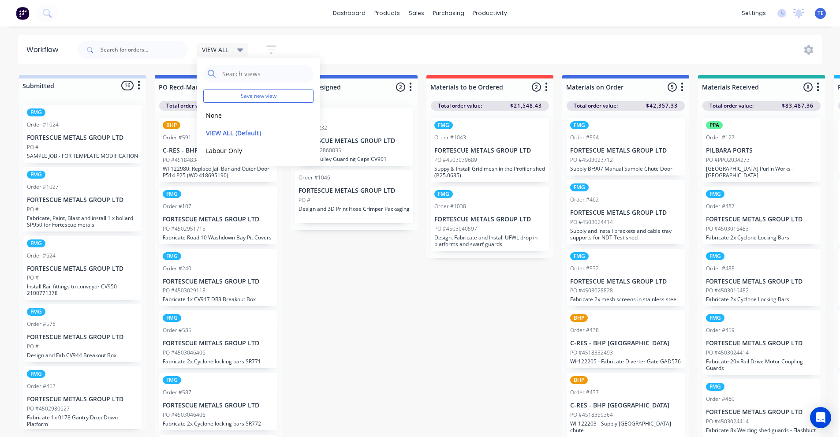
click at [52, 93] on div at bounding box center [82, 95] width 127 height 5
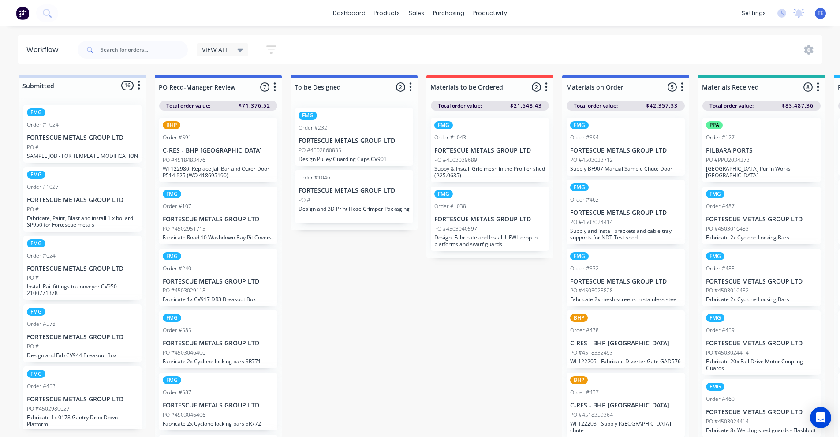
click at [140, 83] on icon "button" at bounding box center [139, 85] width 3 height 11
click at [88, 118] on button "Summaries" at bounding box center [100, 119] width 88 height 15
click at [176, 119] on label at bounding box center [176, 119] width 0 height 0
click at [161, 123] on input "checkbox" at bounding box center [158, 123] width 7 height 8
checkbox input "true"
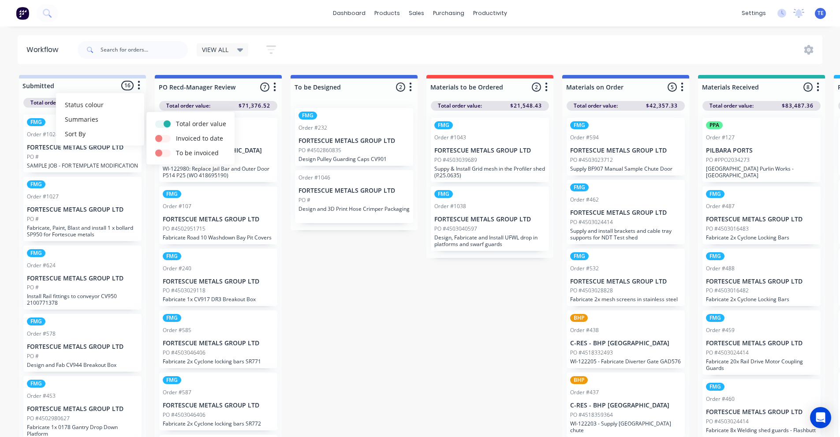
click at [410, 89] on icon "button" at bounding box center [410, 87] width 3 height 11
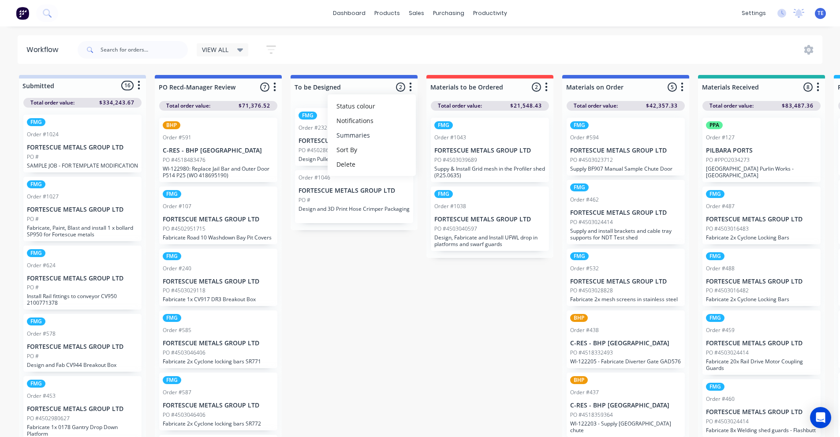
click at [351, 137] on button "Summaries" at bounding box center [372, 135] width 88 height 15
click at [447, 139] on div at bounding box center [437, 139] width 21 height 9
click at [448, 135] on label at bounding box center [448, 135] width 0 height 0
click at [434, 140] on input "checkbox" at bounding box center [430, 139] width 7 height 8
checkbox input "true"
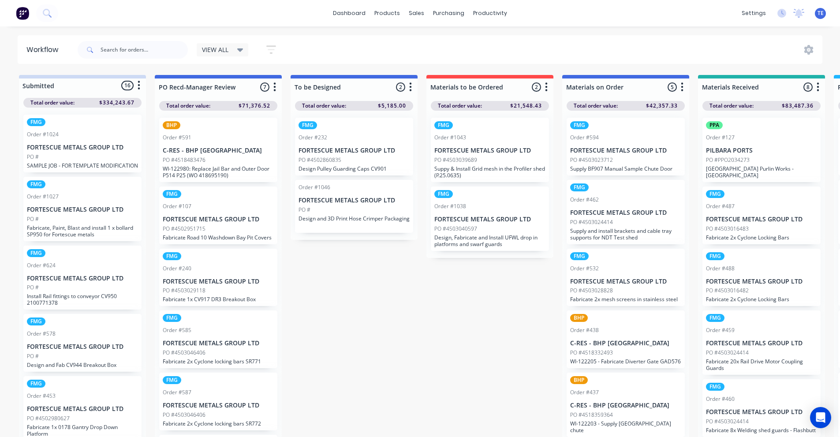
click at [241, 49] on icon at bounding box center [240, 51] width 6 height 4
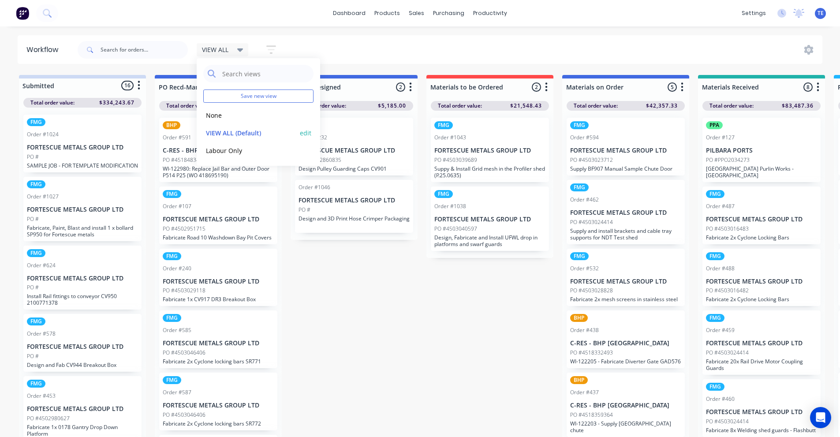
click at [308, 132] on button "edit" at bounding box center [305, 132] width 11 height 9
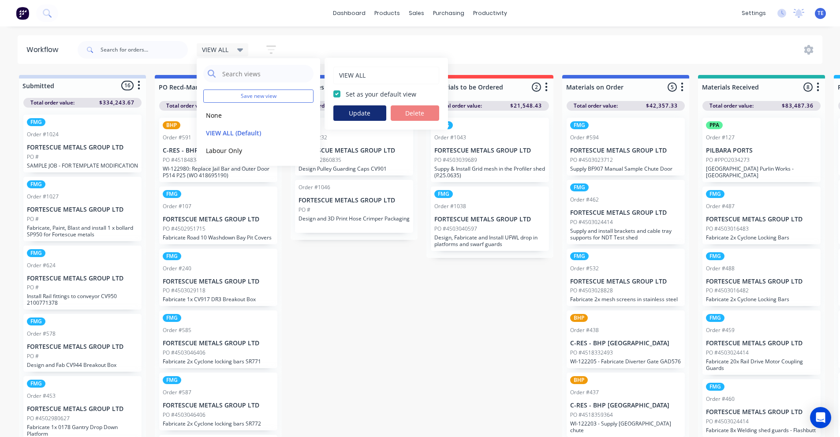
click at [353, 111] on button "Update" at bounding box center [360, 112] width 53 height 15
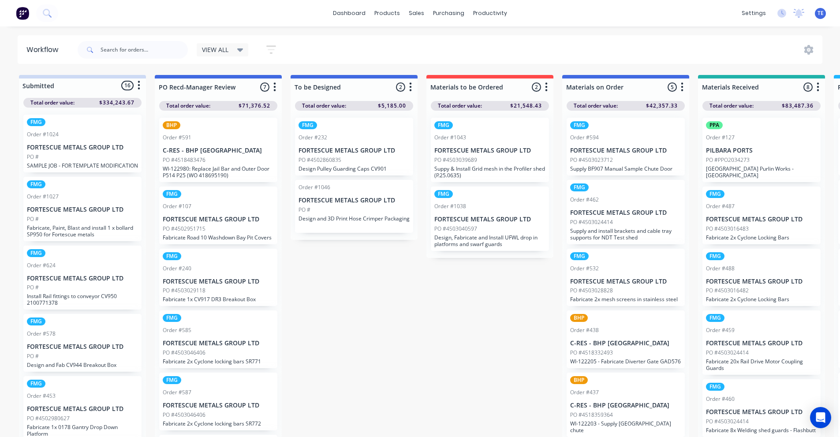
click at [139, 84] on icon "button" at bounding box center [139, 85] width 3 height 11
click at [83, 132] on button "Sort By" at bounding box center [100, 134] width 88 height 15
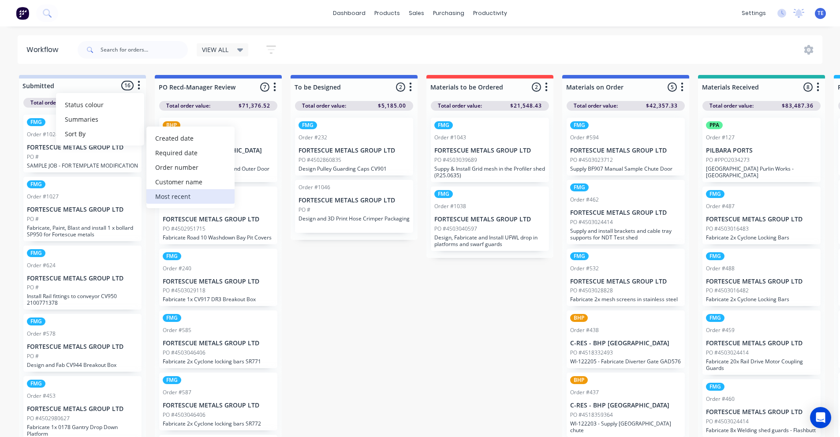
click at [175, 194] on recent "Most recent" at bounding box center [190, 196] width 88 height 15
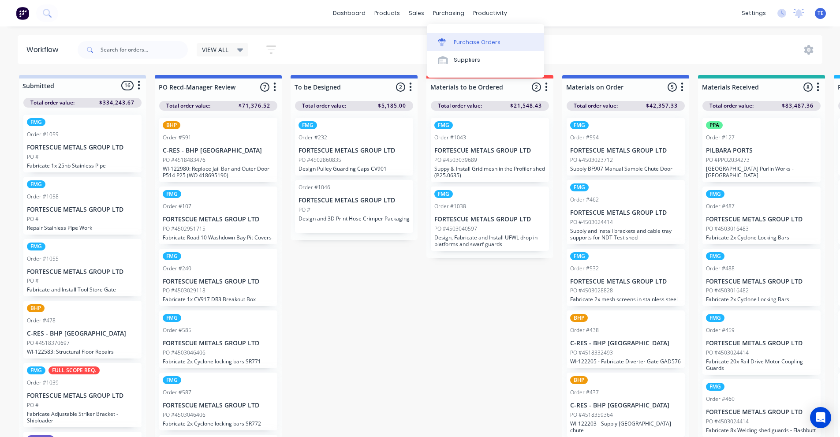
click at [467, 42] on div "Purchase Orders" at bounding box center [477, 42] width 47 height 8
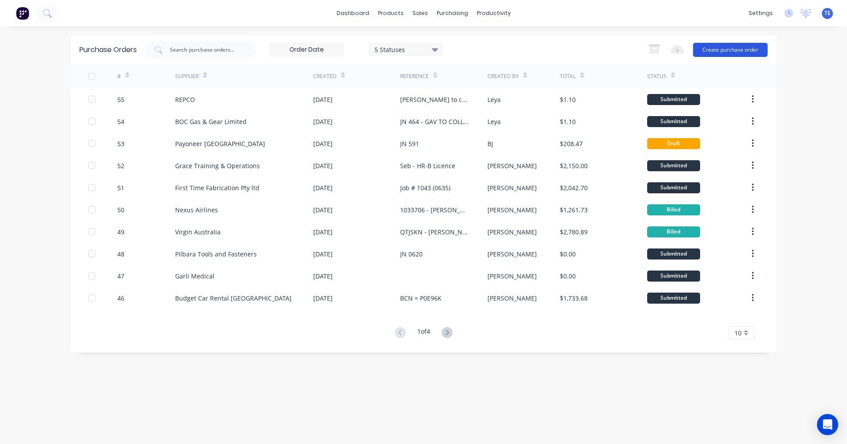
click at [715, 46] on button "Create purchase order" at bounding box center [730, 50] width 75 height 14
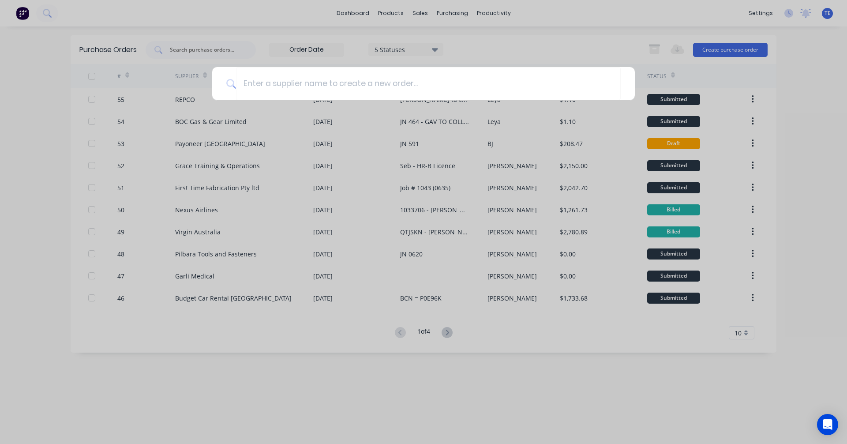
click at [567, 41] on div at bounding box center [423, 222] width 847 height 444
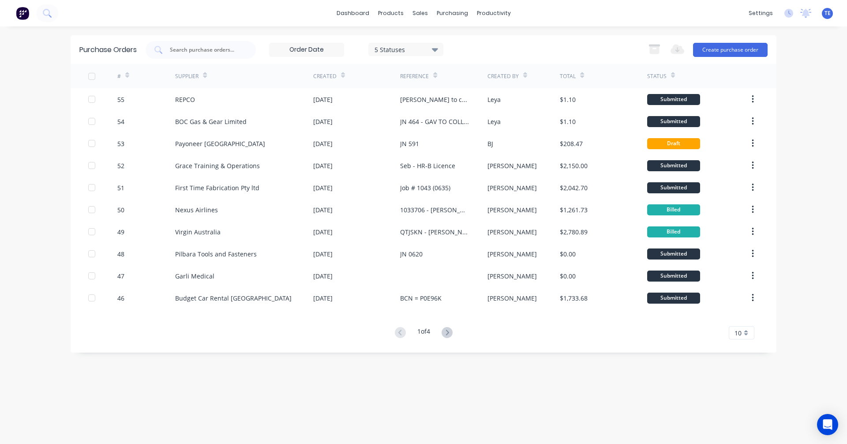
click at [22, 11] on img at bounding box center [22, 13] width 13 height 13
click at [20, 14] on img at bounding box center [22, 13] width 13 height 13
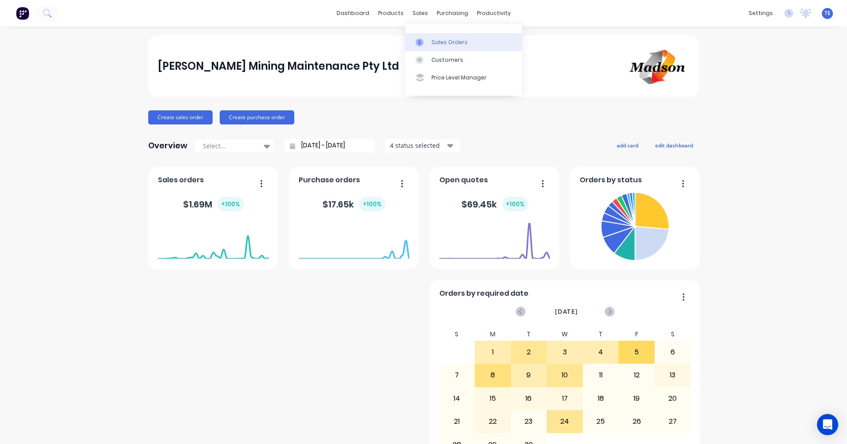
click at [443, 43] on div "Sales Orders" at bounding box center [449, 42] width 36 height 8
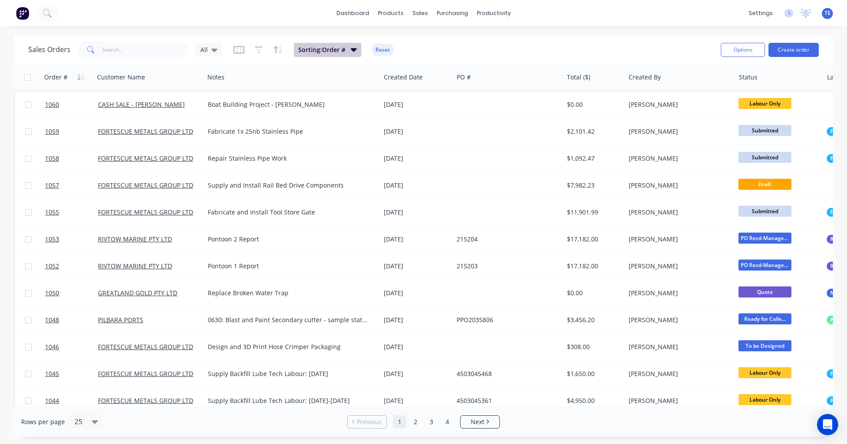
click at [322, 52] on span "Sorting: Order #" at bounding box center [321, 49] width 47 height 9
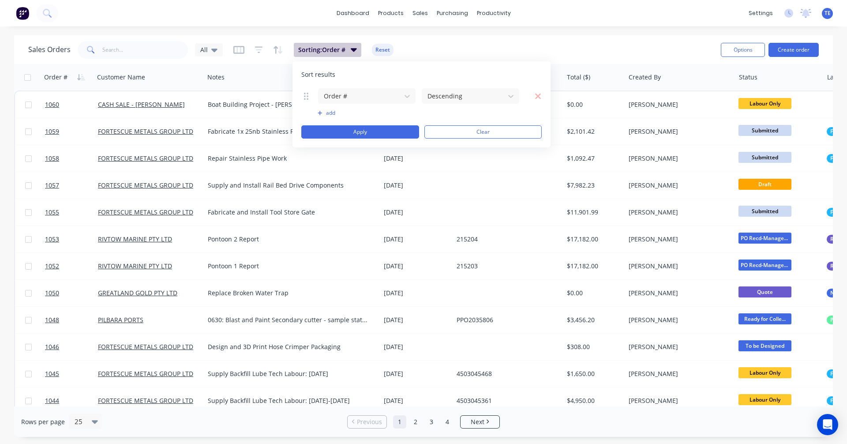
click at [322, 51] on span "Sorting: Order #" at bounding box center [321, 49] width 47 height 9
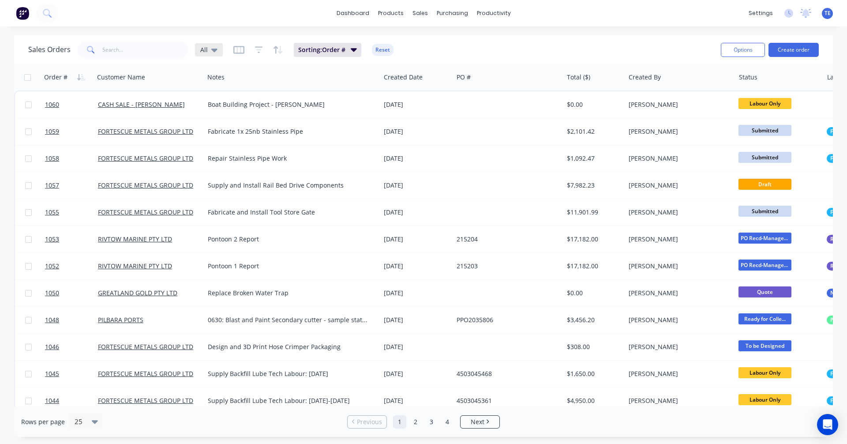
click at [216, 49] on icon at bounding box center [214, 51] width 6 height 4
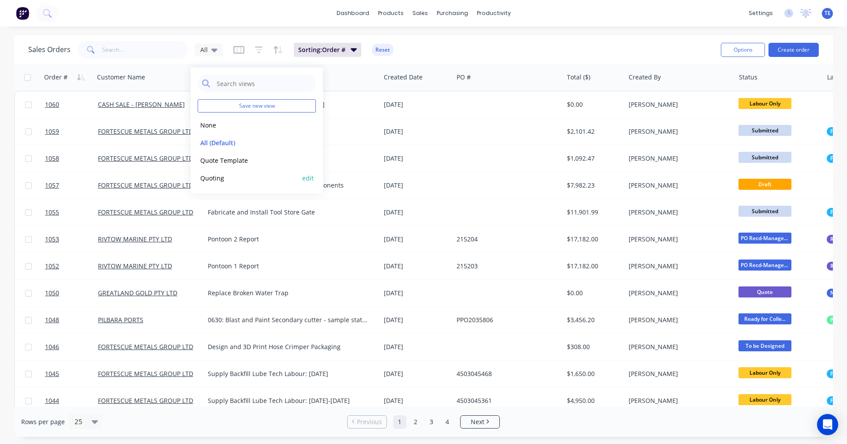
click at [218, 176] on button "Quoting" at bounding box center [248, 178] width 101 height 10
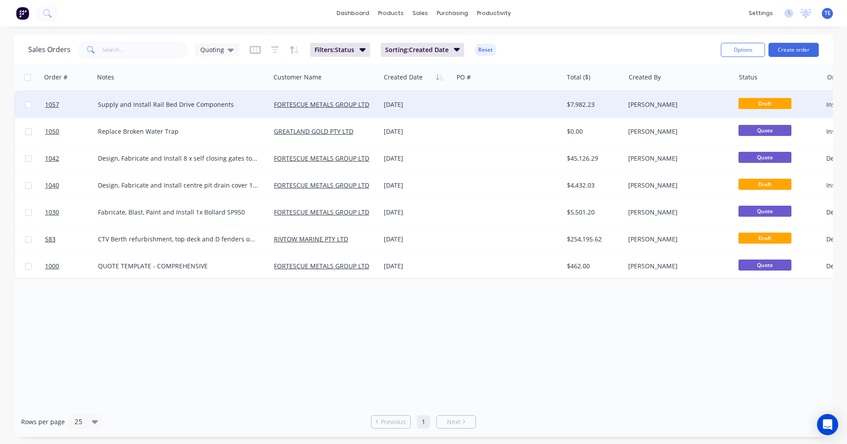
click at [266, 106] on div "Supply and Install Rail Bed Drive Components" at bounding box center [182, 104] width 169 height 9
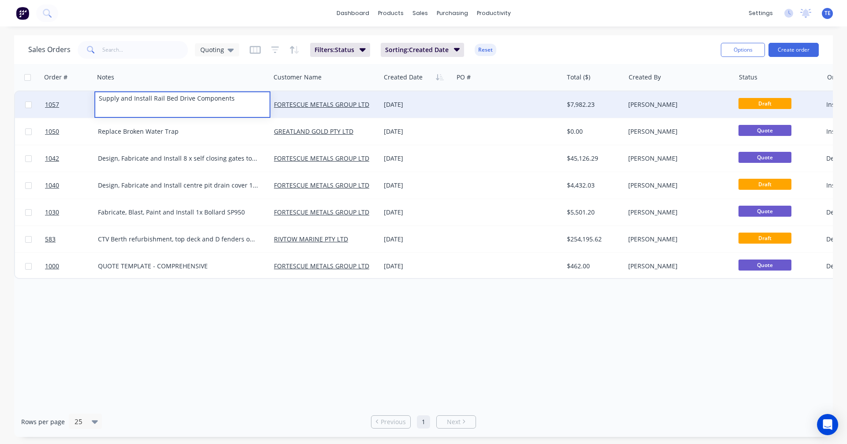
click at [467, 103] on div at bounding box center [508, 104] width 110 height 26
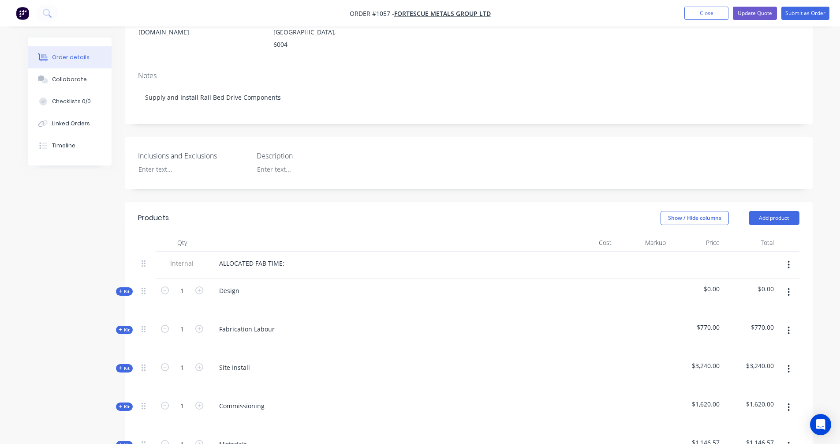
scroll to position [294, 0]
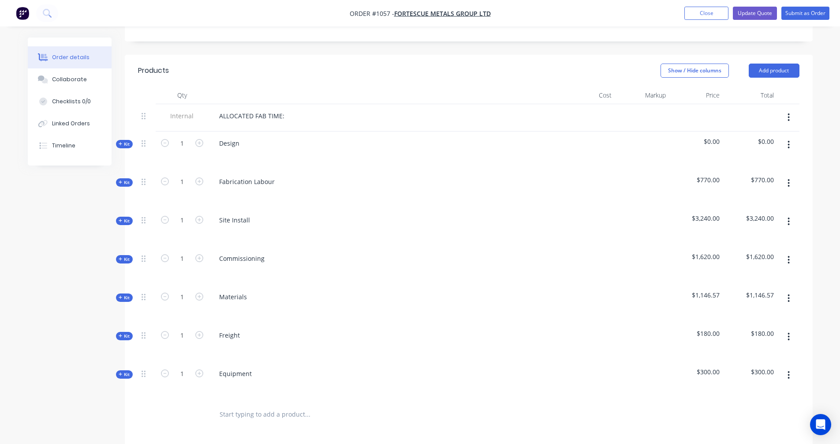
click at [123, 294] on span "Kit" at bounding box center [124, 297] width 11 height 7
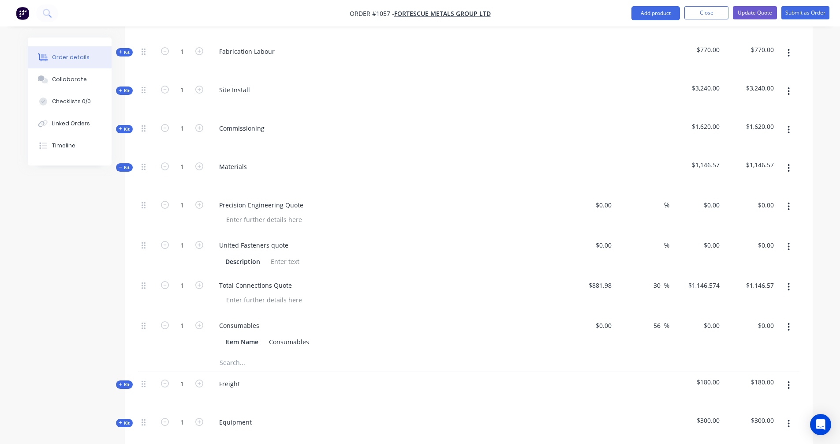
scroll to position [441, 0]
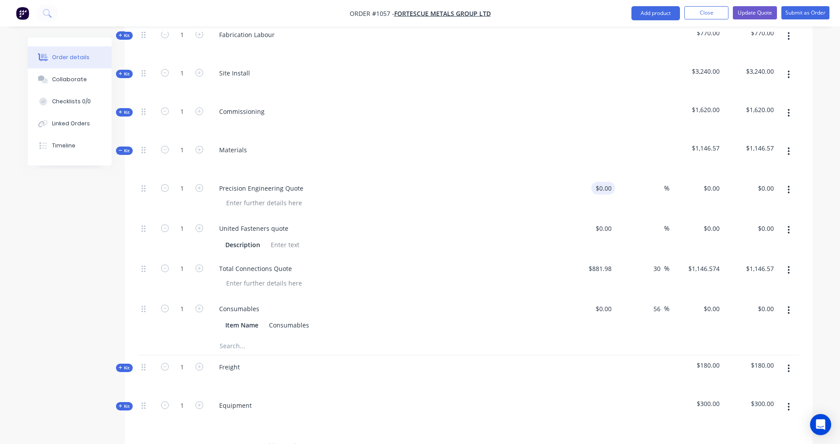
type input "0"
click at [608, 182] on input "0" at bounding box center [605, 188] width 20 height 13
click at [67, 81] on div "Collaborate" at bounding box center [69, 79] width 35 height 8
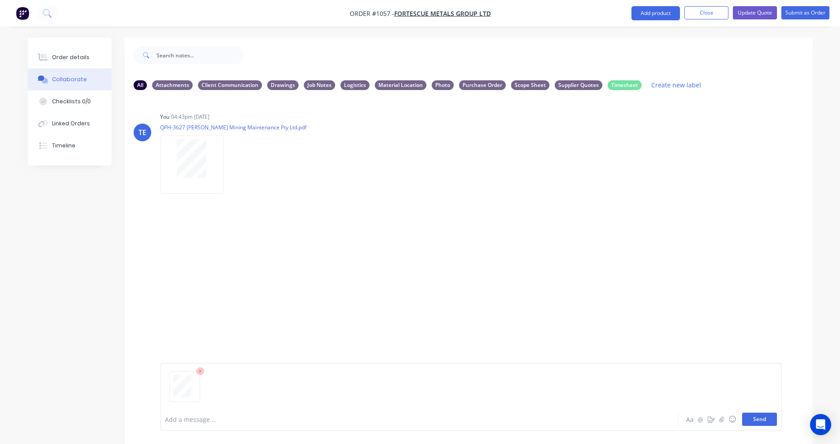
click at [761, 417] on button "Send" at bounding box center [759, 418] width 35 height 13
click at [233, 258] on div "Labels Download Delete" at bounding box center [276, 257] width 99 height 13
click at [232, 257] on icon "button" at bounding box center [231, 257] width 3 height 10
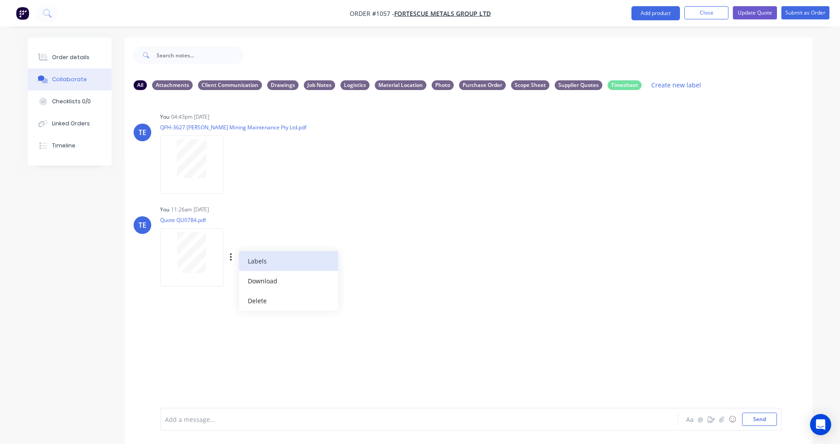
click at [258, 262] on button "Labels" at bounding box center [288, 261] width 99 height 20
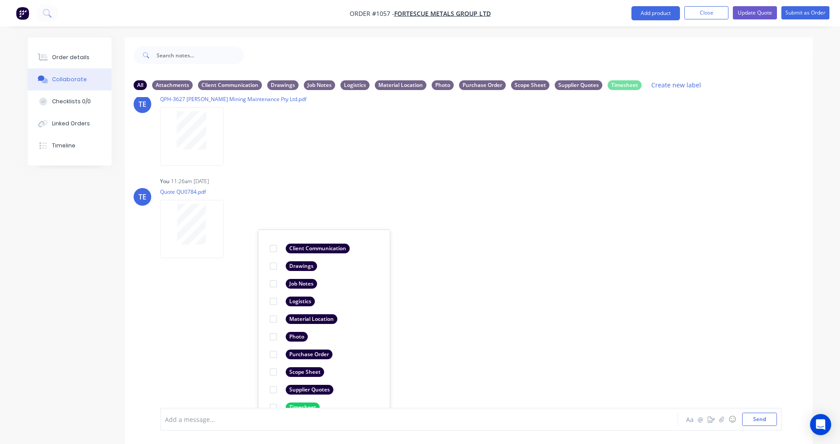
scroll to position [44, 0]
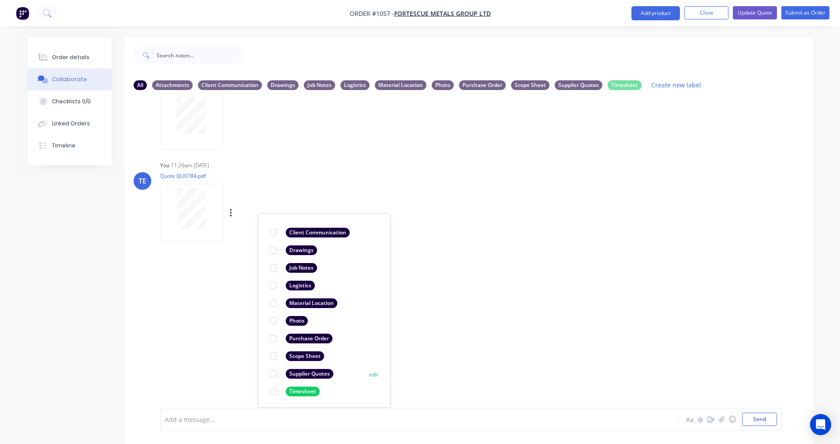
click at [277, 373] on div at bounding box center [274, 374] width 18 height 18
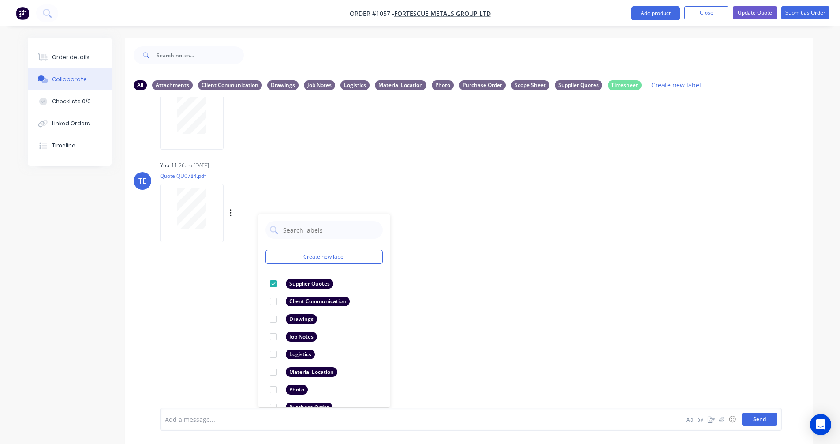
click at [756, 417] on button "Send" at bounding box center [759, 418] width 35 height 13
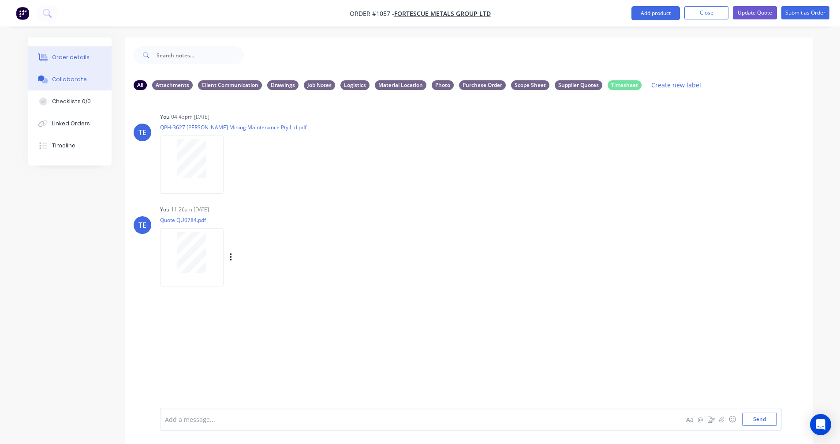
click at [62, 53] on button "Order details" at bounding box center [70, 57] width 84 height 22
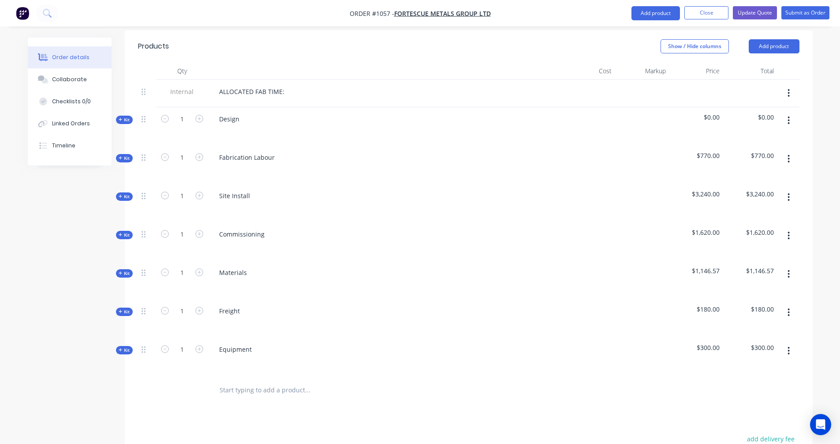
scroll to position [294, 0]
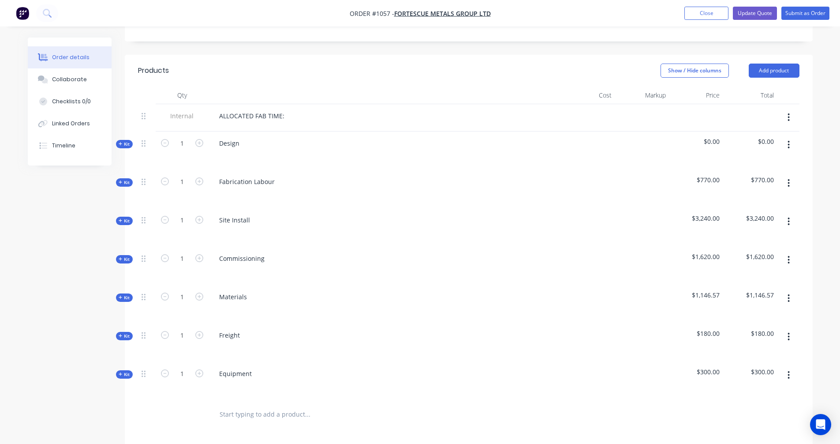
click at [120, 294] on span "Kit" at bounding box center [124, 297] width 11 height 7
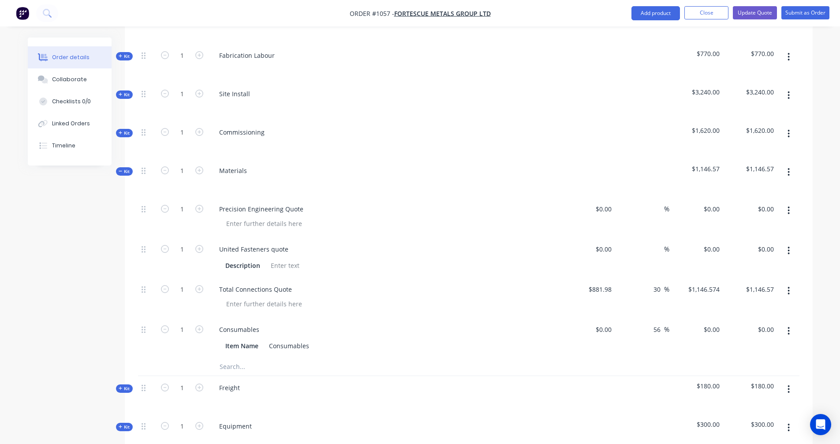
scroll to position [441, 0]
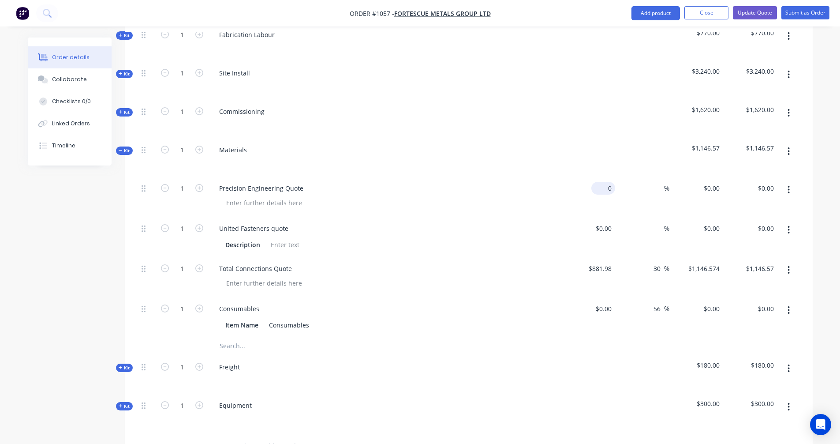
click at [599, 176] on div "0 $0.00" at bounding box center [589, 196] width 54 height 40
type input "$2,107.60"
type input "30"
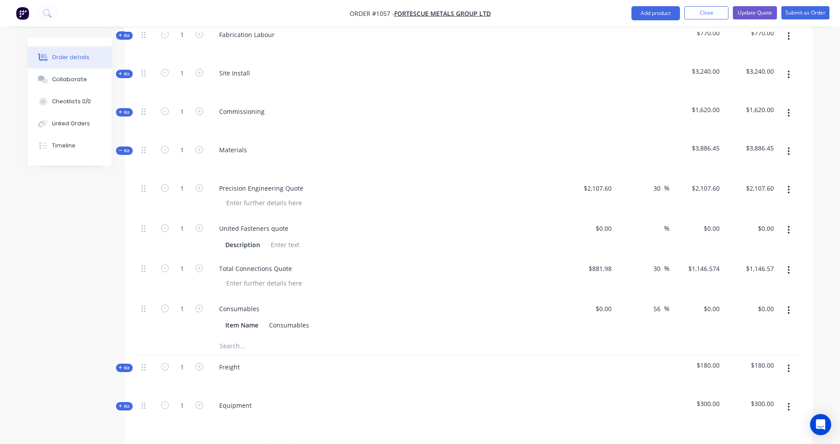
type input "$2,739.88"
drag, startPoint x: 641, startPoint y: 201, endPoint x: 642, endPoint y: 194, distance: 7.1
click at [641, 201] on div "30 30 %" at bounding box center [642, 196] width 54 height 40
click at [749, 10] on button "Update Quote" at bounding box center [755, 12] width 44 height 13
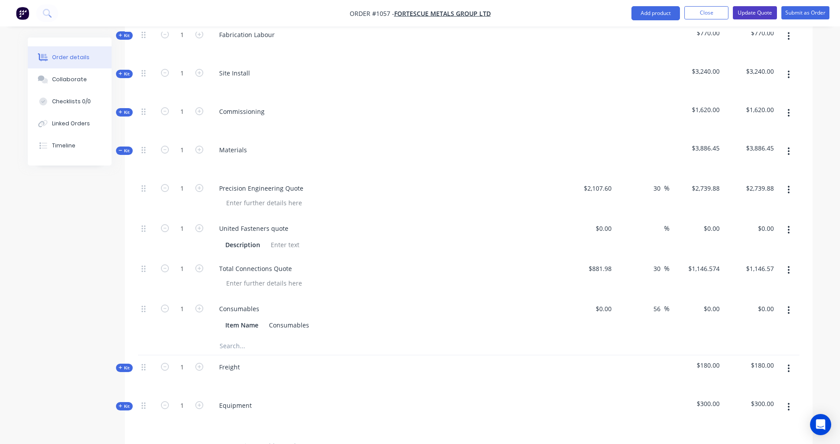
scroll to position [0, 0]
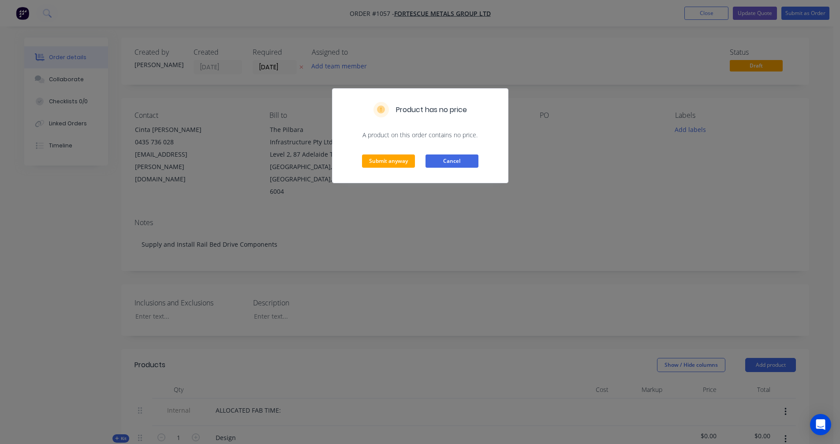
click at [454, 162] on button "Cancel" at bounding box center [452, 160] width 53 height 13
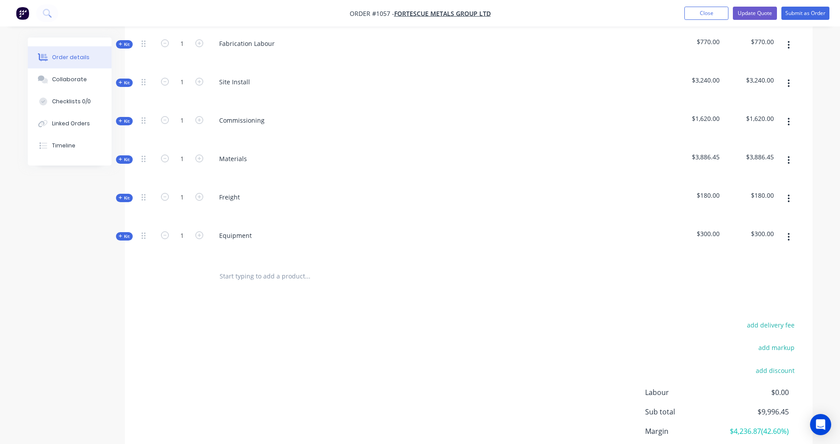
scroll to position [441, 0]
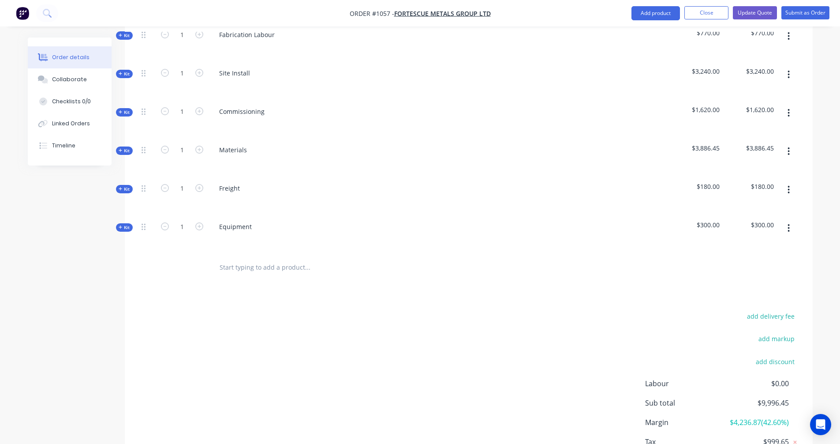
click at [508, 178] on div "Freight" at bounding box center [385, 195] width 353 height 38
click at [709, 182] on span "$180.00" at bounding box center [696, 186] width 47 height 9
click at [124, 171] on div "Created by [PERSON_NAME] Created [DATE] Required [DATE] Assigned to Add team me…" at bounding box center [420, 51] width 785 height 911
click at [124, 186] on span "Kit" at bounding box center [124, 189] width 11 height 7
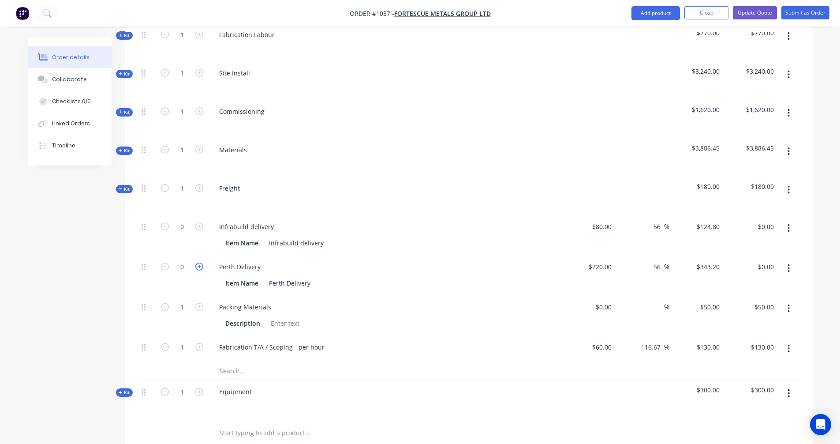
click at [199, 262] on icon "button" at bounding box center [199, 266] width 8 height 8
type input "1"
type input "$343.20"
click at [199, 262] on icon "button" at bounding box center [199, 266] width 8 height 8
type input "2"
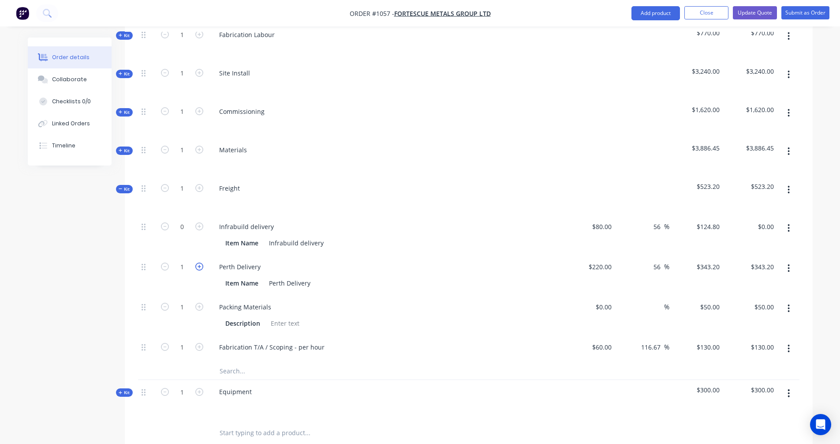
type input "$686.40"
click at [121, 187] on icon at bounding box center [121, 189] width 4 height 4
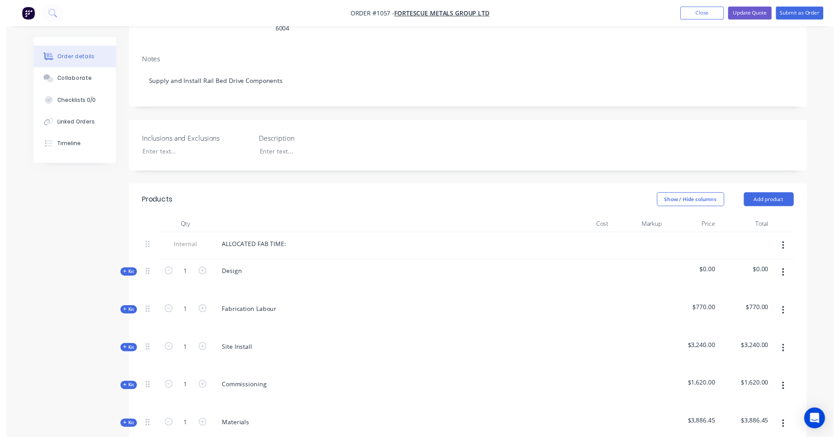
scroll to position [0, 0]
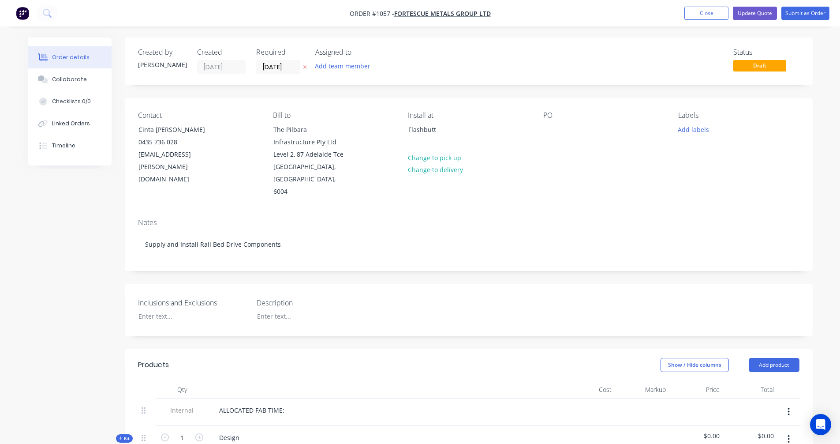
click at [701, 6] on nav "Order #1057 - FORTESCUE METALS GROUP LTD Add product Close Update Quote Submit …" at bounding box center [420, 13] width 840 height 26
click at [698, 12] on button "Close" at bounding box center [707, 13] width 44 height 13
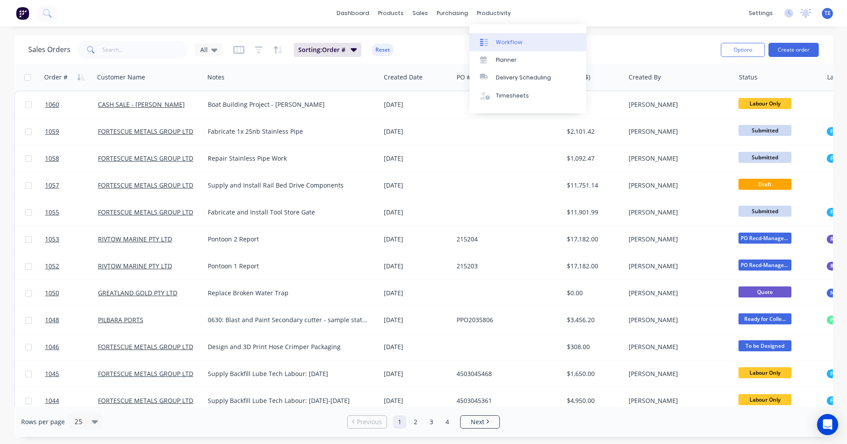
click at [486, 46] on icon at bounding box center [484, 42] width 8 height 8
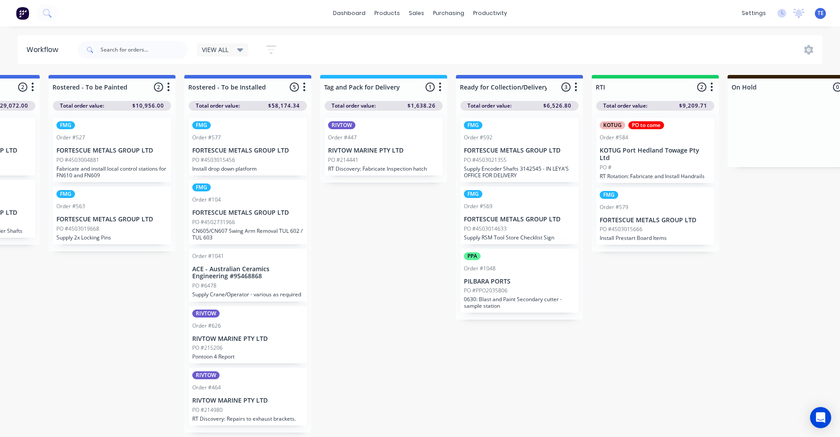
scroll to position [0, 1058]
click at [132, 49] on input "text" at bounding box center [144, 50] width 87 height 18
type input "455"
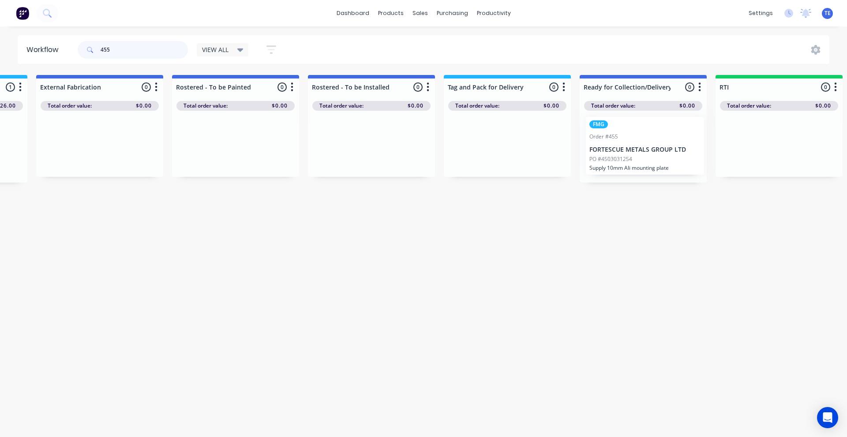
scroll to position [0, 939]
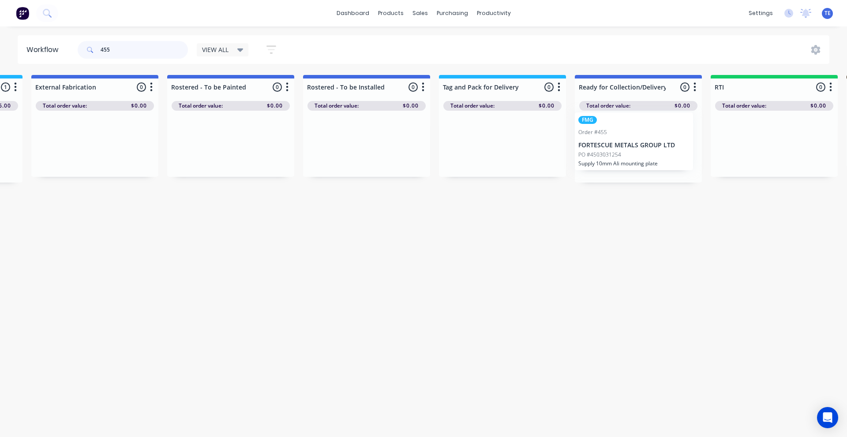
drag, startPoint x: 34, startPoint y: 140, endPoint x: 657, endPoint y: 135, distance: 622.9
click at [657, 135] on div "Submitted 0 Status colour #CDDAF4 hex #CDDAF4 Save Cancel Summaries Total order…" at bounding box center [174, 129] width 2239 height 108
drag, startPoint x: 134, startPoint y: 49, endPoint x: 26, endPoint y: 51, distance: 107.7
click at [26, 51] on header "Workflow 455 VIEW ALL Save new view None edit VIEW ALL (Default) edit Labour On…" at bounding box center [424, 49] width 812 height 29
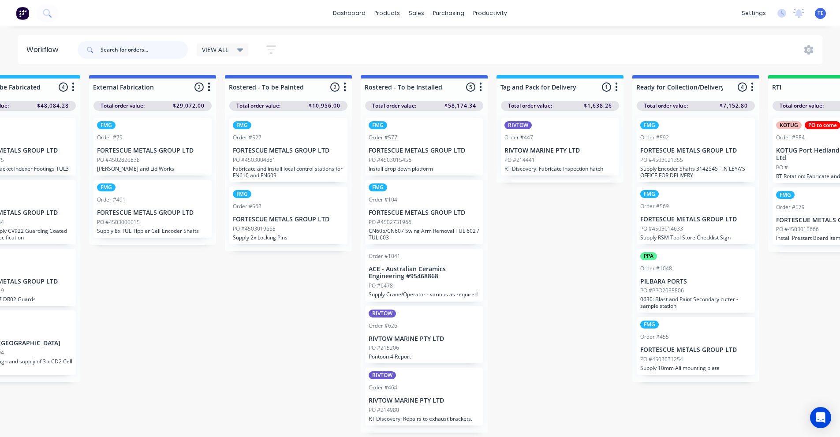
scroll to position [0, 881]
click at [570, 298] on div "Submitted 16 Status colour #CDDAF4 hex #CDDAF4 Save Cancel Summaries Total orde…" at bounding box center [231, 258] width 2239 height 367
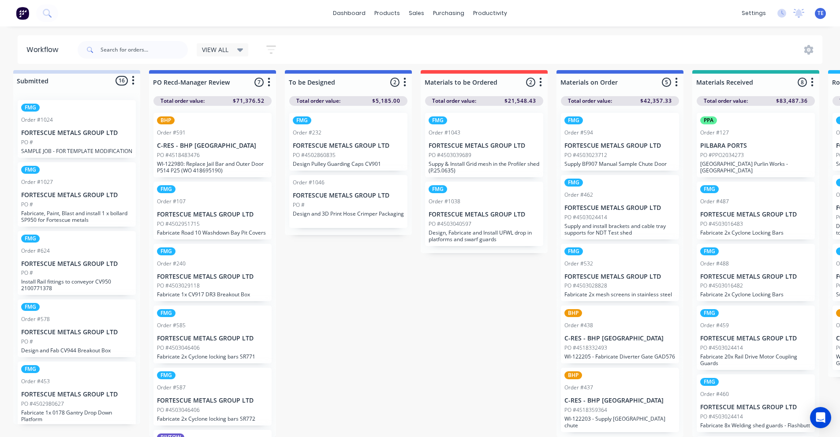
scroll to position [11, 0]
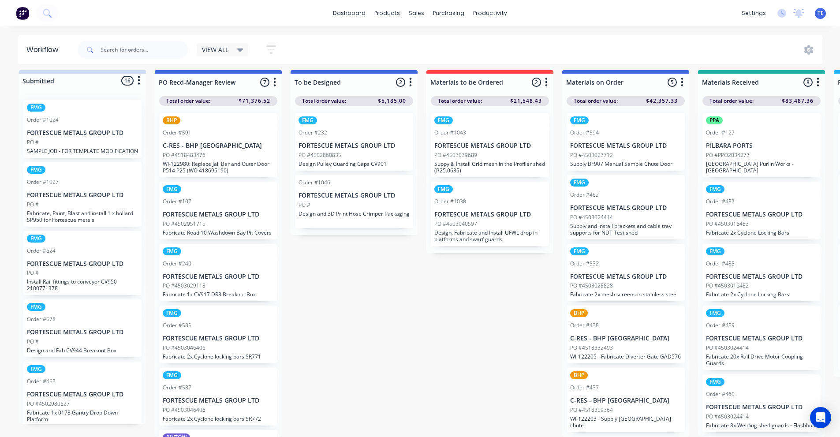
click at [139, 76] on icon "button" at bounding box center [139, 80] width 3 height 11
click at [79, 128] on button "Sort By" at bounding box center [100, 129] width 88 height 15
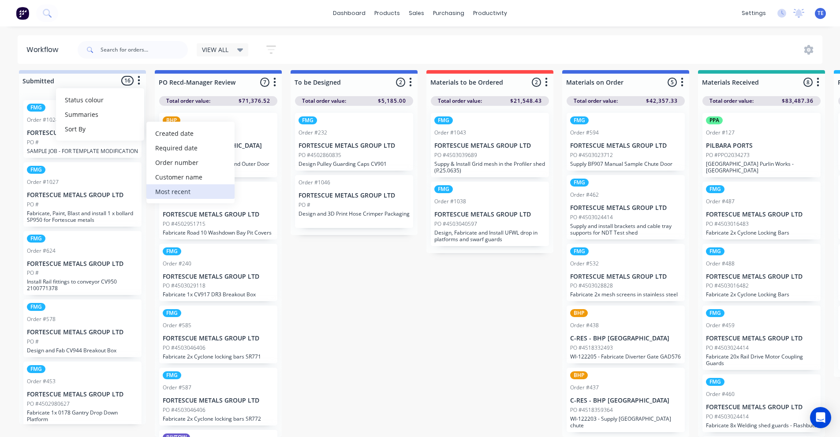
click at [177, 184] on recent "Most recent" at bounding box center [190, 191] width 88 height 15
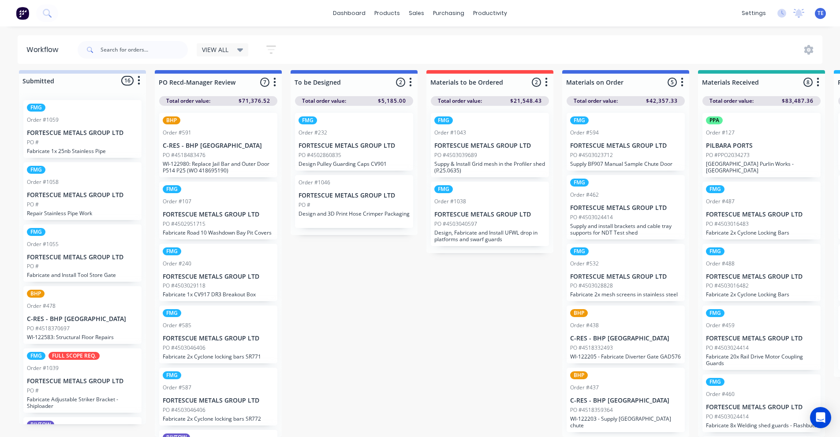
scroll to position [0, 0]
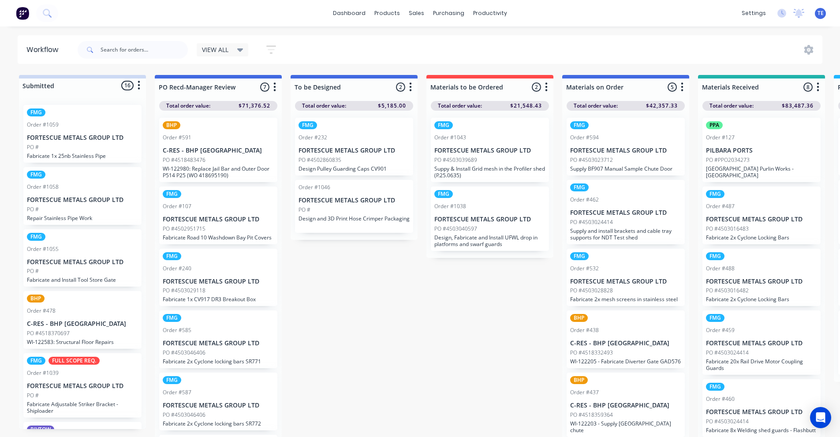
click at [108, 249] on div "Order #1055" at bounding box center [82, 249] width 111 height 8
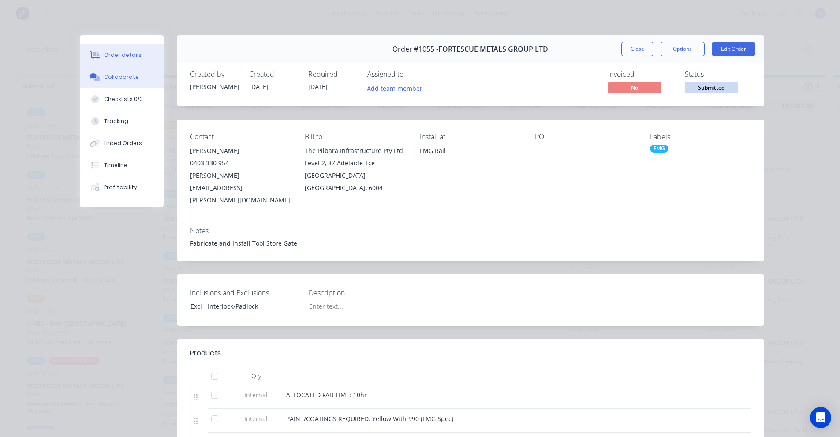
click at [122, 74] on div "Collaborate" at bounding box center [121, 77] width 35 height 8
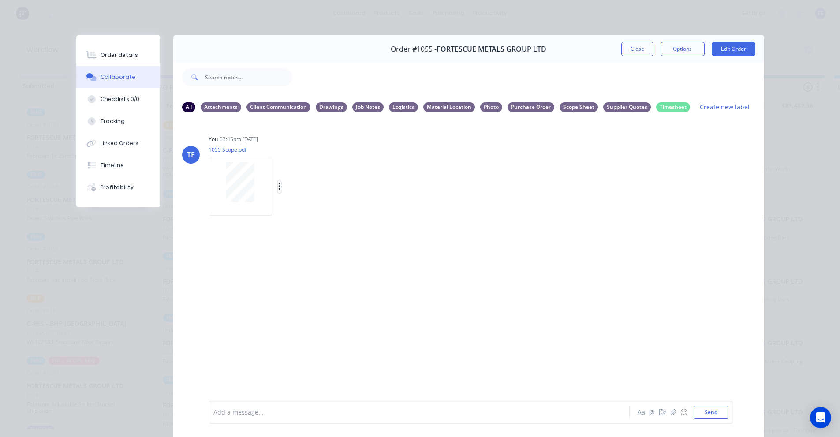
click at [278, 183] on icon "button" at bounding box center [279, 187] width 2 height 8
click at [308, 225] on button "Delete" at bounding box center [337, 230] width 99 height 20
click at [717, 415] on button "Send" at bounding box center [711, 412] width 35 height 13
click at [278, 187] on icon "button" at bounding box center [279, 187] width 2 height 8
click at [319, 194] on button "Labels" at bounding box center [337, 190] width 99 height 20
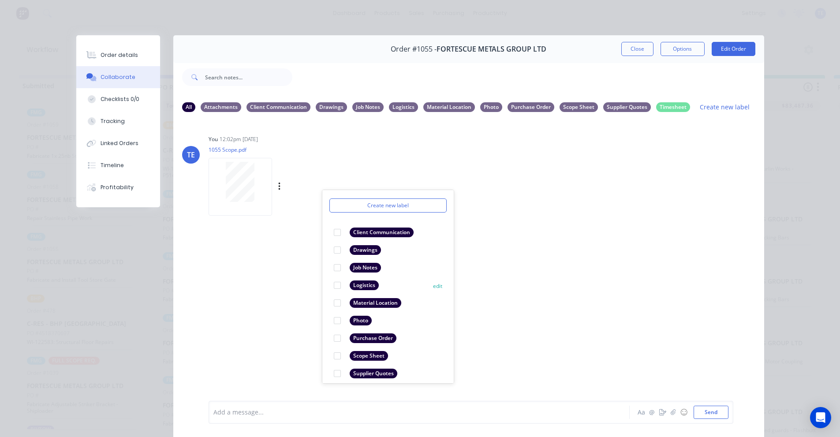
scroll to position [51, 0]
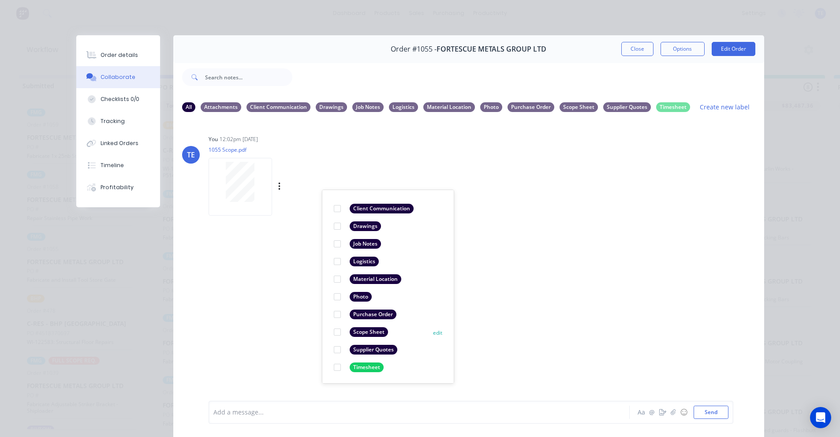
click at [343, 332] on div "Scope Sheet" at bounding box center [361, 332] width 54 height 10
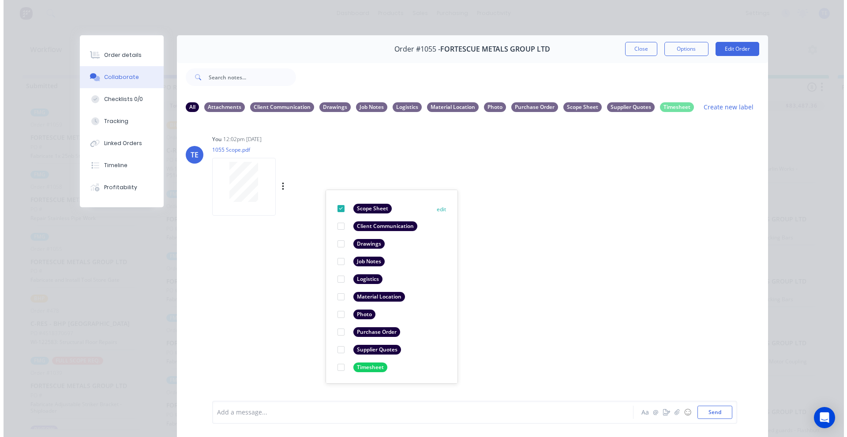
scroll to position [0, 0]
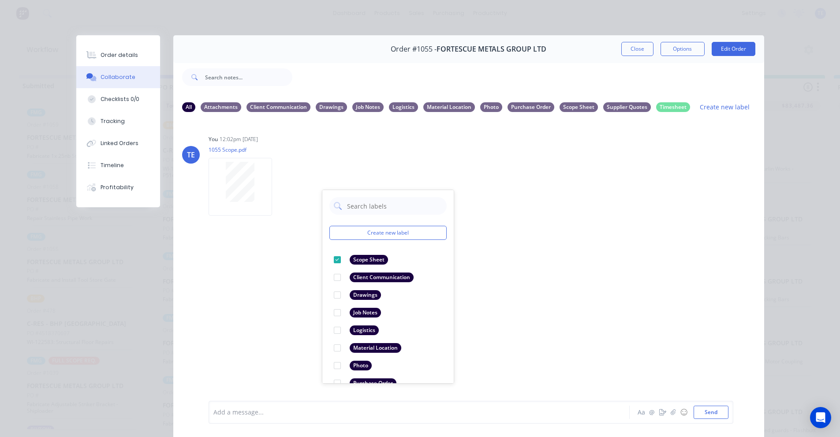
click at [526, 273] on div "TE You 12:02pm [DATE] 1055 Scope.pdf Labels Download Delete Create new label Sc…" at bounding box center [468, 260] width 591 height 281
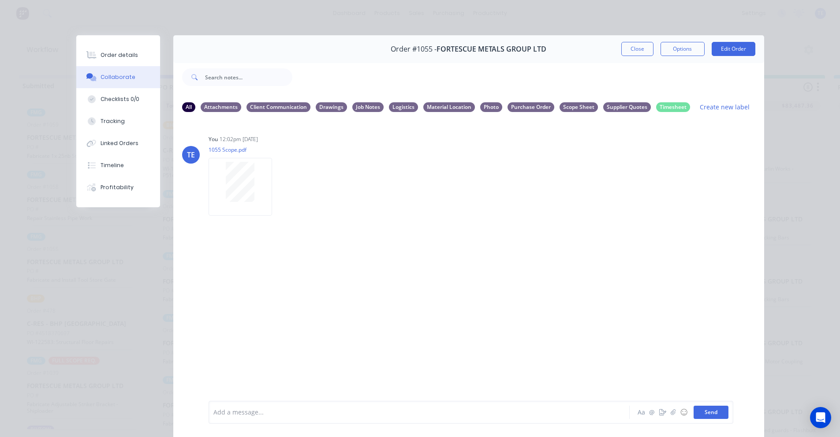
click at [701, 409] on button "Send" at bounding box center [711, 412] width 35 height 13
click at [633, 50] on button "Close" at bounding box center [638, 49] width 32 height 14
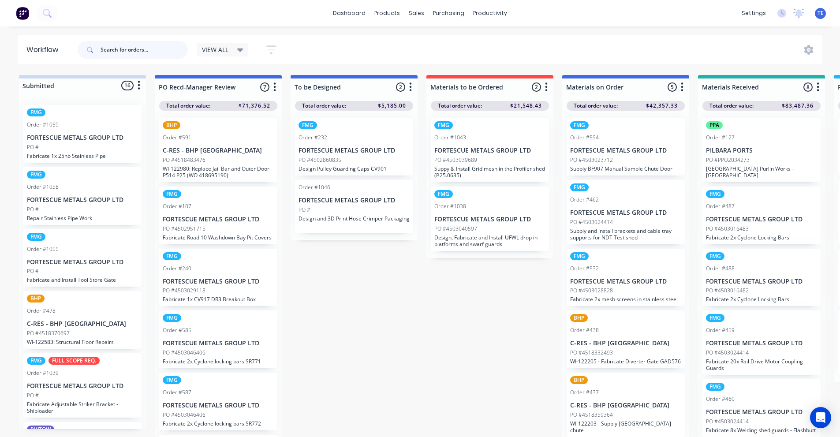
click at [155, 52] on input "text" at bounding box center [144, 50] width 87 height 18
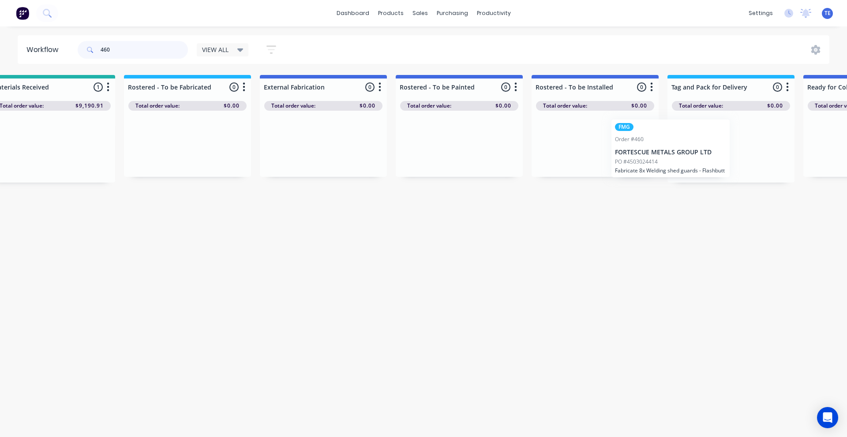
scroll to position [0, 712]
drag, startPoint x: 56, startPoint y: 139, endPoint x: 607, endPoint y: 141, distance: 551.0
click at [607, 141] on div "Submitted 0 Status colour #CDDAF4 hex #CDDAF4 Save Cancel Summaries Total order…" at bounding box center [401, 129] width 2239 height 108
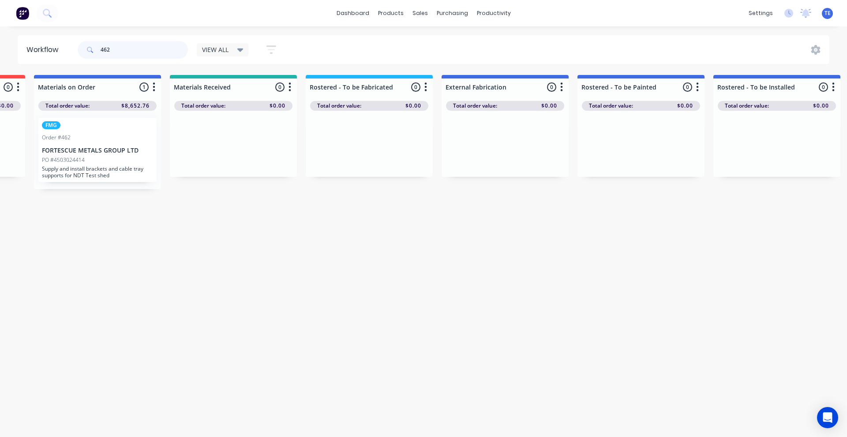
scroll to position [0, 529]
drag, startPoint x: 80, startPoint y: 165, endPoint x: 405, endPoint y: 198, distance: 326.4
click at [708, 167] on div "Submitted 0 Status colour #CDDAF4 hex #CDDAF4 Save Cancel Summaries Total order…" at bounding box center [583, 132] width 2239 height 114
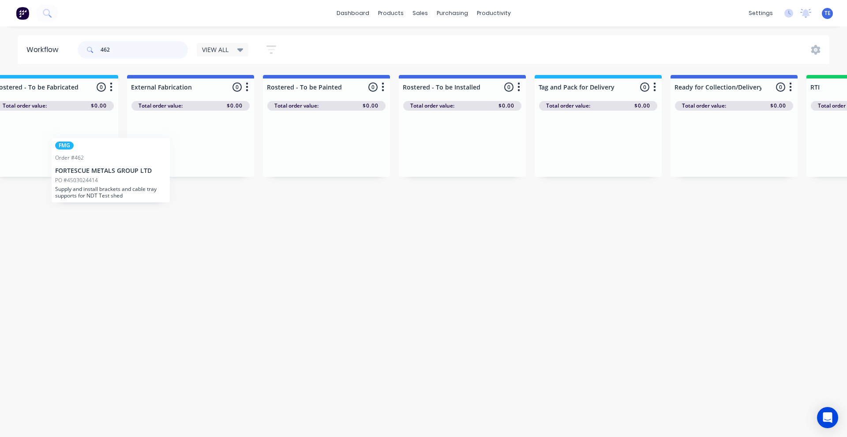
scroll to position [0, 838]
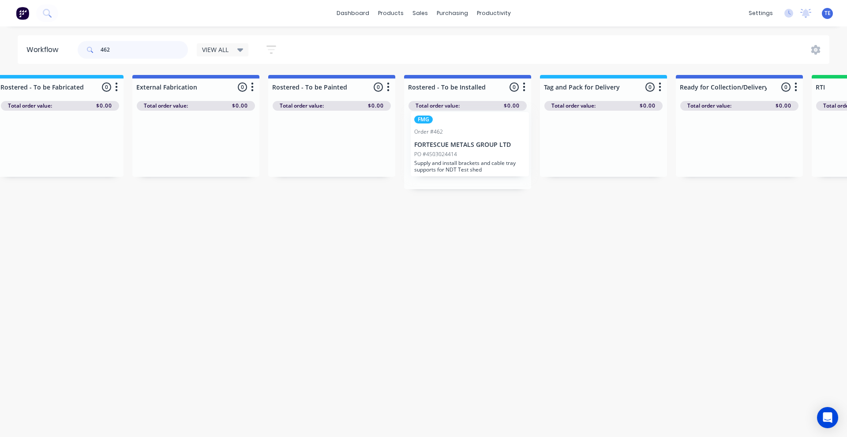
drag, startPoint x: 79, startPoint y: 150, endPoint x: 457, endPoint y: 144, distance: 378.1
click at [457, 144] on div "Submitted 0 Status colour #CDDAF4 hex #CDDAF4 Save Cancel Summaries Total order…" at bounding box center [275, 132] width 2239 height 114
click at [149, 56] on input "462" at bounding box center [144, 50] width 87 height 18
drag, startPoint x: 133, startPoint y: 51, endPoint x: 100, endPoint y: 54, distance: 33.2
click at [100, 54] on div "462" at bounding box center [133, 50] width 110 height 18
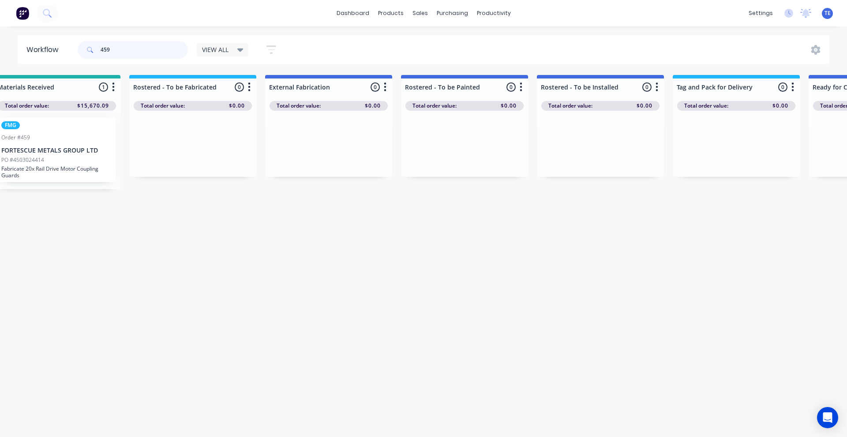
scroll to position [0, 705]
drag, startPoint x: 53, startPoint y: 145, endPoint x: 313, endPoint y: 195, distance: 264.1
click at [510, 165] on div "Submitted 0 Status colour #CDDAF4 hex #CDDAF4 Save Cancel Summaries Total order…" at bounding box center [407, 132] width 2239 height 114
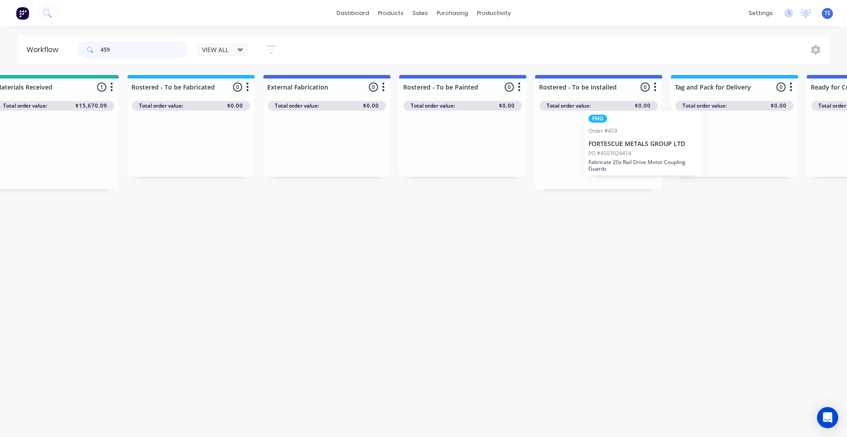
scroll to position [0, 708]
drag, startPoint x: 53, startPoint y: 151, endPoint x: 595, endPoint y: 148, distance: 542.2
click at [595, 148] on div "Submitted 0 Status colour #CDDAF4 hex #CDDAF4 Save Cancel Summaries Total order…" at bounding box center [404, 132] width 2239 height 114
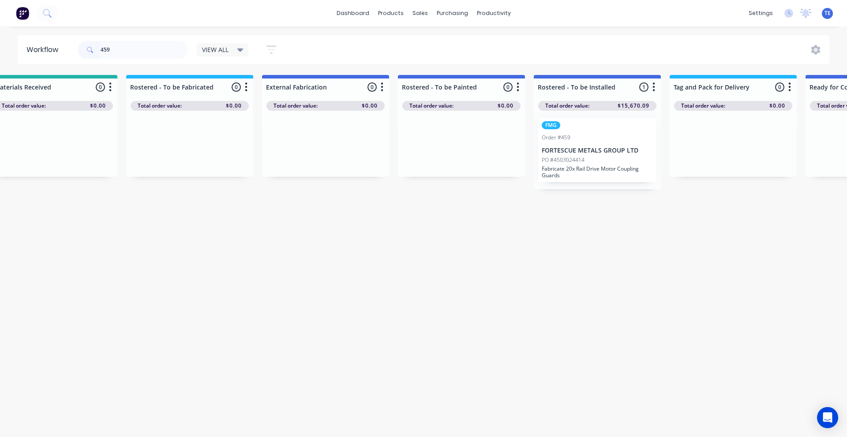
drag, startPoint x: 117, startPoint y: 52, endPoint x: 92, endPoint y: 54, distance: 25.2
click at [92, 54] on div "459" at bounding box center [133, 50] width 110 height 18
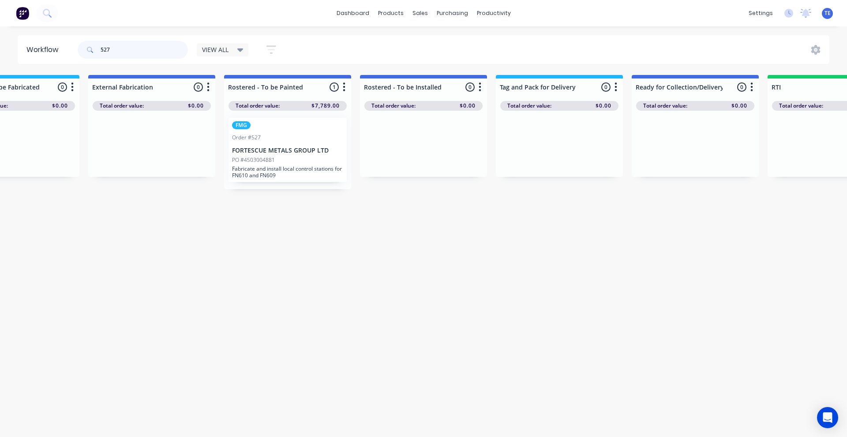
scroll to position [0, 882]
drag, startPoint x: 140, startPoint y: 49, endPoint x: 50, endPoint y: 51, distance: 89.6
click at [50, 51] on header "Workflow 527 VIEW ALL Save new view None edit VIEW ALL (Default) edit Labour On…" at bounding box center [424, 49] width 812 height 29
type input "455"
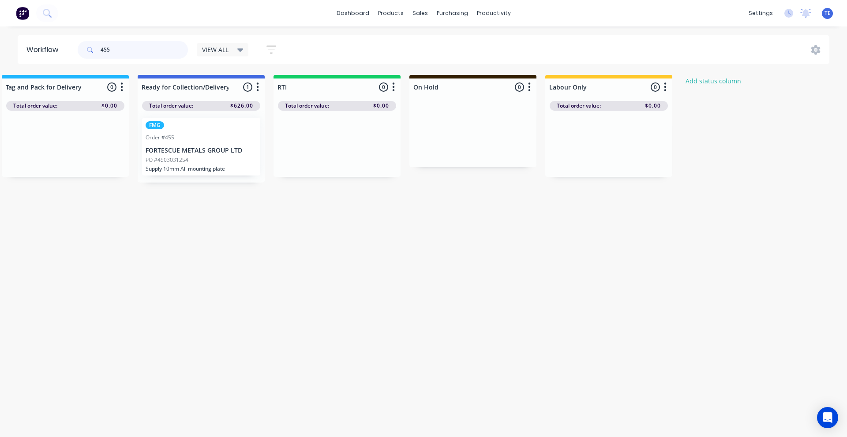
scroll to position [0, 1392]
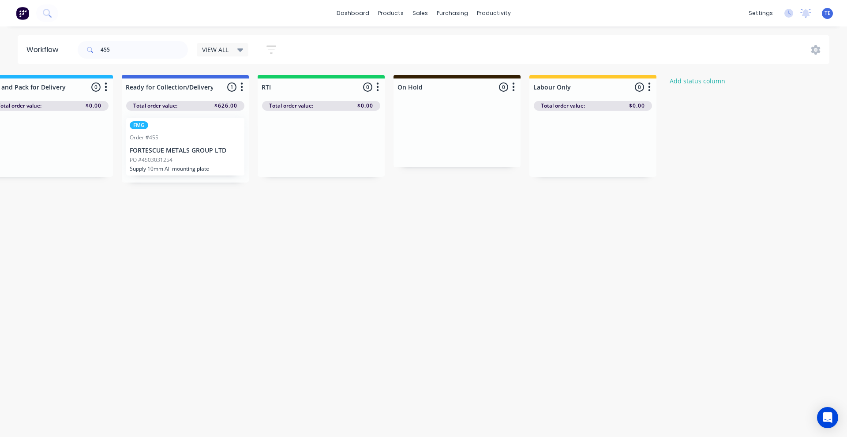
drag, startPoint x: 126, startPoint y: 56, endPoint x: -16, endPoint y: 60, distance: 142.5
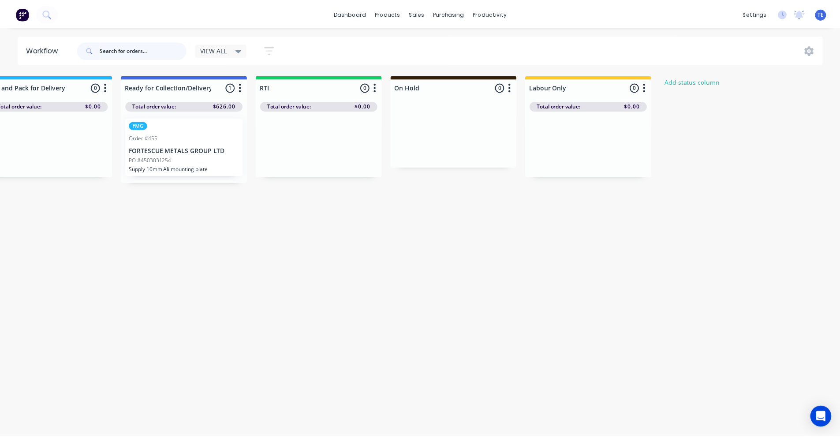
scroll to position [0, 0]
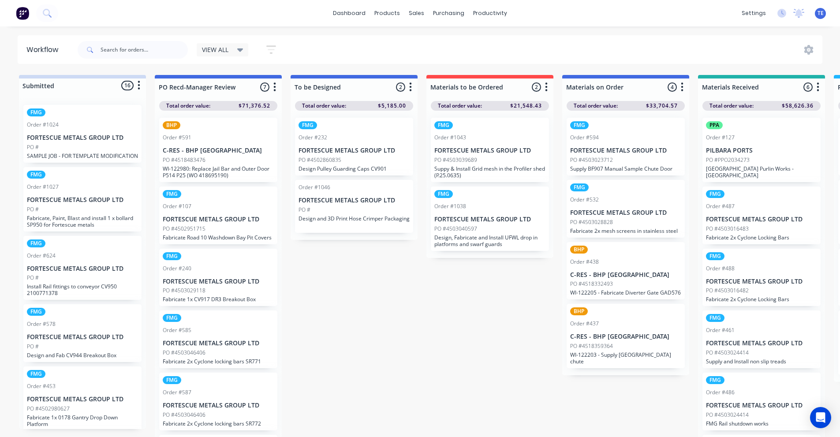
click at [142, 83] on button "button" at bounding box center [139, 85] width 11 height 11
click at [91, 134] on button "Sort By" at bounding box center [100, 134] width 88 height 15
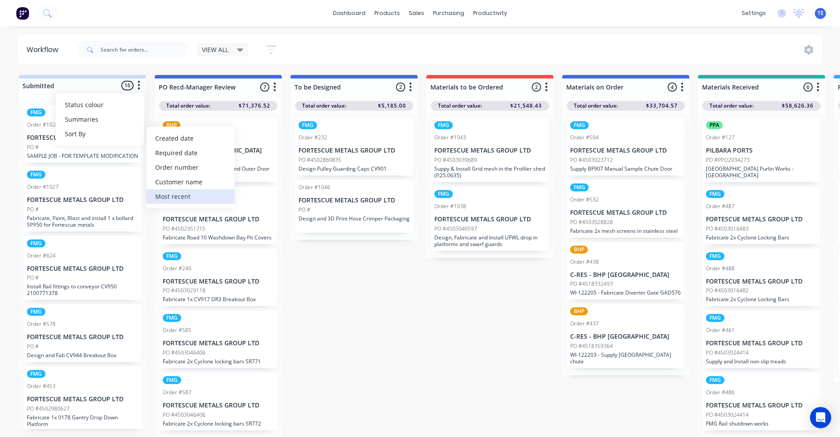
click at [180, 197] on recent "Most recent" at bounding box center [190, 196] width 88 height 15
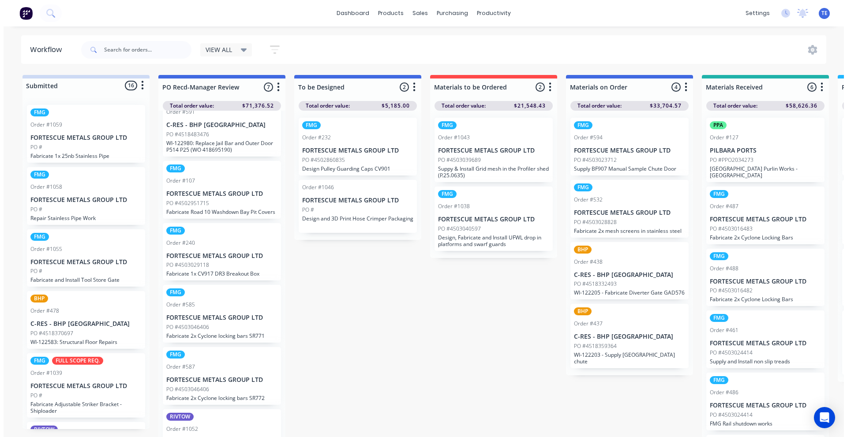
scroll to position [24, 0]
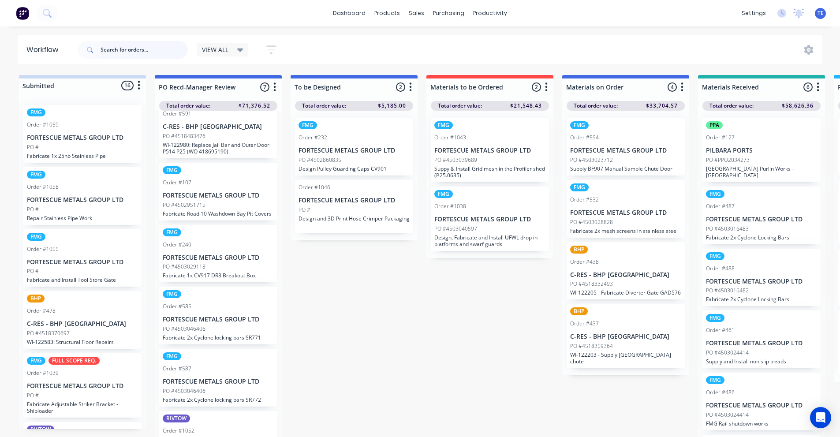
click at [141, 54] on input "text" at bounding box center [144, 50] width 87 height 18
type input "cyclone"
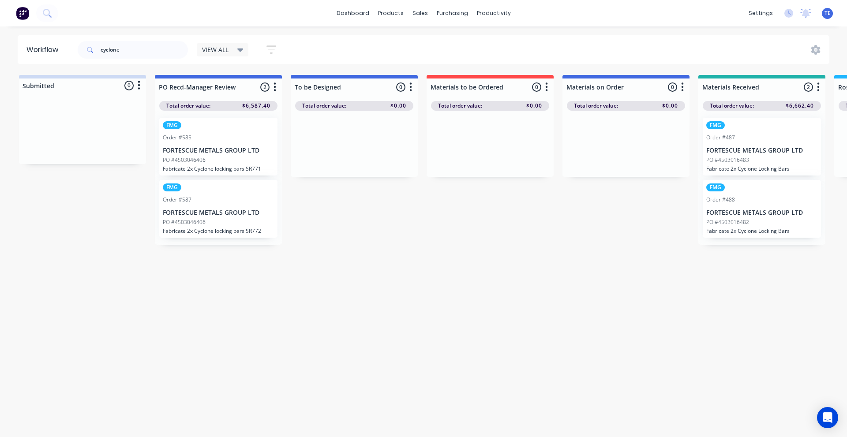
click at [205, 210] on p "FORTESCUE METALS GROUP LTD" at bounding box center [218, 212] width 111 height 7
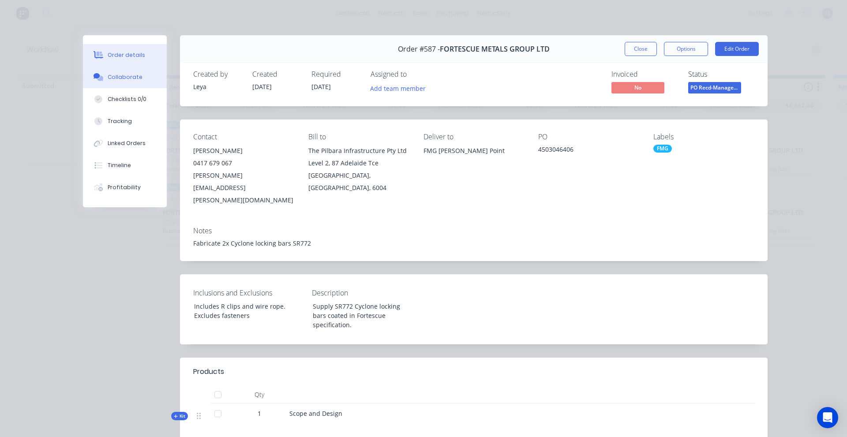
click at [115, 81] on button "Collaborate" at bounding box center [125, 77] width 84 height 22
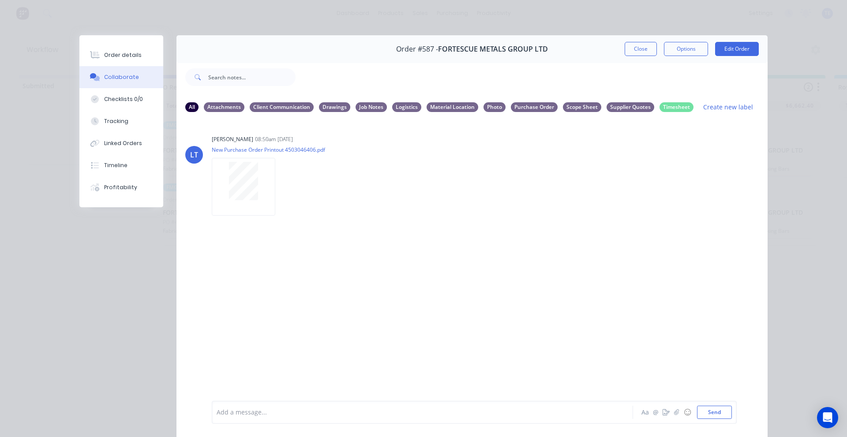
click at [71, 18] on div "Order details Collaborate Checklists 0/0 Tracking Linked Orders Timeline Profit…" at bounding box center [423, 218] width 847 height 437
click at [630, 43] on button "Close" at bounding box center [641, 49] width 32 height 14
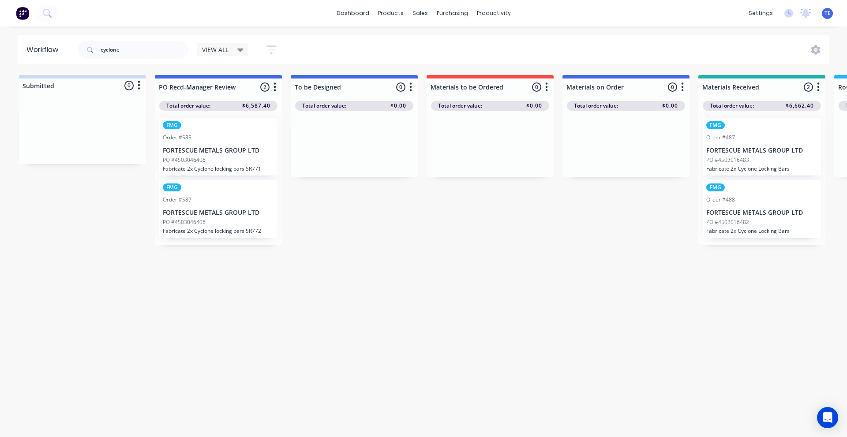
click at [758, 202] on div "Order #488" at bounding box center [761, 200] width 111 height 8
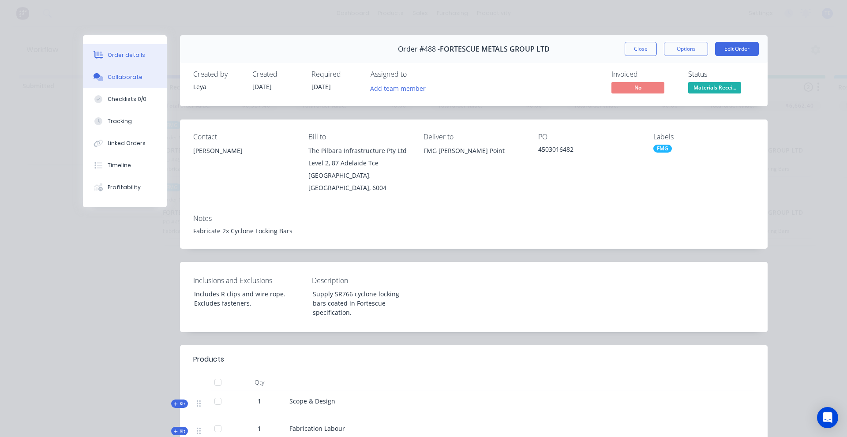
click at [127, 79] on div "Collaborate" at bounding box center [125, 77] width 35 height 8
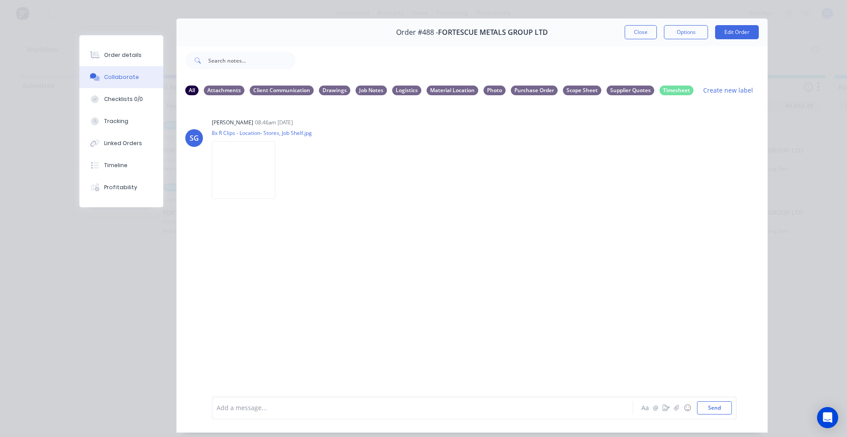
scroll to position [0, 0]
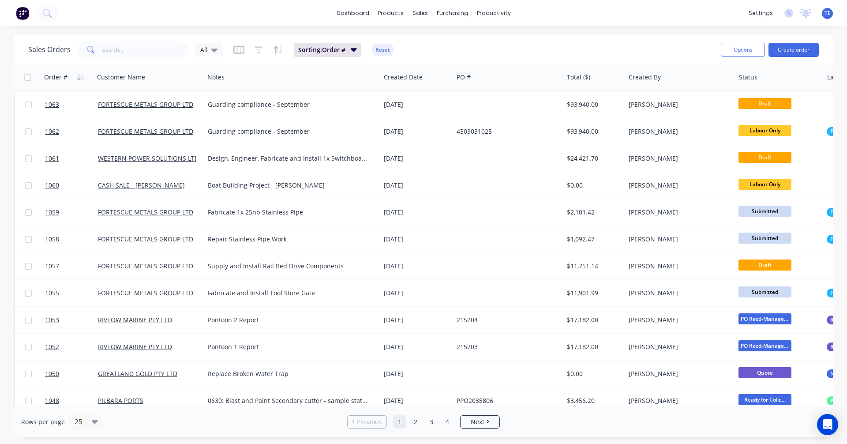
click at [25, 16] on img at bounding box center [22, 13] width 13 height 13
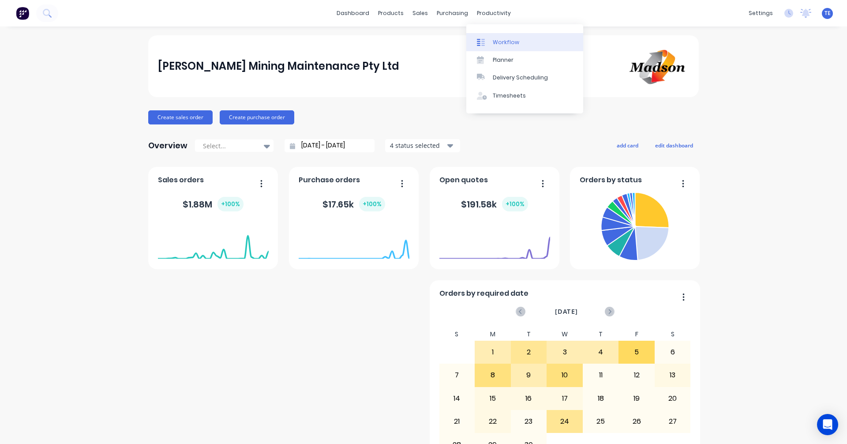
click at [491, 39] on link "Workflow" at bounding box center [524, 42] width 117 height 18
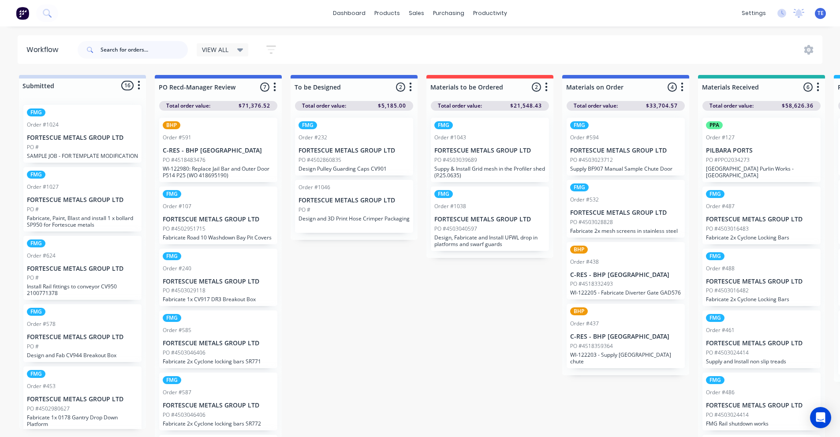
click at [129, 49] on input "text" at bounding box center [144, 50] width 87 height 18
type input "cyclone"
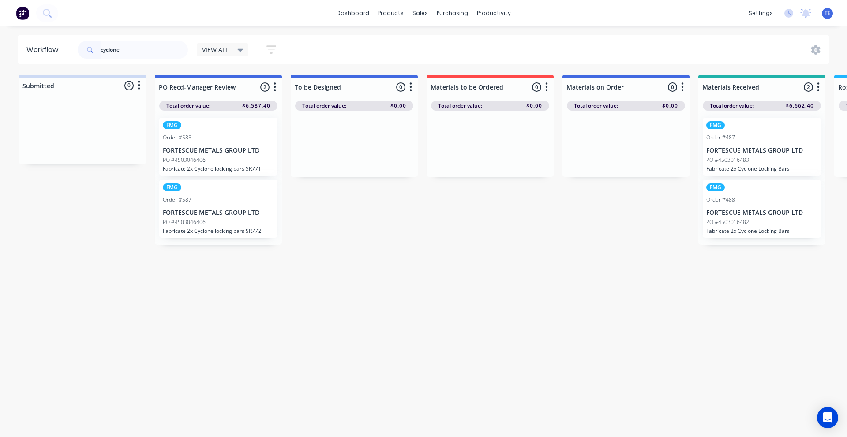
click at [748, 153] on p "FORTESCUE METALS GROUP LTD" at bounding box center [761, 150] width 111 height 7
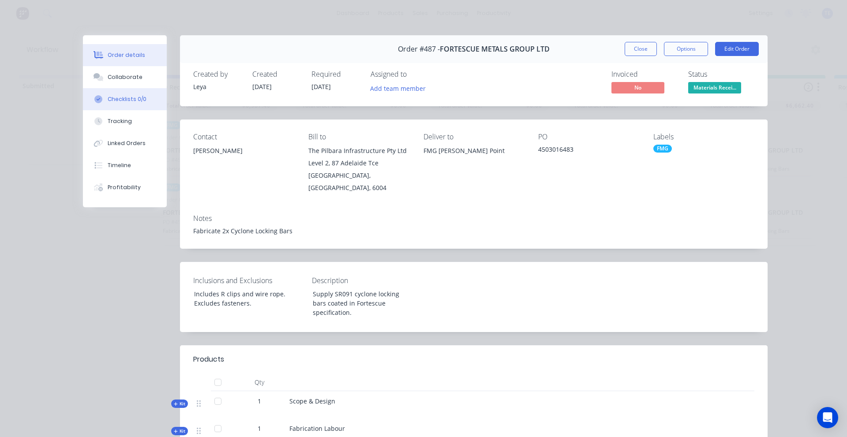
click at [126, 99] on div "Checklists 0/0" at bounding box center [127, 99] width 39 height 8
type textarea "x"
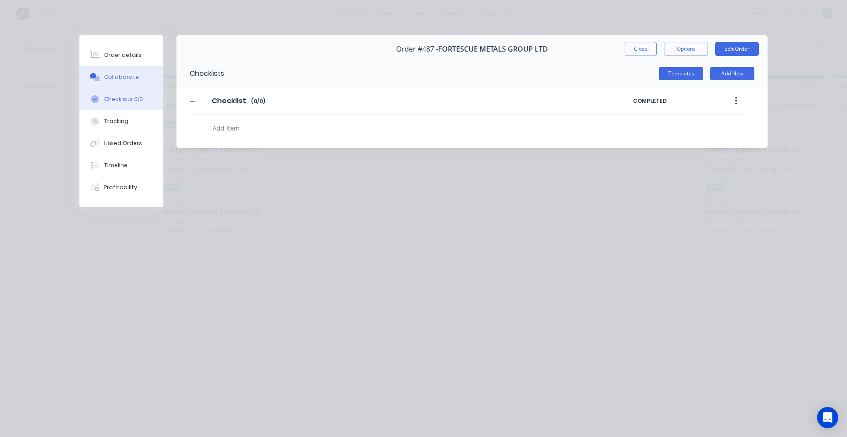
click at [115, 80] on div "Collaborate" at bounding box center [121, 77] width 35 height 8
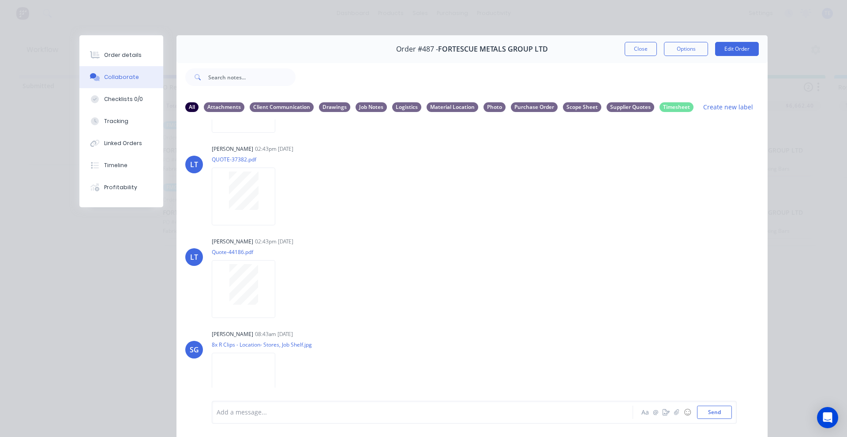
scroll to position [184, 0]
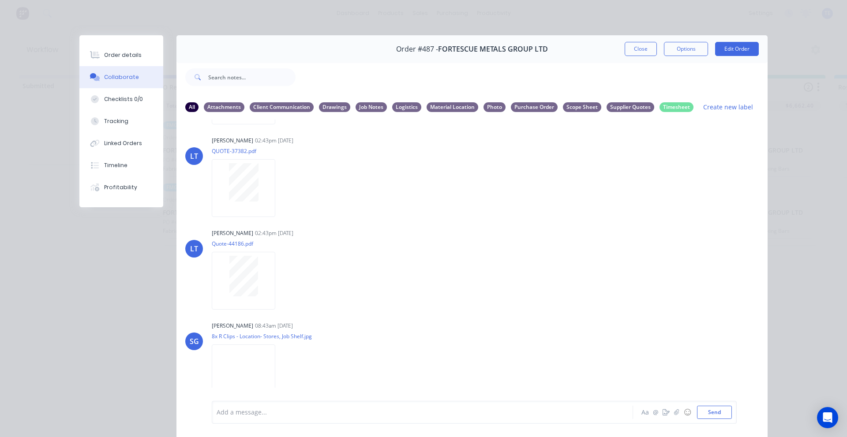
click at [402, 23] on div "Order details Collaborate Checklists 0/0 Tracking Linked Orders Timeline Profit…" at bounding box center [423, 218] width 847 height 437
click at [636, 44] on button "Close" at bounding box center [641, 49] width 32 height 14
